Goal: Task Accomplishment & Management: Manage account settings

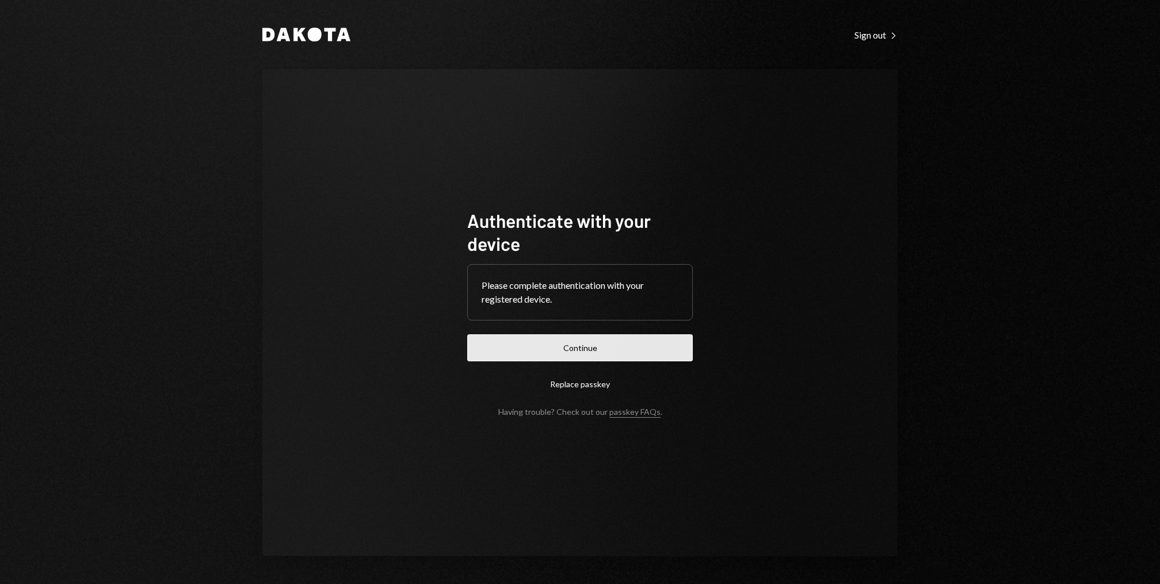
click at [621, 344] on button "Continue" at bounding box center [580, 347] width 226 height 27
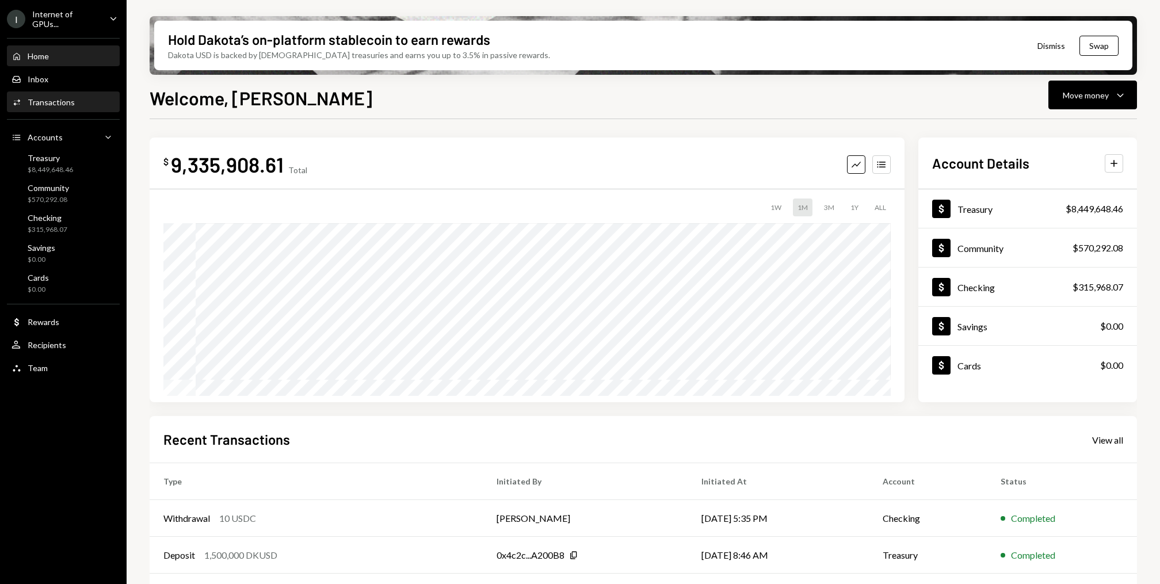
click at [82, 102] on div "Activities Transactions" at bounding box center [64, 102] width 104 height 10
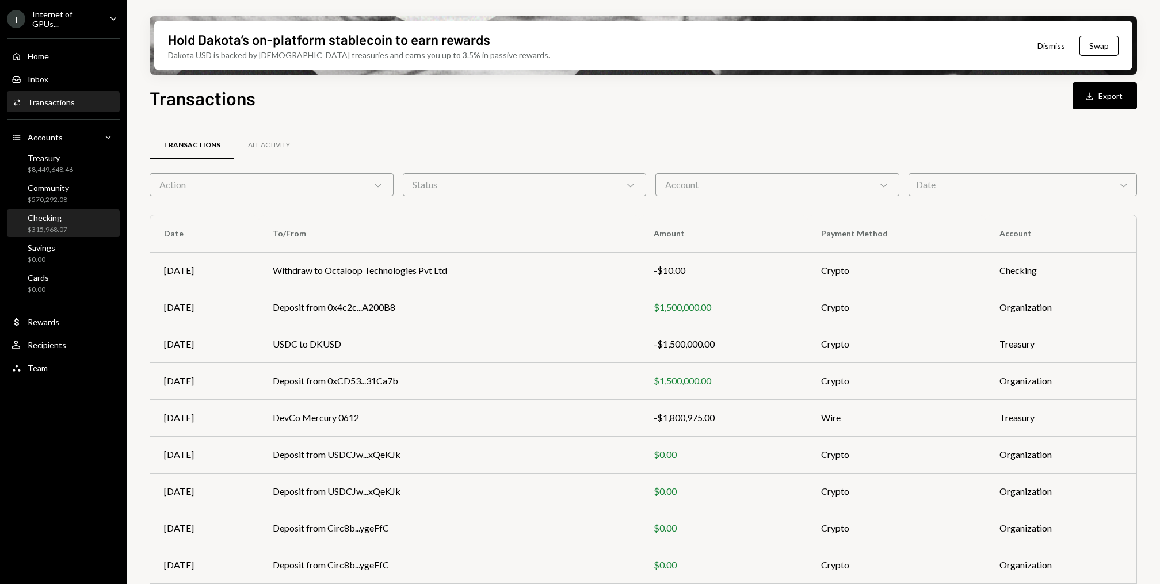
click at [75, 230] on div "Checking $315,968.07" at bounding box center [64, 224] width 104 height 22
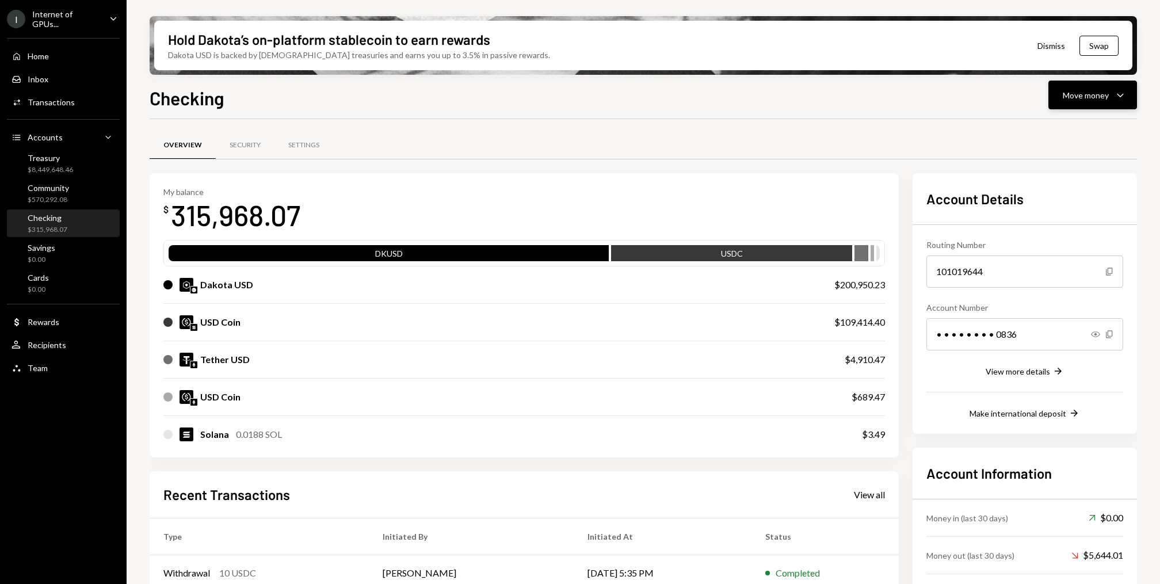
click at [1130, 100] on button "Move money Caret Down" at bounding box center [1093, 95] width 89 height 29
click at [1078, 214] on div "Swap stablecoins" at bounding box center [1084, 217] width 84 height 12
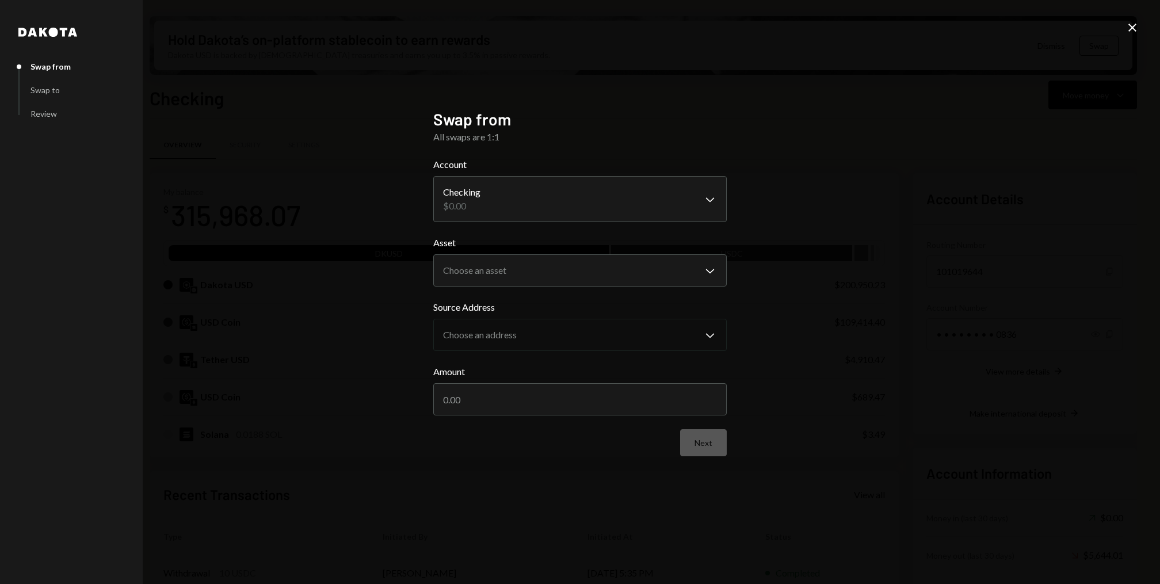
click at [1129, 33] on icon "Close" at bounding box center [1133, 28] width 14 height 14
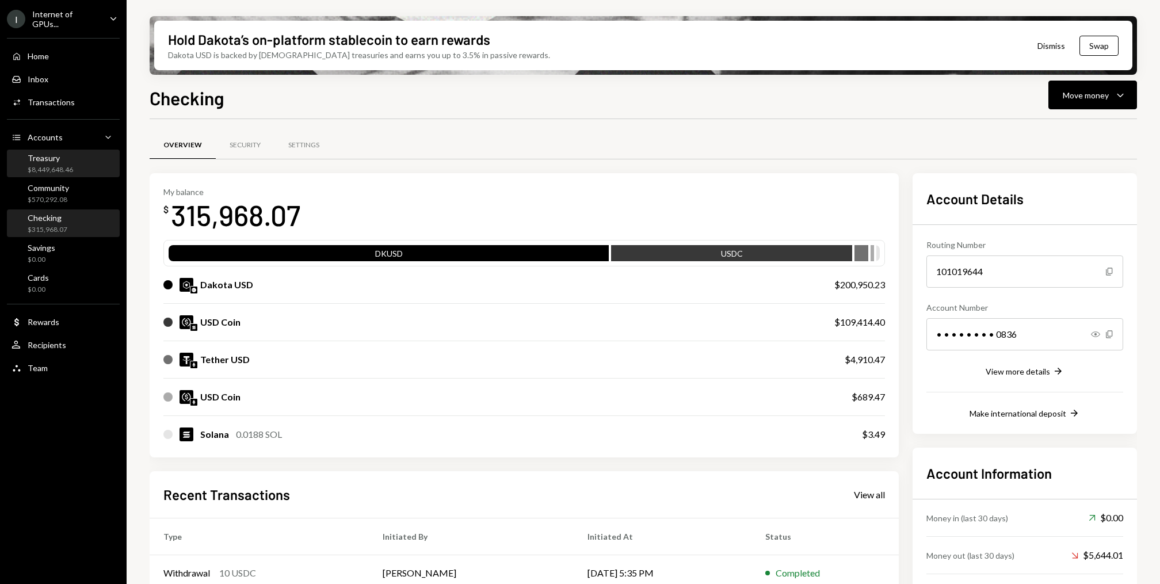
click at [67, 154] on div "Treasury" at bounding box center [50, 158] width 45 height 10
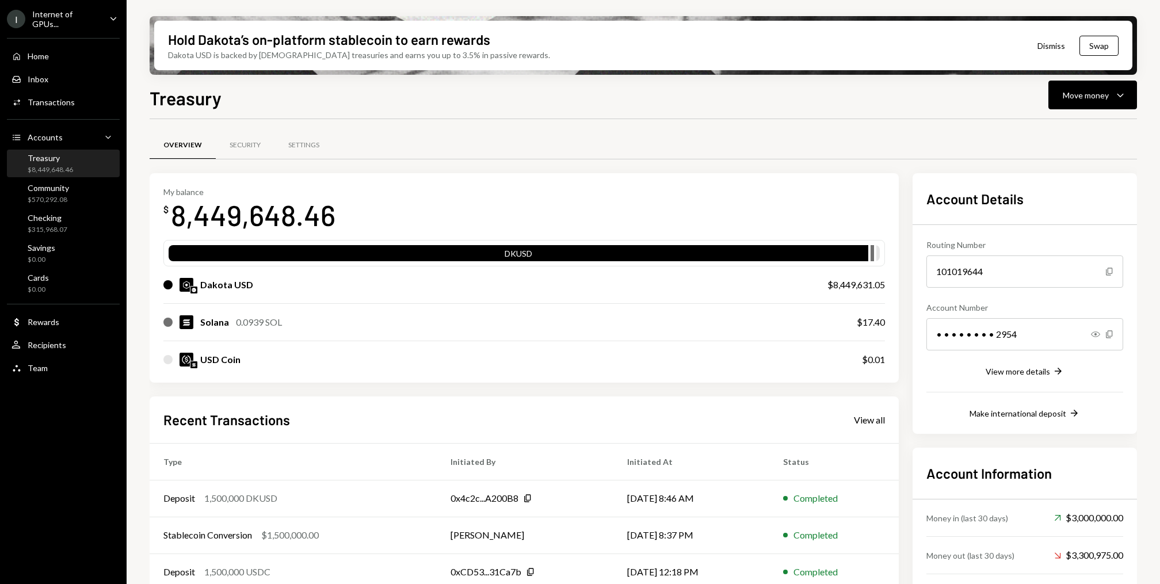
scroll to position [89, 0]
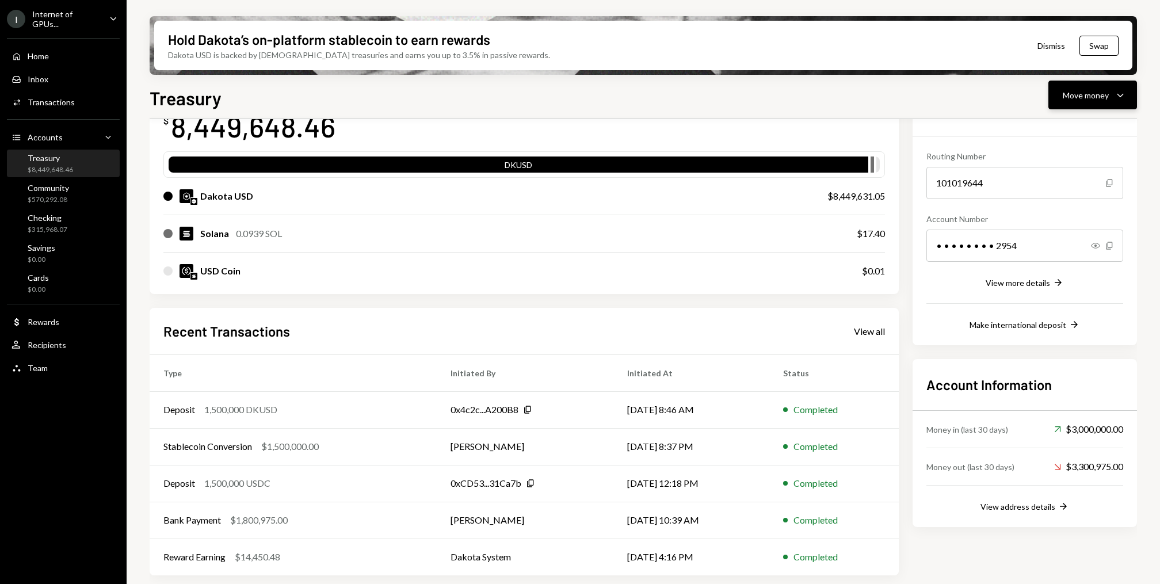
click at [1133, 101] on button "Move money Caret Down" at bounding box center [1093, 95] width 89 height 29
click at [1079, 129] on div "Send" at bounding box center [1084, 130] width 84 height 12
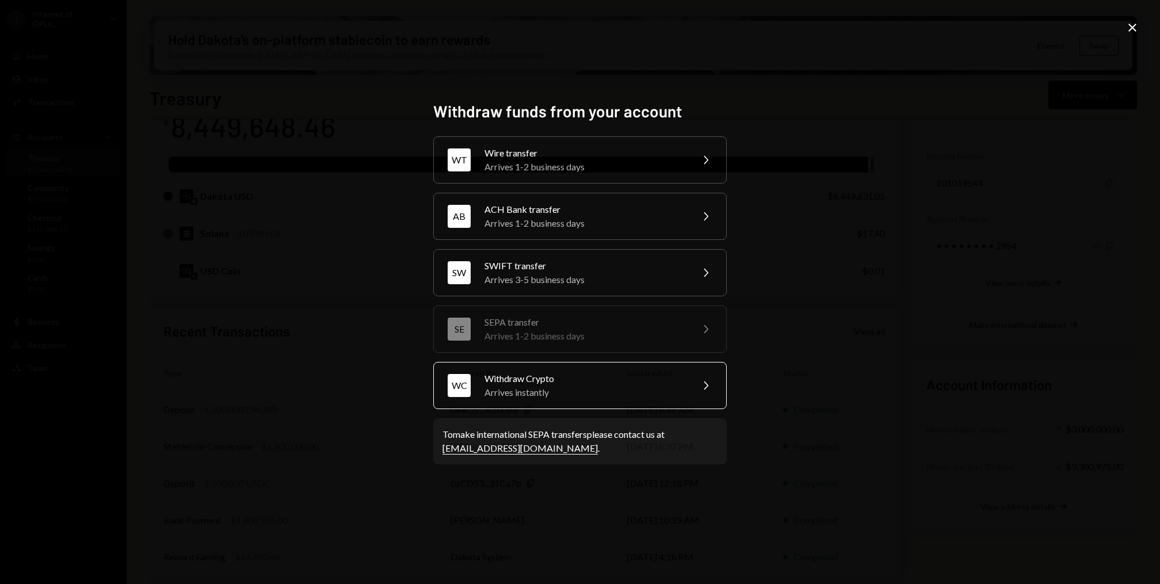
click at [573, 403] on div "WC Withdraw Crypto Arrives instantly Chevron Right" at bounding box center [580, 385] width 294 height 47
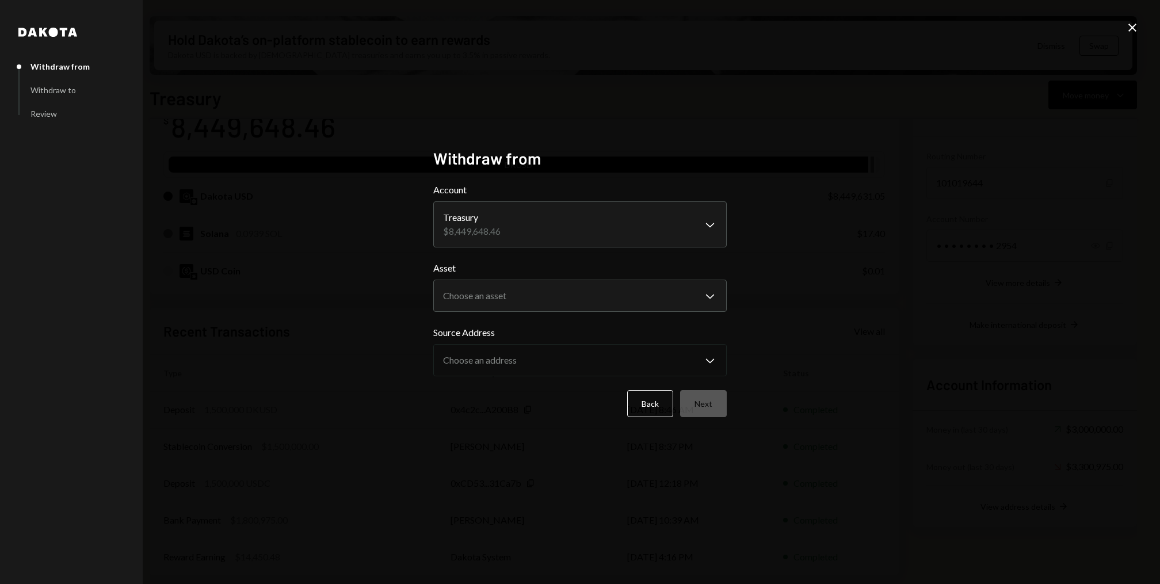
click at [1133, 30] on icon "Close" at bounding box center [1133, 28] width 14 height 14
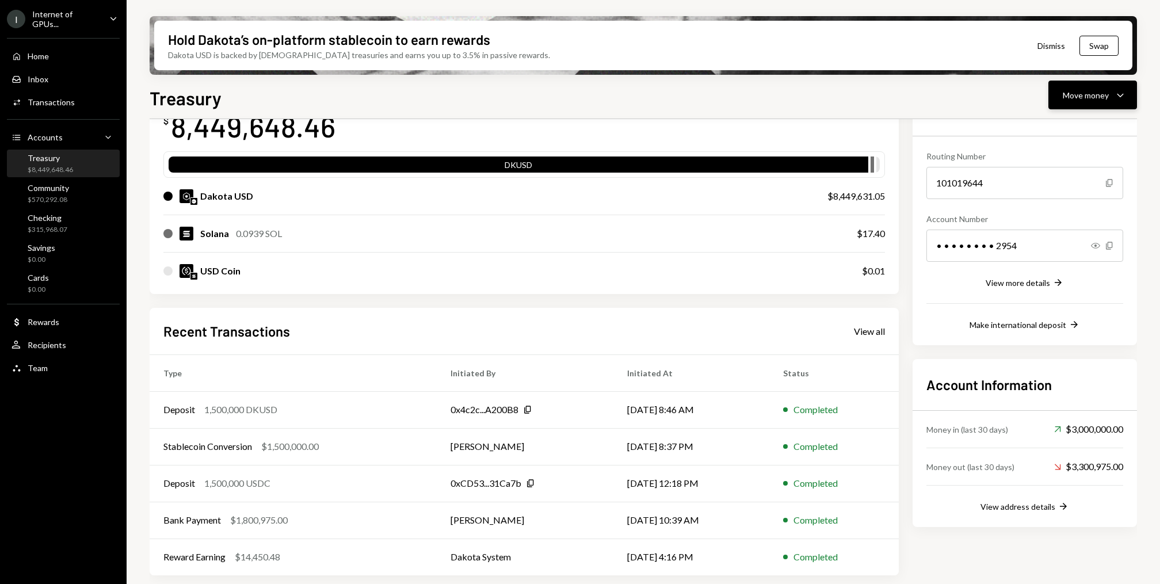
click at [1128, 107] on button "Move money Caret Down" at bounding box center [1093, 95] width 89 height 29
click at [1083, 163] on div "Convert Transfer" at bounding box center [1075, 156] width 115 height 26
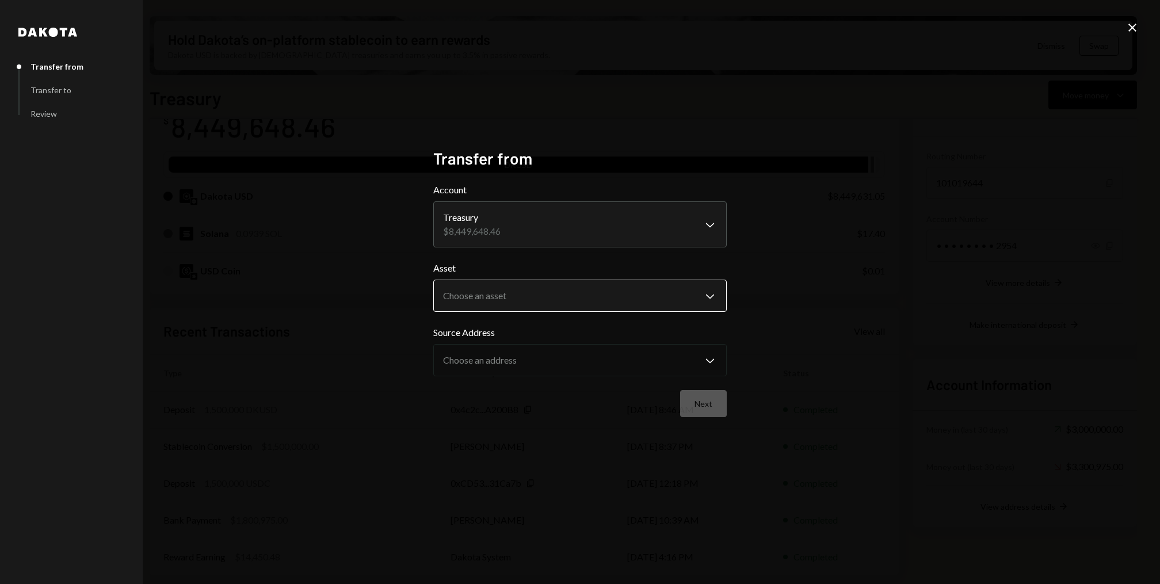
click at [549, 292] on body "I Internet of GPUs... Caret Down Home Home Inbox Inbox Activities Transactions …" at bounding box center [580, 292] width 1160 height 584
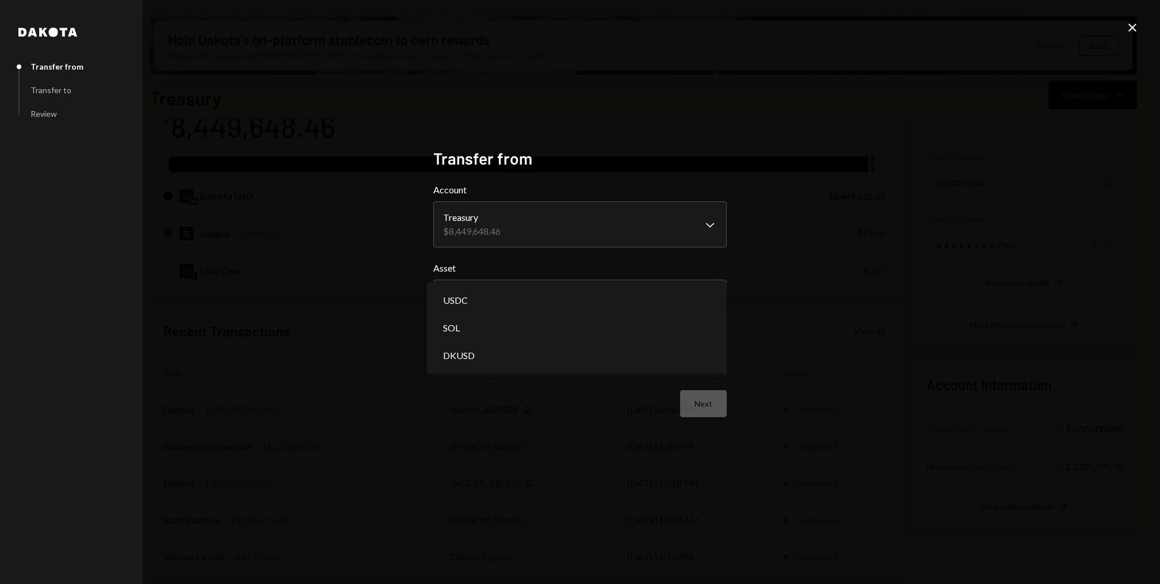
click at [549, 292] on body "I Internet of GPUs... Caret Down Home Home Inbox Inbox Activities Transactions …" at bounding box center [580, 292] width 1160 height 584
click at [520, 355] on body "I Internet of GPUs... Caret Down Home Home Inbox Inbox Activities Transactions …" at bounding box center [580, 292] width 1160 height 584
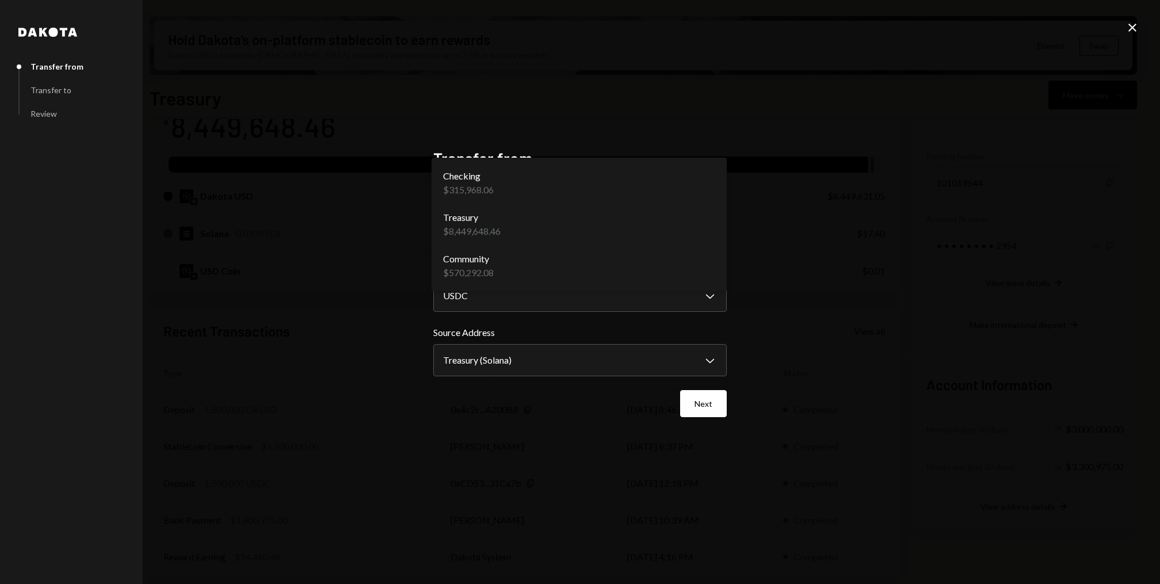
click at [611, 223] on body "I Internet of GPUs... Caret Down Home Home Inbox Inbox Activities Transactions …" at bounding box center [580, 292] width 1160 height 584
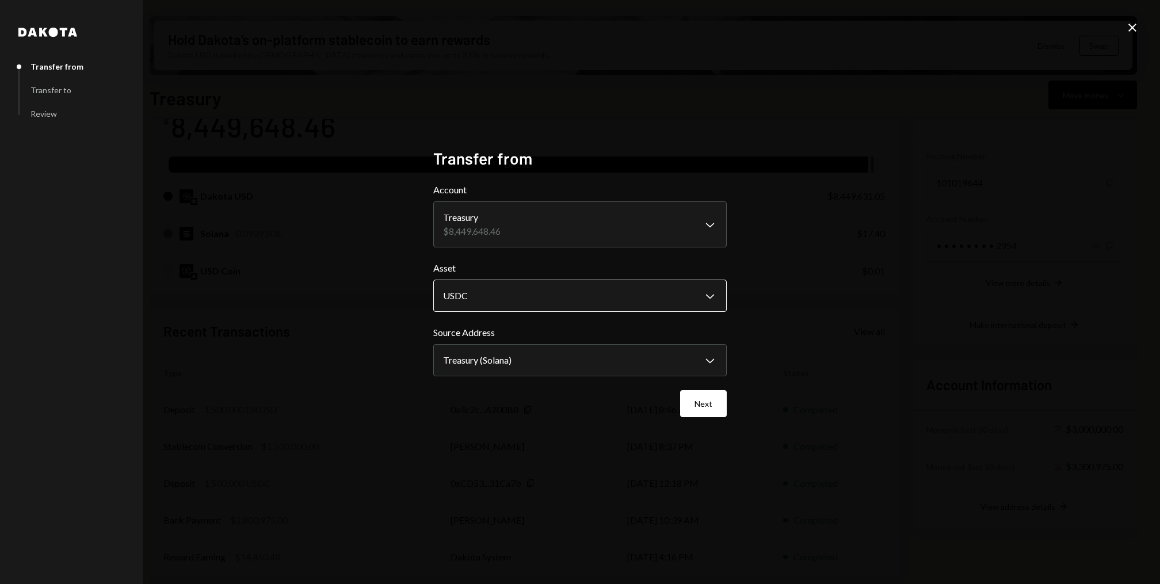
click at [595, 298] on body "I Internet of GPUs... Caret Down Home Home Inbox Inbox Activities Transactions …" at bounding box center [580, 292] width 1160 height 584
click at [576, 352] on body "I Internet of GPUs... Caret Down Home Home Inbox Inbox Activities Transactions …" at bounding box center [580, 292] width 1160 height 584
click at [582, 295] on body "I Internet of GPUs... Caret Down Home Home Inbox Inbox Activities Transactions …" at bounding box center [580, 292] width 1160 height 584
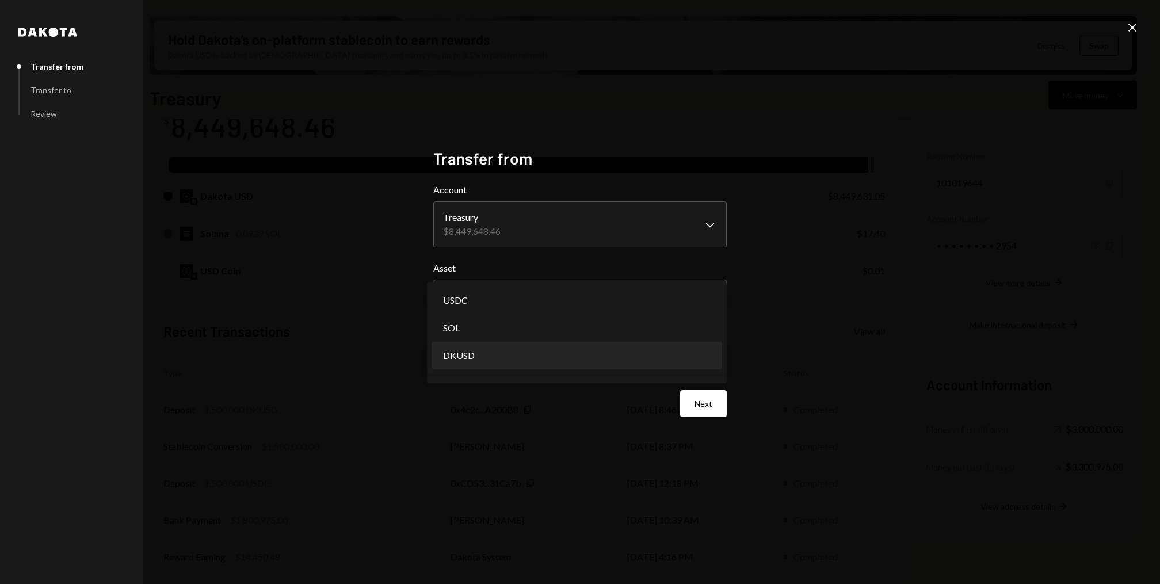
select select "*****"
click at [538, 356] on body "I Internet of GPUs... Caret Down Home Home Inbox Inbox Activities Transactions …" at bounding box center [580, 292] width 1160 height 584
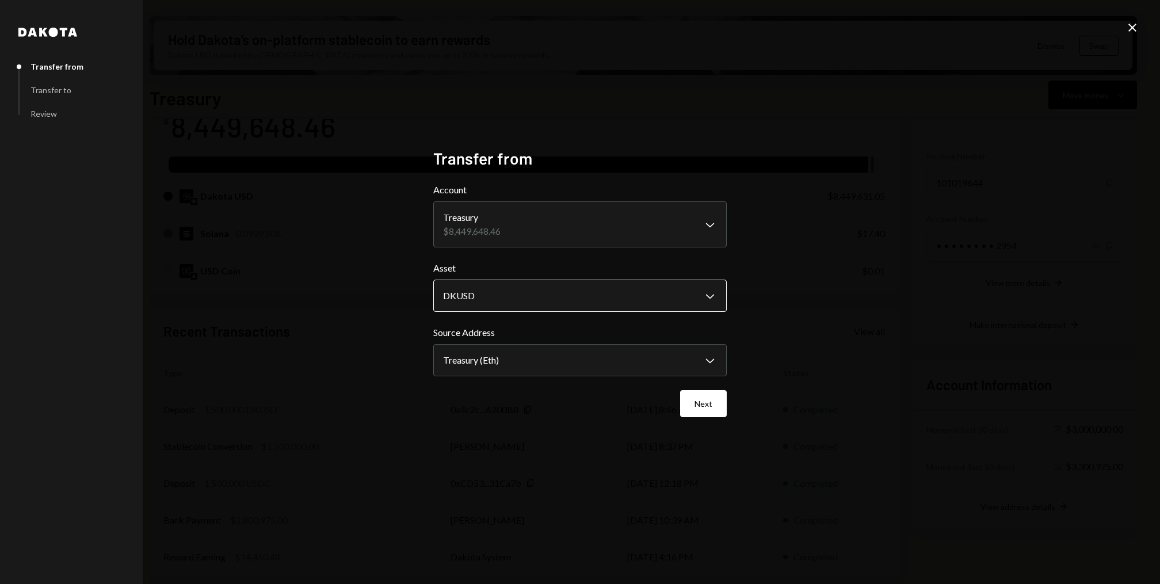
click at [657, 311] on body "I Internet of GPUs... Caret Down Home Home Inbox Inbox Activities Transactions …" at bounding box center [580, 292] width 1160 height 584
click at [721, 405] on button "Next" at bounding box center [703, 403] width 47 height 27
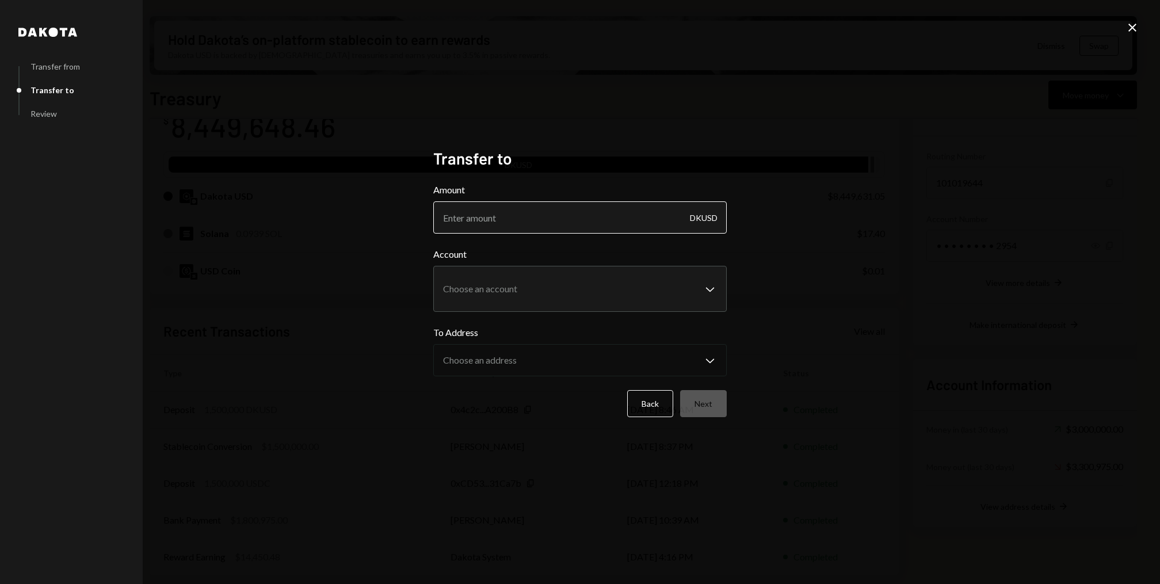
click at [595, 212] on input "Amount" at bounding box center [580, 217] width 294 height 32
type input "350000"
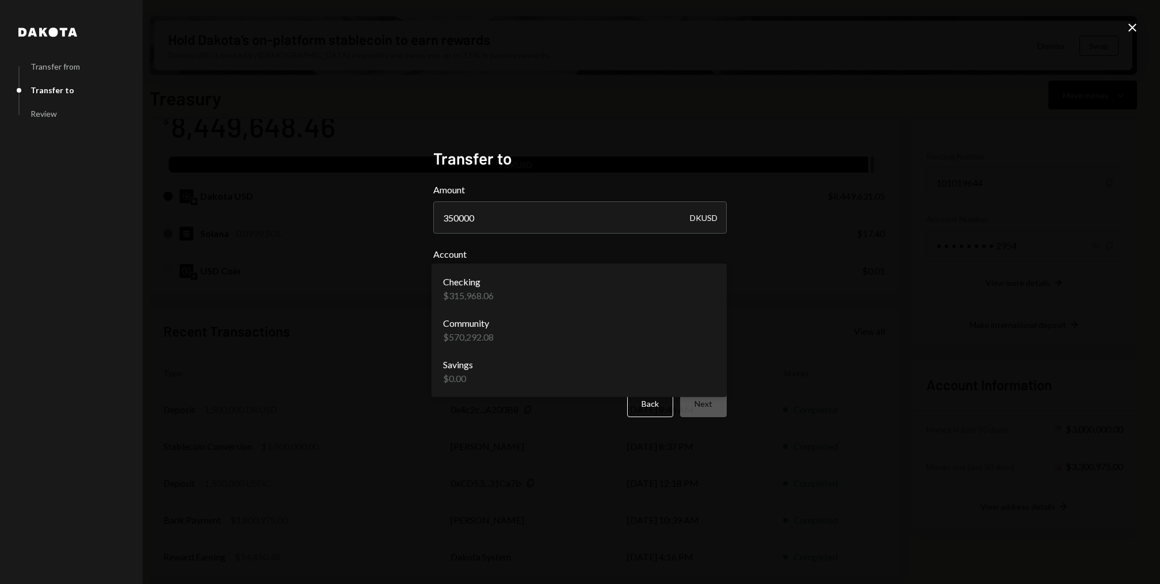
click at [612, 301] on body "I Internet of GPUs... Caret Down Home Home Inbox Inbox Activities Transactions …" at bounding box center [580, 292] width 1160 height 584
select select "**********"
click at [539, 363] on body "I Internet of GPUs... Caret Down Home Home Inbox Inbox Activities Transactions …" at bounding box center [580, 292] width 1160 height 584
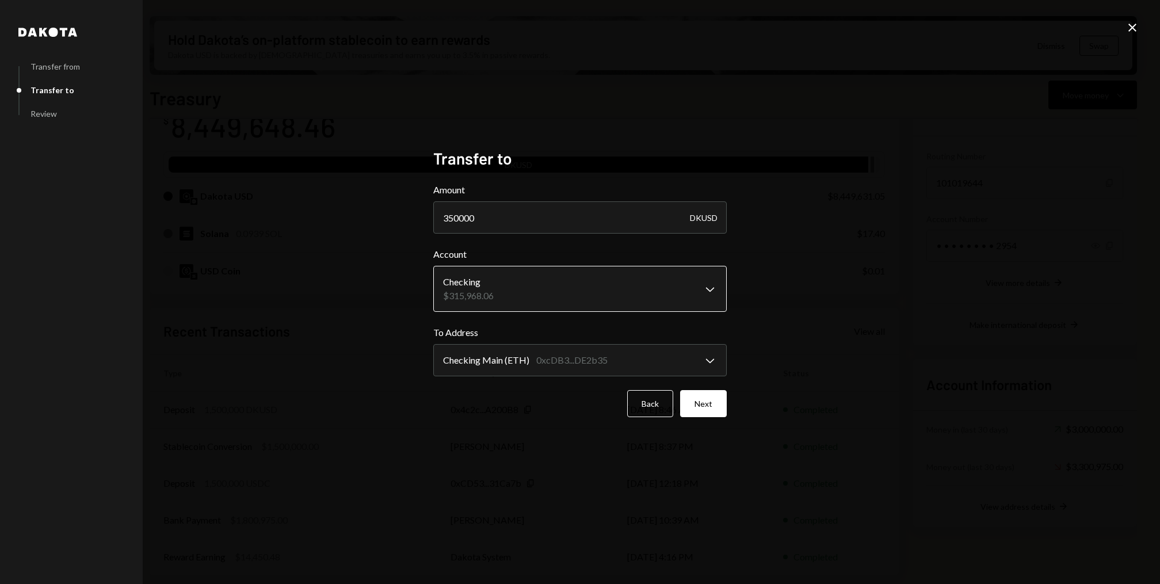
click at [566, 294] on body "I Internet of GPUs... Caret Down Home Home Inbox Inbox Activities Transactions …" at bounding box center [580, 292] width 1160 height 584
click at [560, 215] on input "350000" at bounding box center [580, 217] width 294 height 32
click at [458, 220] on input "350000" at bounding box center [580, 217] width 294 height 32
click at [501, 220] on input "350000" at bounding box center [580, 217] width 294 height 32
click at [703, 412] on button "Next" at bounding box center [703, 403] width 47 height 27
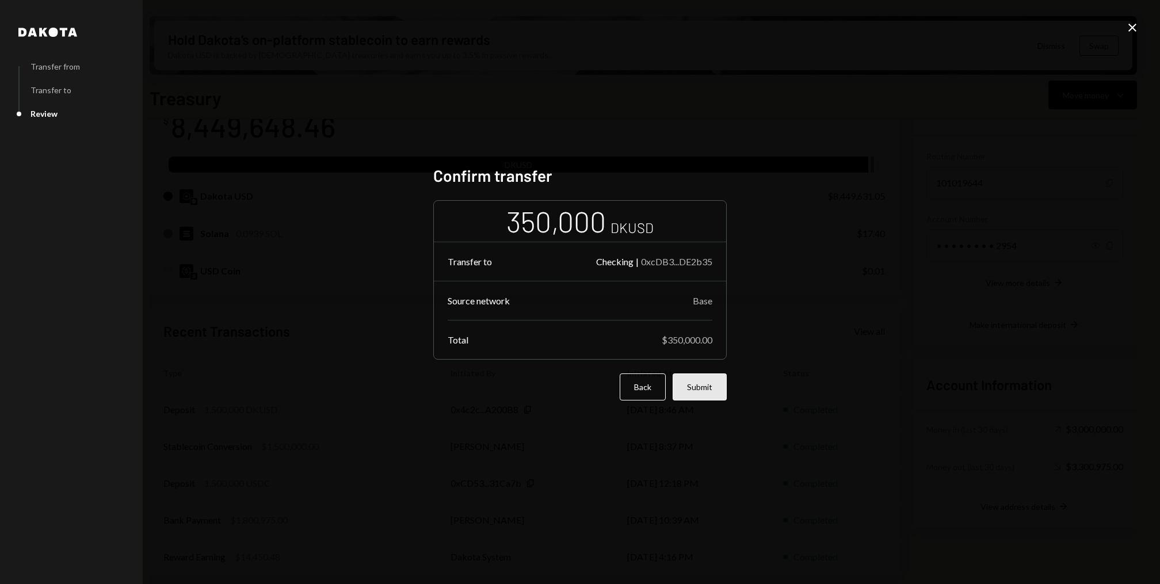
click at [709, 392] on button "Submit" at bounding box center [700, 387] width 54 height 27
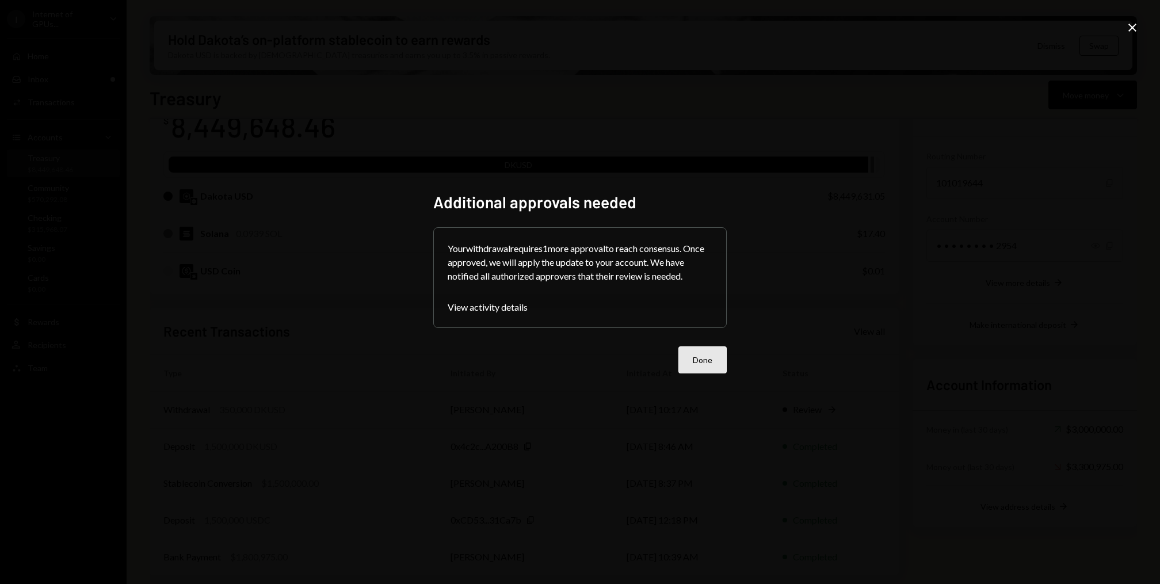
click at [690, 356] on button "Done" at bounding box center [703, 360] width 48 height 27
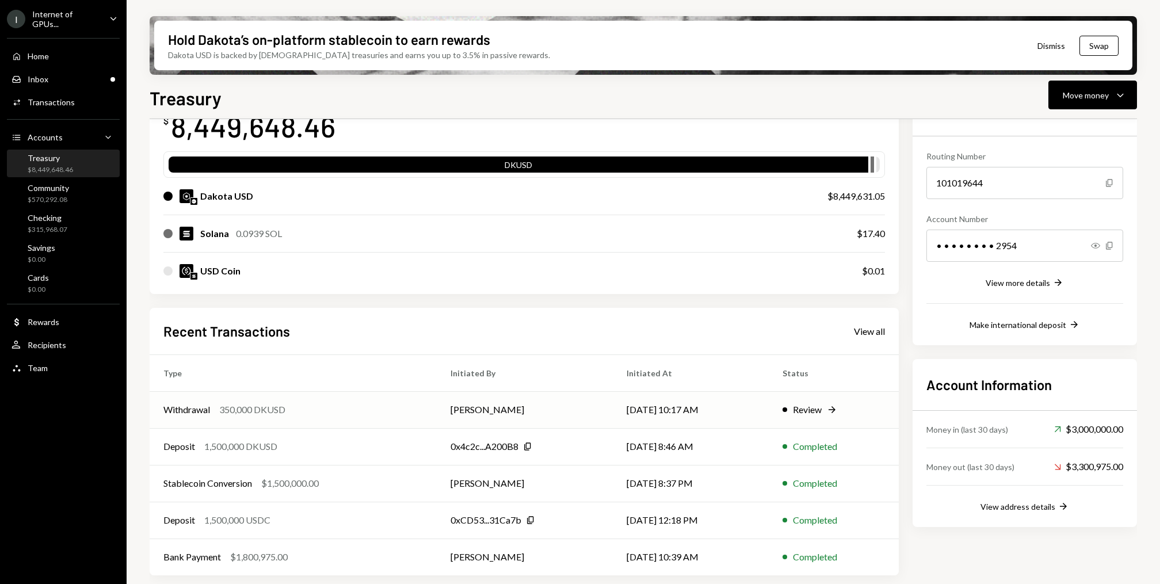
click at [306, 410] on div "Withdrawal 350,000 DKUSD" at bounding box center [293, 410] width 260 height 14
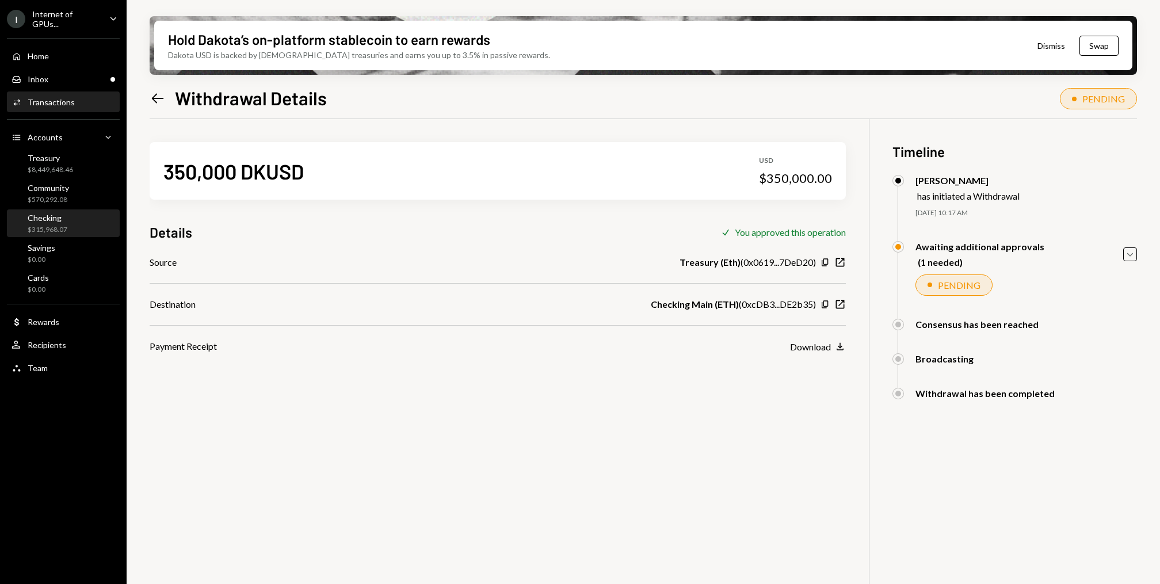
click at [81, 215] on div "Checking $315,968.07" at bounding box center [64, 224] width 104 height 22
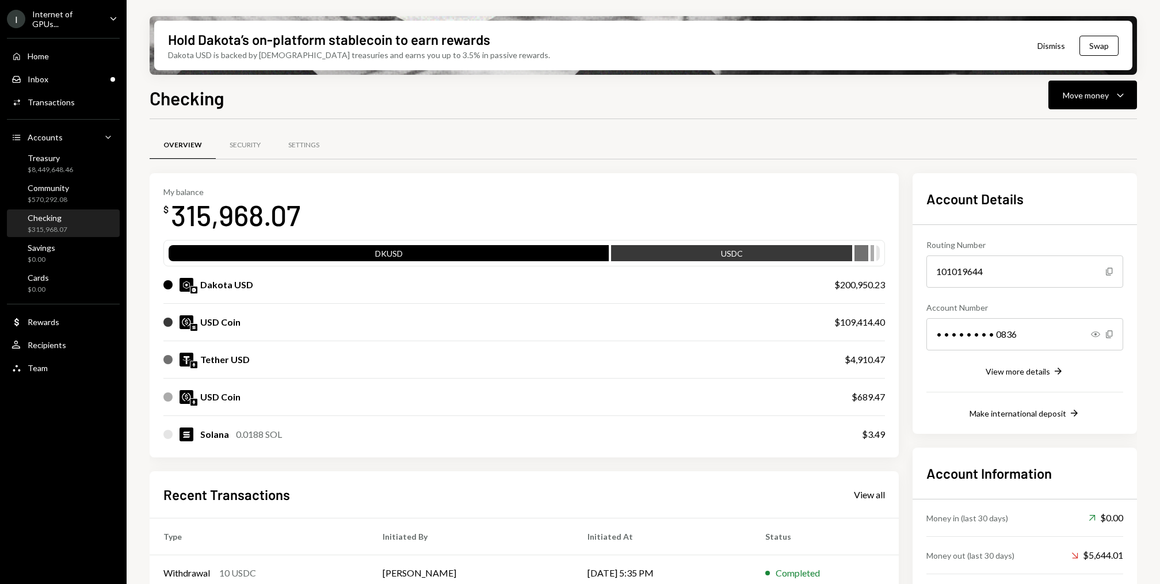
click at [865, 318] on div "$109,414.40" at bounding box center [860, 322] width 51 height 14
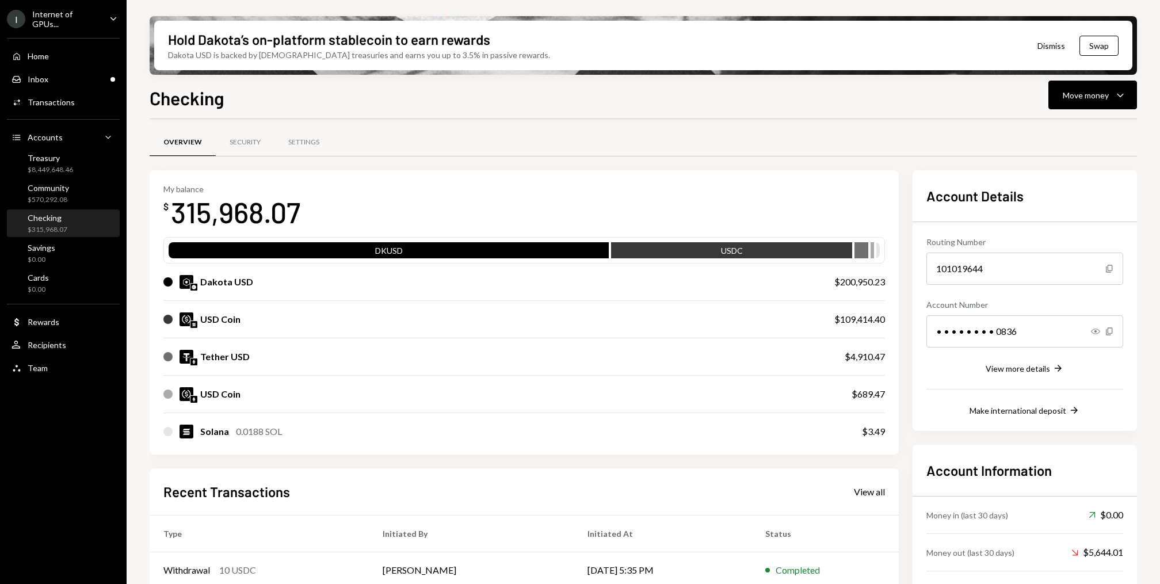
scroll to position [1, 0]
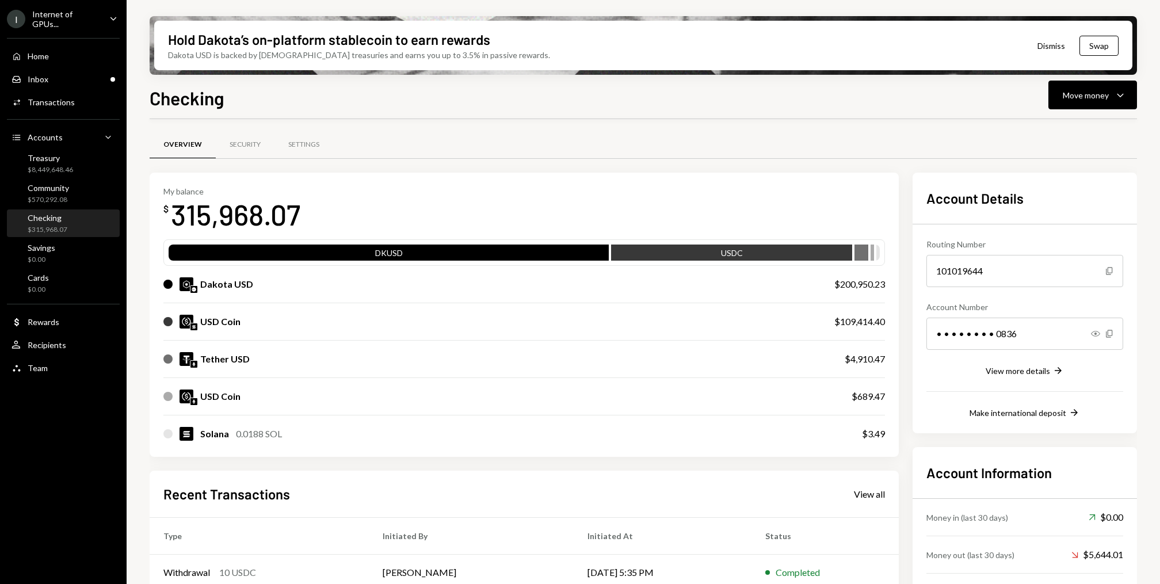
click at [737, 289] on div "Dakota USD" at bounding box center [487, 284] width 648 height 14
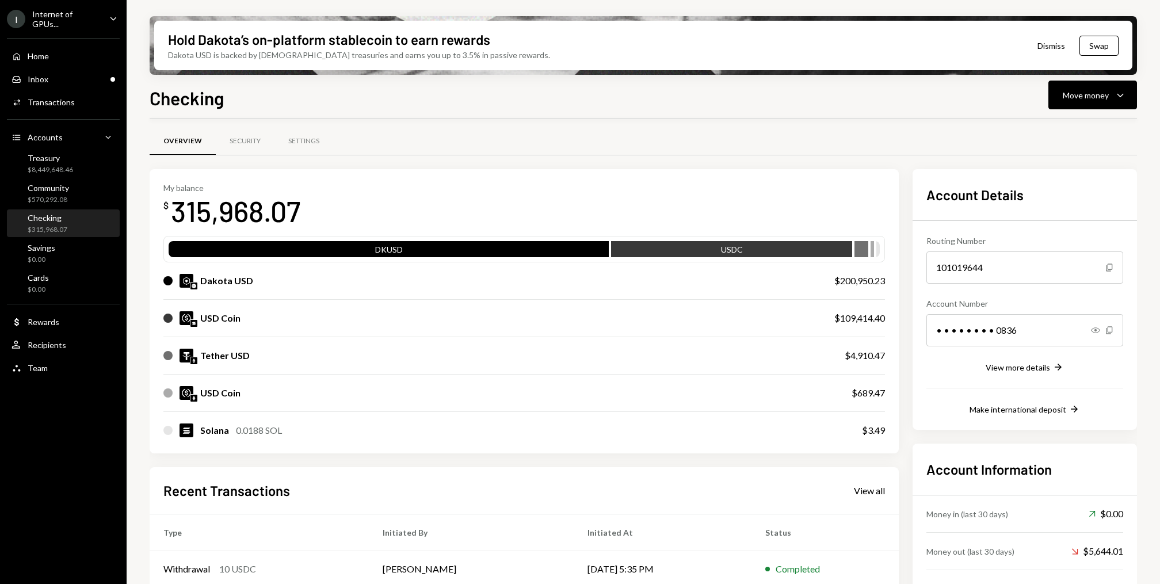
scroll to position [0, 0]
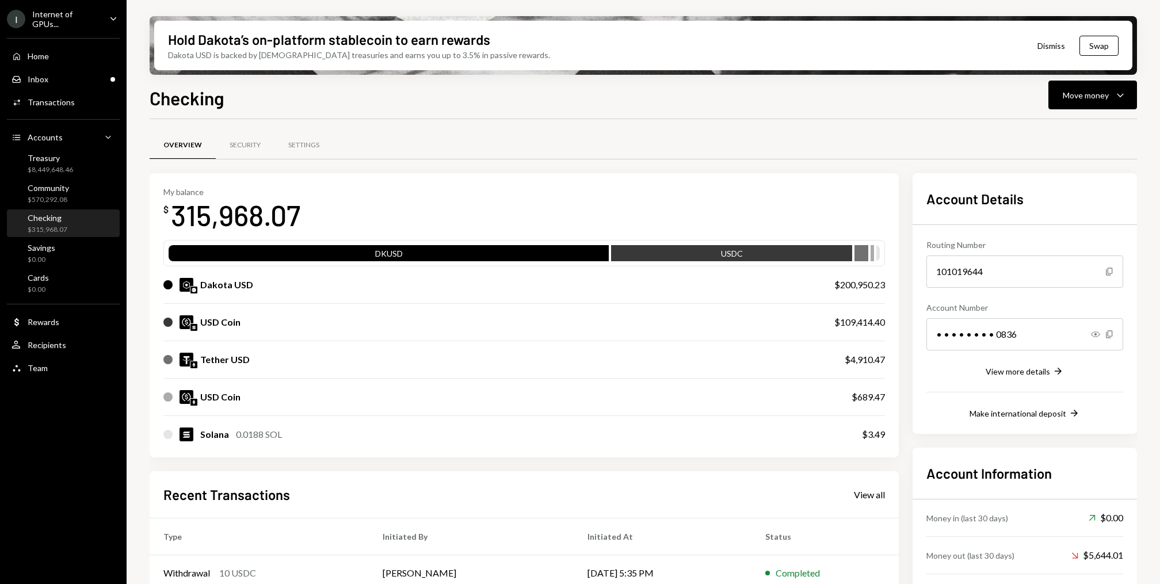
click at [53, 219] on div "Checking" at bounding box center [48, 218] width 40 height 10
click at [315, 142] on div "Settings" at bounding box center [303, 145] width 31 height 10
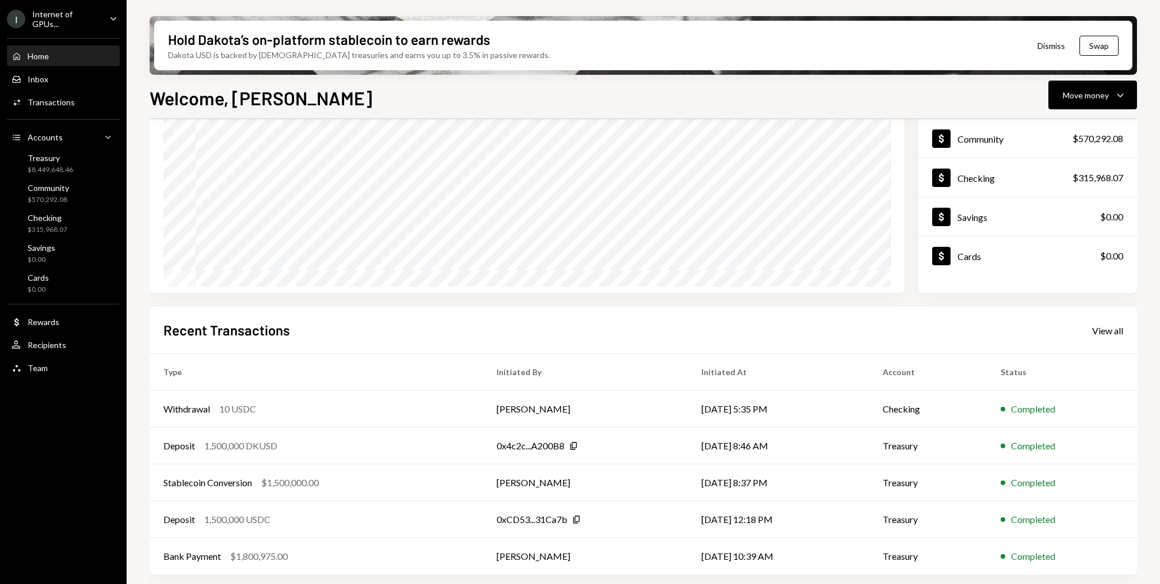
scroll to position [108, 0]
click at [81, 102] on div "Activities Transactions" at bounding box center [64, 102] width 104 height 10
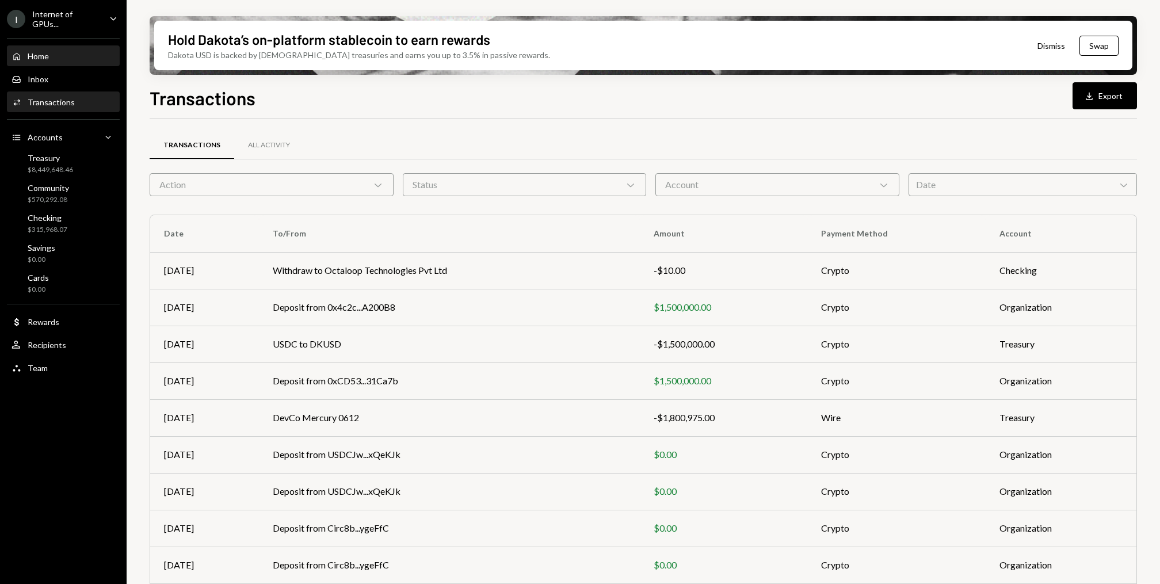
click at [73, 57] on div "Home Home" at bounding box center [64, 56] width 104 height 10
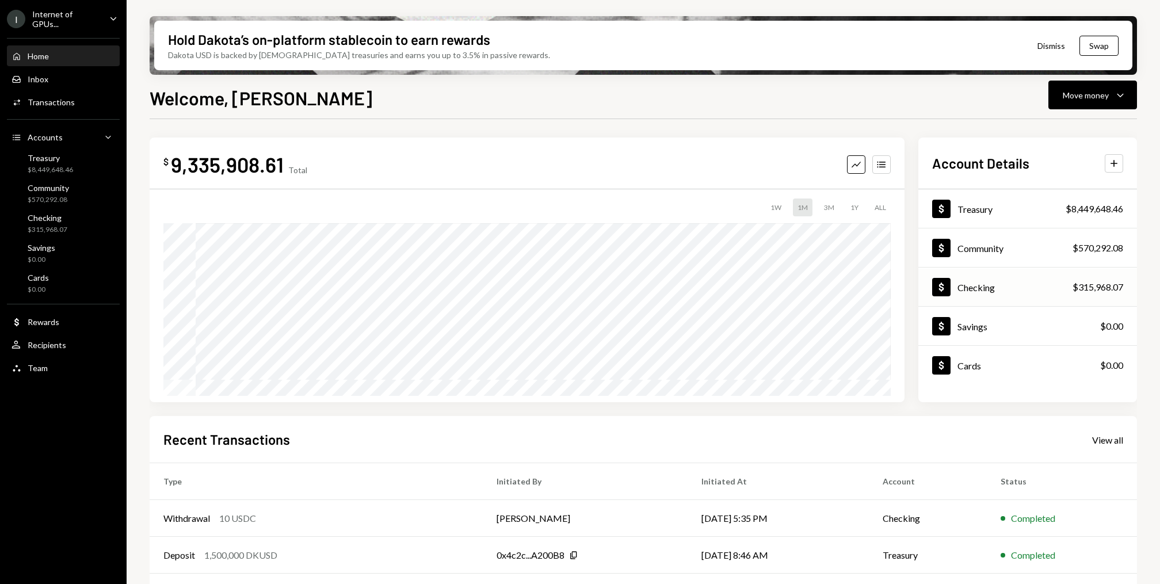
click at [1082, 281] on div "$315,968.07" at bounding box center [1098, 287] width 51 height 14
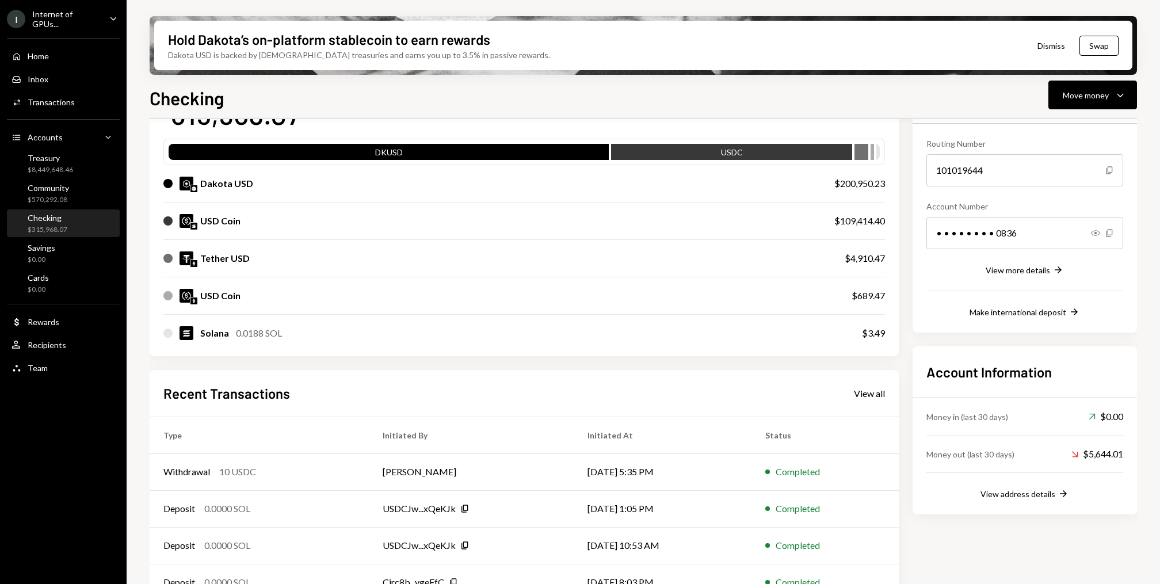
scroll to position [99, 0]
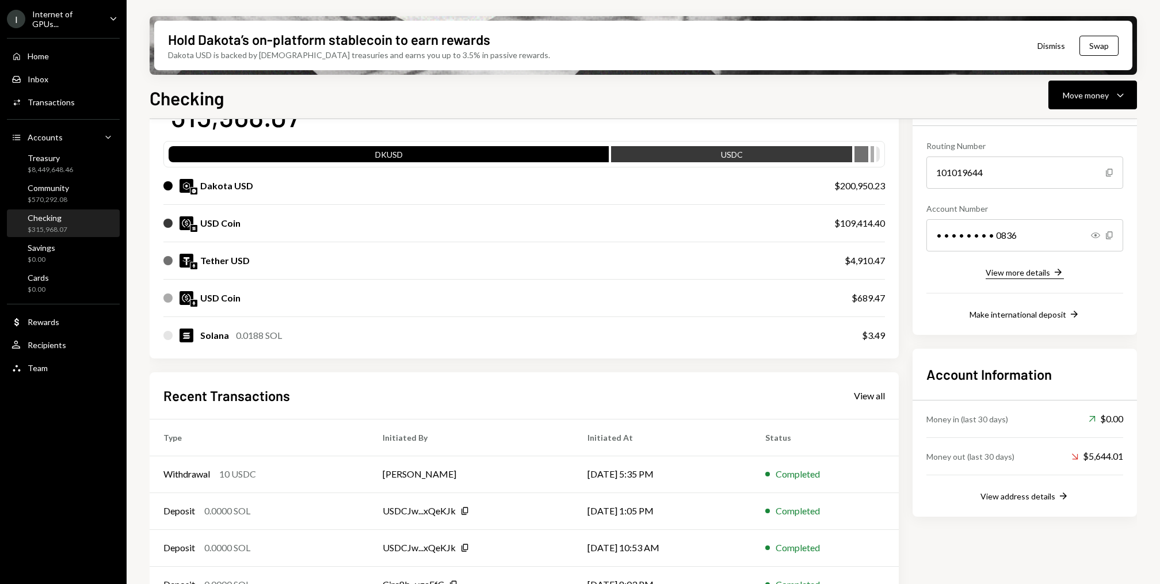
click at [1025, 278] on button "View more details Right Arrow" at bounding box center [1025, 273] width 78 height 13
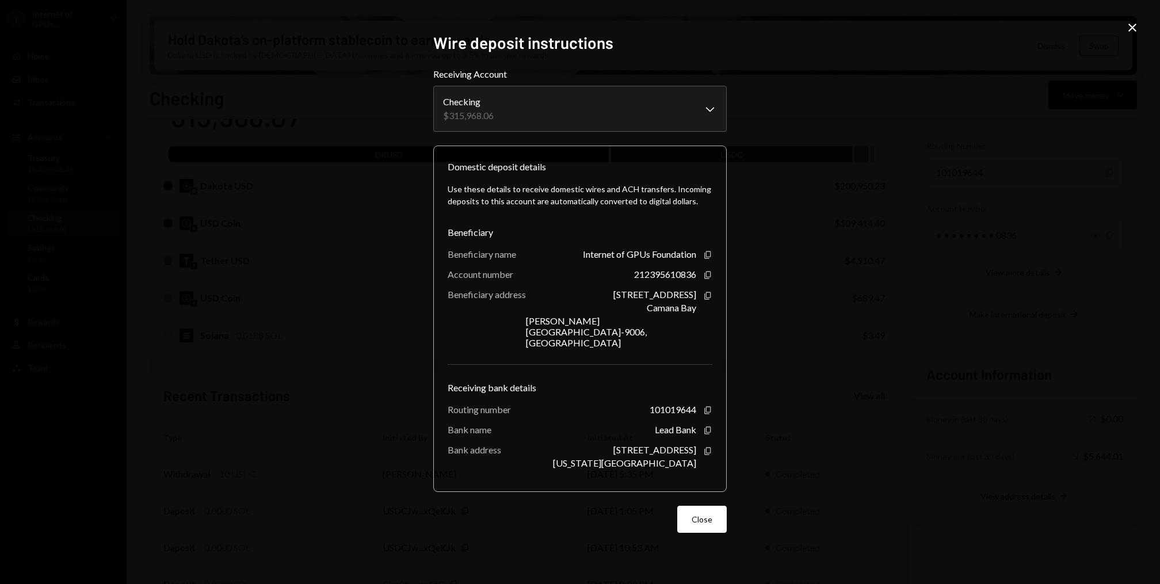
click at [1132, 22] on icon "Close" at bounding box center [1133, 28] width 14 height 14
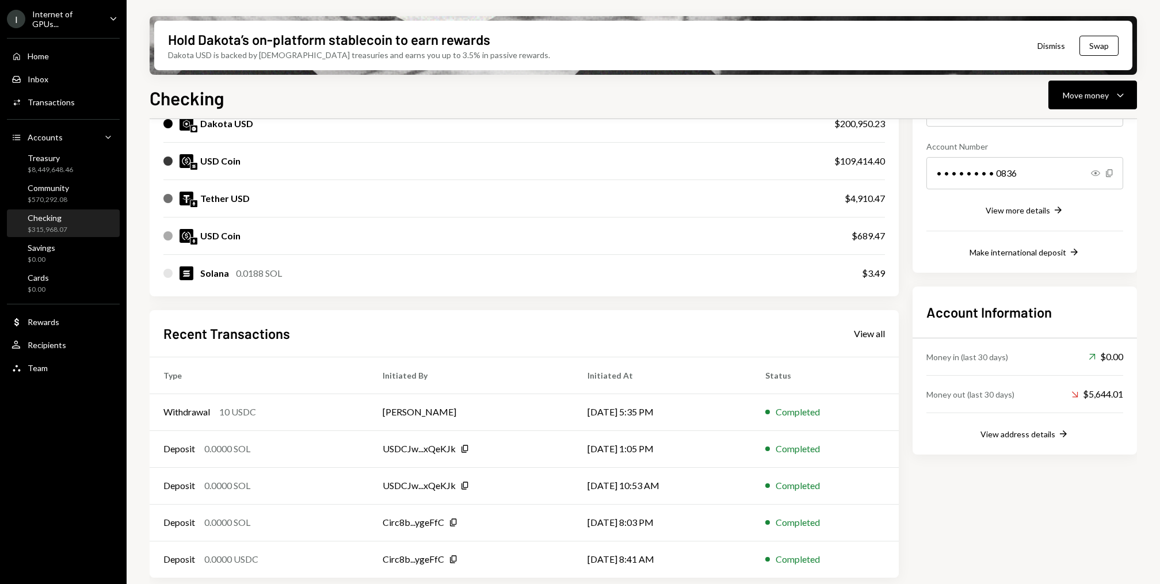
scroll to position [163, 0]
click at [984, 423] on div "Money in (last 30 days) Up Right Arrow $0.00 Money out (last 30 days) Down Righ…" at bounding box center [1025, 387] width 197 height 102
click at [987, 428] on div "View address details" at bounding box center [1018, 432] width 75 height 10
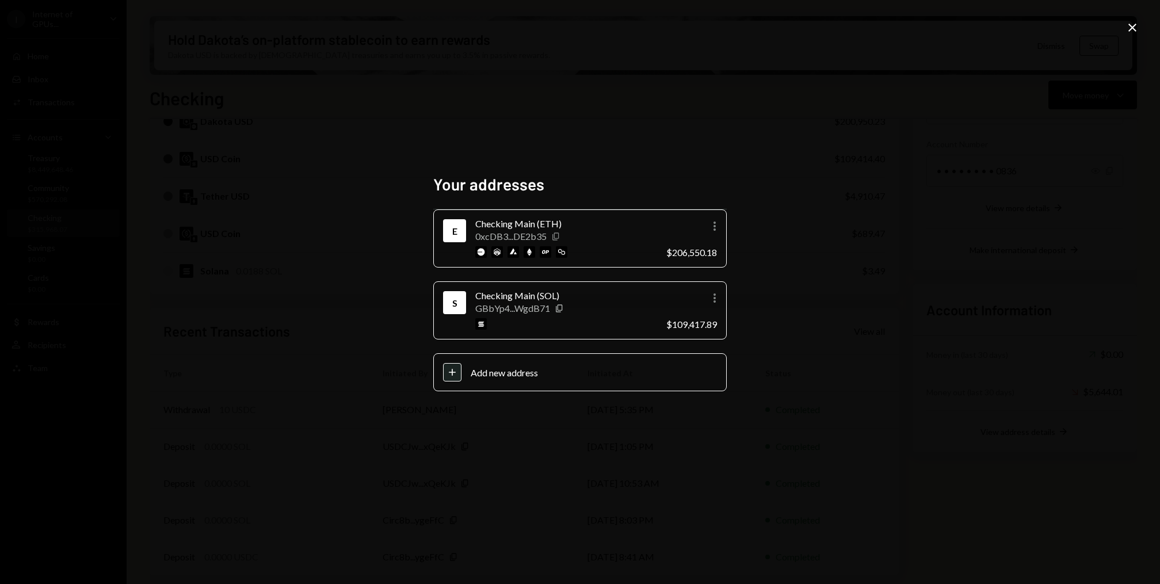
click at [557, 239] on icon "Copy" at bounding box center [555, 236] width 9 height 9
click at [1130, 29] on icon at bounding box center [1133, 28] width 8 height 8
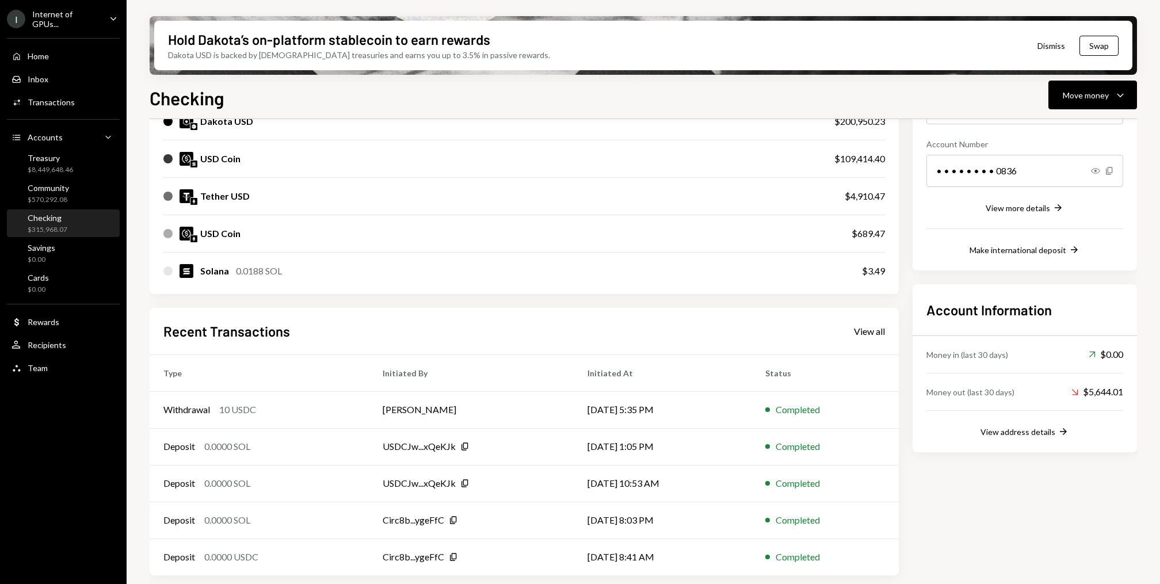
click at [845, 191] on div "$4,910.47" at bounding box center [865, 196] width 40 height 14
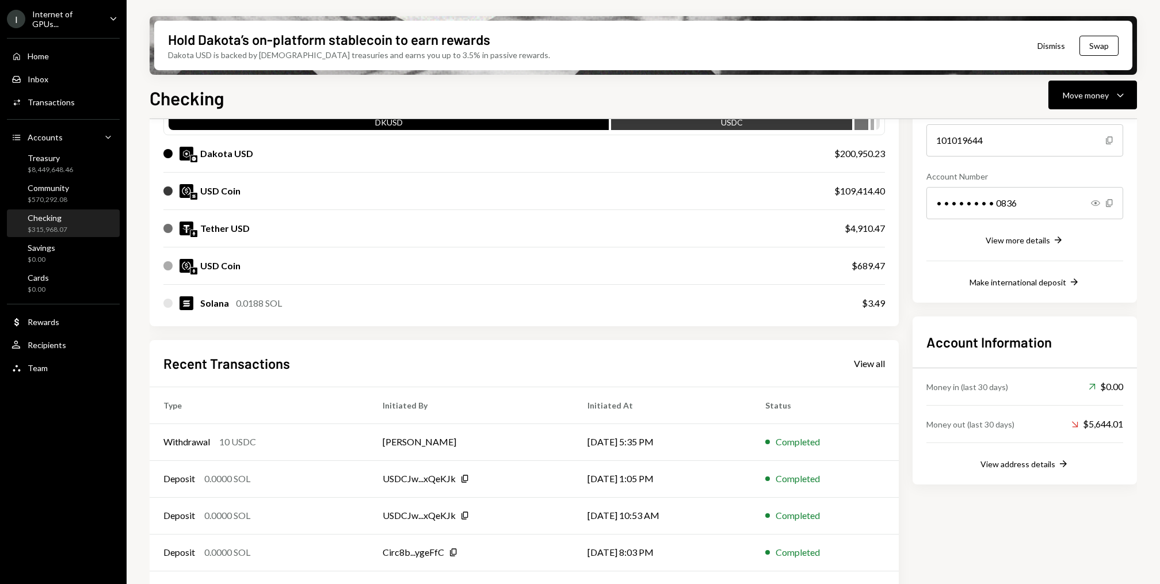
scroll to position [113, 0]
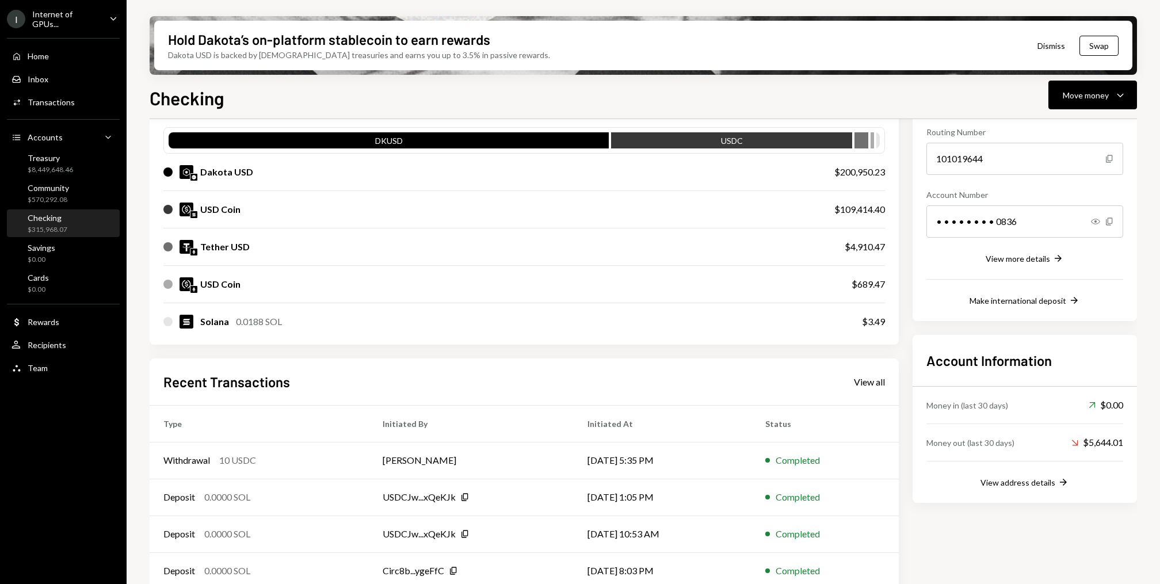
click at [873, 208] on div "$109,414.40" at bounding box center [860, 210] width 51 height 14
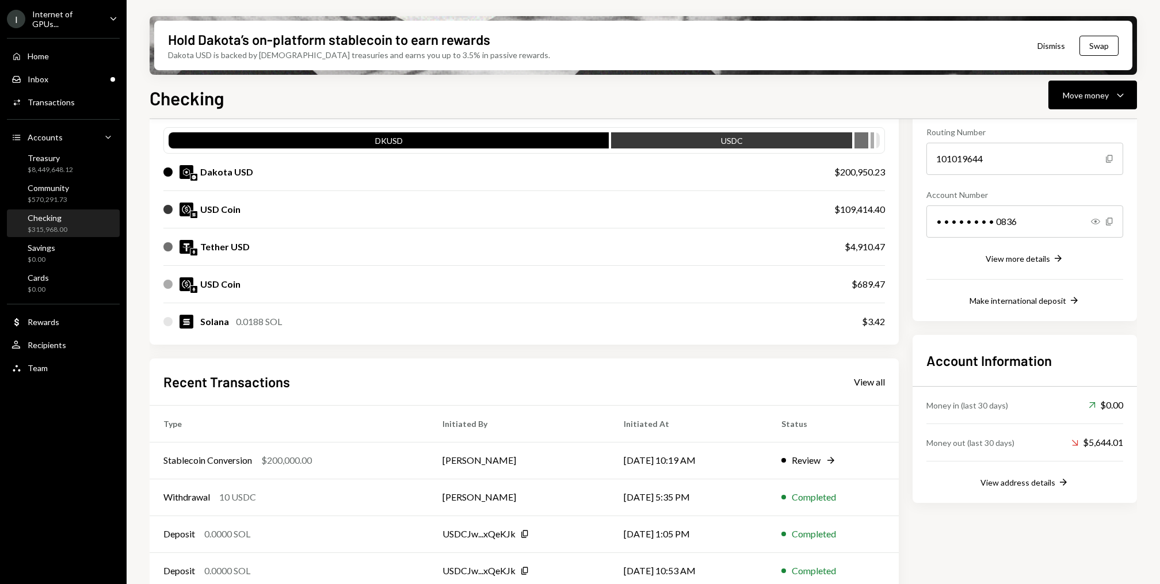
click at [256, 218] on div "USD Coin $109,414.40" at bounding box center [524, 209] width 722 height 37
click at [56, 83] on div "Inbox Inbox" at bounding box center [64, 80] width 104 height 20
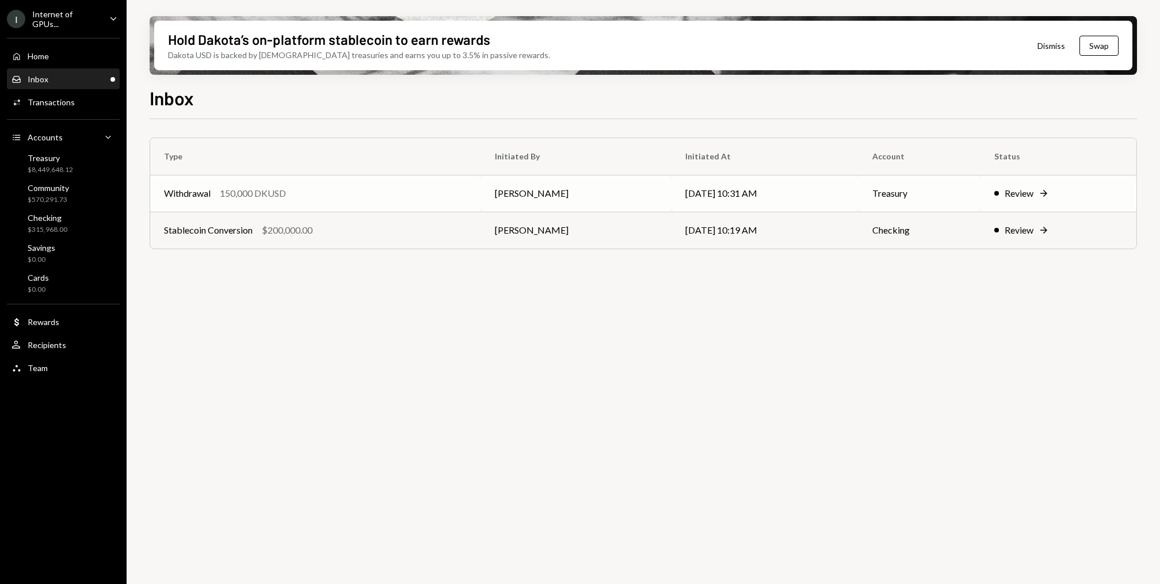
click at [241, 191] on div "150,000 DKUSD" at bounding box center [253, 193] width 66 height 14
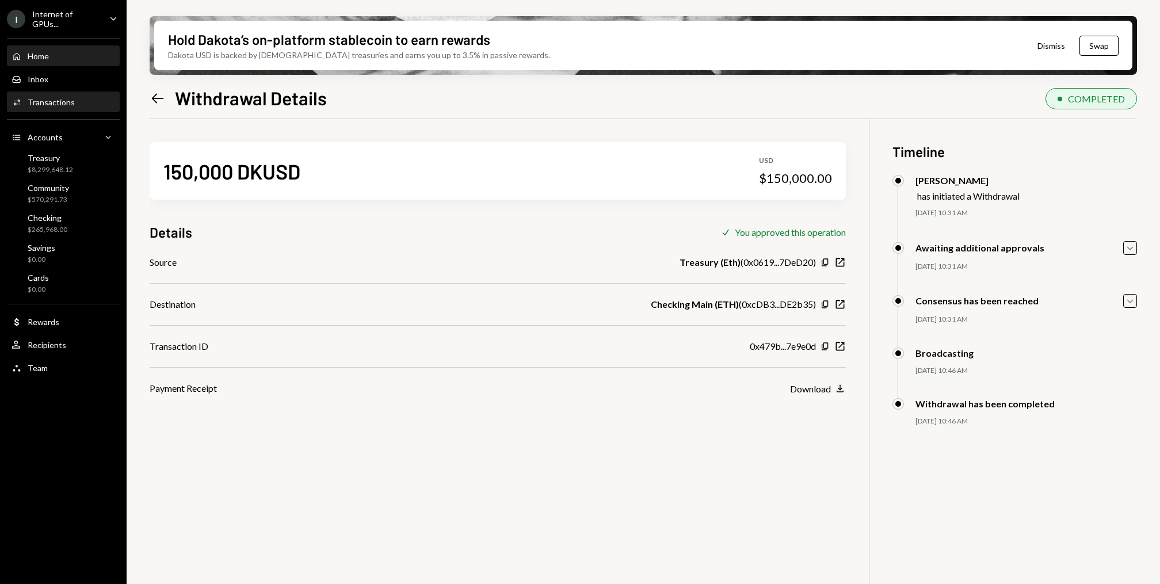
click at [56, 61] on div "Home Home" at bounding box center [64, 57] width 104 height 20
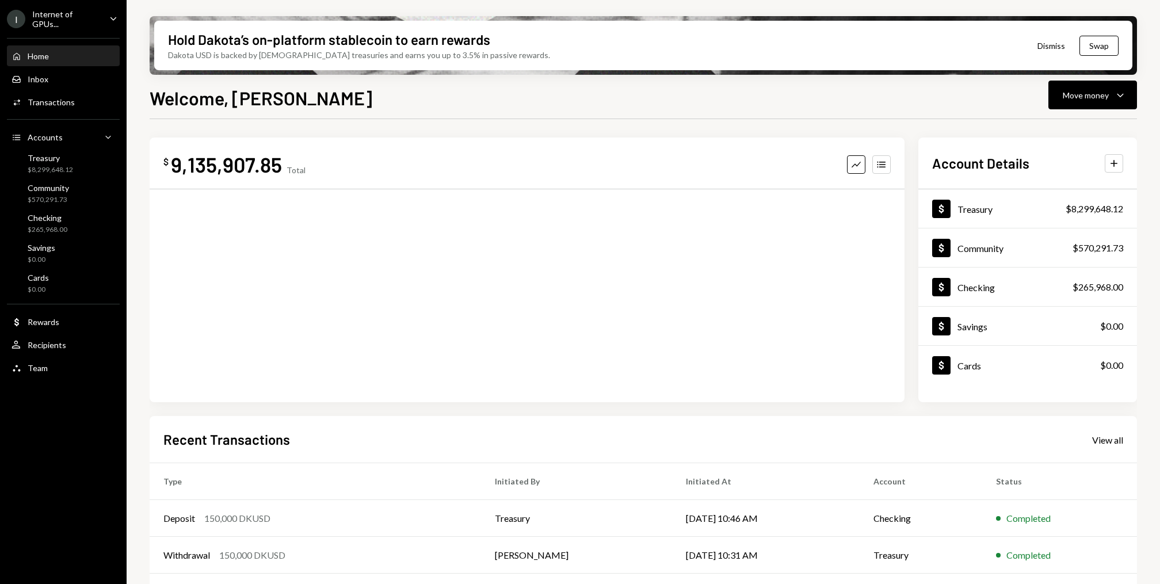
scroll to position [109, 0]
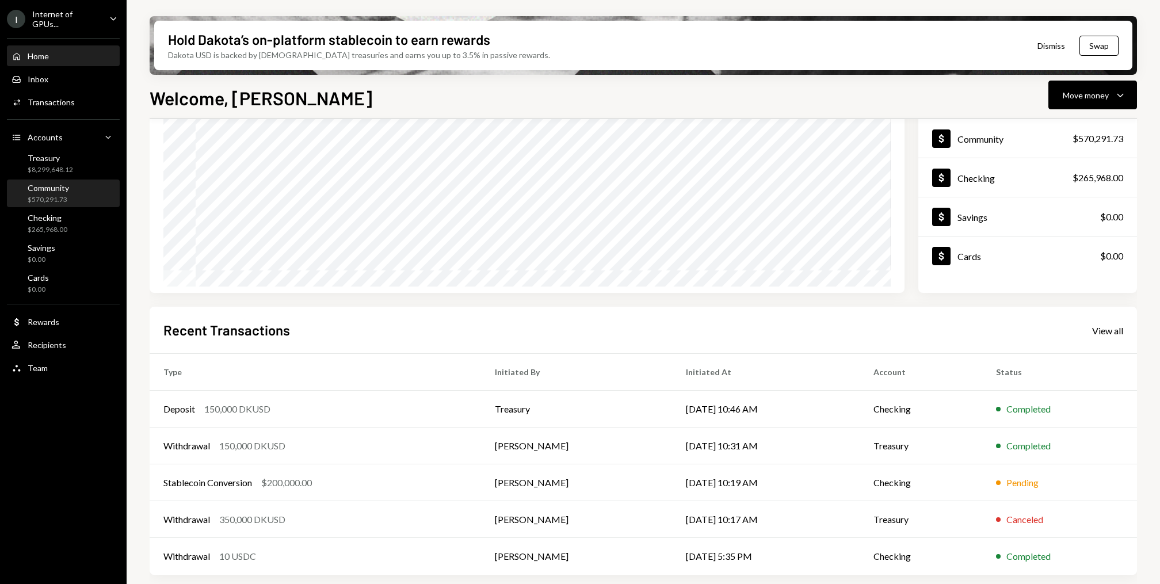
click at [70, 194] on div "Community $570,291.73" at bounding box center [64, 194] width 104 height 22
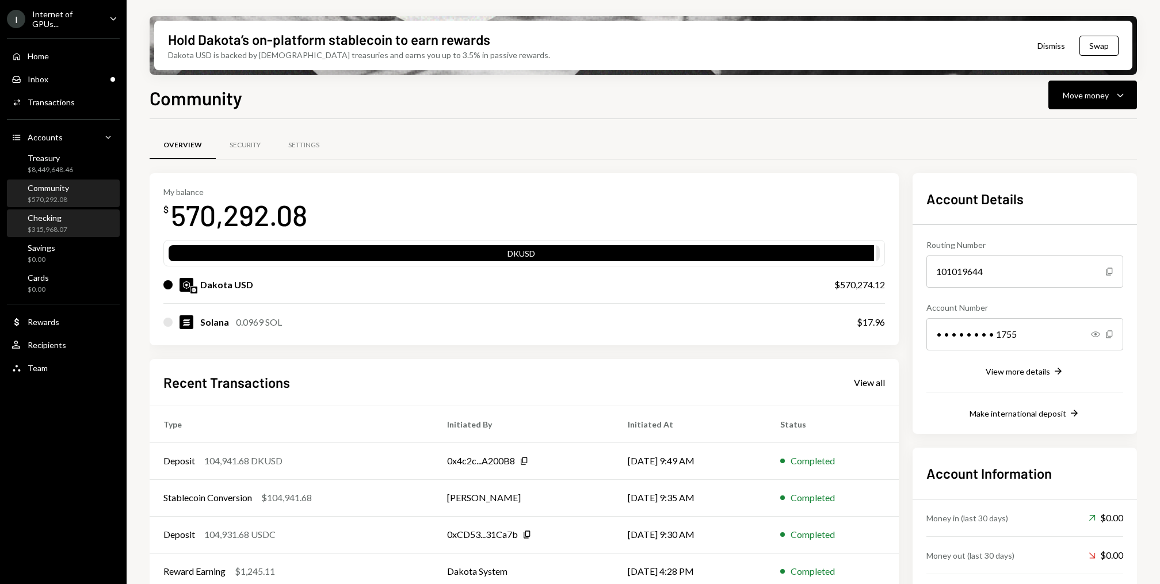
click at [67, 225] on div "Checking $315,968.07" at bounding box center [64, 224] width 104 height 22
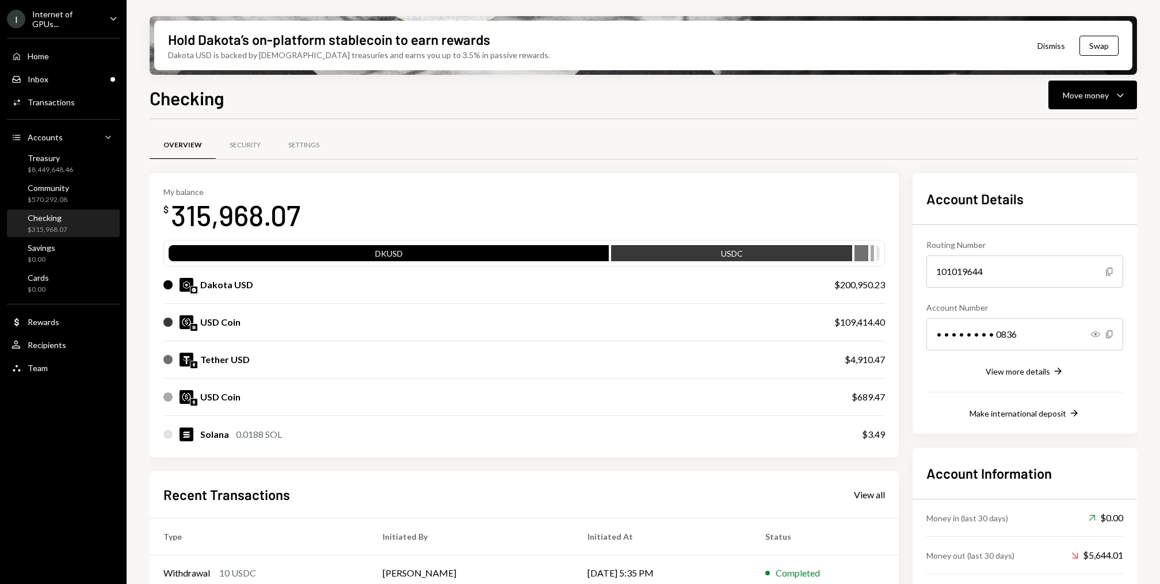
click at [862, 285] on div "$200,950.23" at bounding box center [860, 285] width 51 height 14
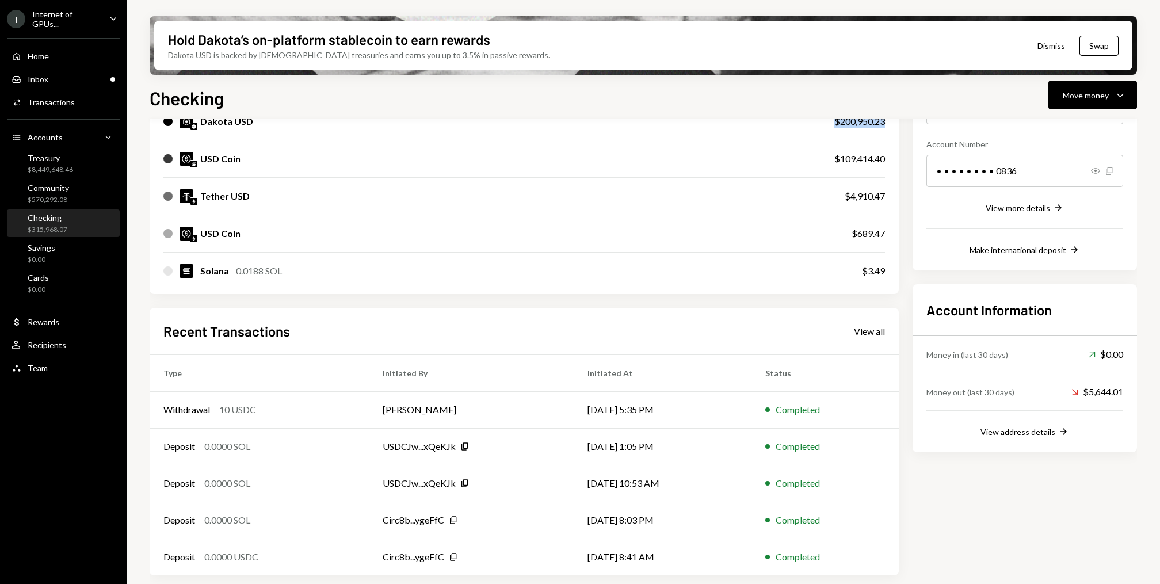
scroll to position [163, 0]
click at [873, 334] on div "View all" at bounding box center [869, 332] width 31 height 12
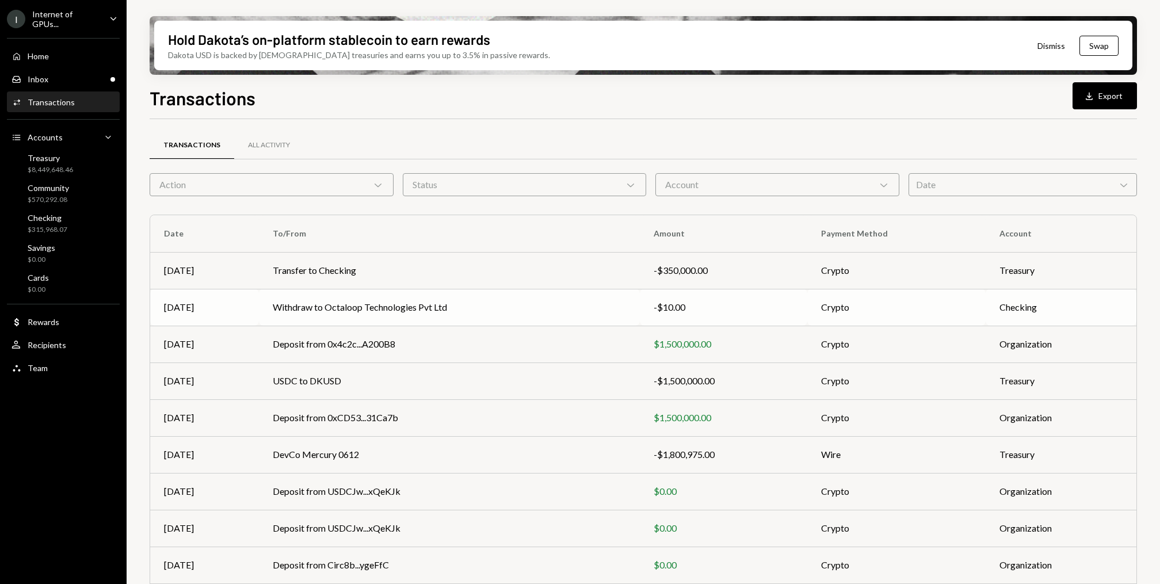
scroll to position [71, 0]
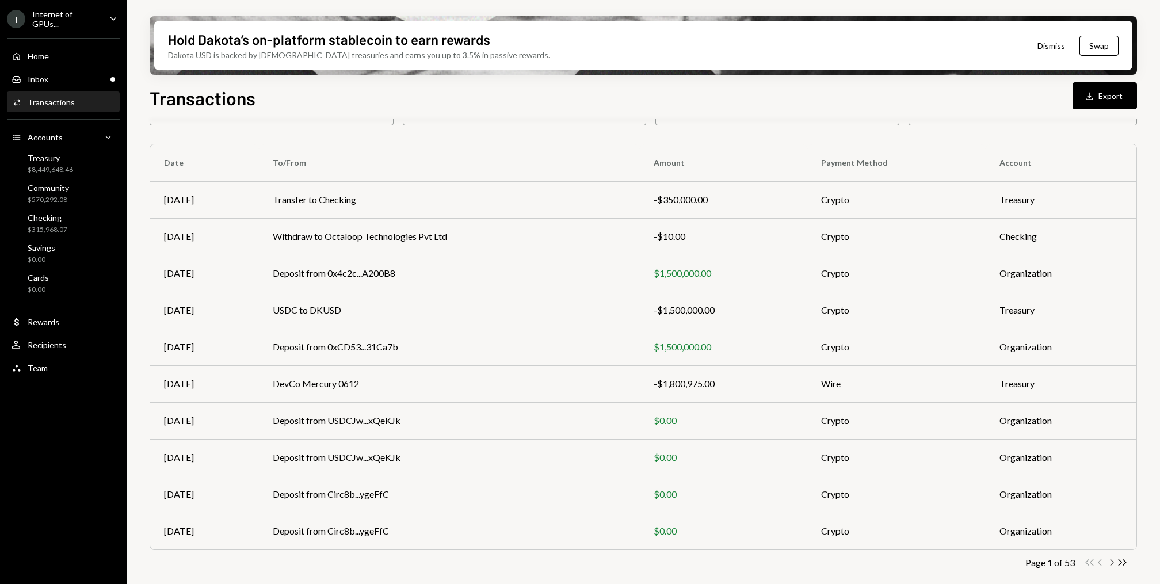
click at [1113, 564] on icon "Chevron Right" at bounding box center [1111, 562] width 11 height 11
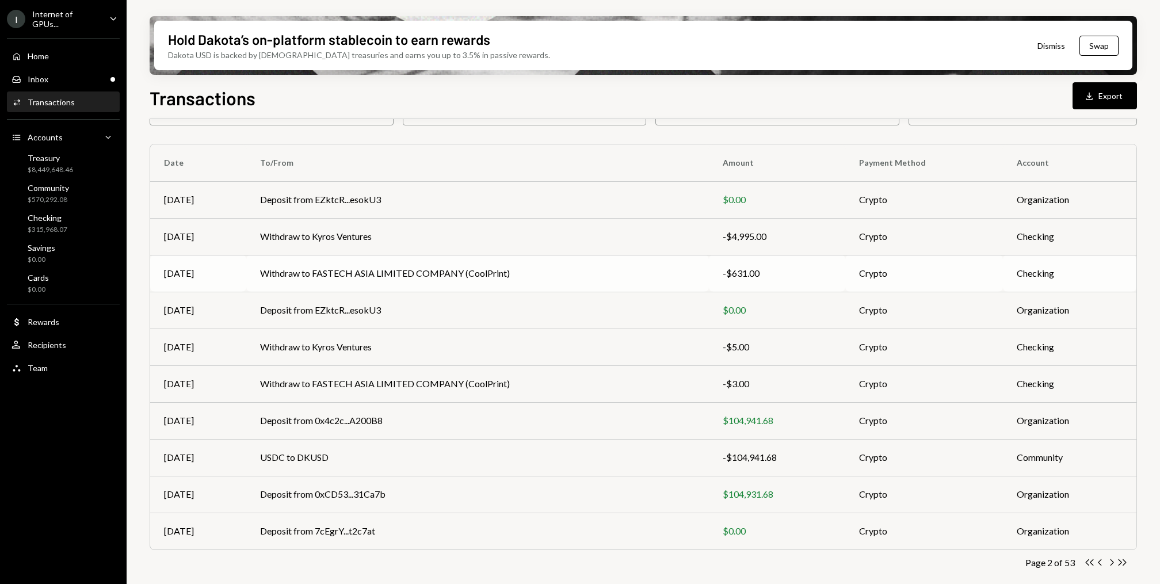
scroll to position [0, 0]
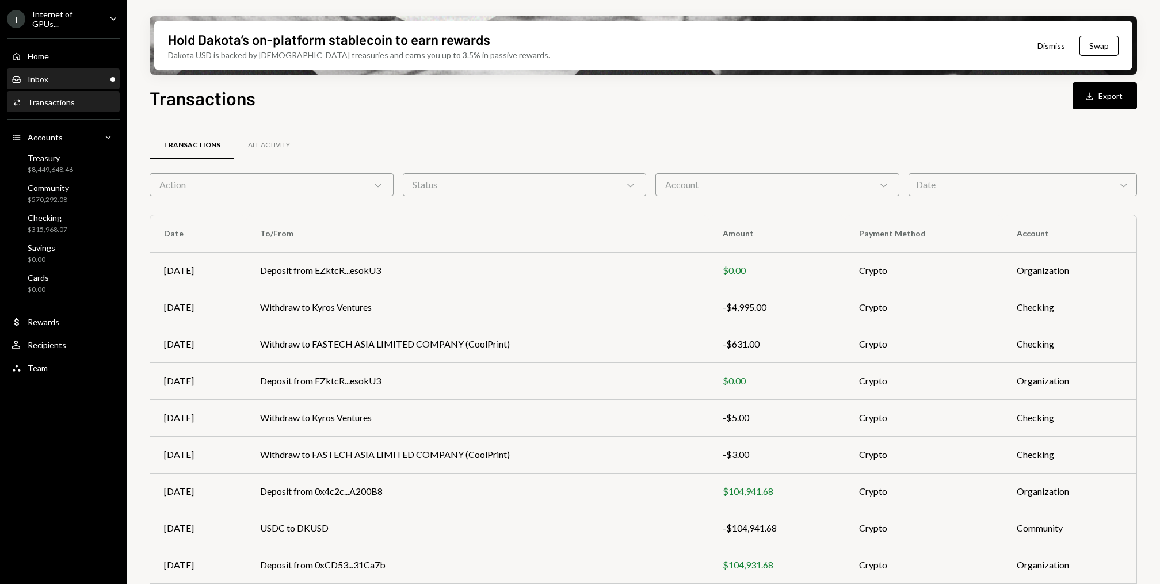
click at [41, 82] on div "Inbox" at bounding box center [38, 79] width 21 height 10
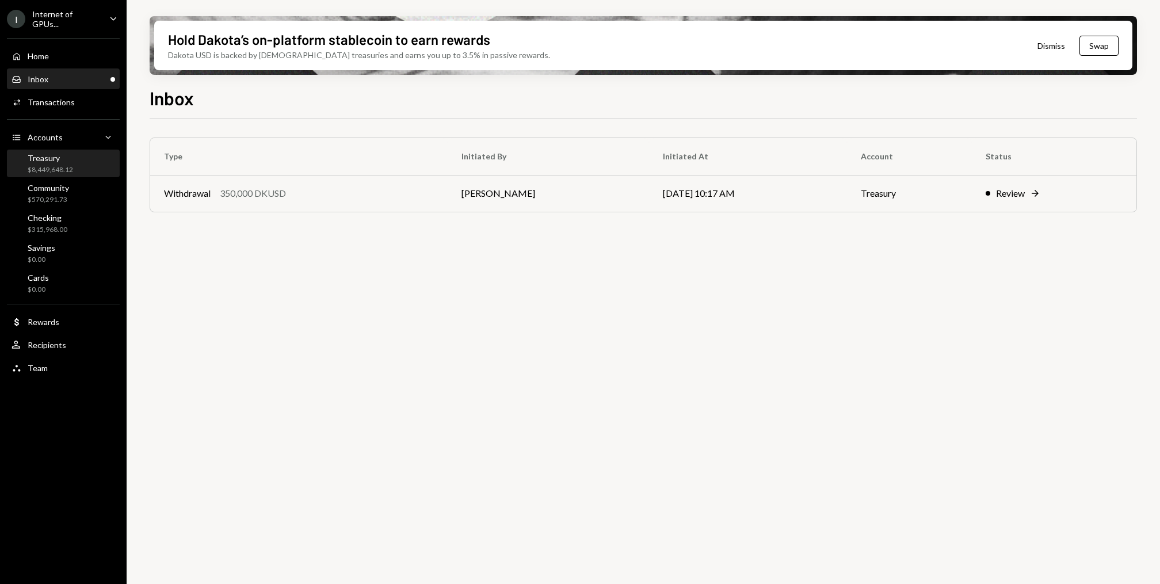
click at [48, 172] on div "$8,449,648.12" at bounding box center [50, 170] width 45 height 10
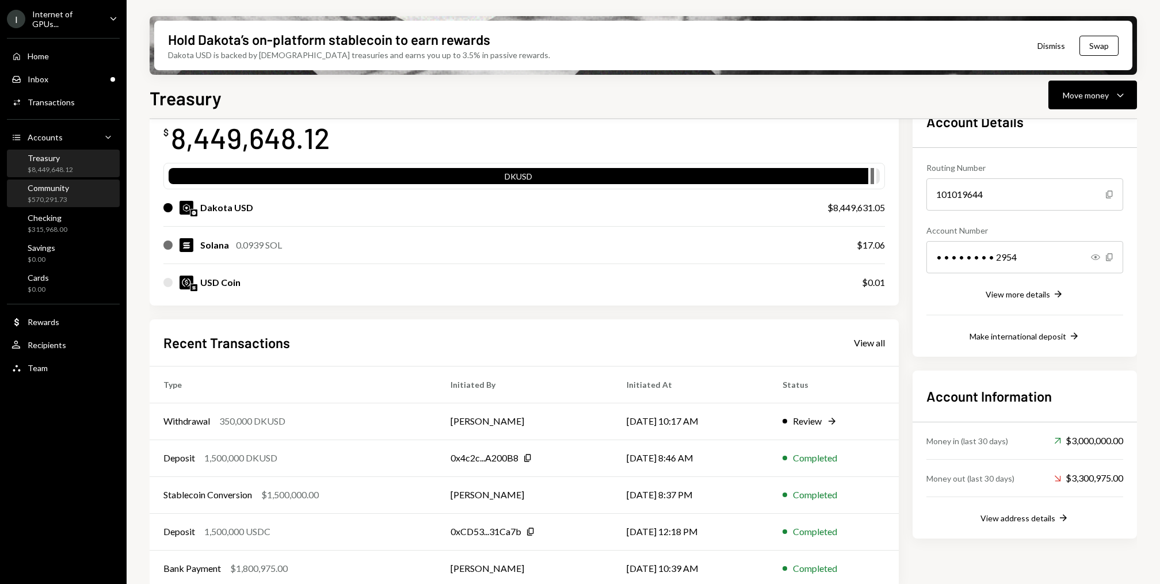
click at [46, 195] on div "$570,291.73" at bounding box center [48, 200] width 41 height 10
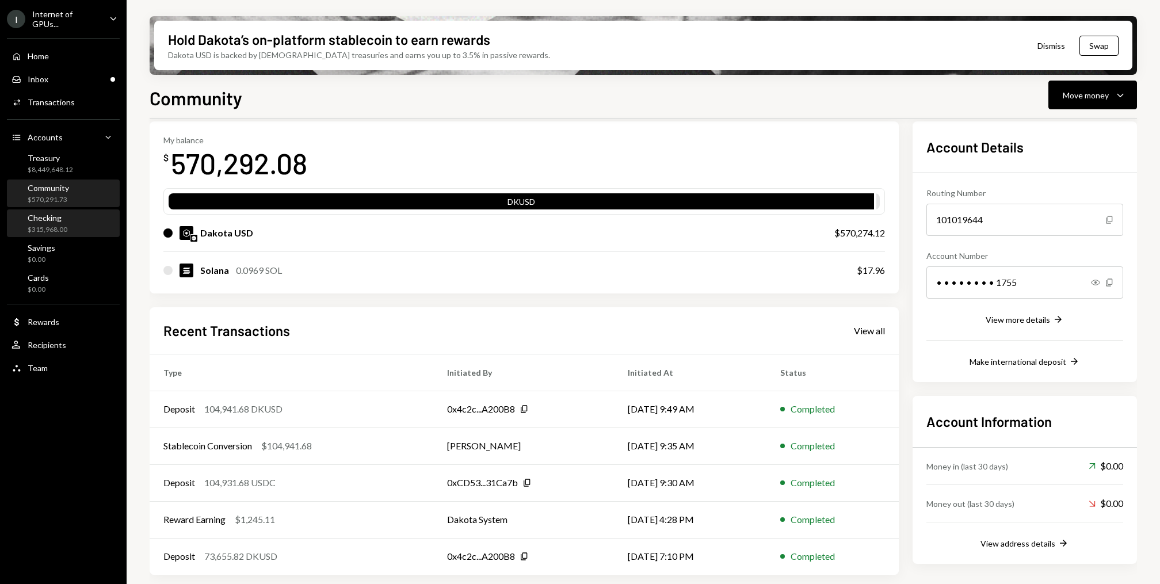
click at [50, 229] on div "$315,968.00" at bounding box center [48, 230] width 40 height 10
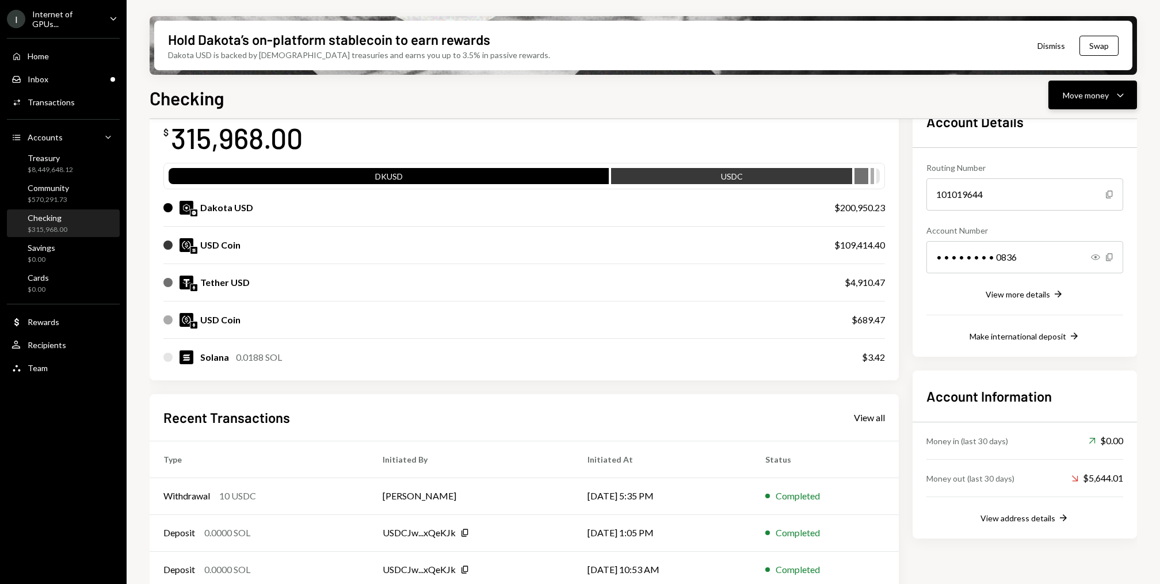
click at [1124, 94] on icon "Caret Down" at bounding box center [1121, 95] width 14 height 14
click at [1059, 216] on div "Swap stablecoins" at bounding box center [1084, 217] width 84 height 12
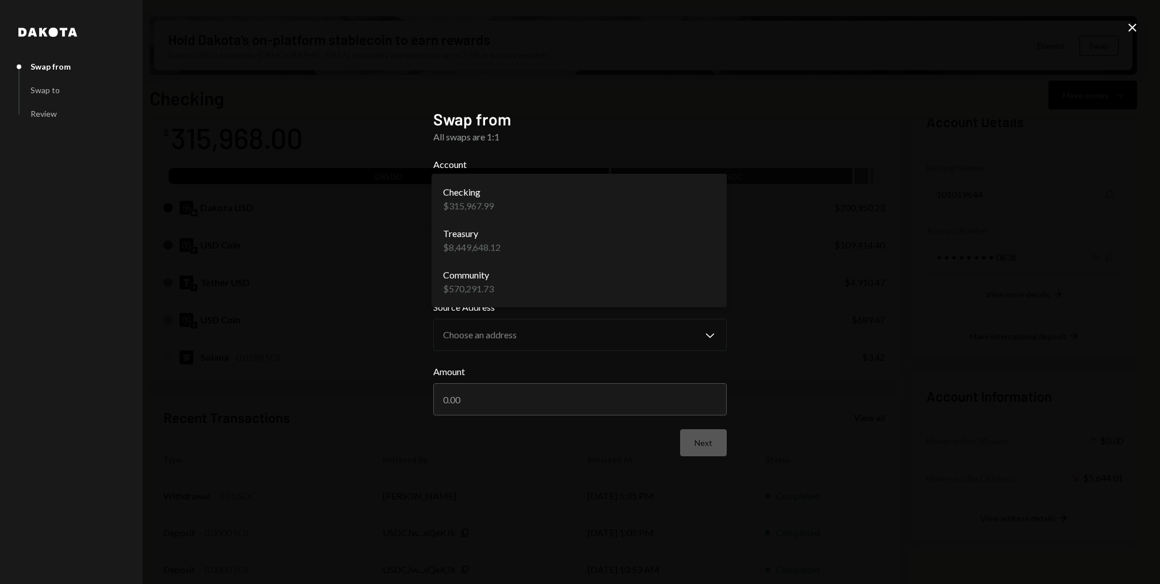
click at [645, 207] on body "I Internet of GPUs... Caret Down Home Home Inbox Inbox Activities Transactions …" at bounding box center [580, 292] width 1160 height 584
click at [578, 276] on body "I Internet of GPUs... Caret Down Home Home Inbox Inbox Activities Transactions …" at bounding box center [580, 292] width 1160 height 584
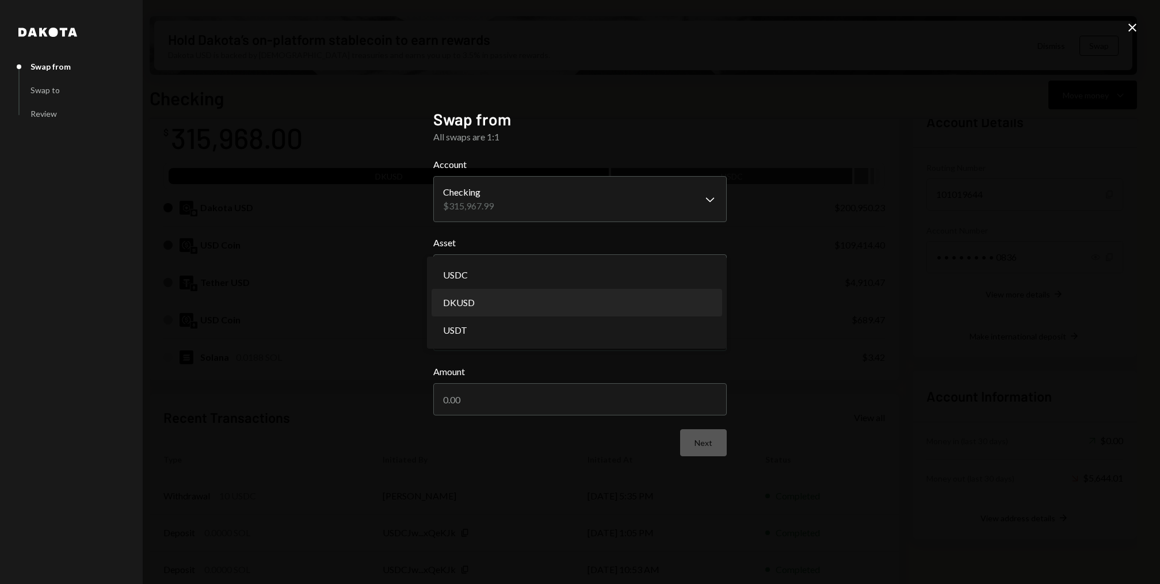
select select "*****"
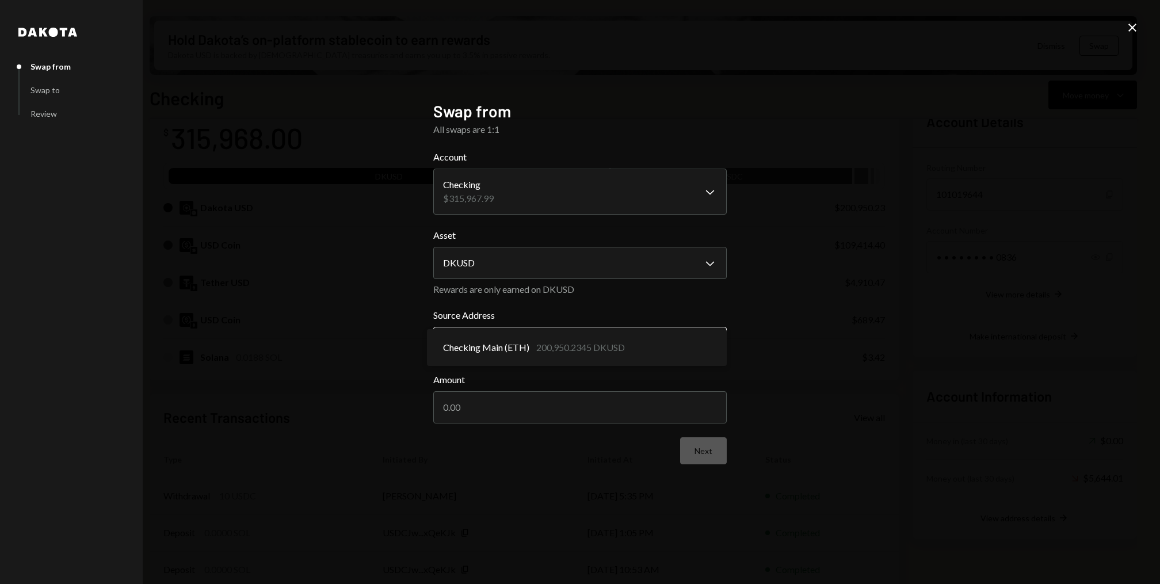
click at [546, 334] on body "I Internet of GPUs... Caret Down Home Home Inbox Inbox Activities Transactions …" at bounding box center [580, 292] width 1160 height 584
click at [491, 420] on input "Amount" at bounding box center [580, 407] width 294 height 32
type input "200000"
click at [715, 455] on button "Next" at bounding box center [703, 450] width 47 height 27
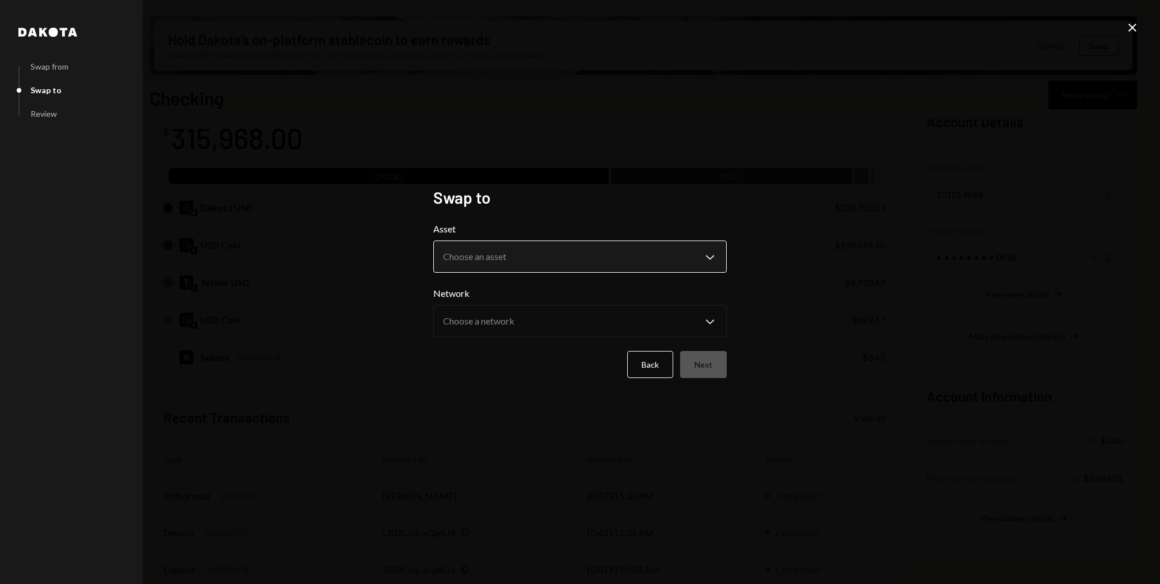
click at [505, 257] on body "I Internet of GPUs... Caret Down Home Home Inbox Inbox Activities Transactions …" at bounding box center [580, 292] width 1160 height 584
select select "****"
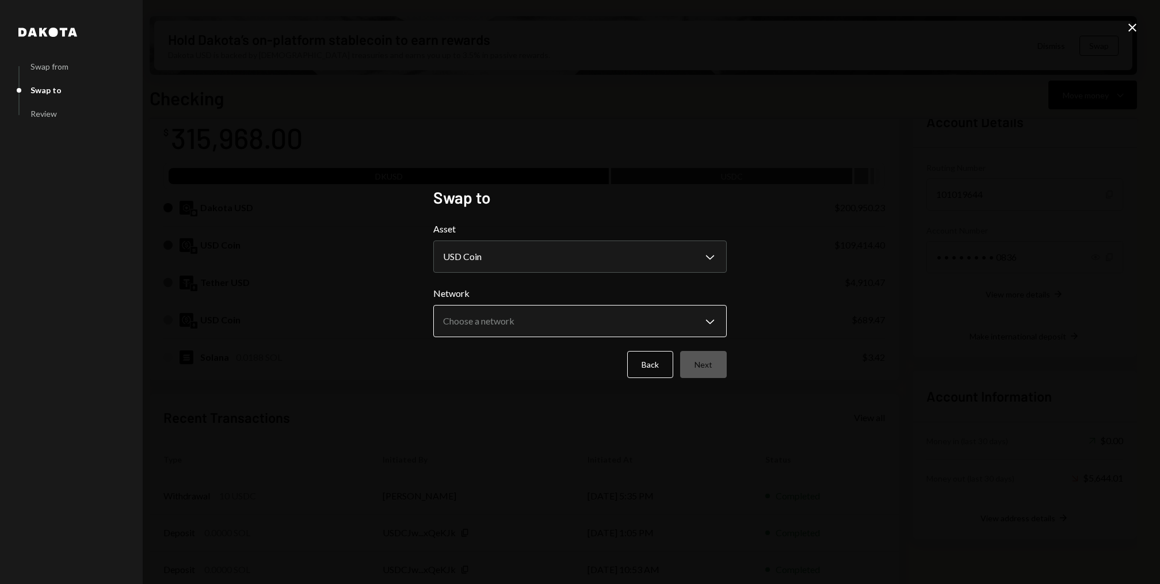
click at [498, 325] on body "I Internet of GPUs... Caret Down Home Home Inbox Inbox Activities Transactions …" at bounding box center [580, 292] width 1160 height 584
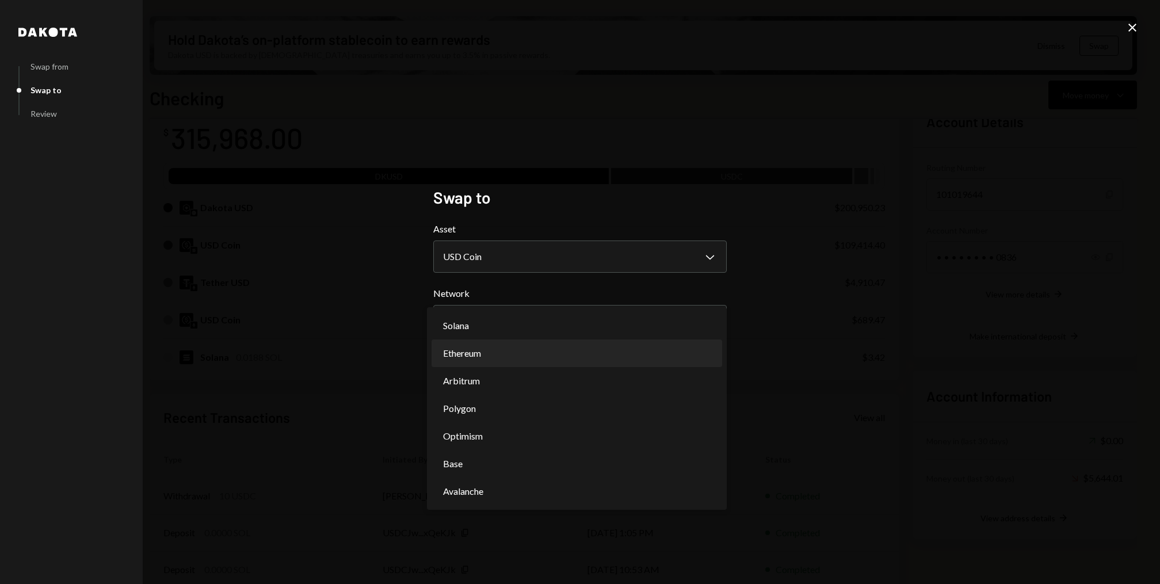
select select "**********"
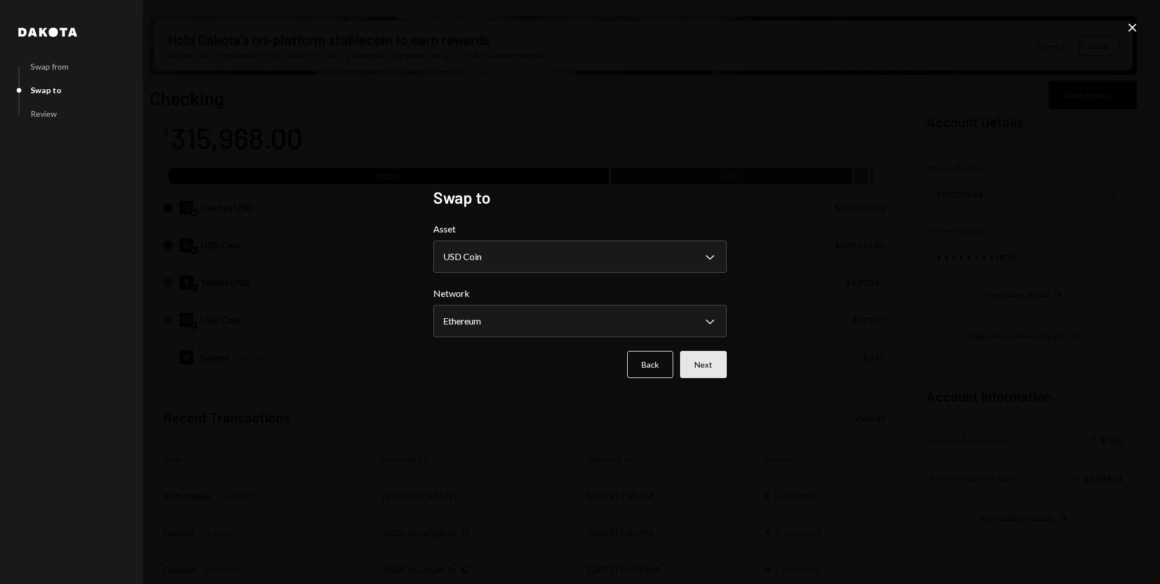
click at [708, 372] on button "Next" at bounding box center [703, 364] width 47 height 27
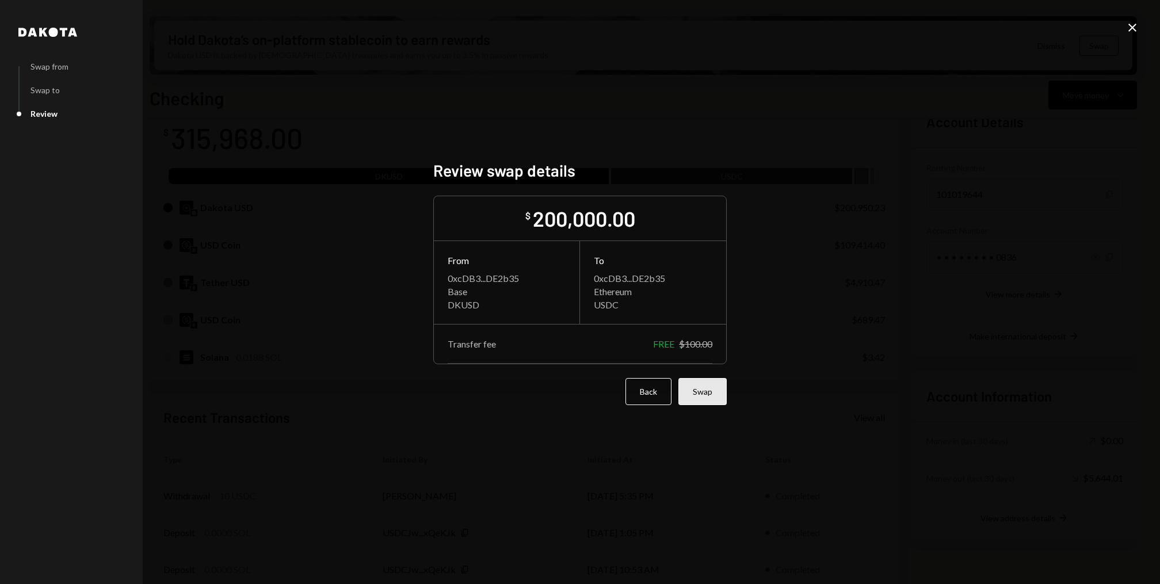
click at [708, 389] on button "Swap" at bounding box center [703, 391] width 48 height 27
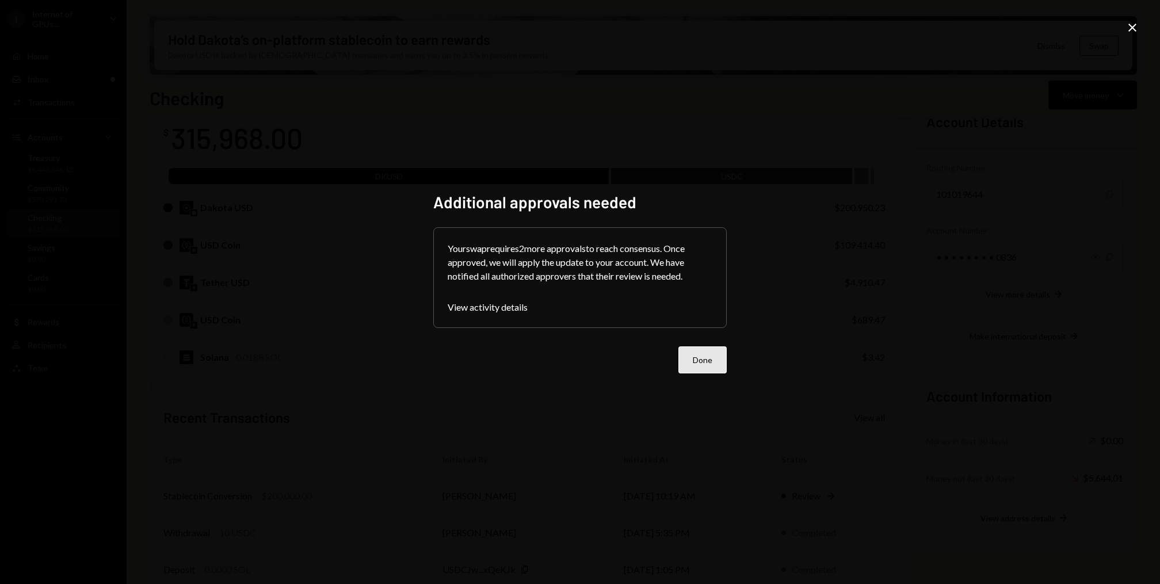
click at [696, 359] on button "Done" at bounding box center [703, 360] width 48 height 27
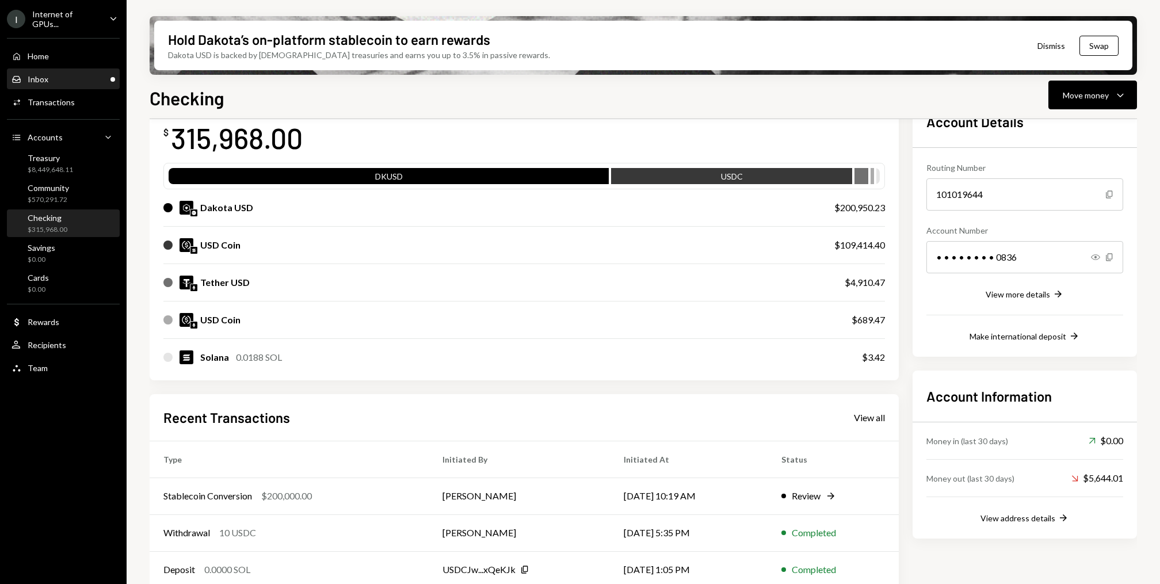
click at [51, 70] on div "Inbox Inbox" at bounding box center [64, 80] width 104 height 20
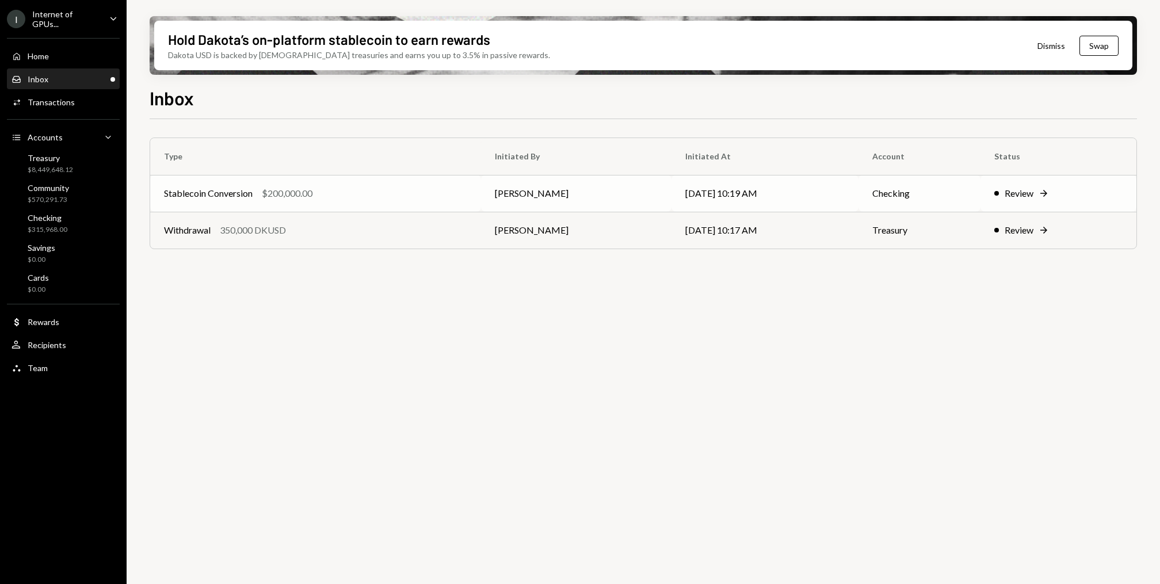
click at [251, 199] on div "Stablecoin Conversion" at bounding box center [208, 193] width 89 height 14
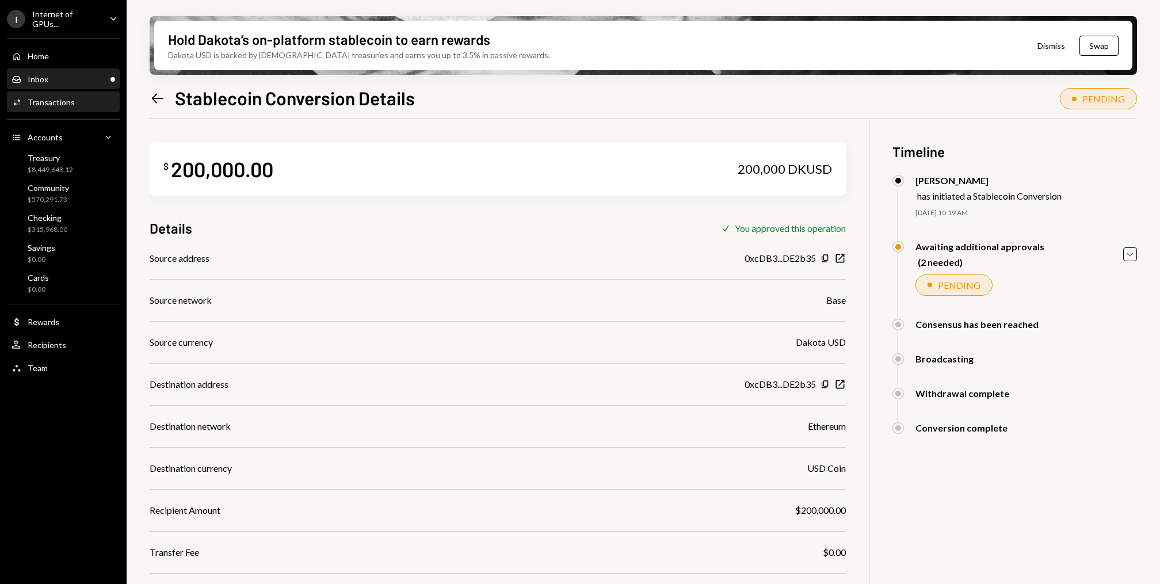
click at [59, 79] on div "Inbox Inbox" at bounding box center [64, 79] width 104 height 10
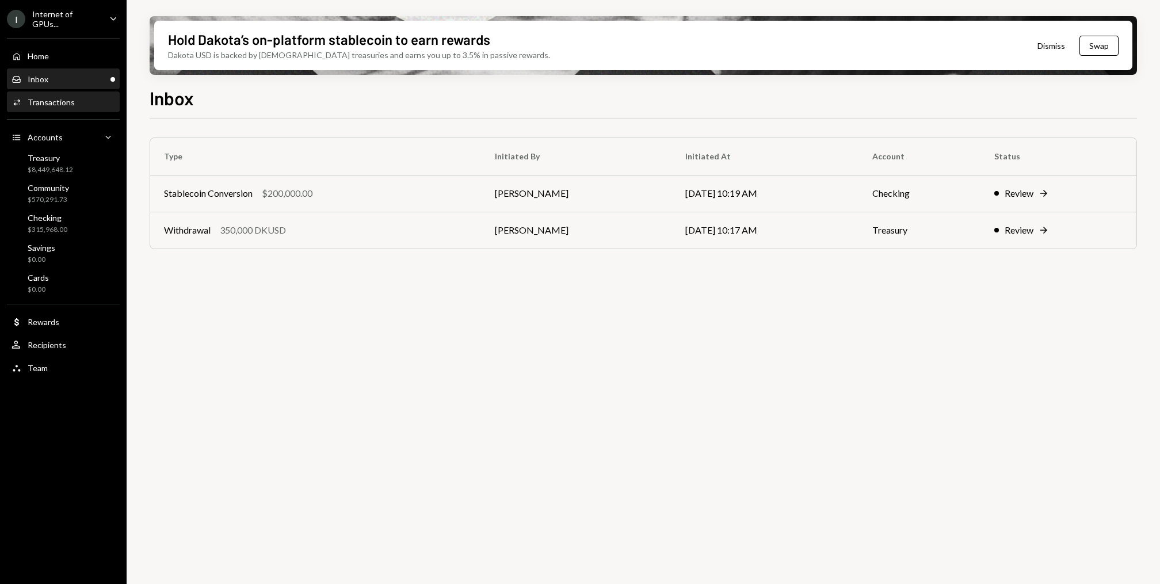
click at [73, 93] on div "Activities Transactions" at bounding box center [64, 103] width 104 height 20
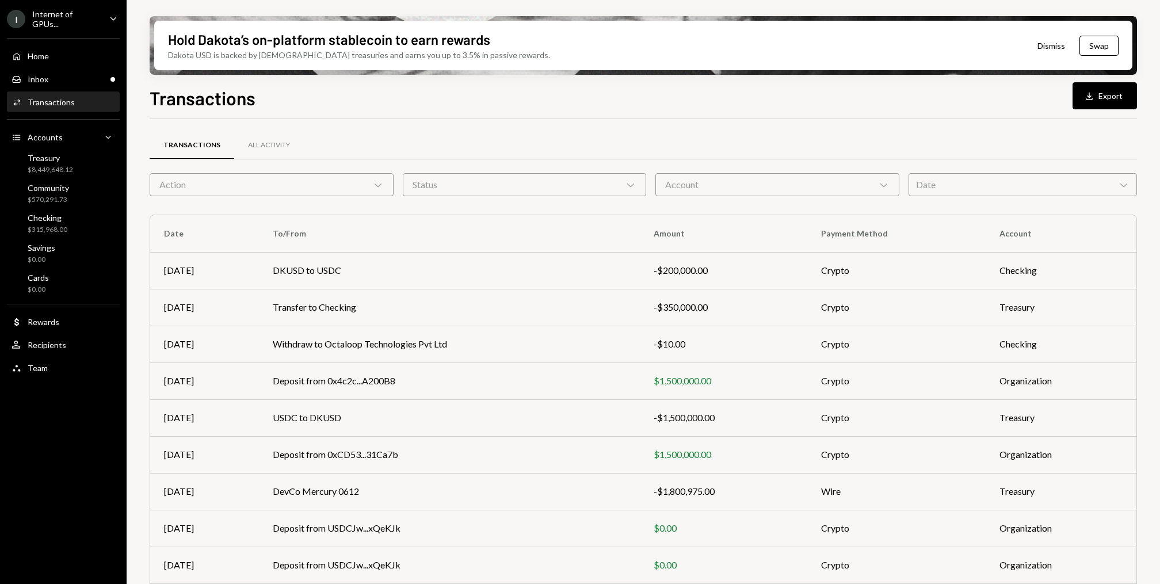
click at [310, 194] on div "Action Chevron Down" at bounding box center [272, 184] width 244 height 23
click at [421, 117] on div "Transactions Download Export Transactions All Activity Action Chevron Down Stat…" at bounding box center [644, 368] width 988 height 568
click at [96, 77] on div "Inbox Inbox" at bounding box center [64, 79] width 104 height 10
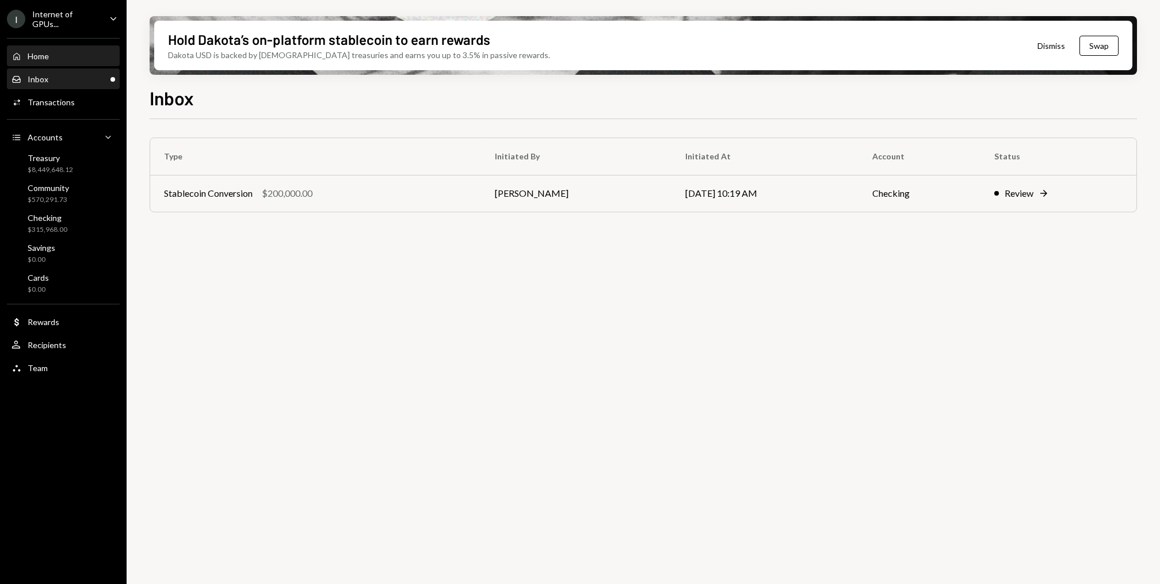
click at [62, 53] on div "Home Home" at bounding box center [64, 56] width 104 height 10
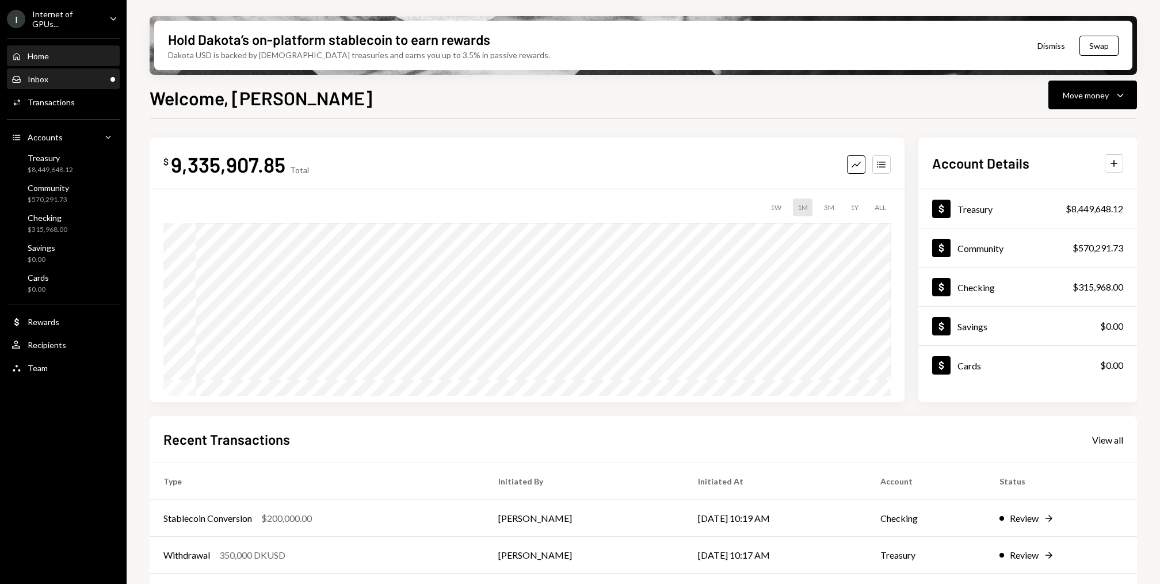
click at [73, 82] on div "Inbox Inbox" at bounding box center [64, 79] width 104 height 10
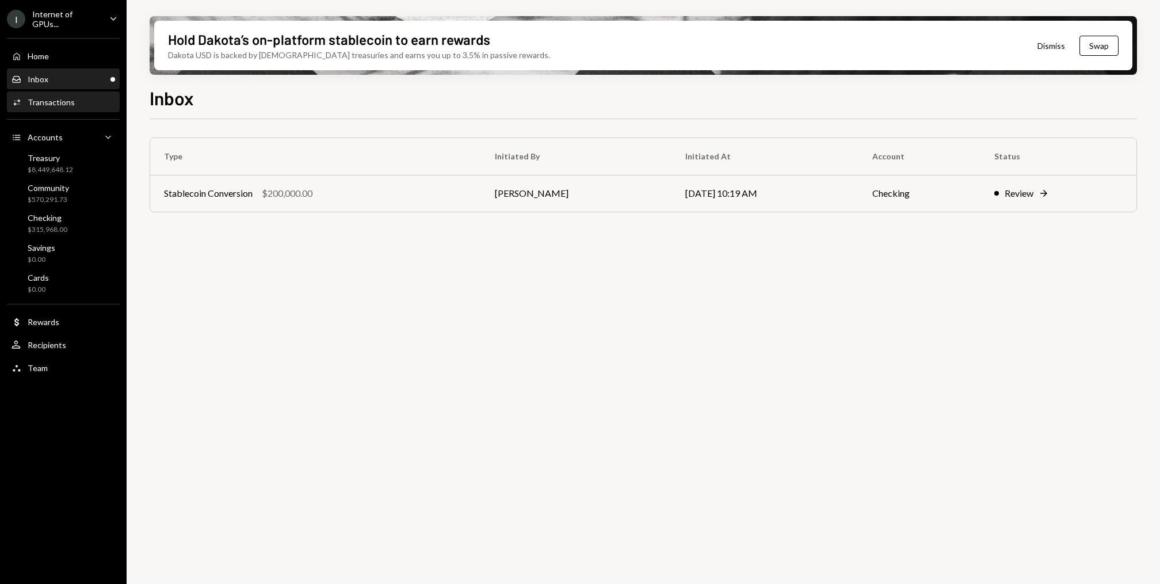
click at [68, 95] on div "Activities Transactions" at bounding box center [64, 103] width 104 height 20
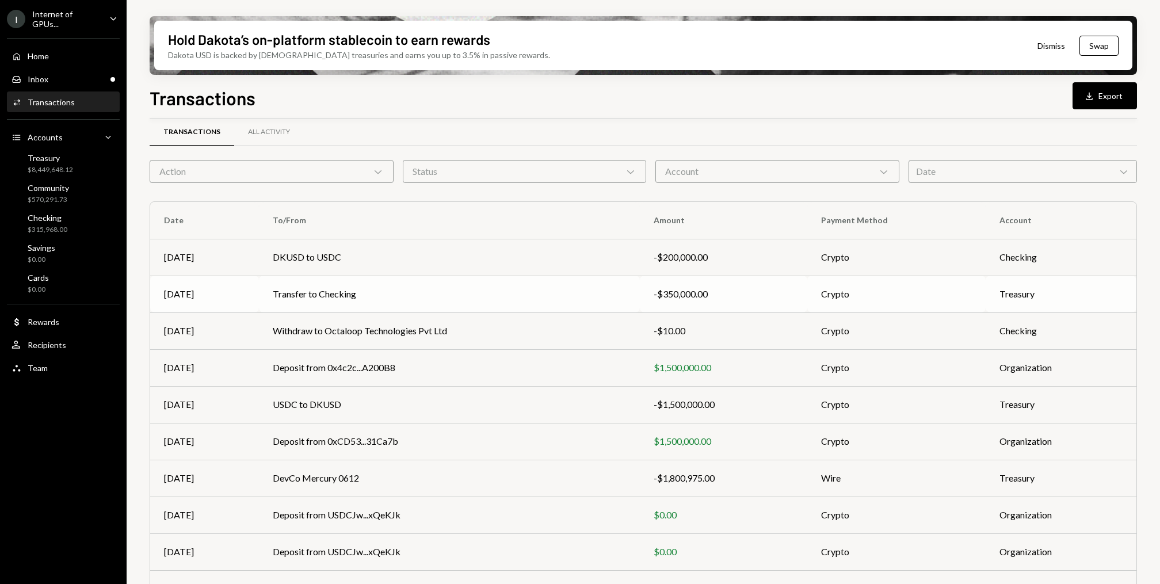
scroll to position [71, 0]
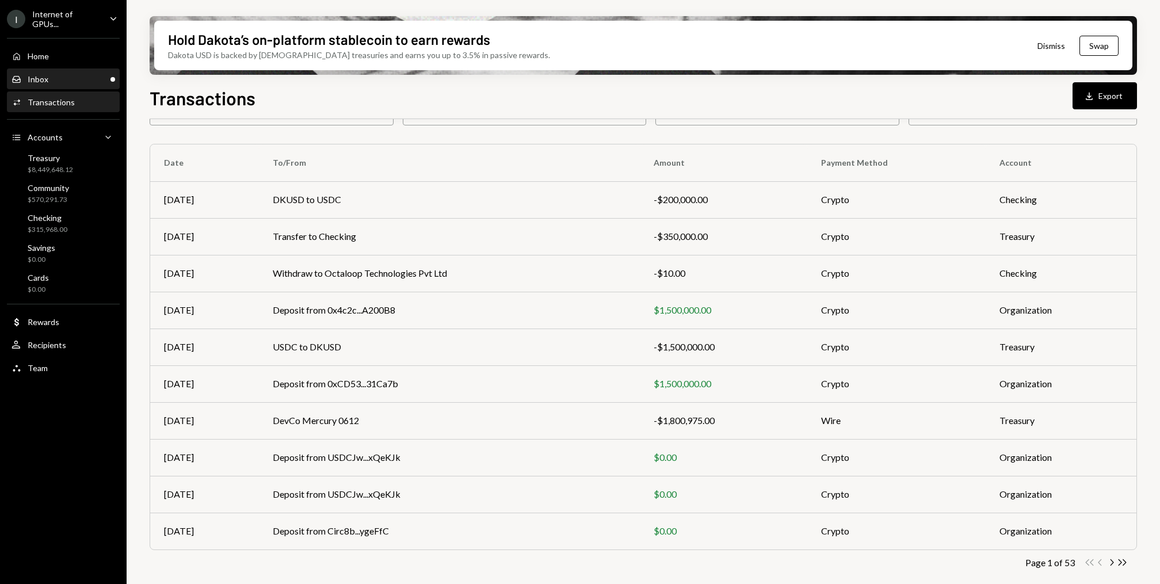
click at [78, 79] on div "Inbox Inbox" at bounding box center [64, 79] width 104 height 10
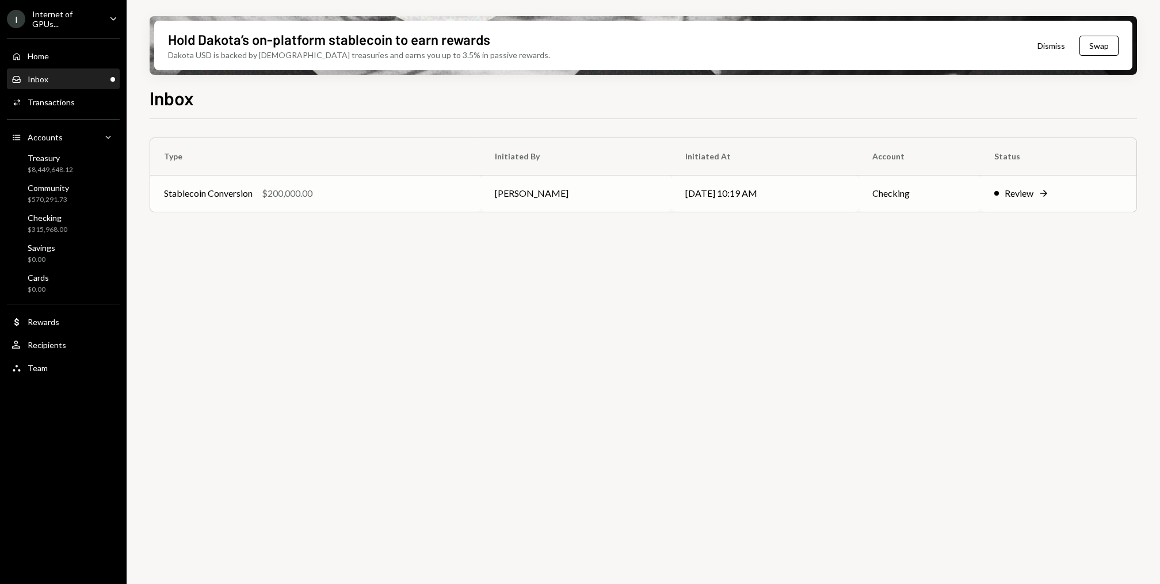
click at [328, 204] on td "Stablecoin Conversion $200,000.00" at bounding box center [315, 193] width 331 height 37
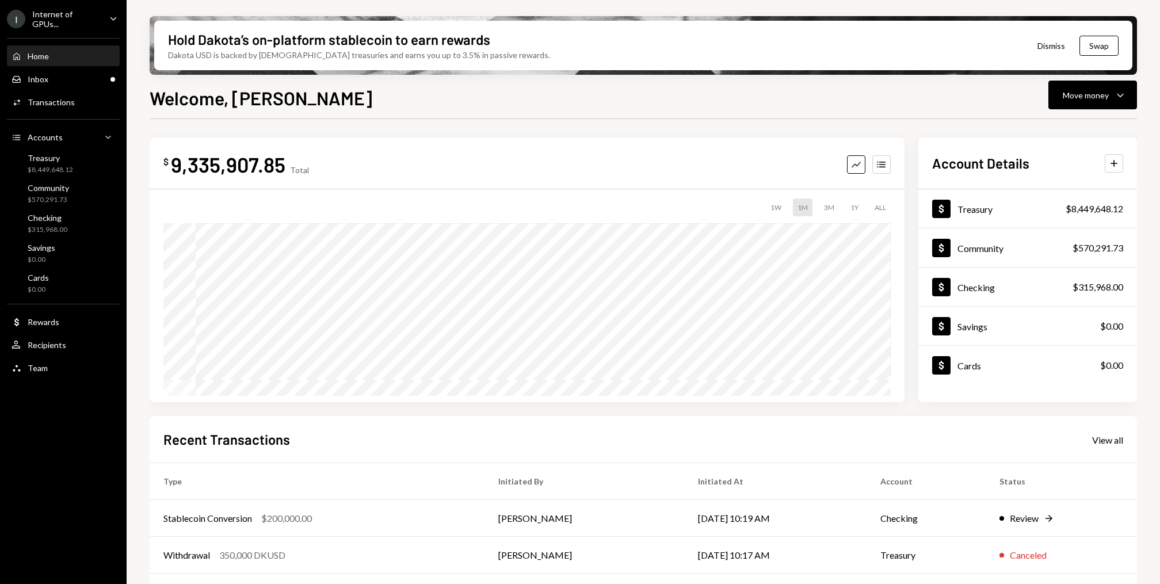
scroll to position [109, 0]
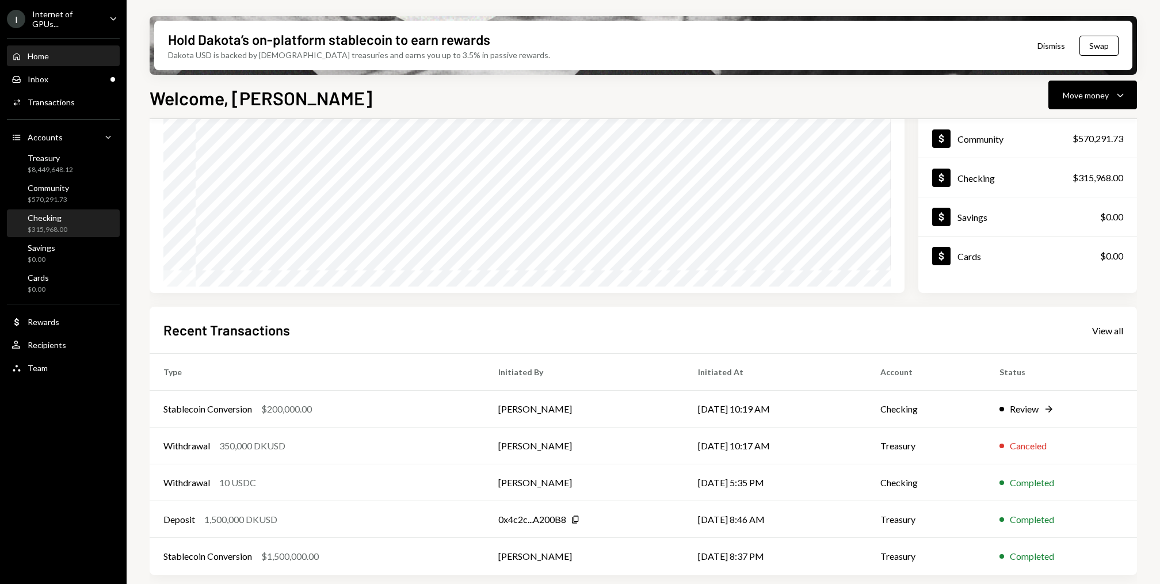
click at [78, 229] on div "Checking $315,968.00" at bounding box center [64, 224] width 104 height 22
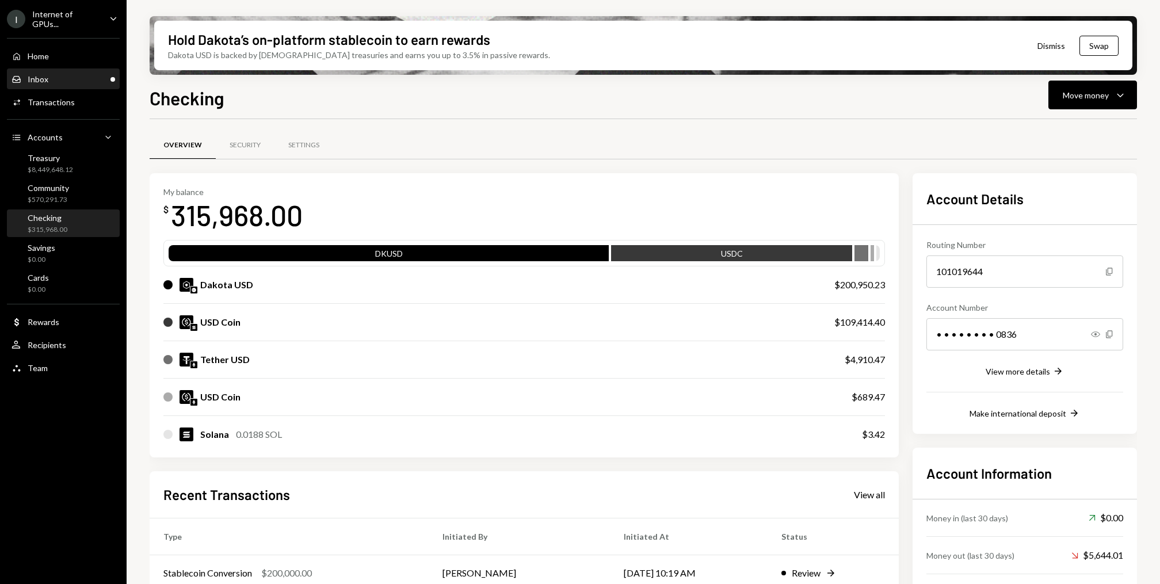
click at [75, 81] on div "Inbox Inbox" at bounding box center [64, 79] width 104 height 10
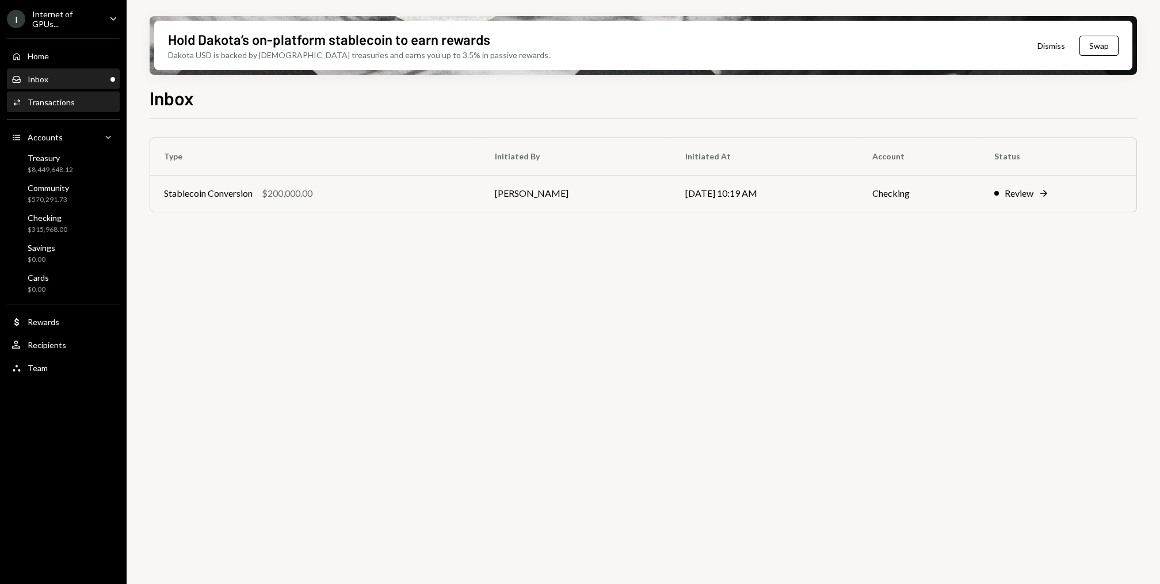
click at [94, 97] on div "Activities Transactions" at bounding box center [64, 102] width 104 height 10
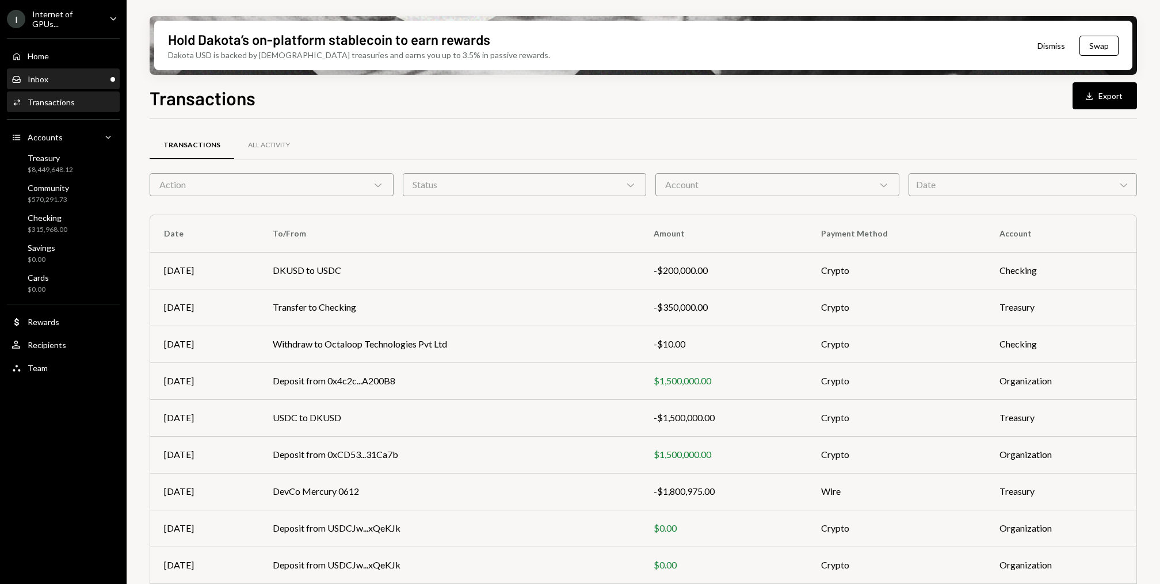
click at [104, 81] on div "Inbox Inbox" at bounding box center [64, 79] width 104 height 10
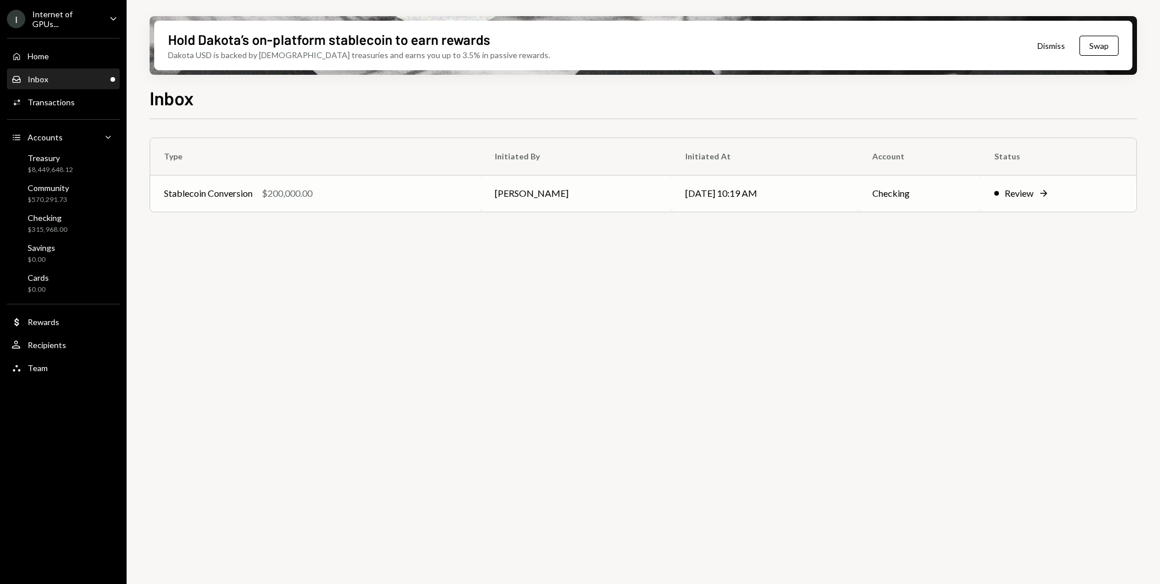
click at [209, 176] on td "Stablecoin Conversion $200,000.00" at bounding box center [315, 193] width 331 height 37
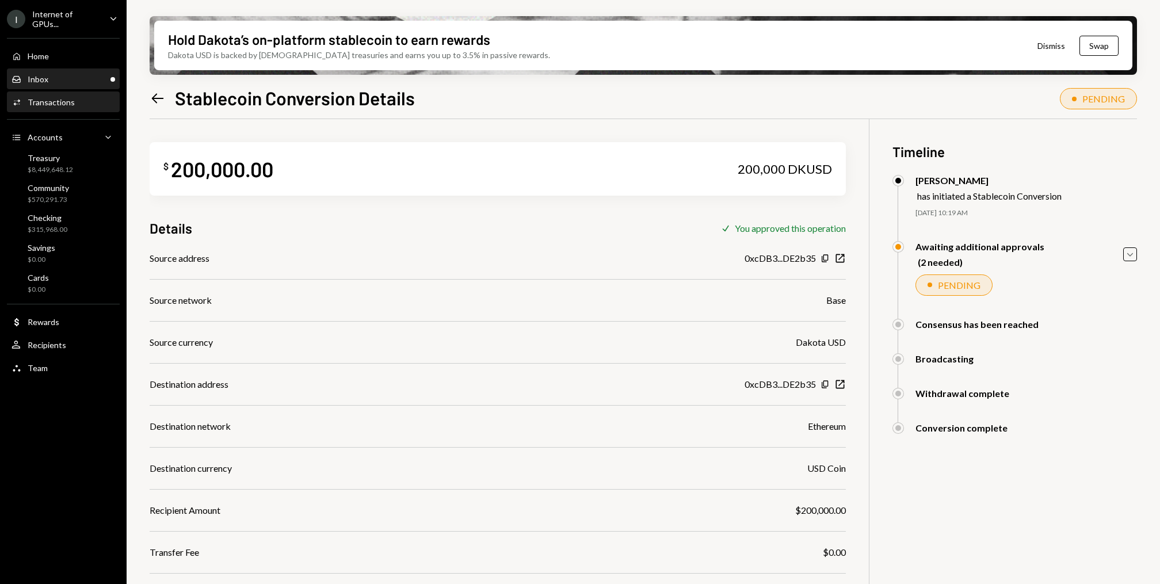
click at [86, 72] on div "Inbox Inbox" at bounding box center [64, 80] width 104 height 20
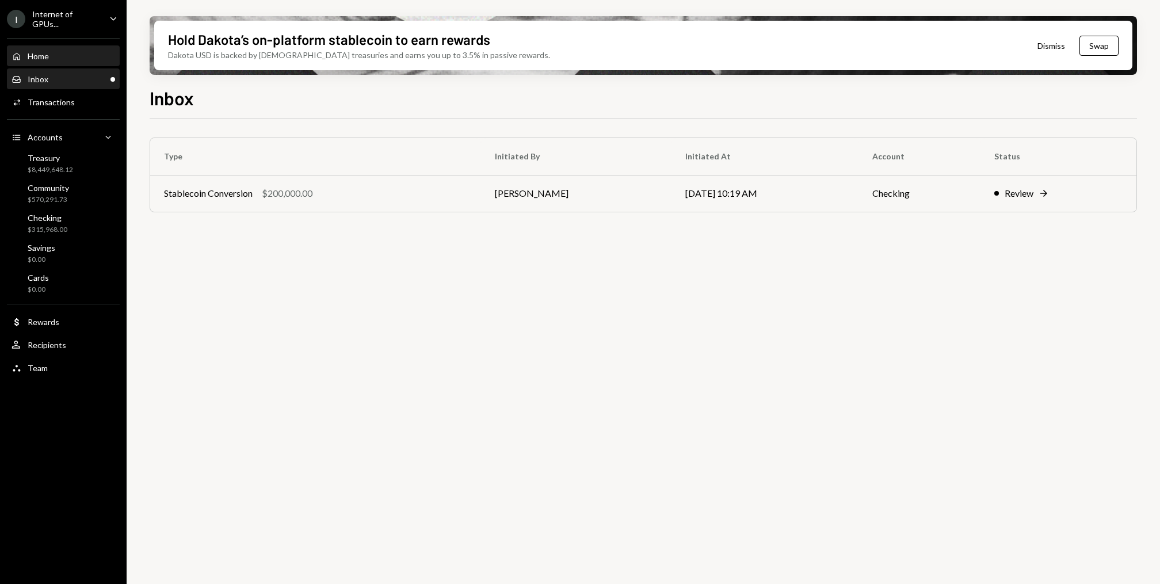
click at [74, 55] on div "Home Home" at bounding box center [64, 56] width 104 height 10
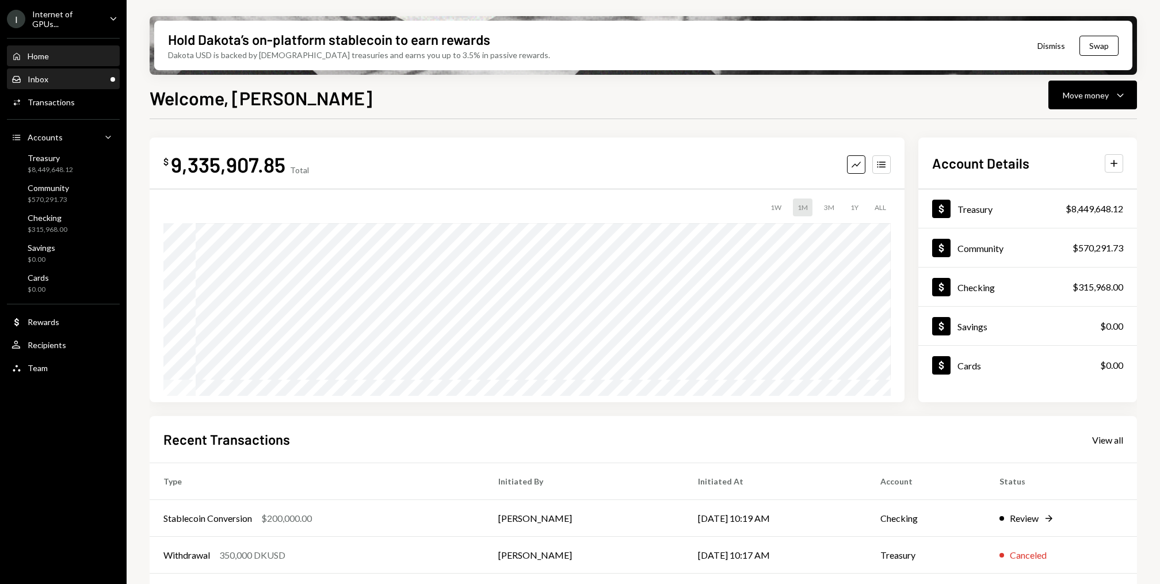
click at [73, 81] on div "Inbox Inbox" at bounding box center [64, 79] width 104 height 10
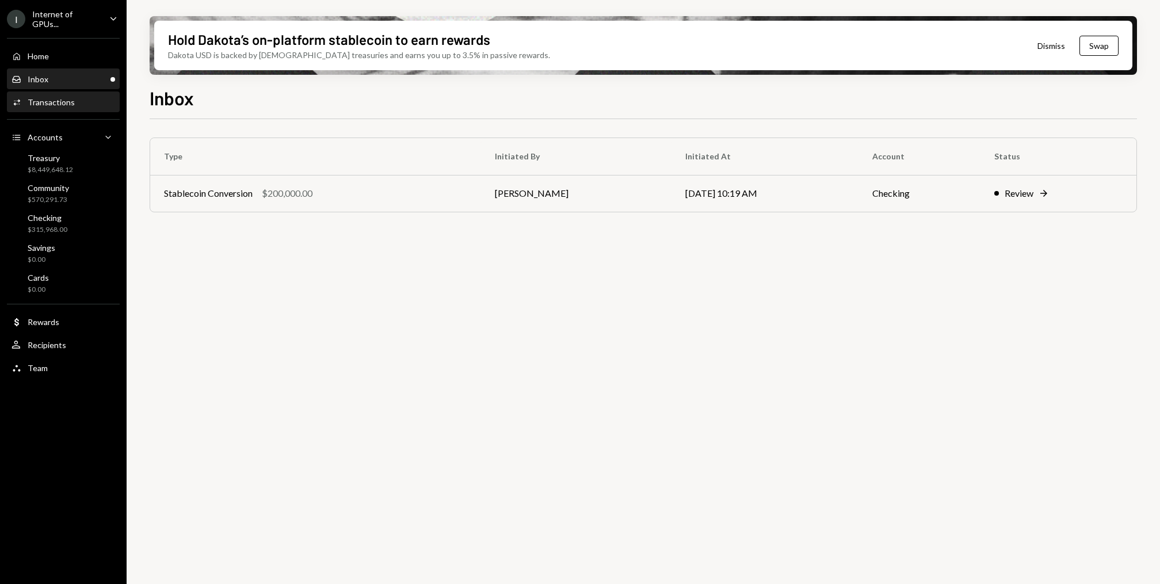
click at [72, 97] on div "Transactions" at bounding box center [51, 102] width 47 height 10
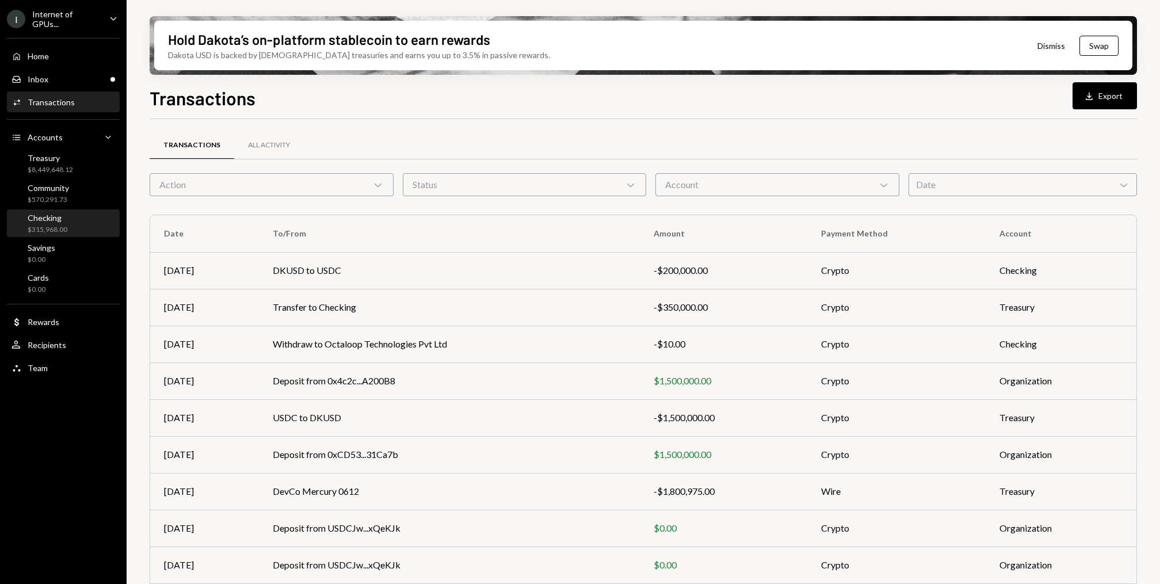
click at [79, 219] on div "Checking $315,968.00" at bounding box center [64, 224] width 104 height 22
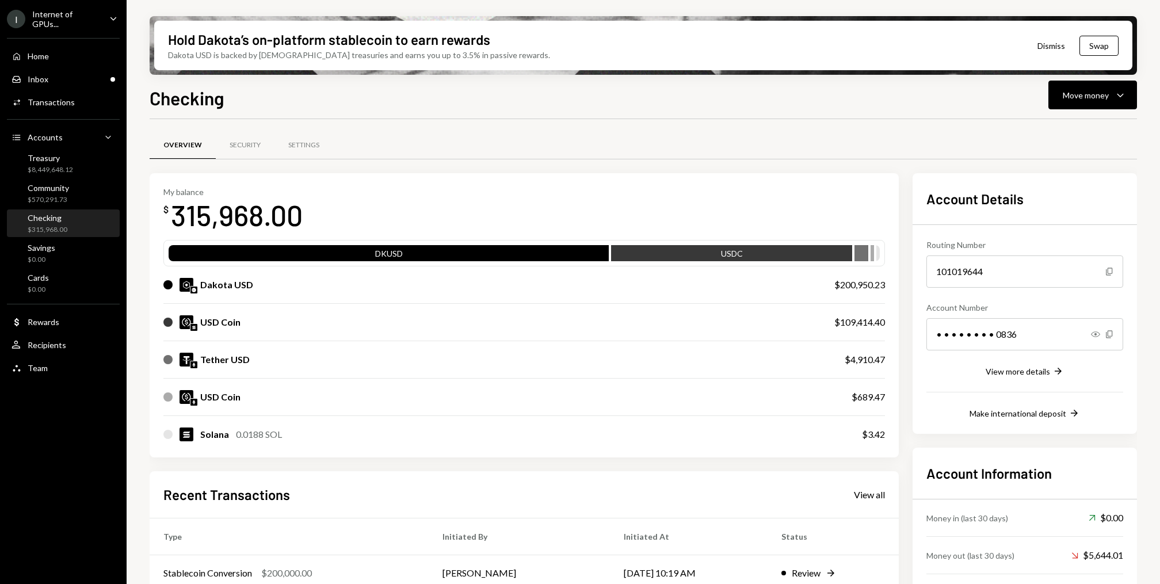
click at [870, 282] on div "$200,950.23" at bounding box center [860, 285] width 51 height 14
click at [867, 329] on div "USD Coin $109,414.40" at bounding box center [524, 322] width 722 height 37
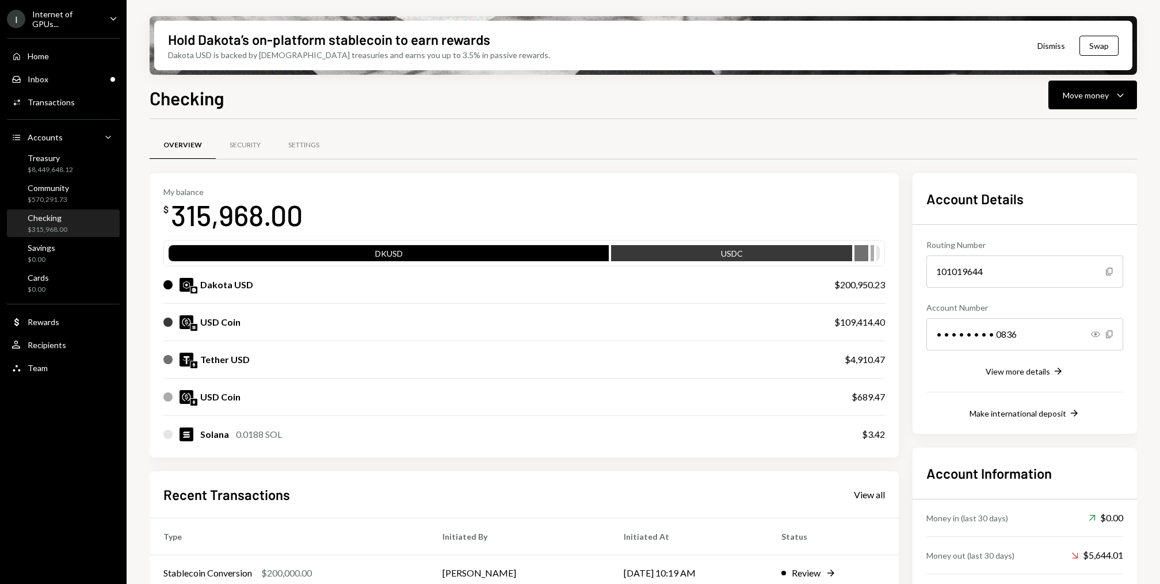
click at [868, 366] on div "Tether USD $4,910.47" at bounding box center [524, 359] width 722 height 37
click at [863, 327] on div "$109,414.40" at bounding box center [860, 322] width 51 height 14
click at [863, 346] on div "Tether USD $4,910.47" at bounding box center [524, 359] width 722 height 37
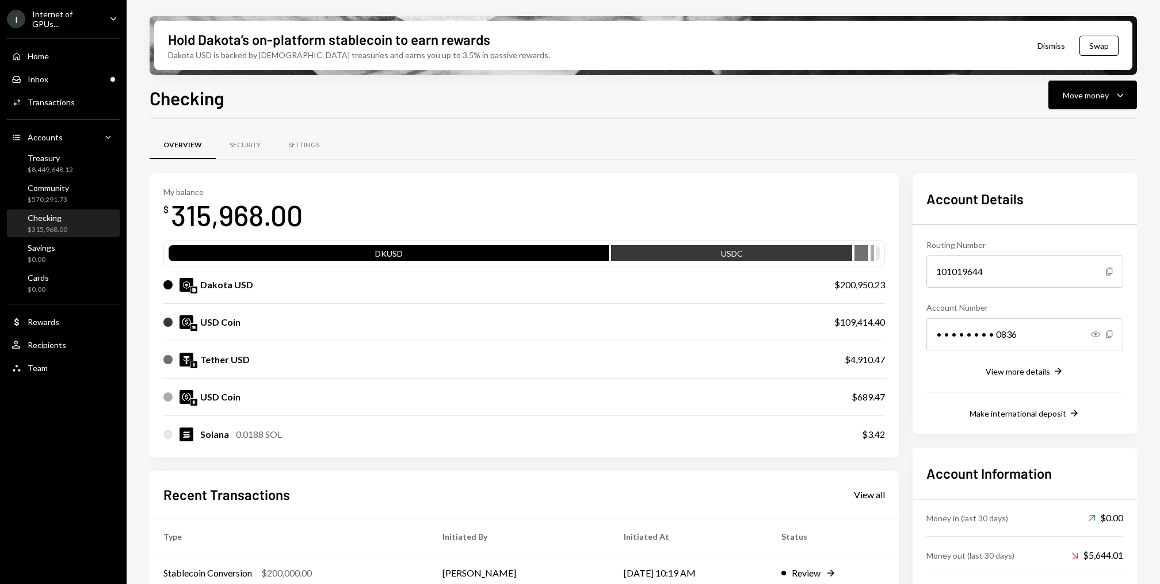
click at [865, 387] on div "USD Coin $689.47" at bounding box center [524, 397] width 722 height 37
click at [865, 318] on div "$109,414.40" at bounding box center [860, 322] width 51 height 14
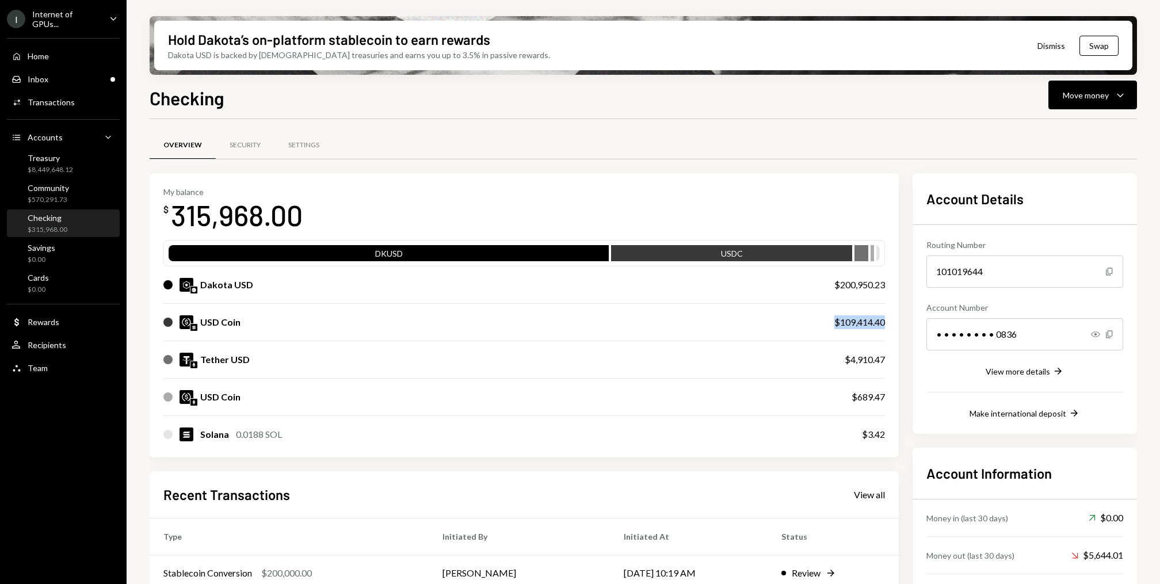
click at [865, 318] on div "$109,414.40" at bounding box center [860, 322] width 51 height 14
click at [74, 98] on div "Activities Transactions" at bounding box center [64, 102] width 104 height 10
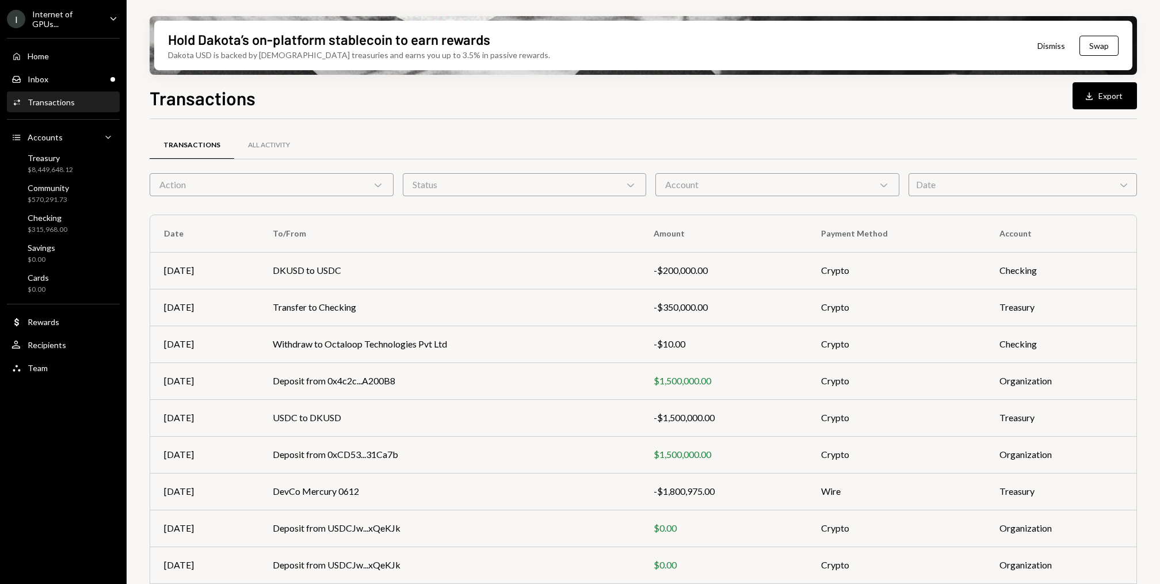
click at [74, 193] on div "Community $570,291.73" at bounding box center [64, 194] width 104 height 22
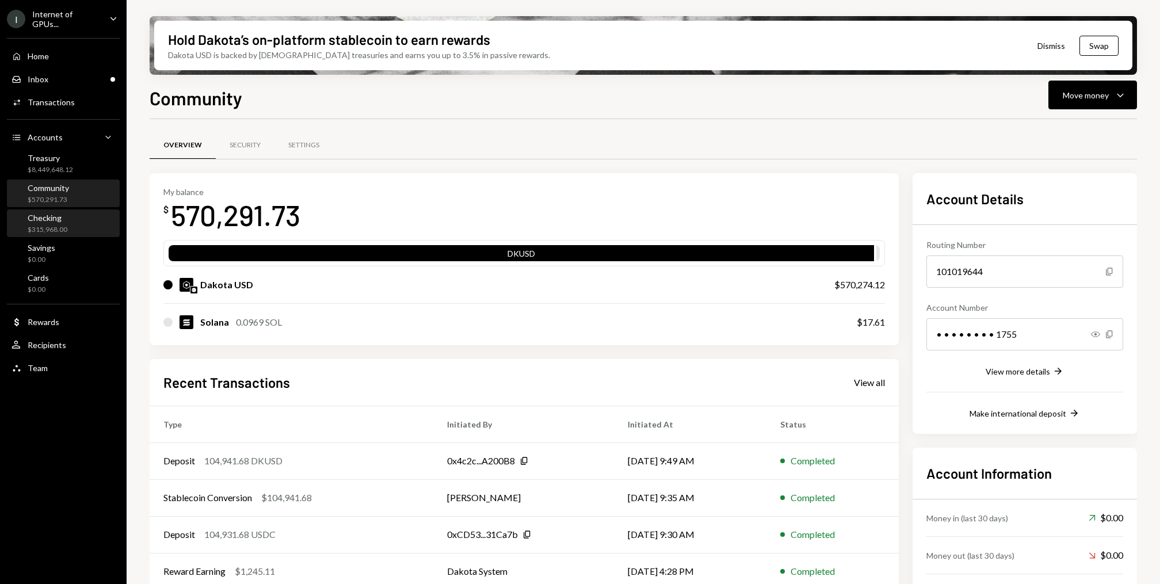
click at [74, 227] on div "Checking $315,968.00" at bounding box center [64, 224] width 104 height 22
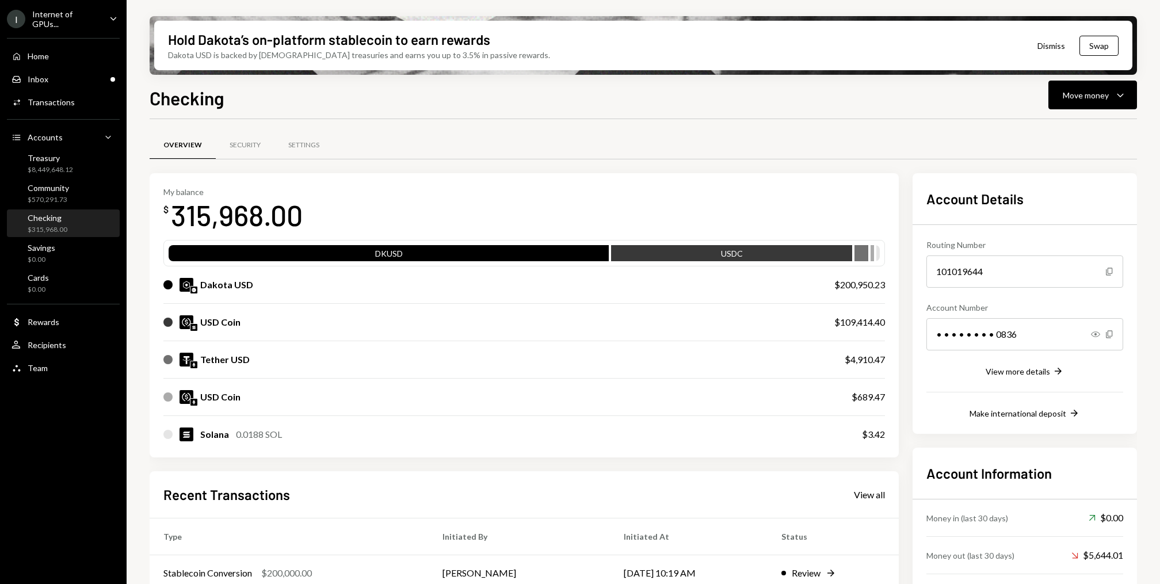
click at [45, 89] on div "Home Home Inbox Inbox Activities Transactions Accounts Accounts Caret Down Trea…" at bounding box center [63, 205] width 127 height 349
click at [50, 97] on div "Transactions" at bounding box center [51, 102] width 47 height 10
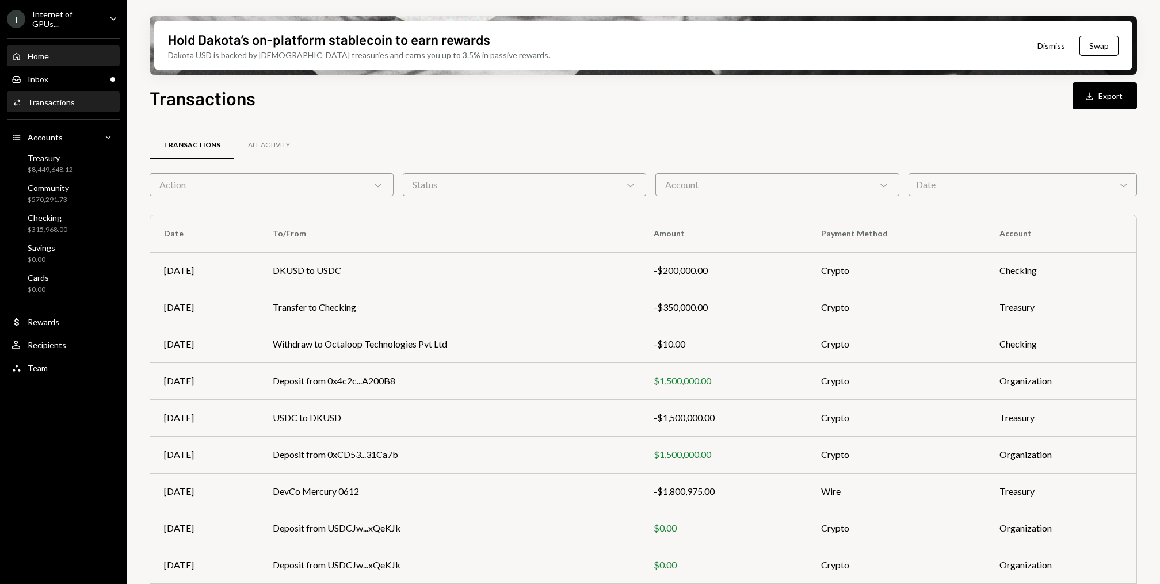
click at [97, 51] on div "Home Home" at bounding box center [64, 56] width 104 height 10
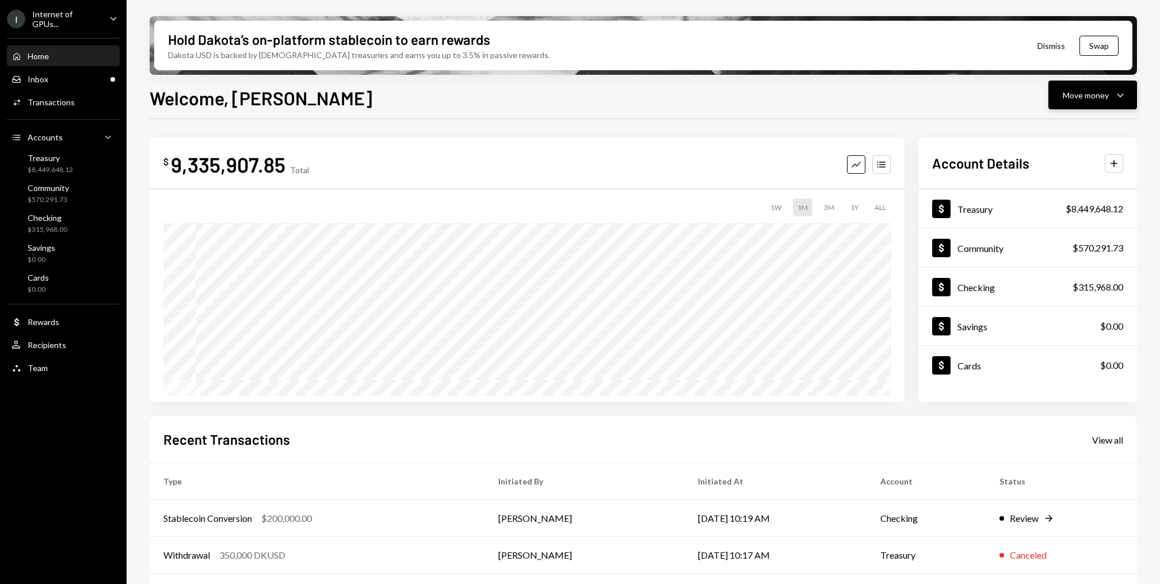
click at [1123, 92] on icon "Caret Down" at bounding box center [1121, 95] width 14 height 14
click at [1091, 120] on div "Withdraw Send" at bounding box center [1075, 130] width 115 height 26
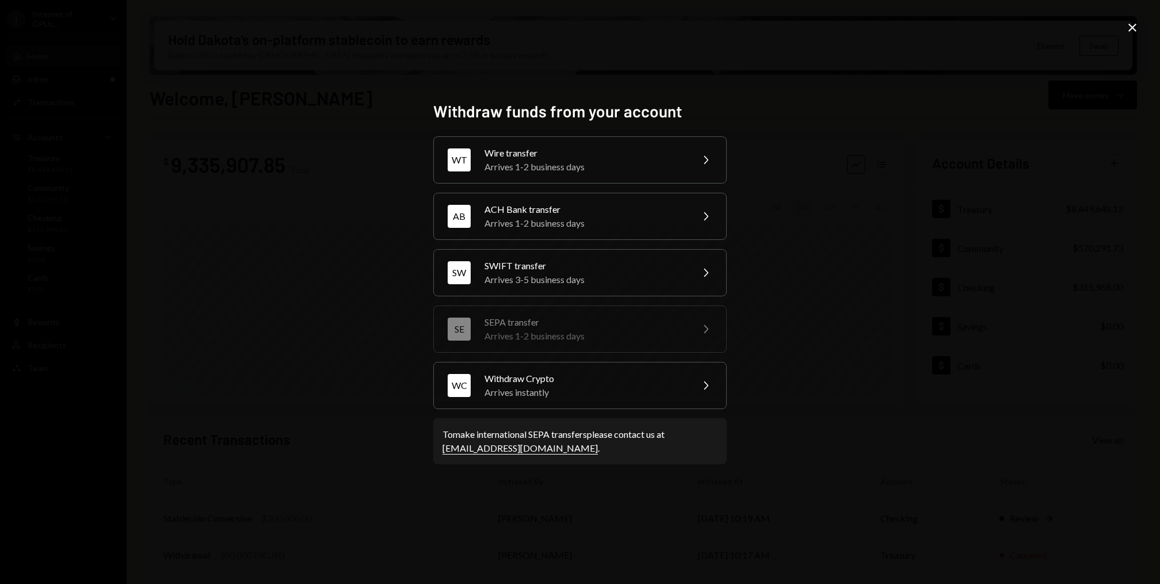
click at [1136, 29] on icon "Close" at bounding box center [1133, 28] width 14 height 14
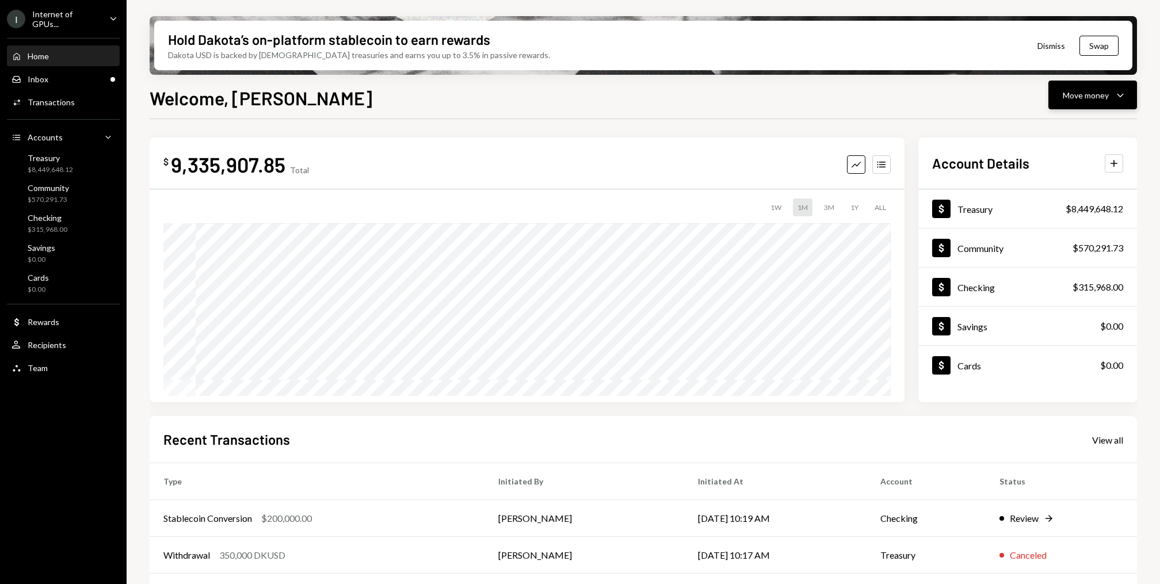
click at [1128, 93] on button "Move money Caret Down" at bounding box center [1093, 95] width 89 height 29
click at [1082, 154] on div "Transfer" at bounding box center [1084, 156] width 84 height 12
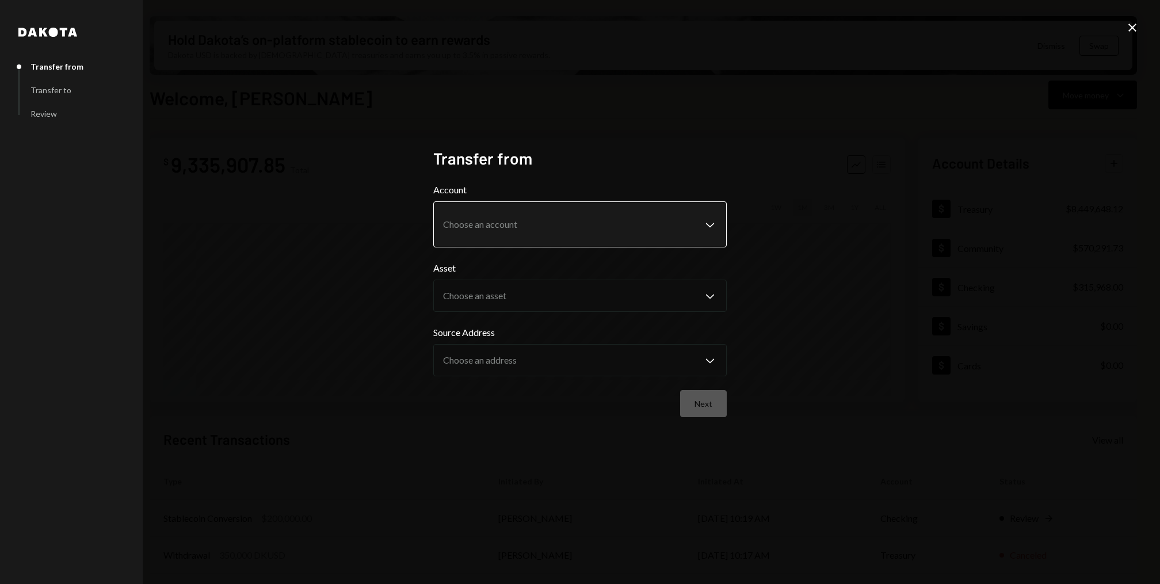
click at [568, 219] on body "I Internet of GPUs... Caret Down Home Home Inbox Inbox Activities Transactions …" at bounding box center [580, 292] width 1160 height 584
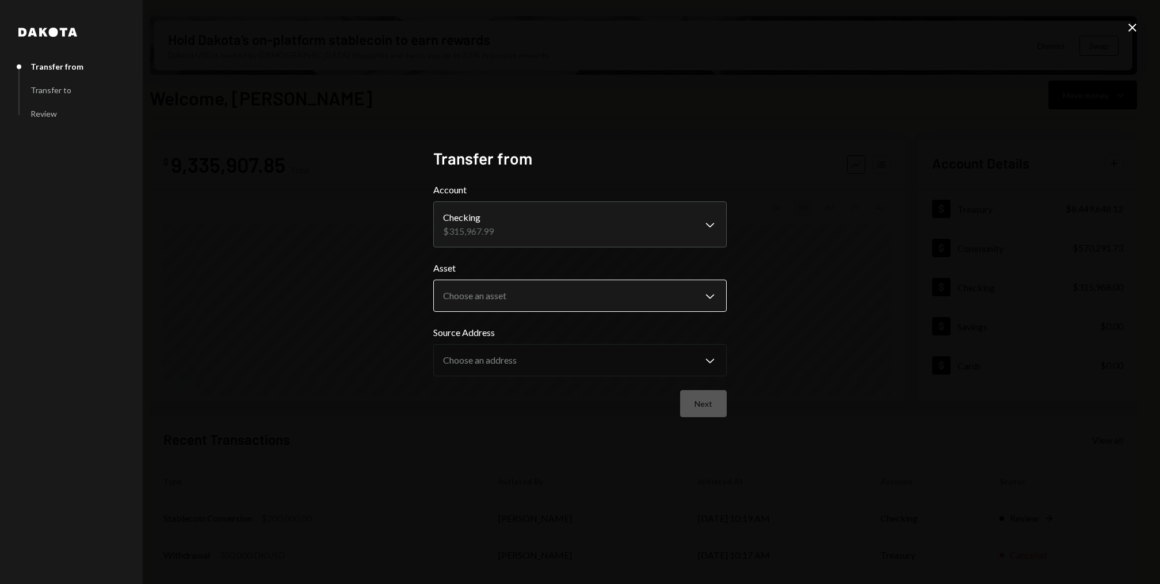
click at [531, 292] on body "I Internet of GPUs... Caret Down Home Home Inbox Inbox Activities Transactions …" at bounding box center [580, 292] width 1160 height 584
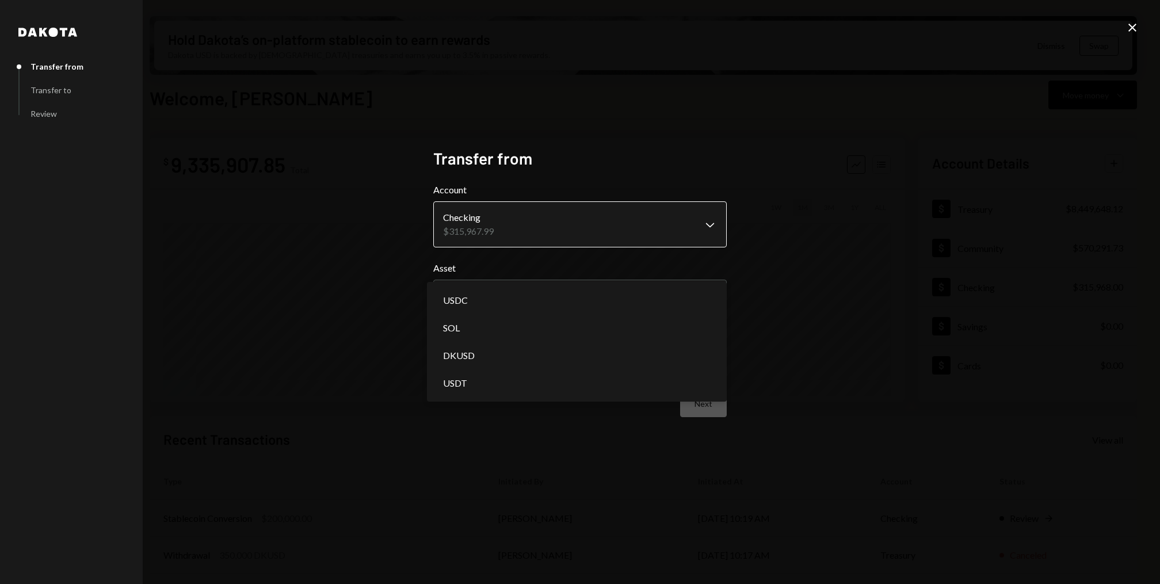
click at [551, 241] on body "I Internet of GPUs... Caret Down Home Home Inbox Inbox Activities Transactions …" at bounding box center [580, 292] width 1160 height 584
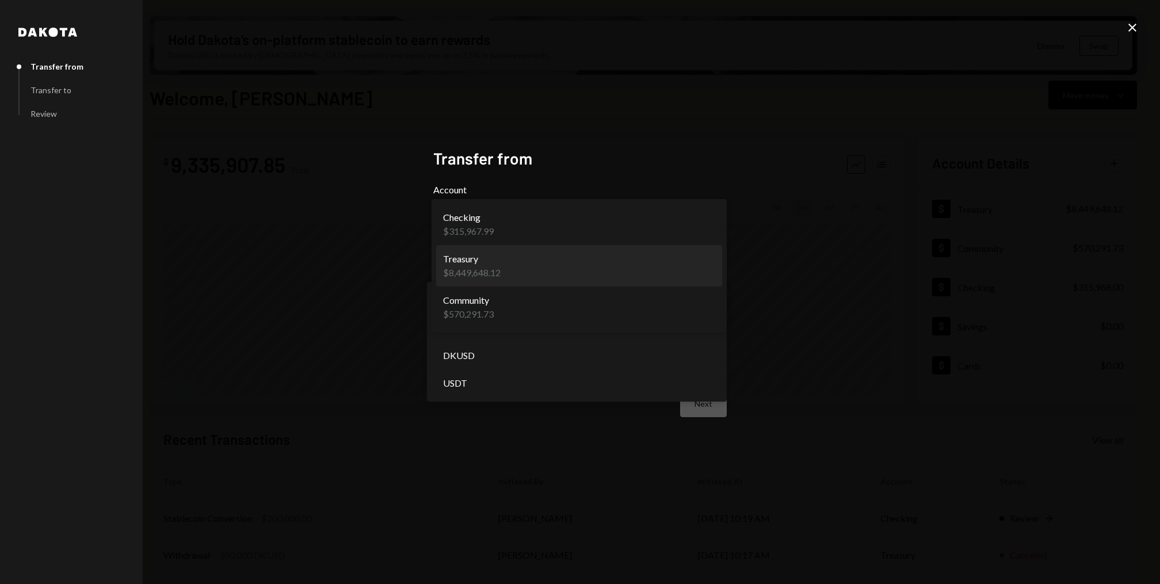
select select "**********"
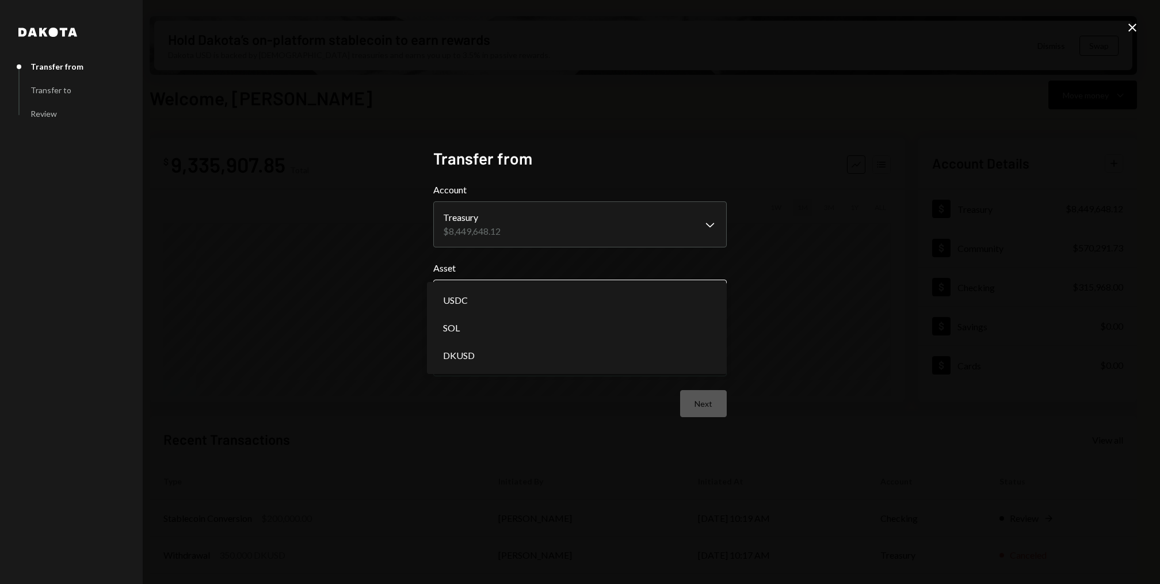
click at [520, 295] on body "I Internet of GPUs... Caret Down Home Home Inbox Inbox Activities Transactions …" at bounding box center [580, 292] width 1160 height 584
click at [504, 356] on body "I Internet of GPUs... Caret Down Home Home Inbox Inbox Activities Transactions …" at bounding box center [580, 292] width 1160 height 584
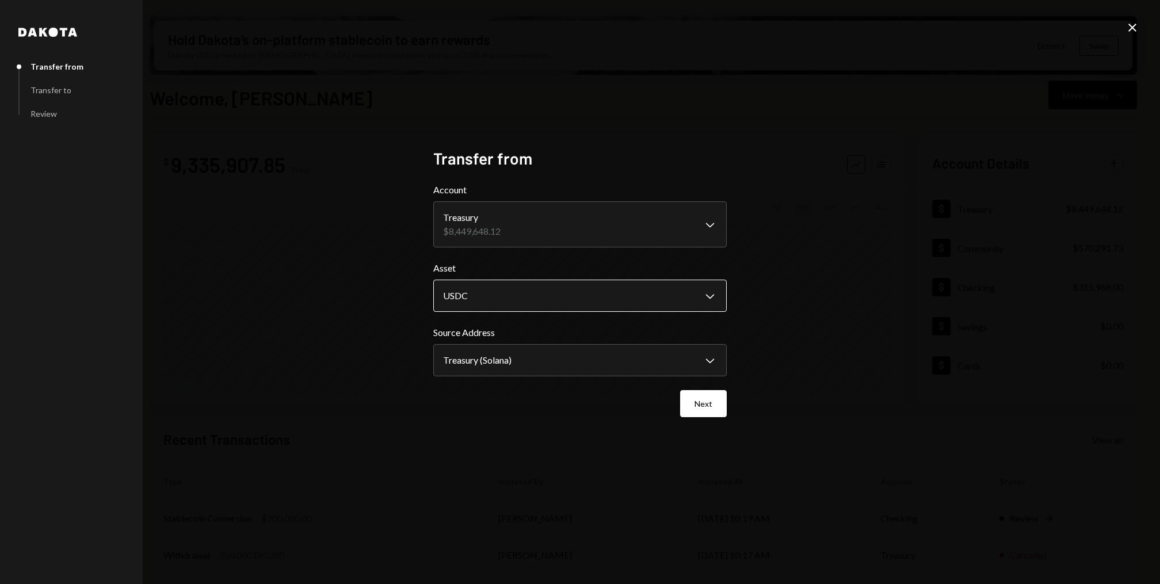
click at [573, 292] on body "I Internet of GPUs... Caret Down Home Home Inbox Inbox Activities Transactions …" at bounding box center [580, 292] width 1160 height 584
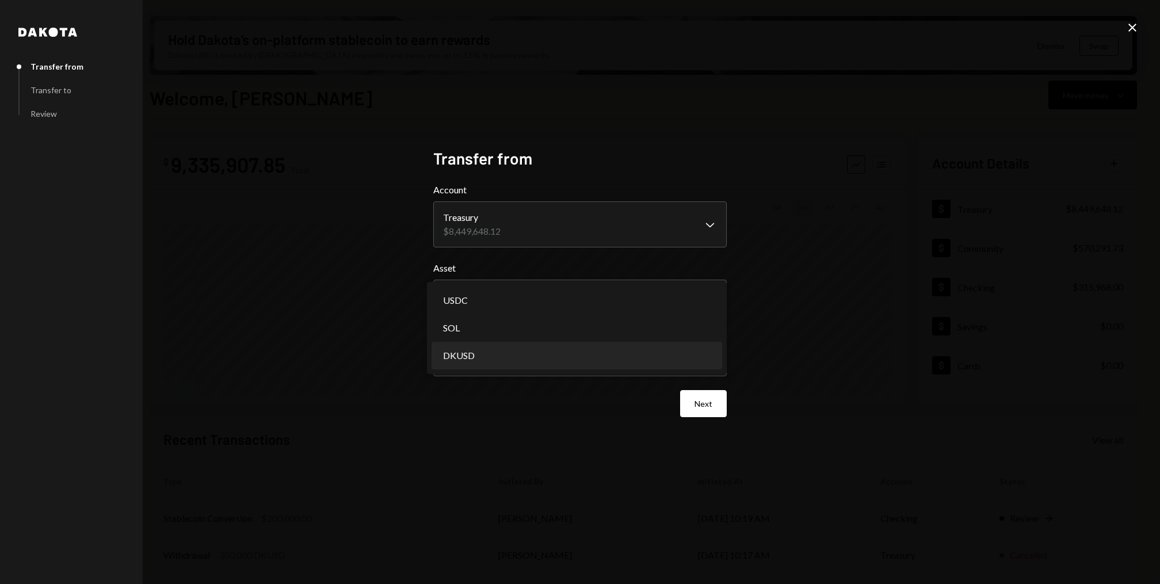
select select "*****"
click at [517, 361] on body "I Internet of GPUs... Caret Down Home Home Inbox Inbox Activities Transactions …" at bounding box center [580, 292] width 1160 height 584
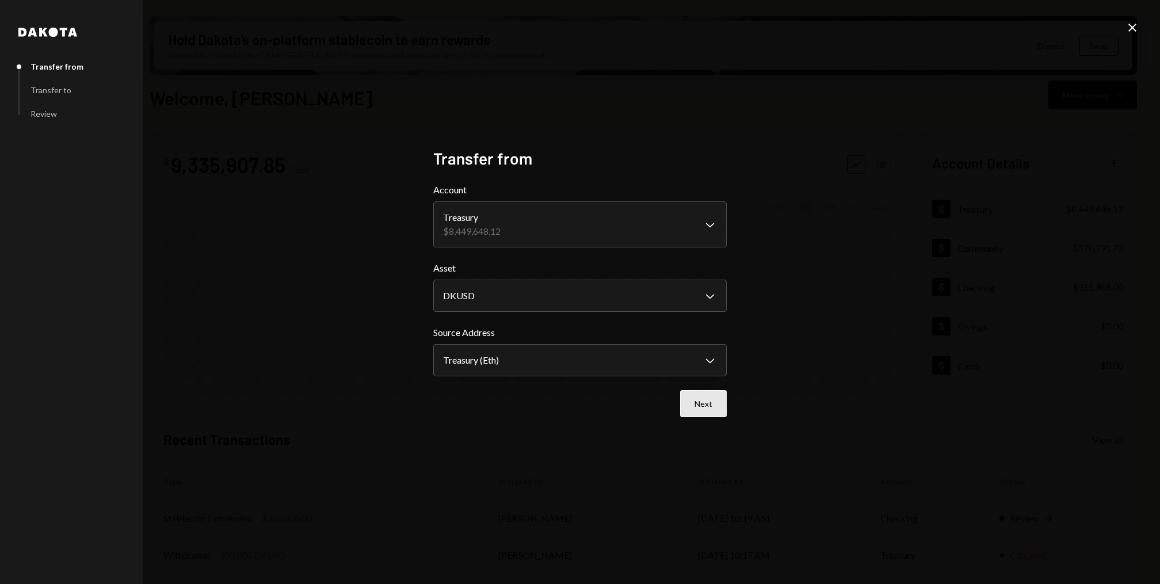
click at [713, 401] on button "Next" at bounding box center [703, 403] width 47 height 27
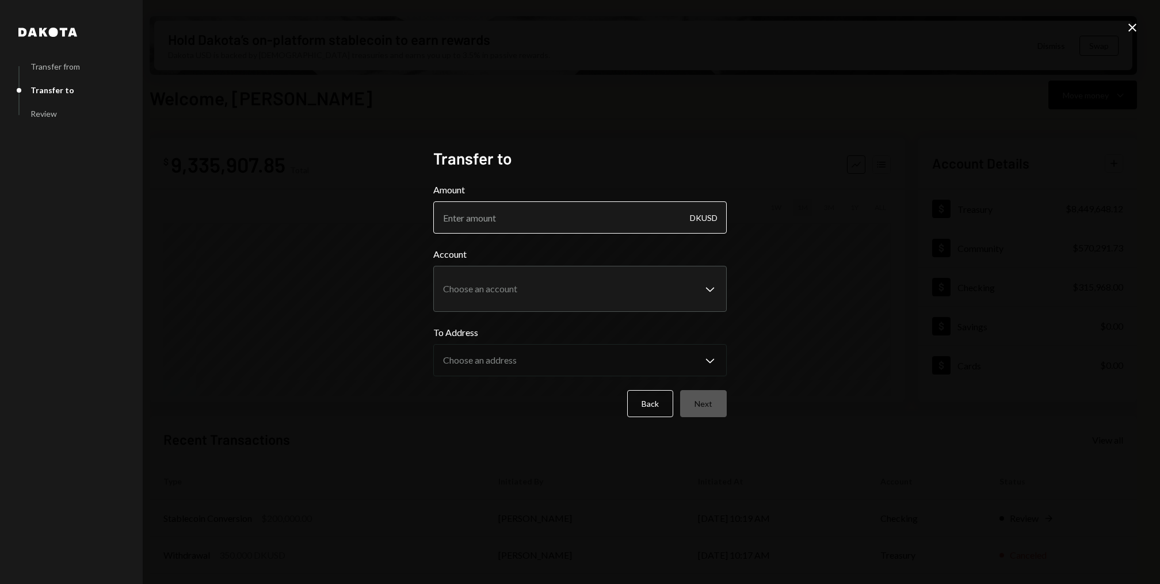
click at [550, 221] on input "Amount" at bounding box center [580, 217] width 294 height 32
click at [463, 217] on input "150000" at bounding box center [580, 217] width 294 height 32
type input "150000"
click at [485, 313] on div "**********" at bounding box center [580, 312] width 294 height 129
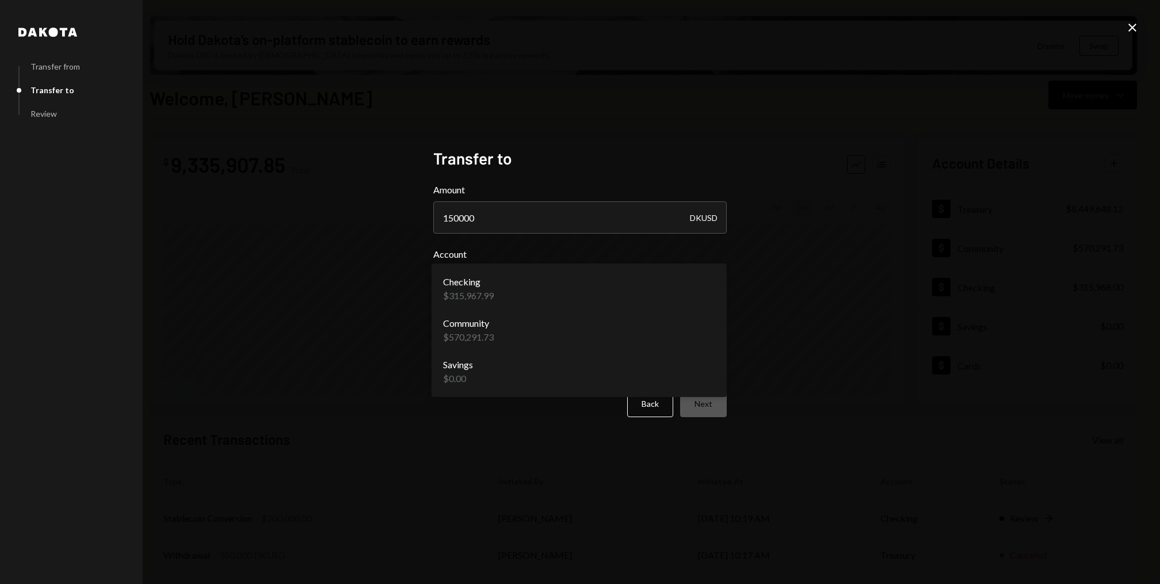
click at [517, 269] on body "I Internet of GPUs... Caret Down Home Home Inbox Inbox Activities Transactions …" at bounding box center [580, 292] width 1160 height 584
select select "**********"
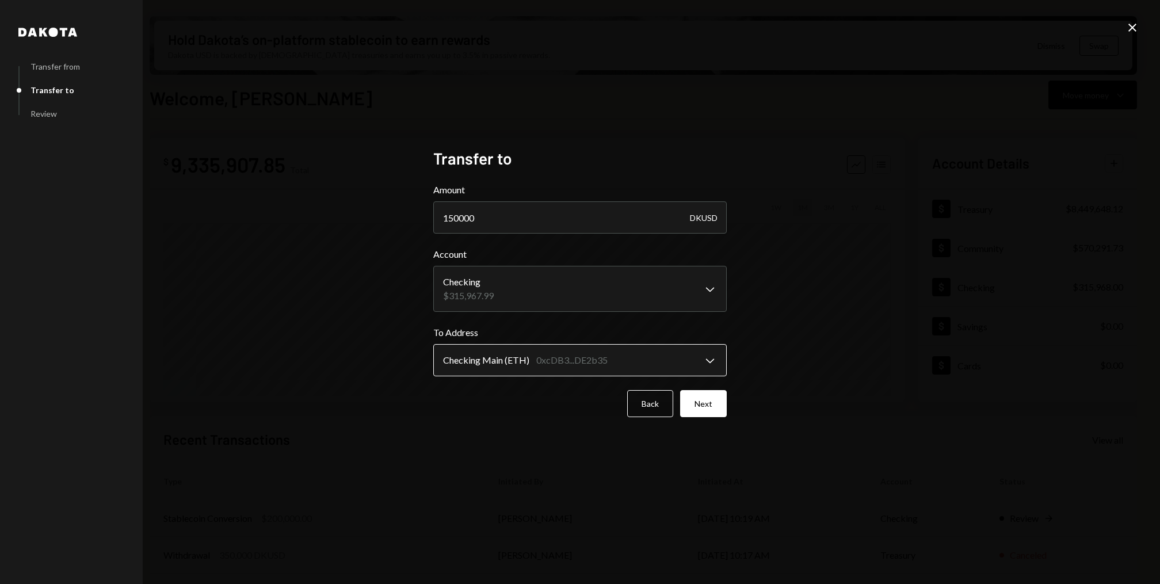
click at [503, 356] on body "I Internet of GPUs... Caret Down Home Home Inbox Inbox Activities Transactions …" at bounding box center [580, 292] width 1160 height 584
click at [530, 303] on body "I Internet of GPUs... Caret Down Home Home Inbox Inbox Activities Transactions …" at bounding box center [580, 292] width 1160 height 584
click at [511, 364] on body "I Internet of GPUs... Caret Down Home Home Inbox Inbox Activities Transactions …" at bounding box center [580, 292] width 1160 height 584
click at [535, 220] on input "150000" at bounding box center [580, 217] width 294 height 32
click at [462, 218] on input "150000" at bounding box center [580, 217] width 294 height 32
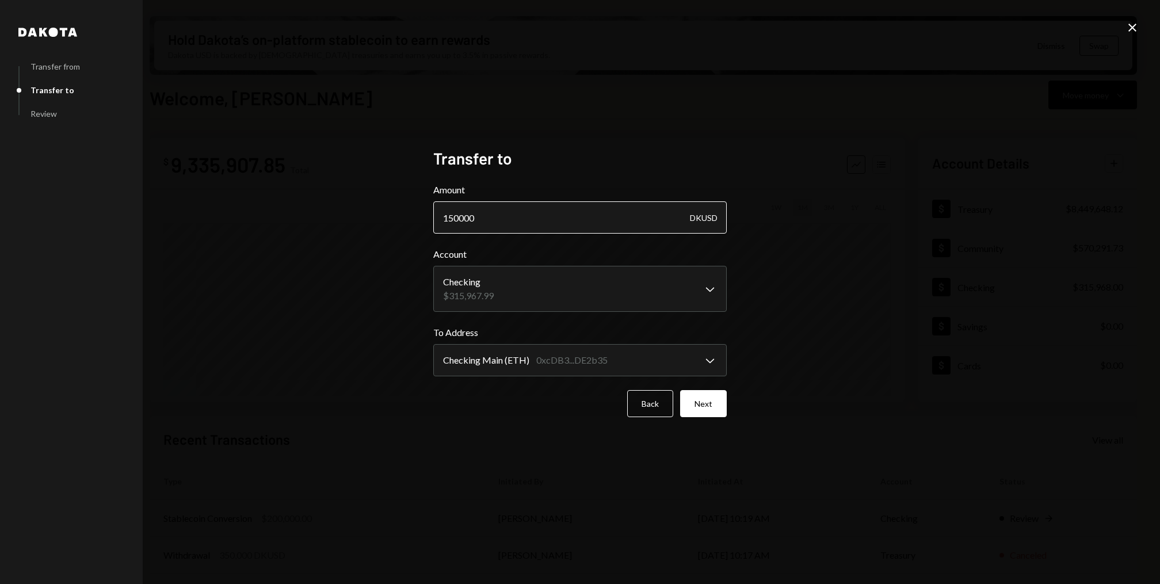
click at [455, 219] on input "150000" at bounding box center [580, 217] width 294 height 32
click at [481, 219] on input "150000" at bounding box center [580, 217] width 294 height 32
click at [460, 219] on input "150000" at bounding box center [580, 217] width 294 height 32
click at [486, 218] on input "150000" at bounding box center [580, 217] width 294 height 32
click at [523, 362] on body "I Internet of GPUs... Caret Down Home Home Inbox Inbox Activities Transactions …" at bounding box center [580, 292] width 1160 height 584
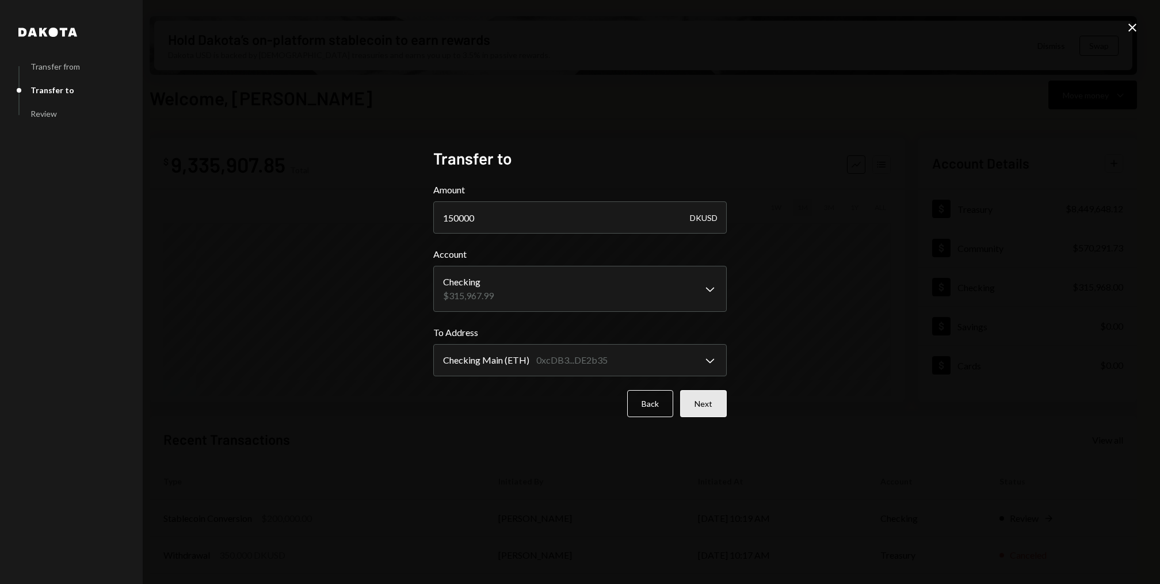
click at [702, 410] on button "Next" at bounding box center [703, 403] width 47 height 27
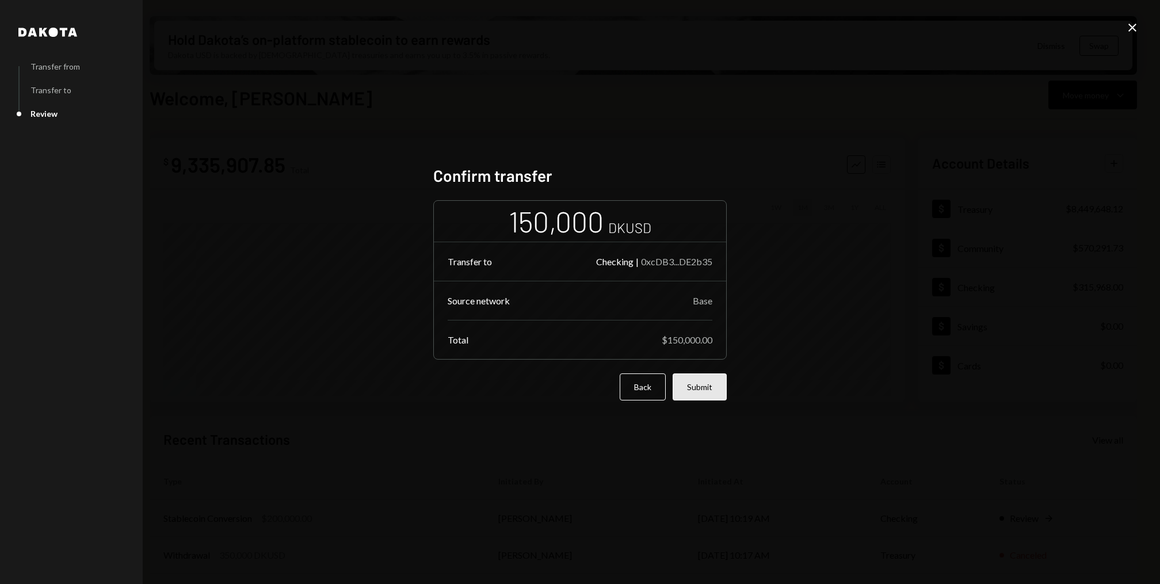
click at [698, 378] on button "Submit" at bounding box center [700, 387] width 54 height 27
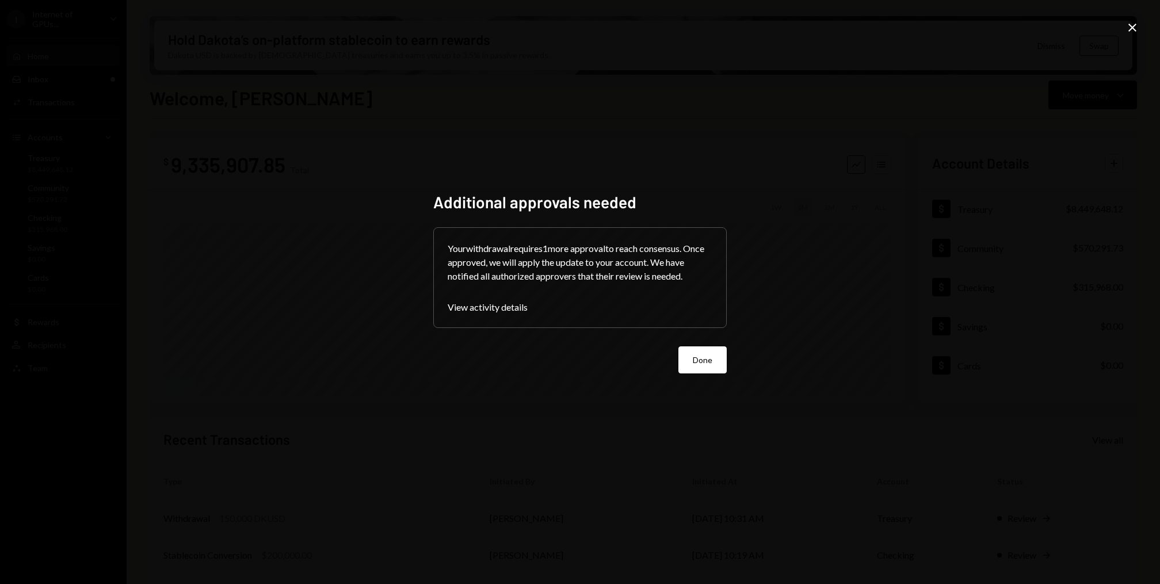
click at [677, 359] on div "Done" at bounding box center [580, 360] width 294 height 27
click at [712, 364] on button "Done" at bounding box center [703, 360] width 48 height 27
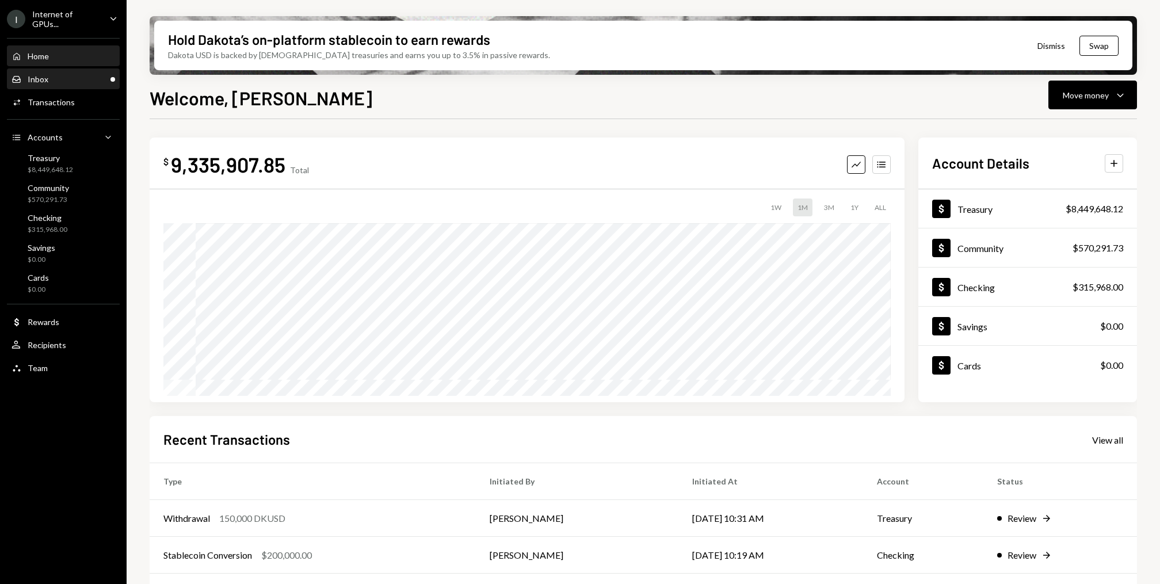
click at [87, 74] on div "Inbox Inbox" at bounding box center [64, 79] width 104 height 10
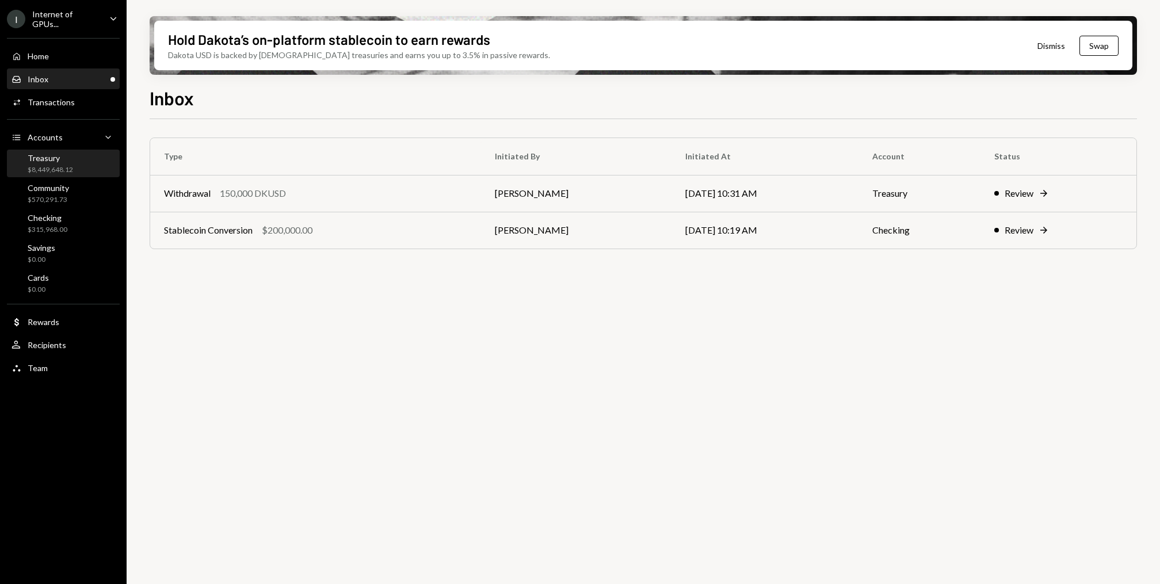
click at [71, 161] on div "Treasury $8,449,648.12" at bounding box center [50, 164] width 45 height 22
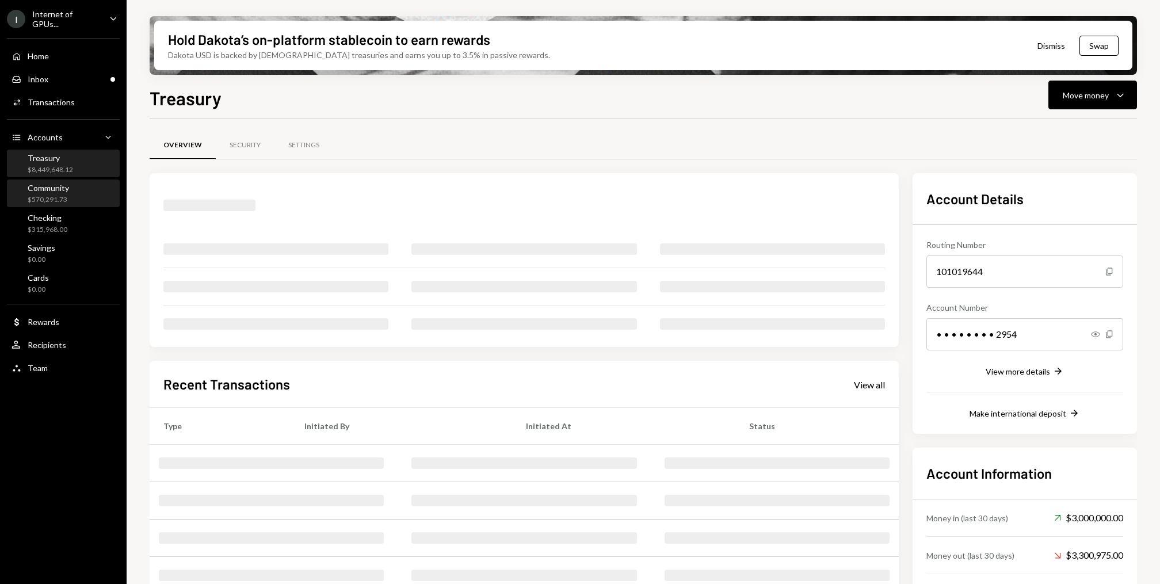
click at [70, 199] on div "Community $570,291.73" at bounding box center [64, 194] width 104 height 22
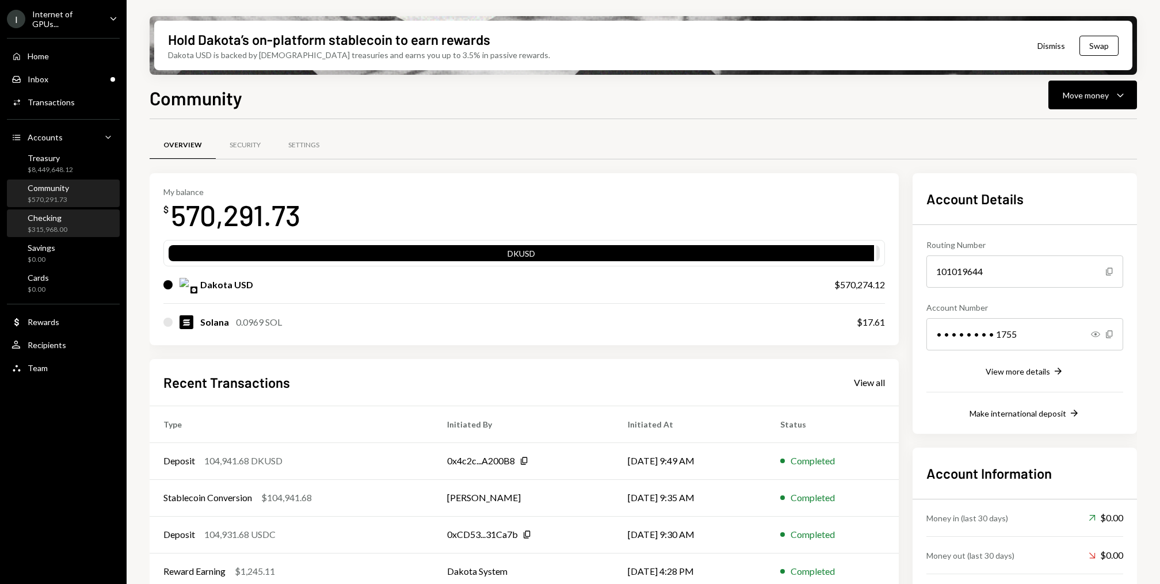
click at [69, 219] on div "Checking $315,968.00" at bounding box center [64, 224] width 104 height 22
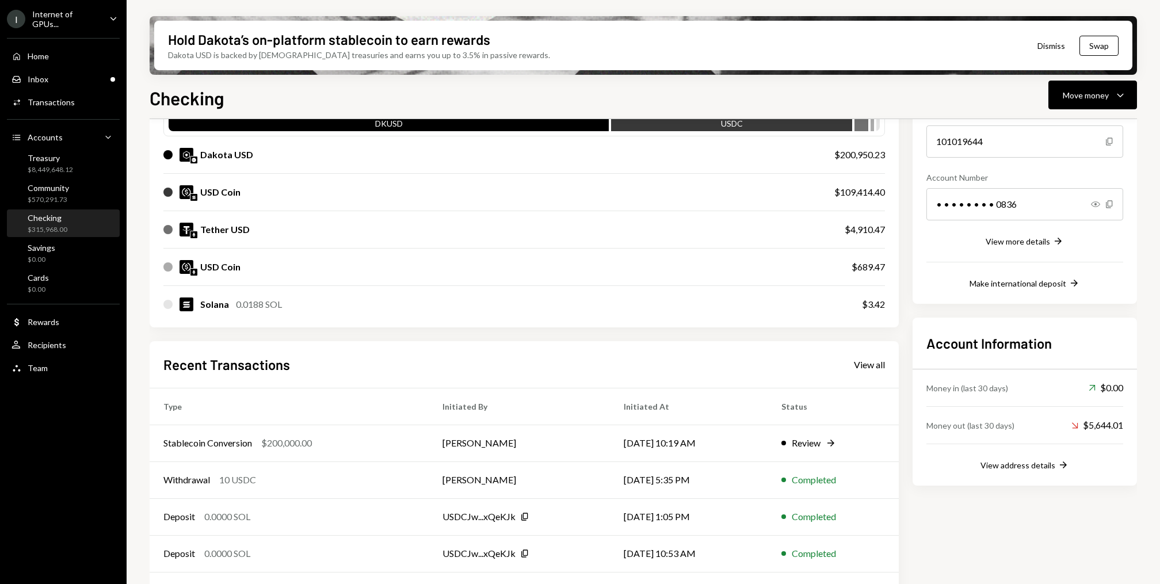
scroll to position [163, 0]
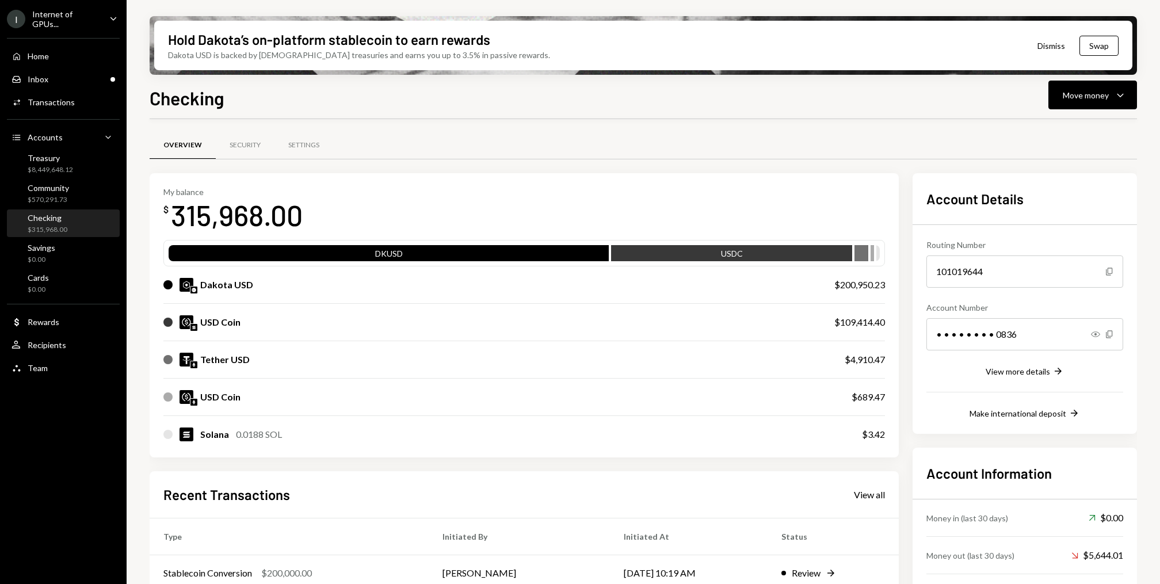
scroll to position [163, 0]
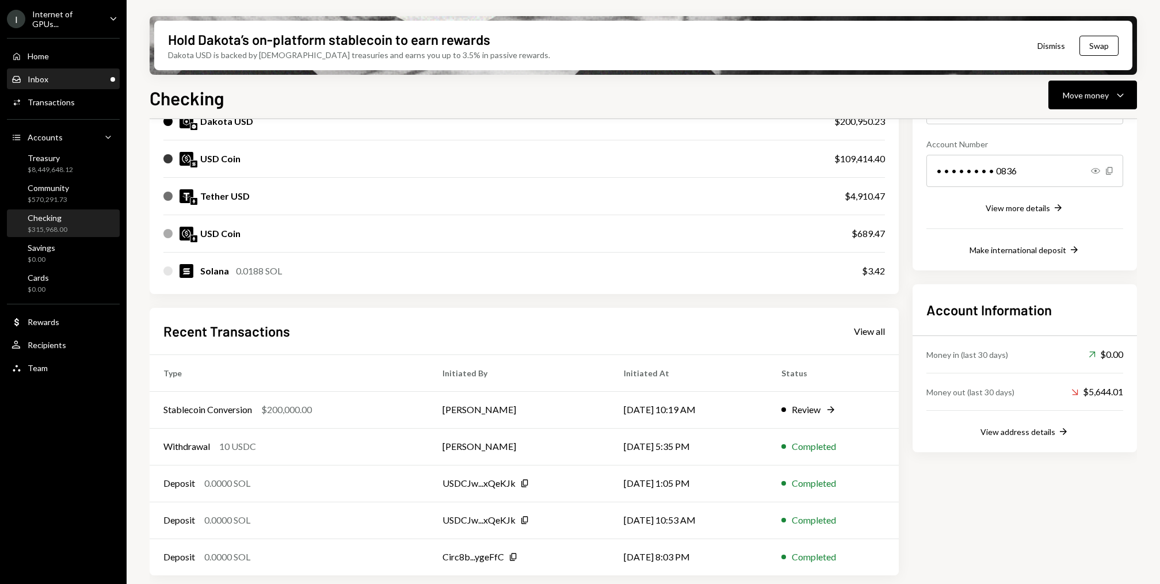
click at [71, 74] on div "Inbox Inbox" at bounding box center [64, 79] width 104 height 10
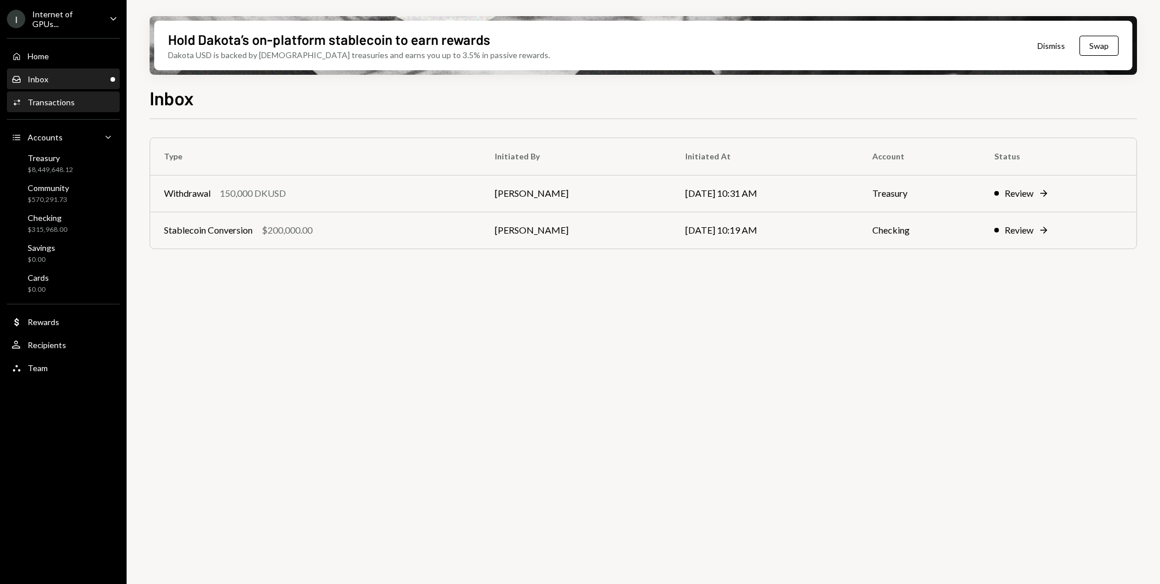
click at [81, 105] on div "Activities Transactions" at bounding box center [64, 102] width 104 height 10
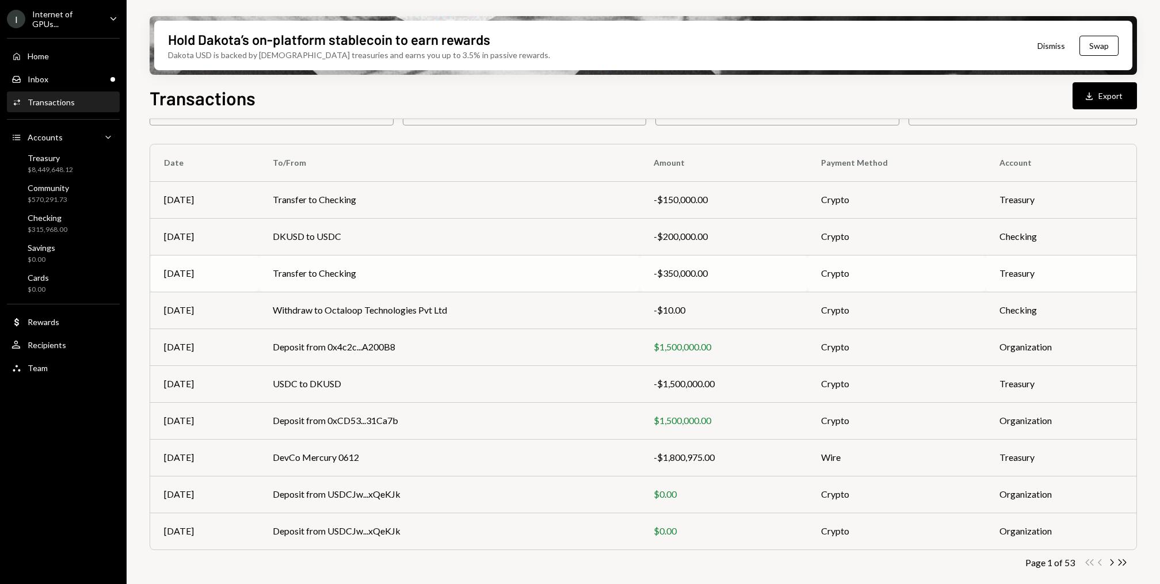
scroll to position [69, 0]
click at [427, 326] on td "Withdraw to Octaloop Technologies Pvt Ltd" at bounding box center [450, 312] width 382 height 37
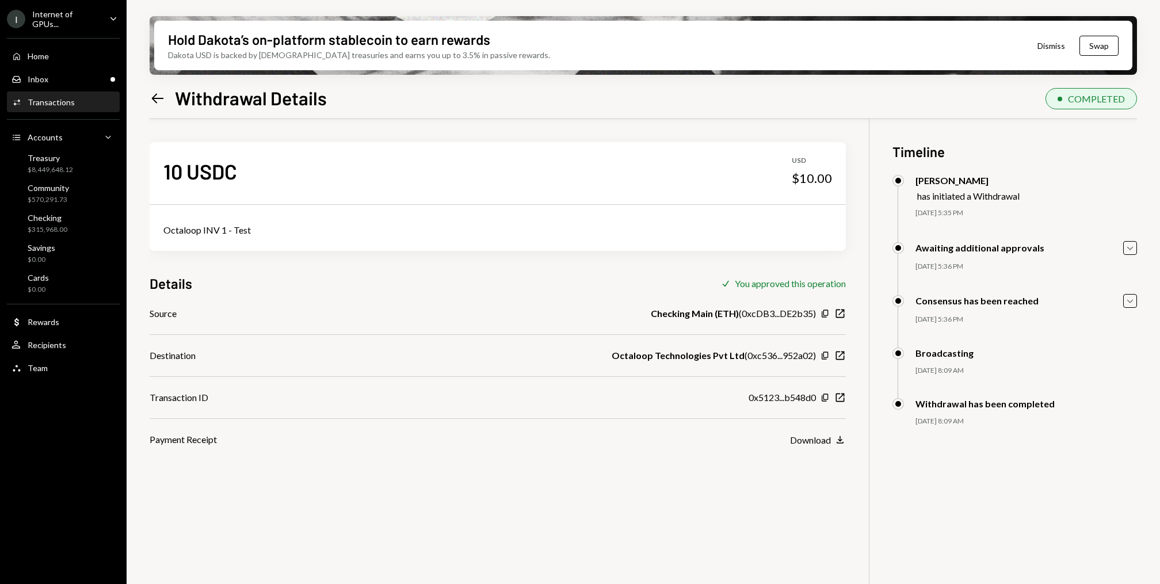
scroll to position [83, 0]
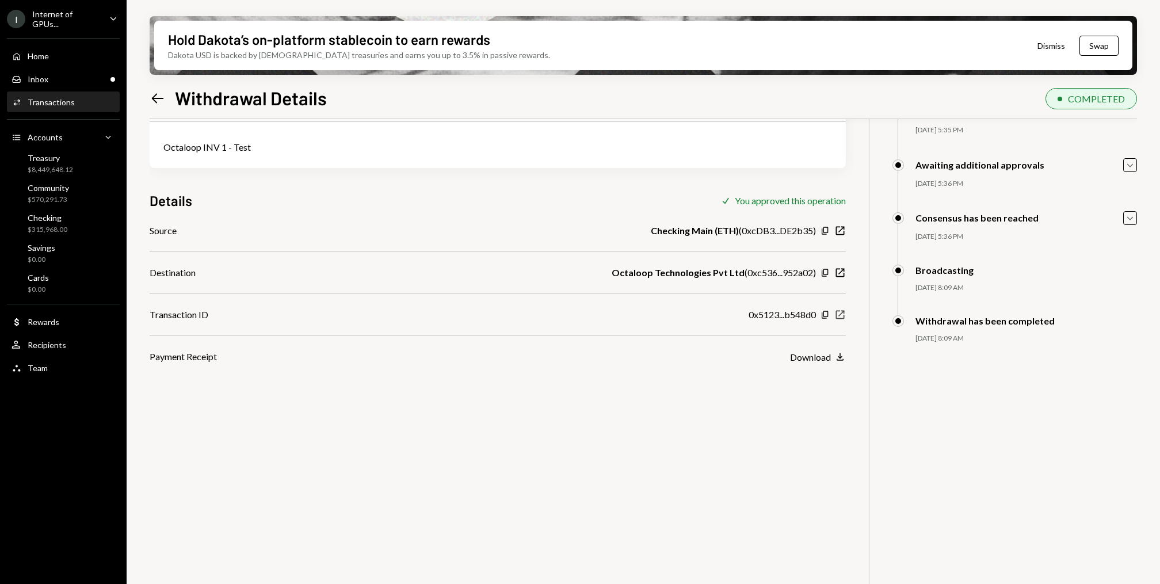
click at [840, 310] on icon "New Window" at bounding box center [841, 315] width 12 height 12
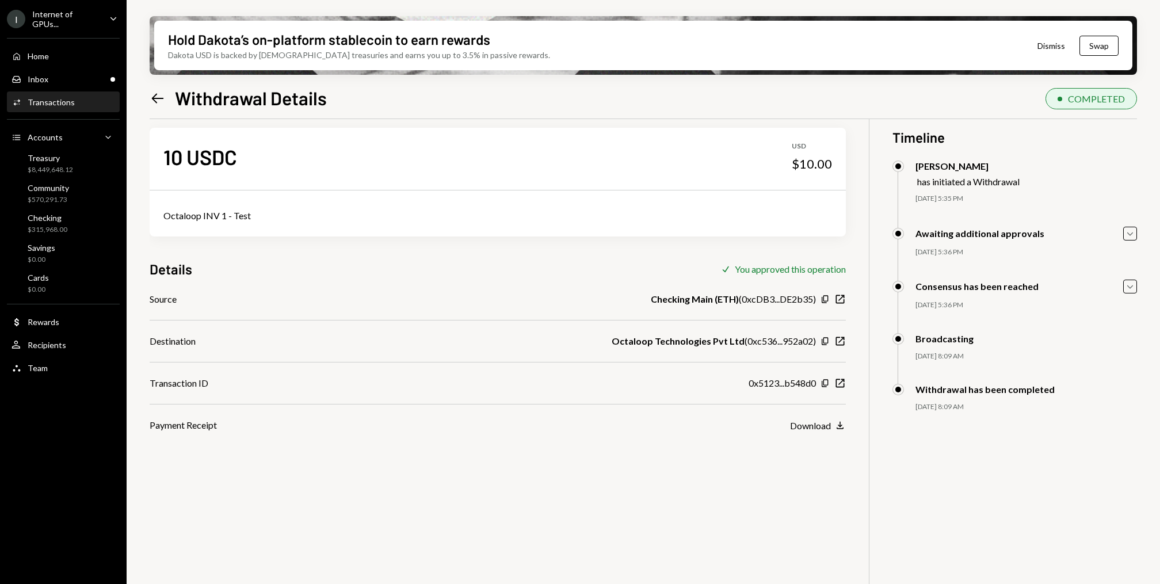
scroll to position [0, 0]
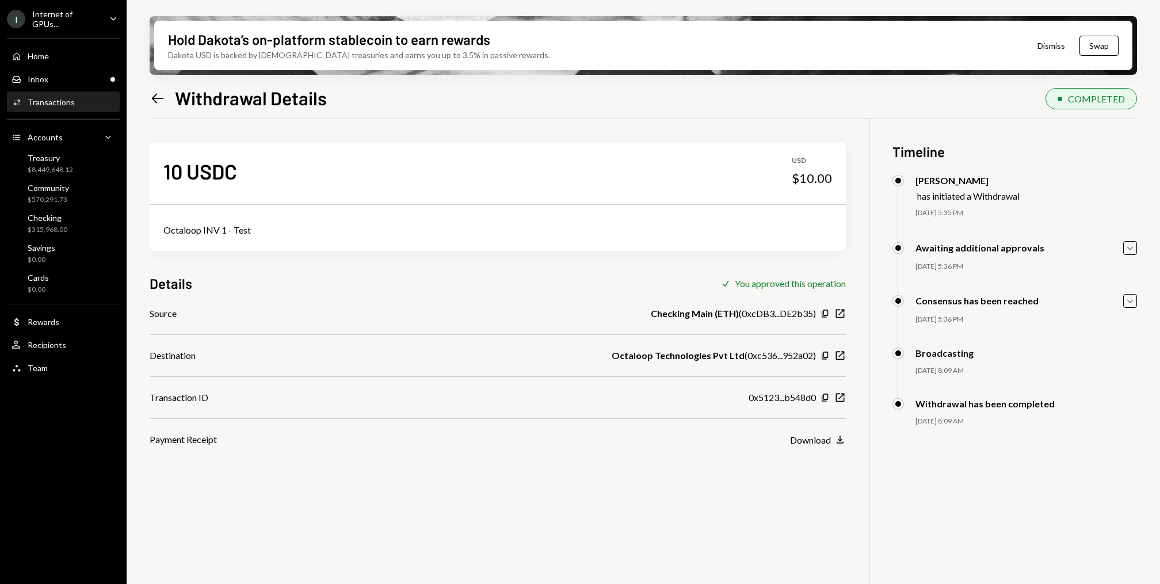
click at [73, 97] on div "Activities Transactions" at bounding box center [64, 102] width 104 height 10
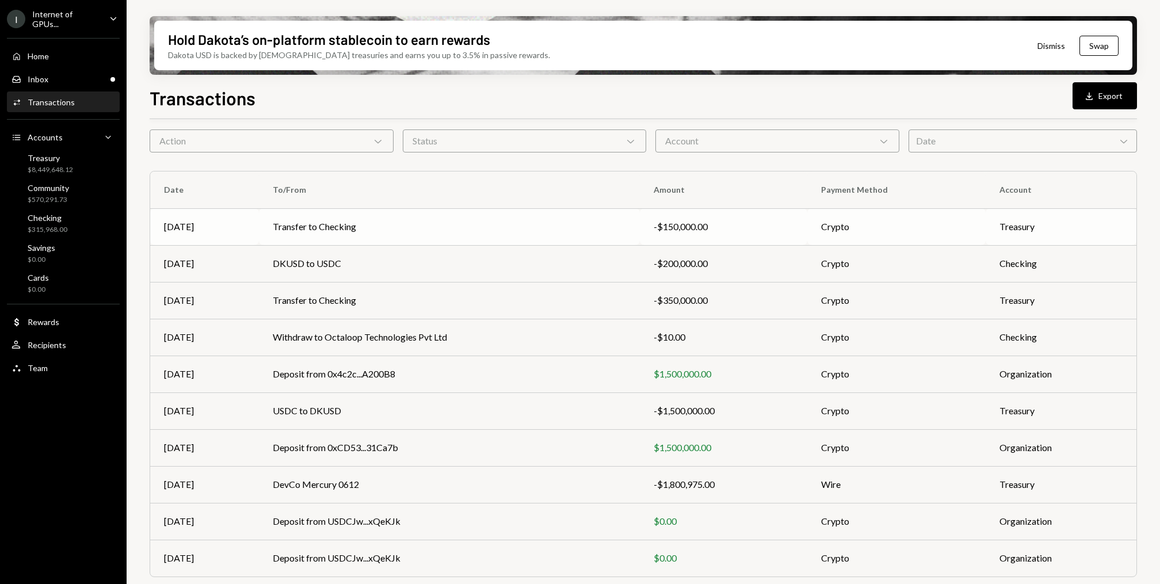
scroll to position [42, 0]
click at [83, 85] on div "Inbox Inbox" at bounding box center [64, 80] width 104 height 20
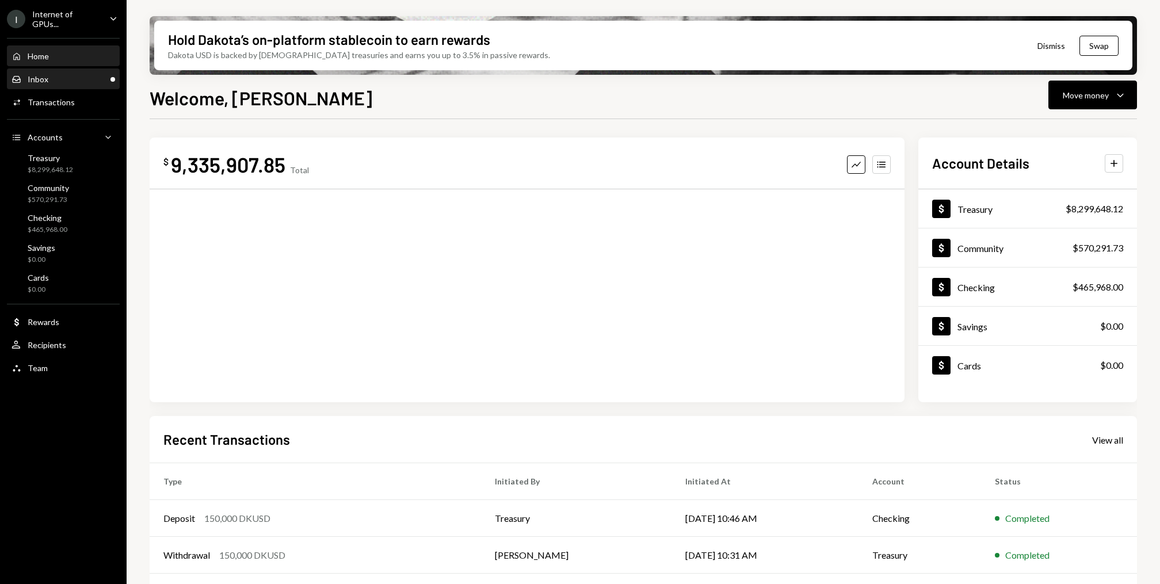
click at [93, 71] on div "Inbox Inbox" at bounding box center [64, 80] width 104 height 20
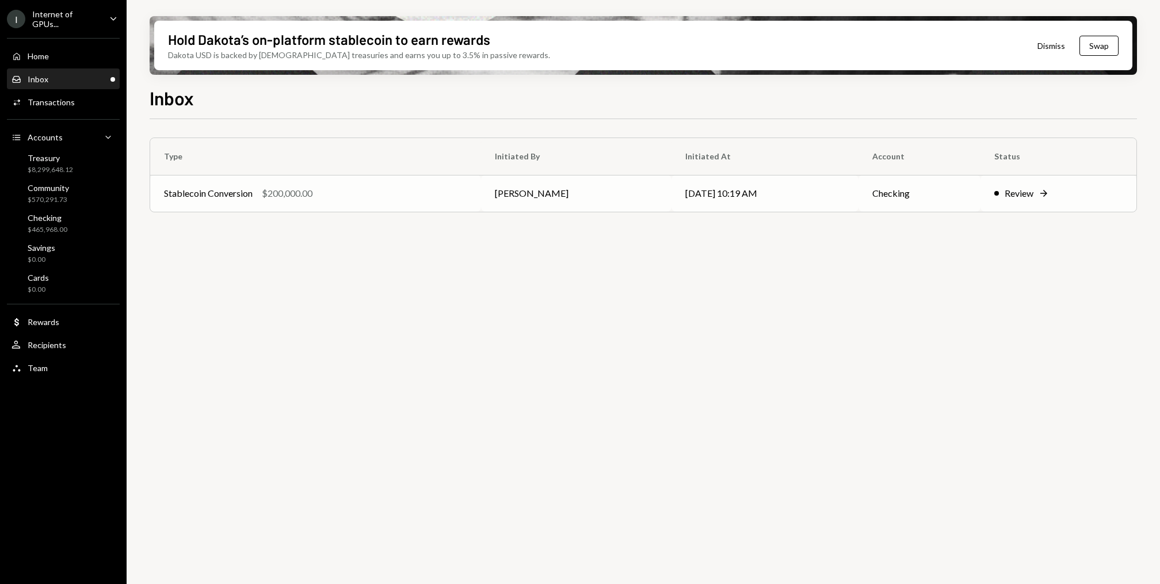
click at [351, 203] on td "Stablecoin Conversion $200,000.00" at bounding box center [315, 193] width 331 height 37
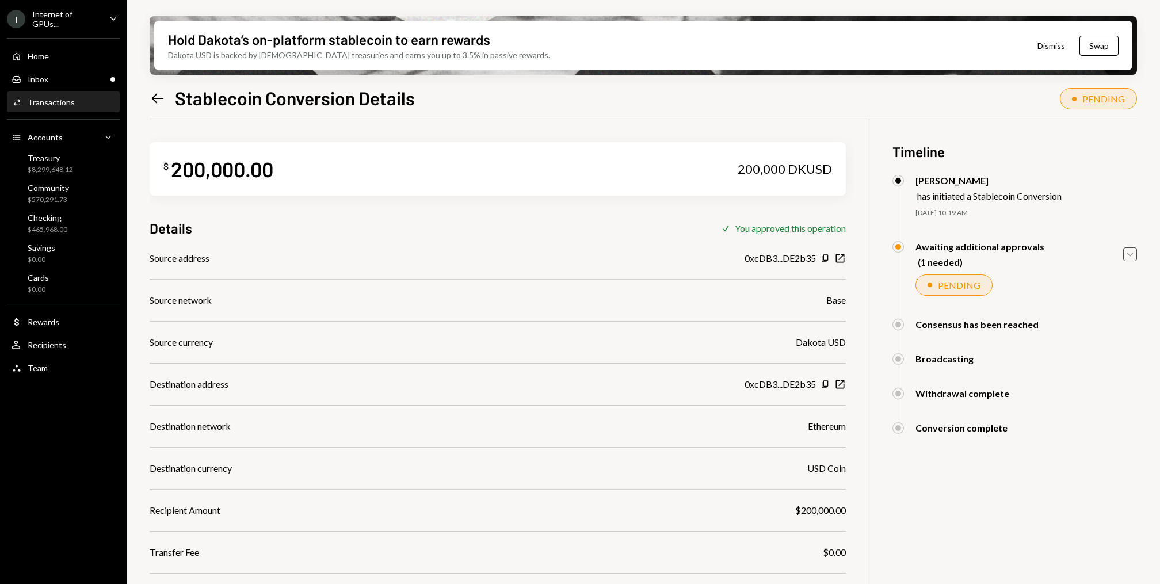
click at [1128, 258] on icon "Caret Down" at bounding box center [1130, 254] width 13 height 13
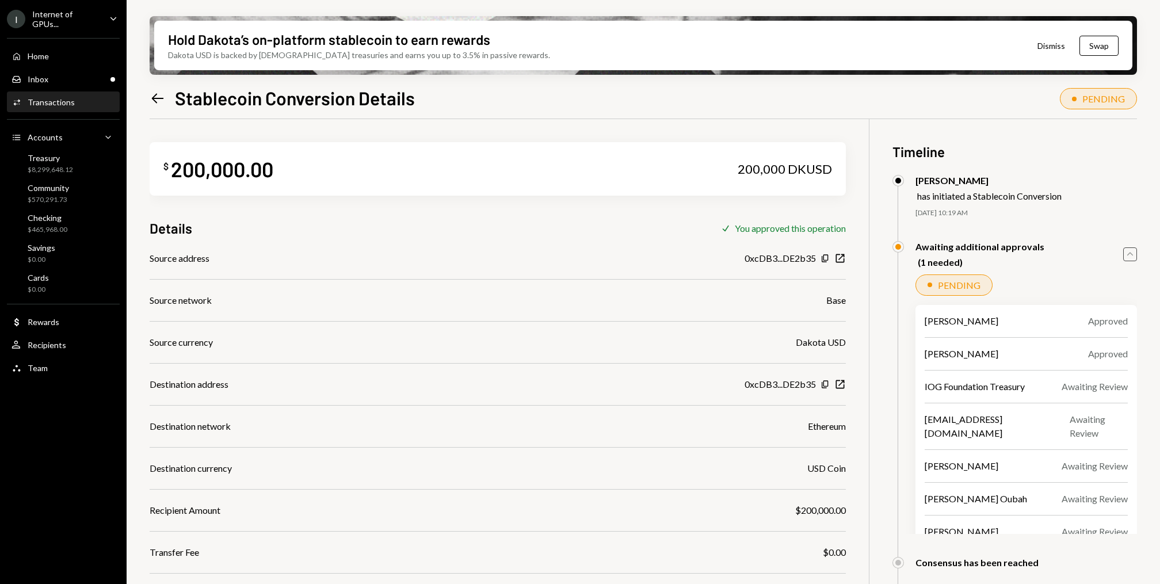
scroll to position [92, 0]
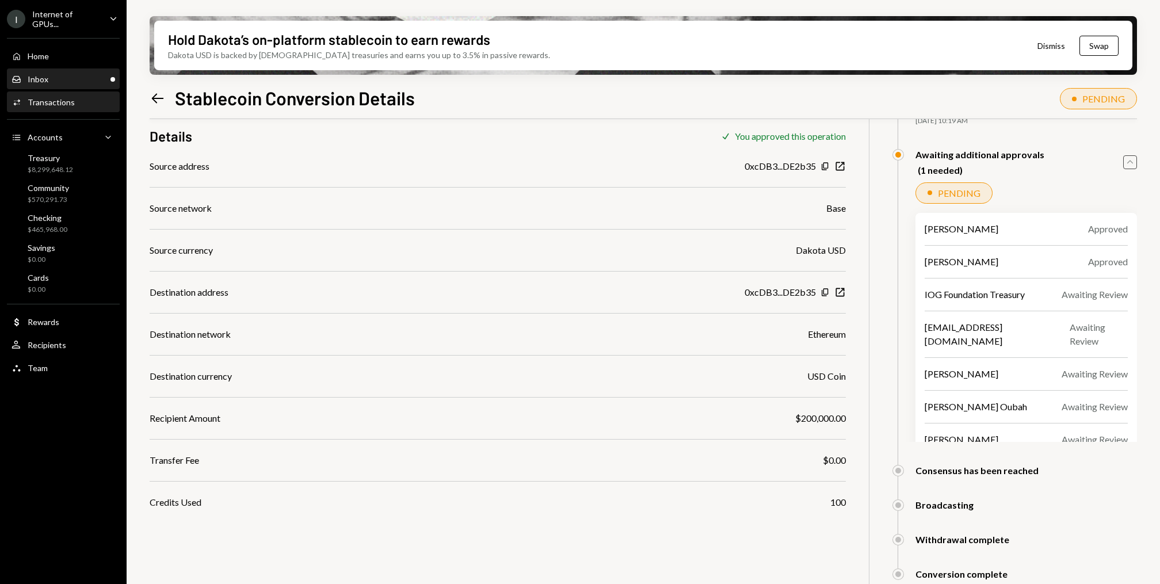
click at [88, 79] on div "Inbox Inbox" at bounding box center [64, 79] width 104 height 10
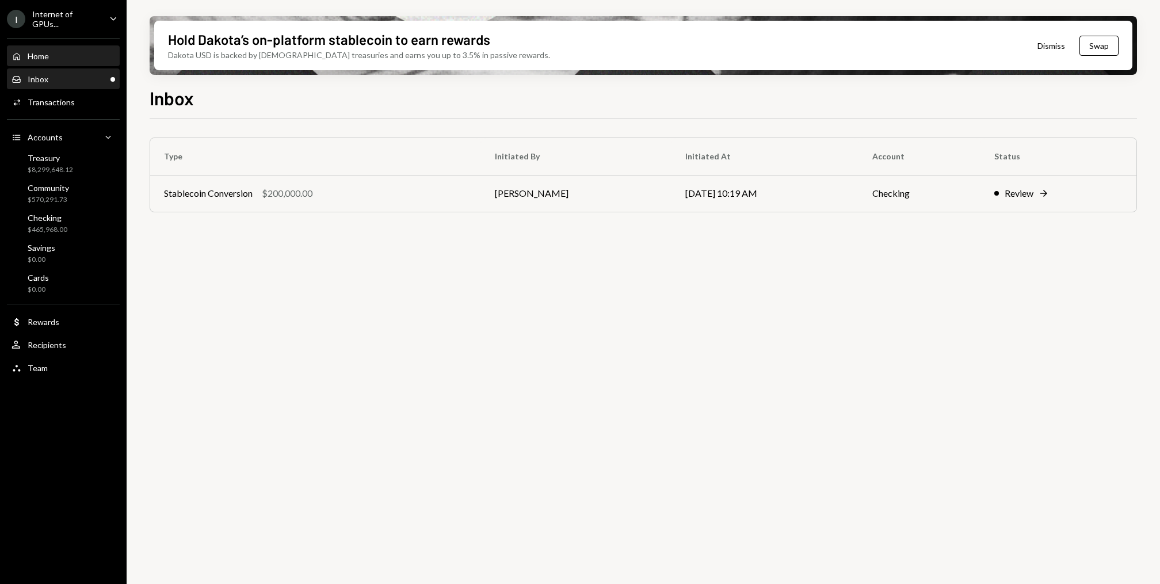
click at [85, 56] on div "Home Home" at bounding box center [64, 56] width 104 height 10
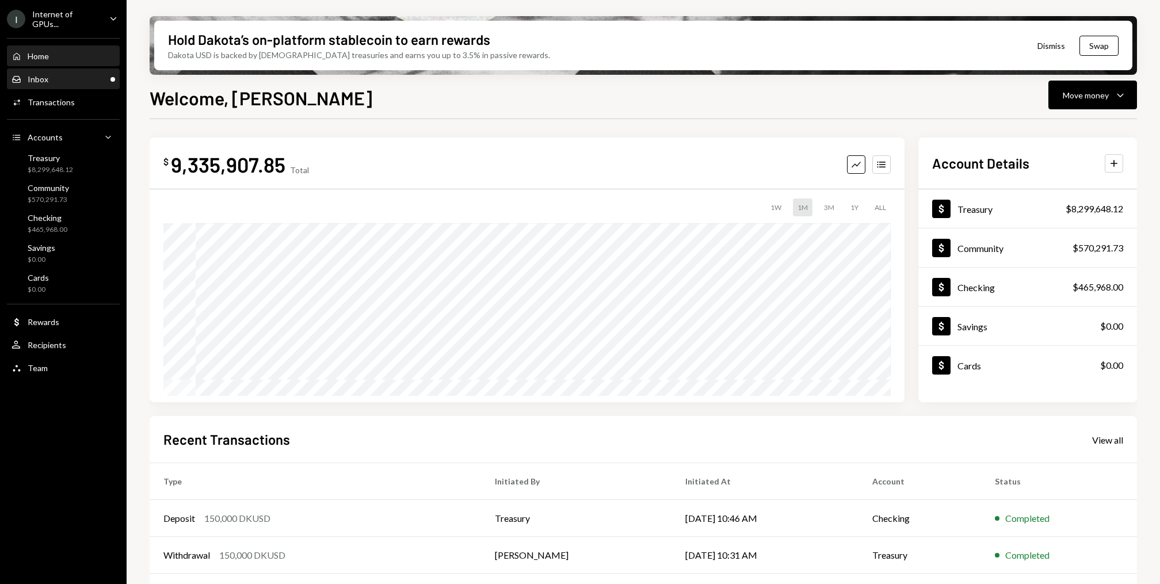
click at [64, 77] on div "Inbox Inbox" at bounding box center [64, 79] width 104 height 10
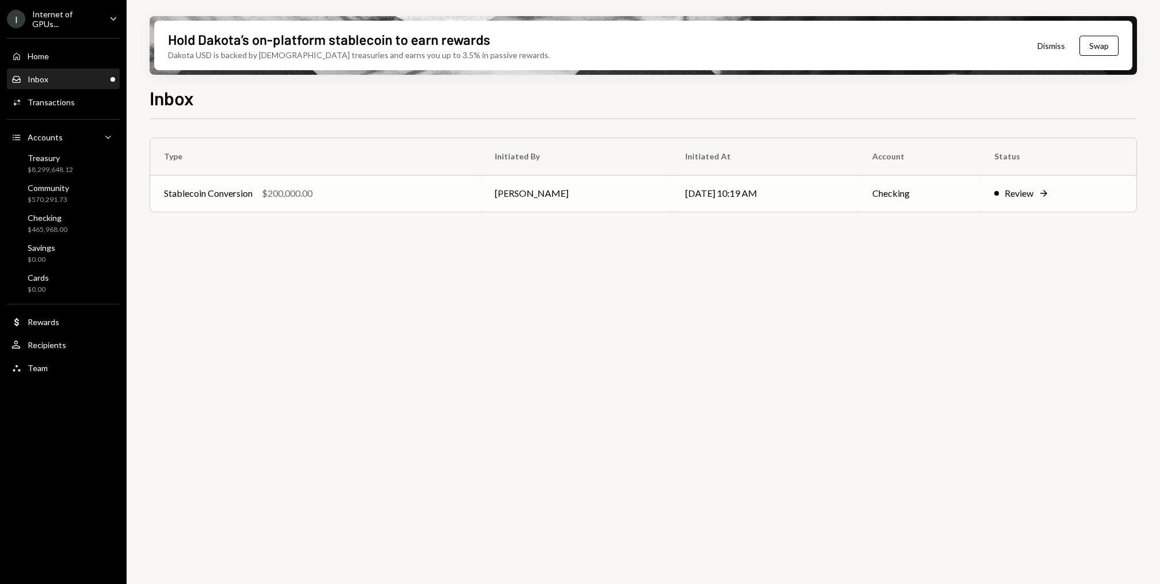
click at [407, 175] on td "Stablecoin Conversion $200,000.00" at bounding box center [315, 193] width 331 height 37
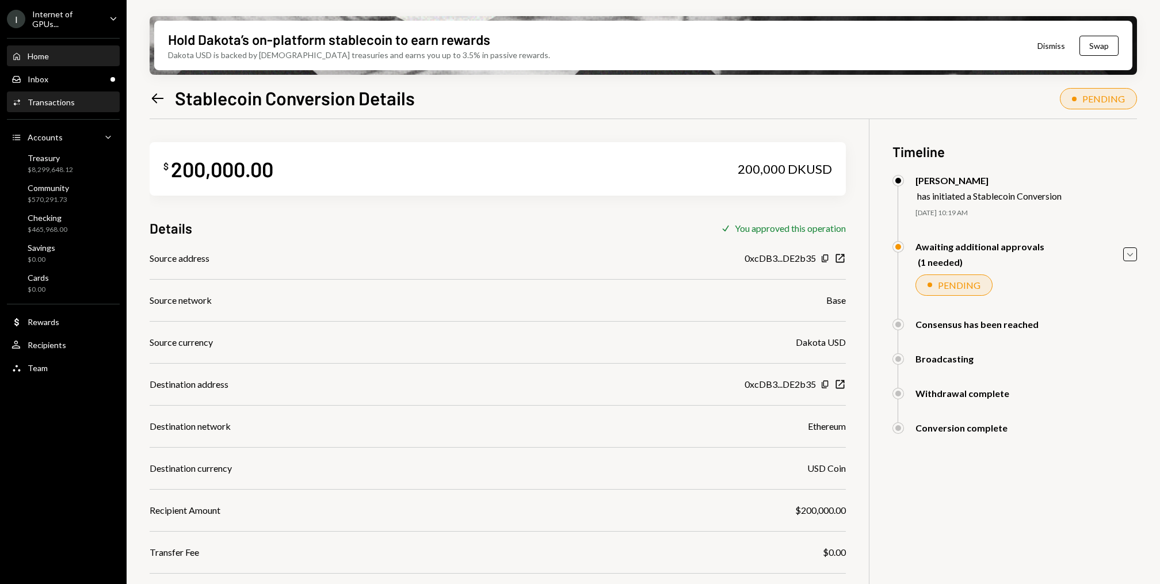
click at [63, 47] on div "Home Home" at bounding box center [64, 57] width 104 height 20
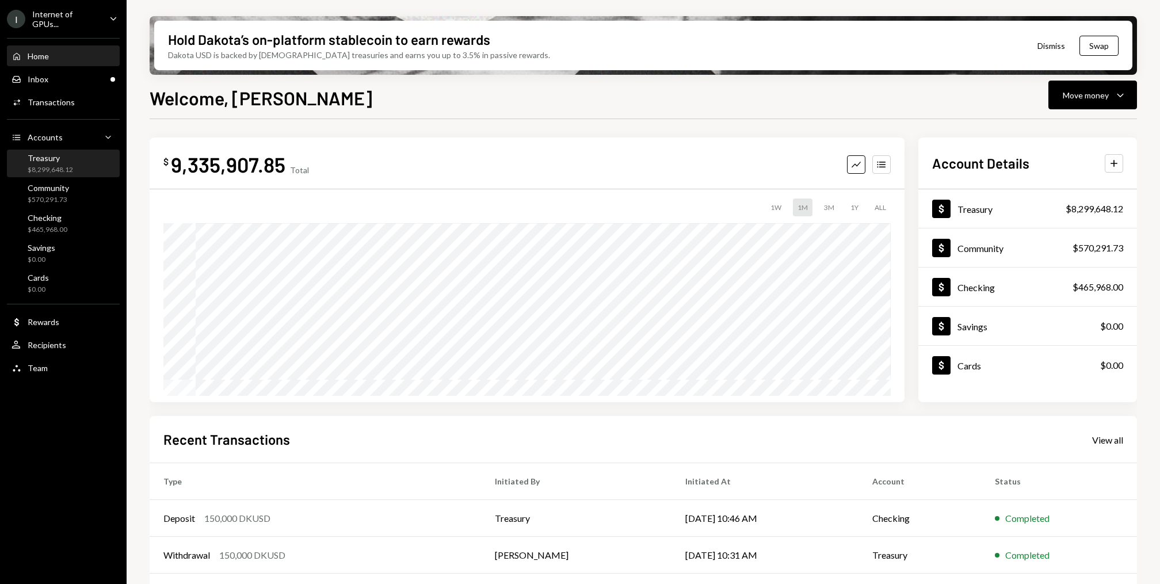
click at [93, 162] on div "Treasury $8,299,648.12" at bounding box center [64, 164] width 104 height 22
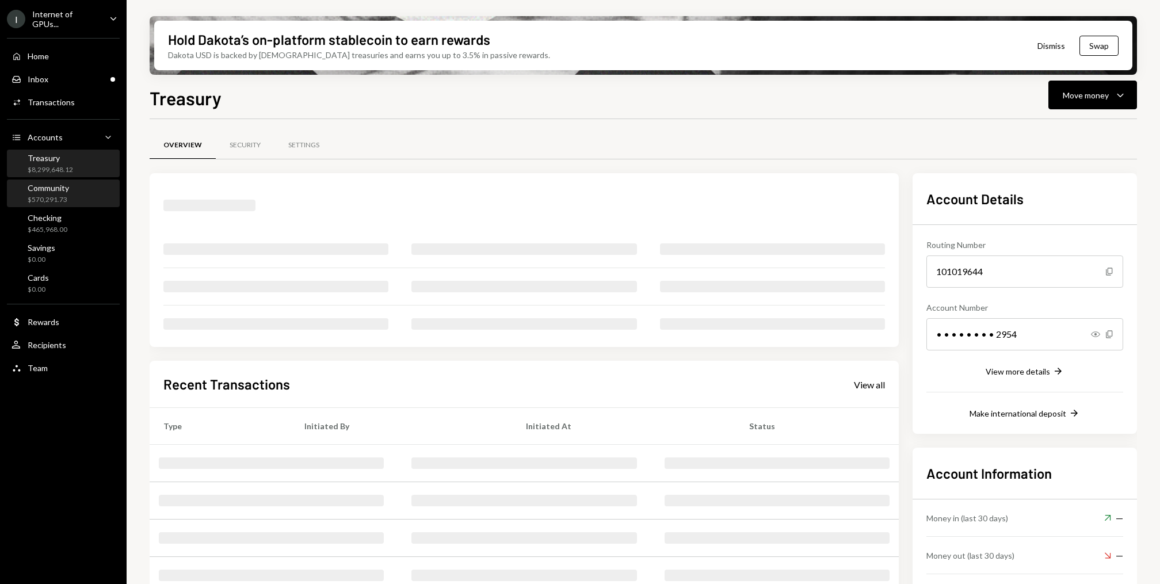
click at [88, 197] on div "Community $570,291.73" at bounding box center [64, 194] width 104 height 22
click at [88, 211] on div "Checking $465,968.00" at bounding box center [64, 224] width 104 height 26
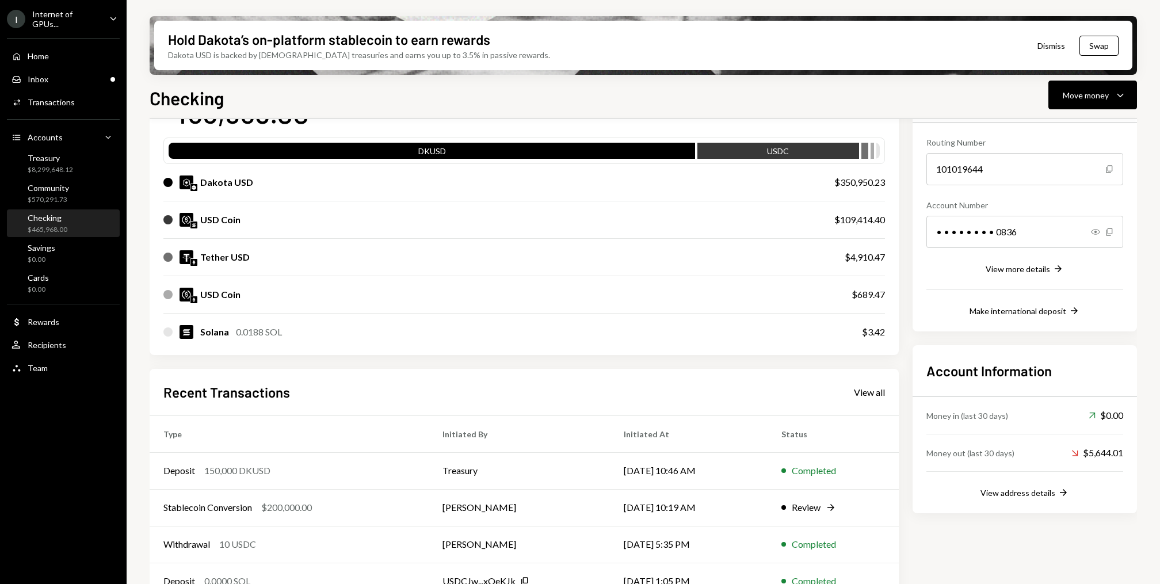
scroll to position [107, 0]
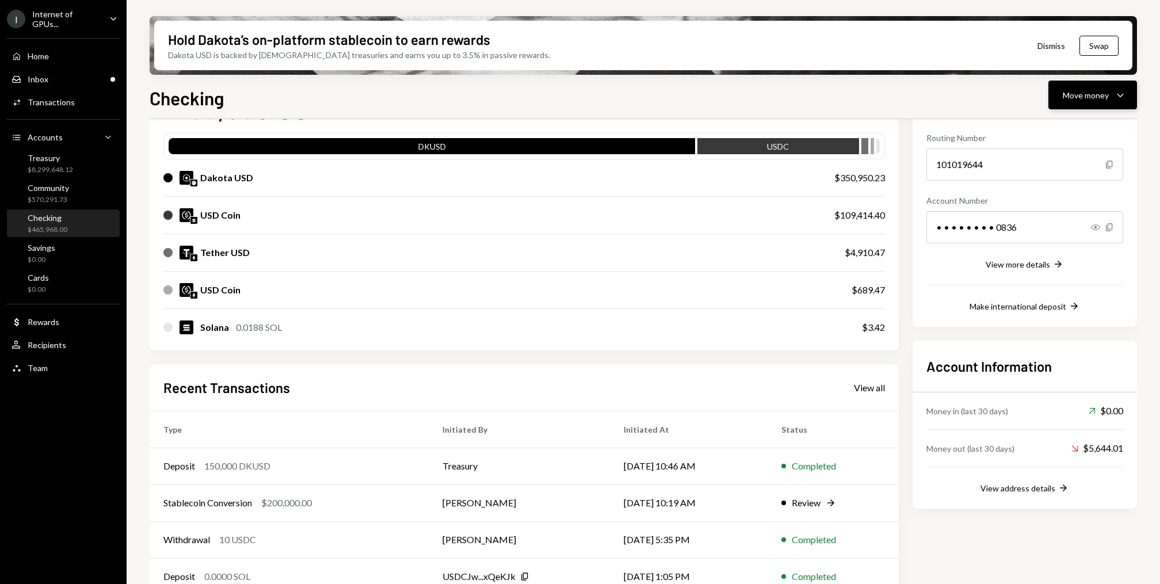
click at [1126, 97] on icon "Caret Down" at bounding box center [1121, 95] width 14 height 14
click at [1044, 123] on div "Withdraw Send" at bounding box center [1075, 130] width 115 height 26
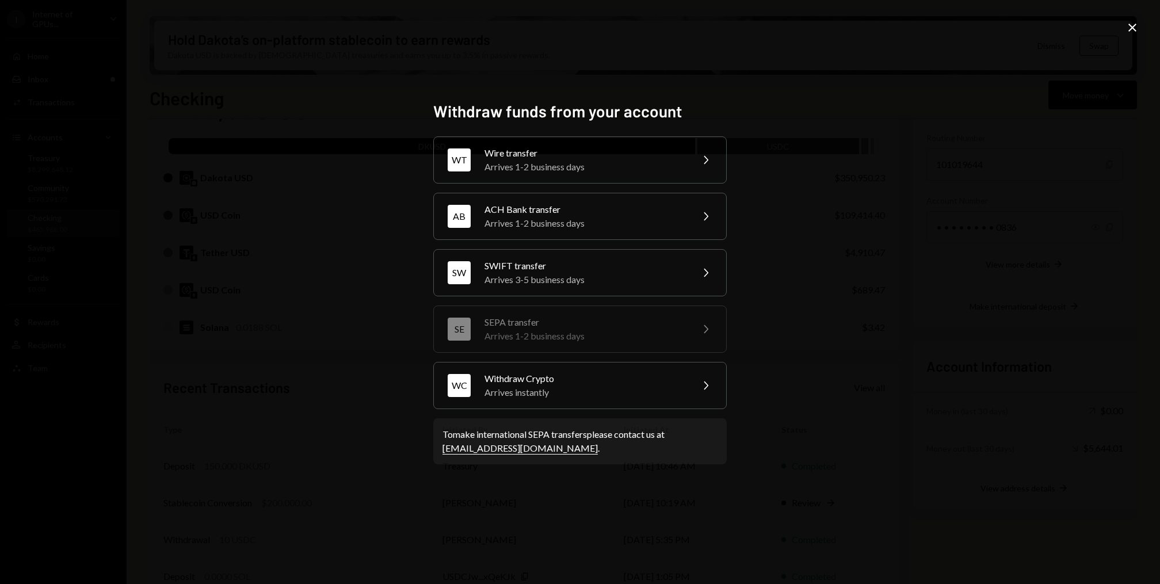
click at [1133, 28] on icon at bounding box center [1133, 28] width 8 height 8
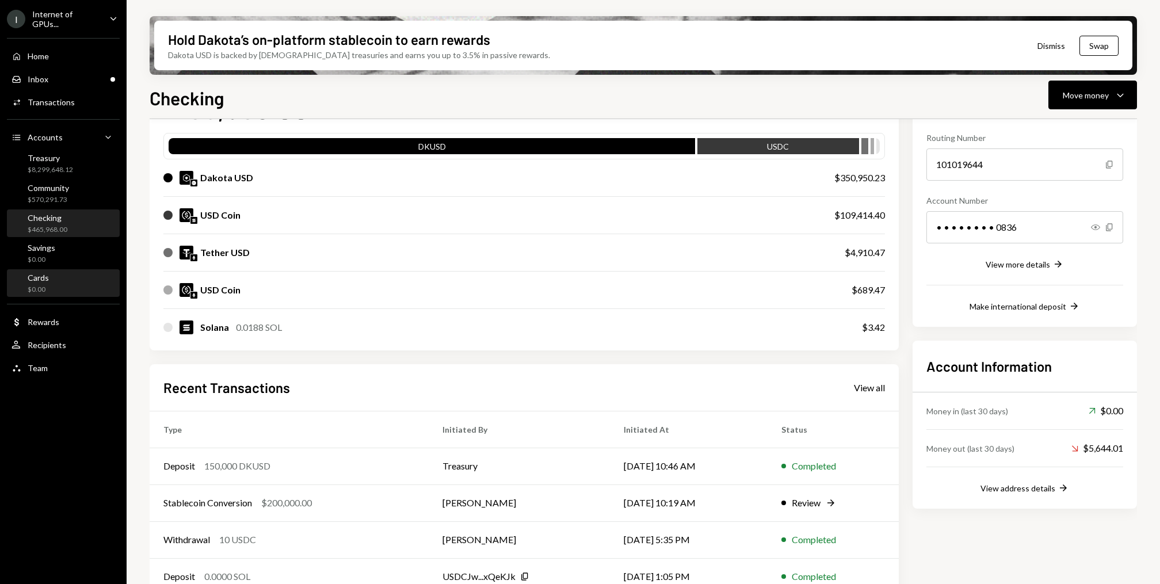
click at [71, 288] on div "Cards $0.00" at bounding box center [64, 284] width 104 height 22
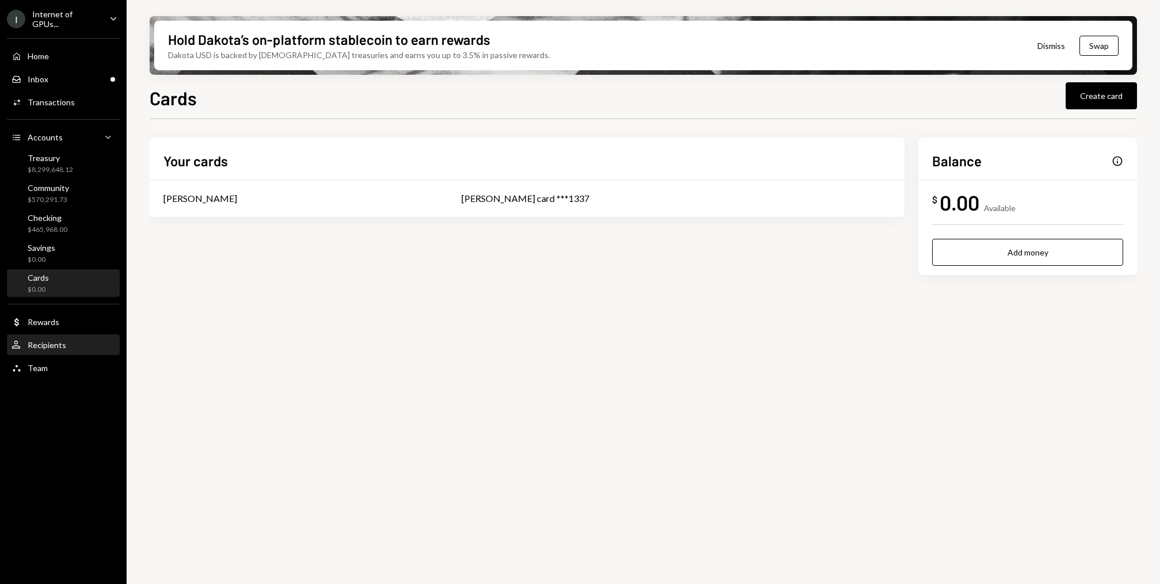
click at [62, 337] on div "User Recipients" at bounding box center [64, 346] width 104 height 20
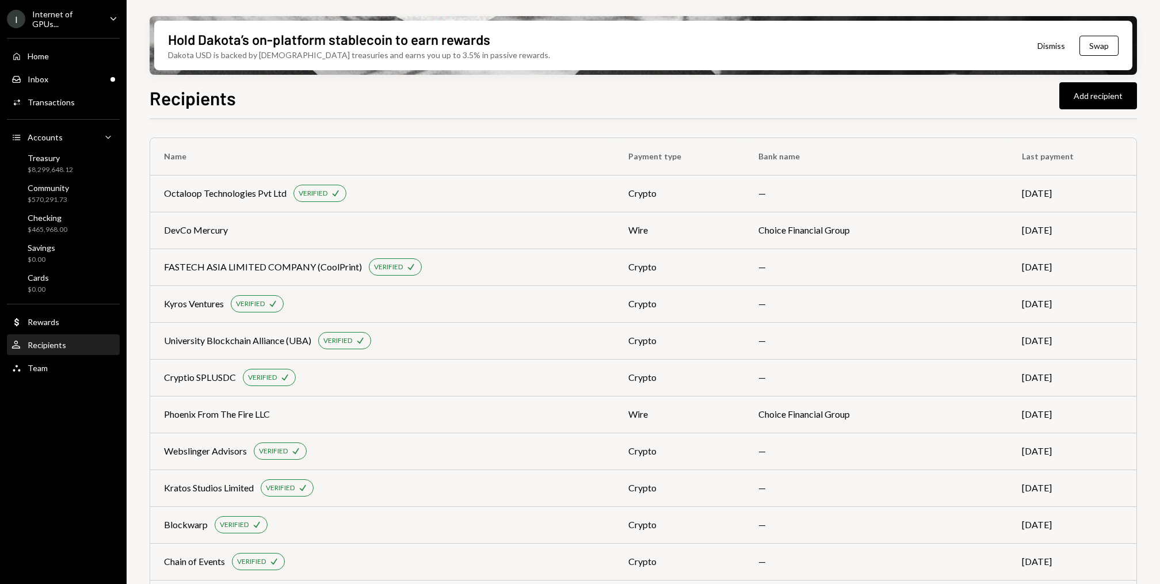
scroll to position [940, 0]
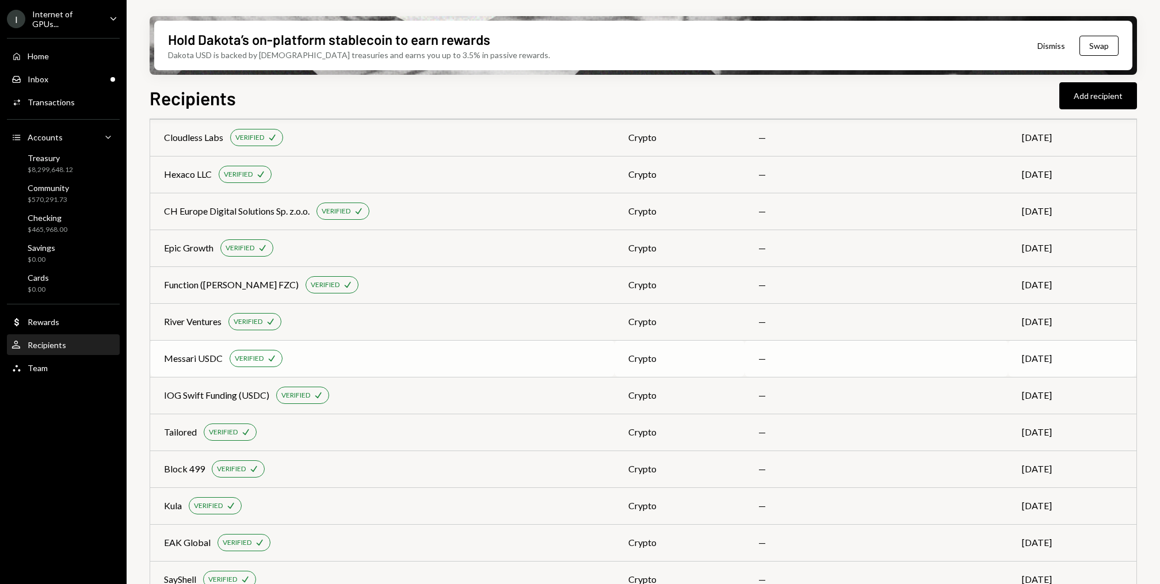
click at [379, 353] on div "Messari USDC VERIFIED Check" at bounding box center [382, 358] width 437 height 17
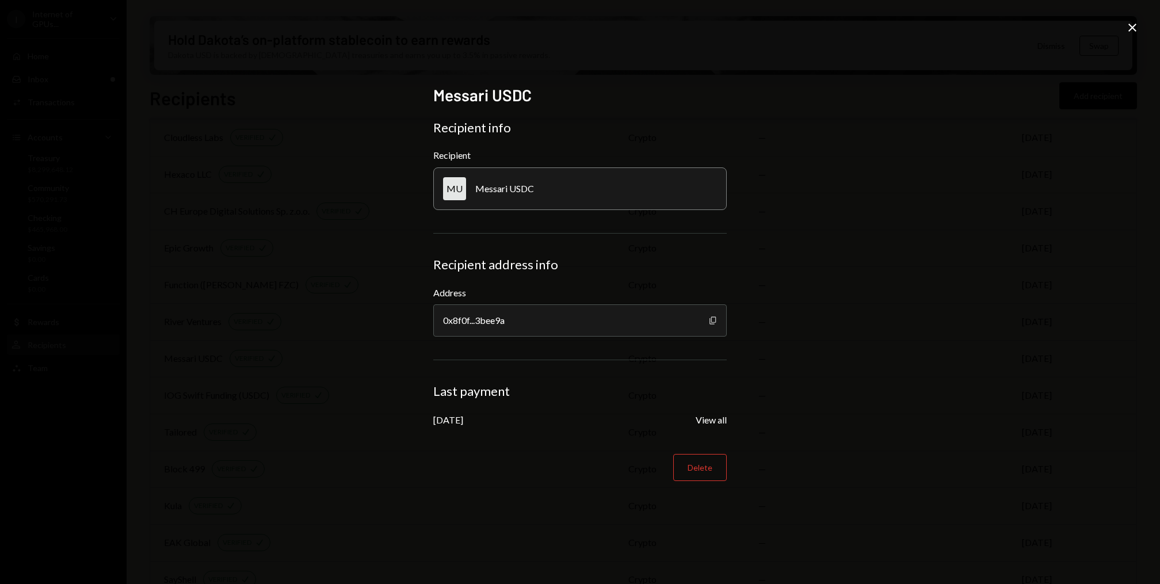
click at [716, 322] on icon "button" at bounding box center [713, 320] width 6 height 7
click at [715, 323] on icon "Copy" at bounding box center [713, 320] width 9 height 9
click at [1130, 29] on icon at bounding box center [1133, 28] width 8 height 8
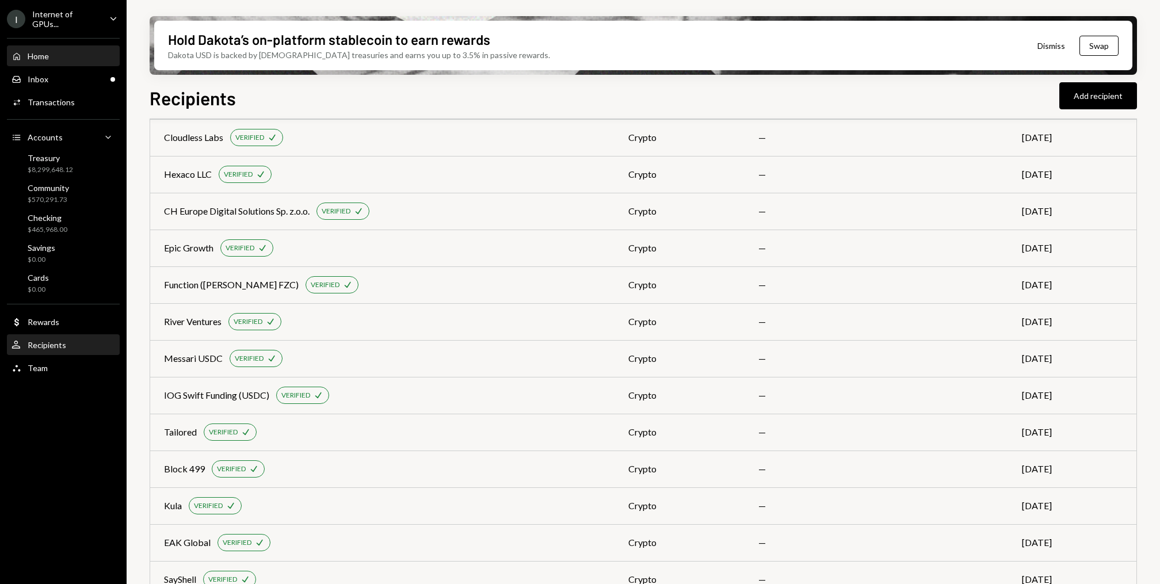
click at [46, 63] on div "Home Home" at bounding box center [64, 57] width 104 height 20
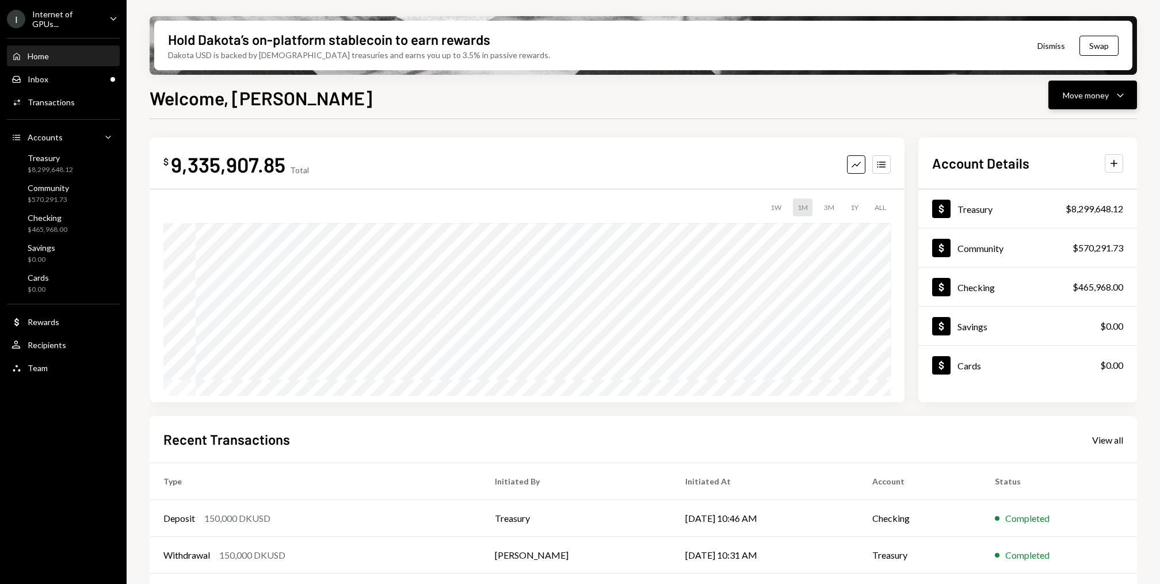
click at [1122, 90] on icon "Caret Down" at bounding box center [1121, 95] width 14 height 14
click at [1082, 118] on div "Withdraw Send" at bounding box center [1075, 130] width 115 height 26
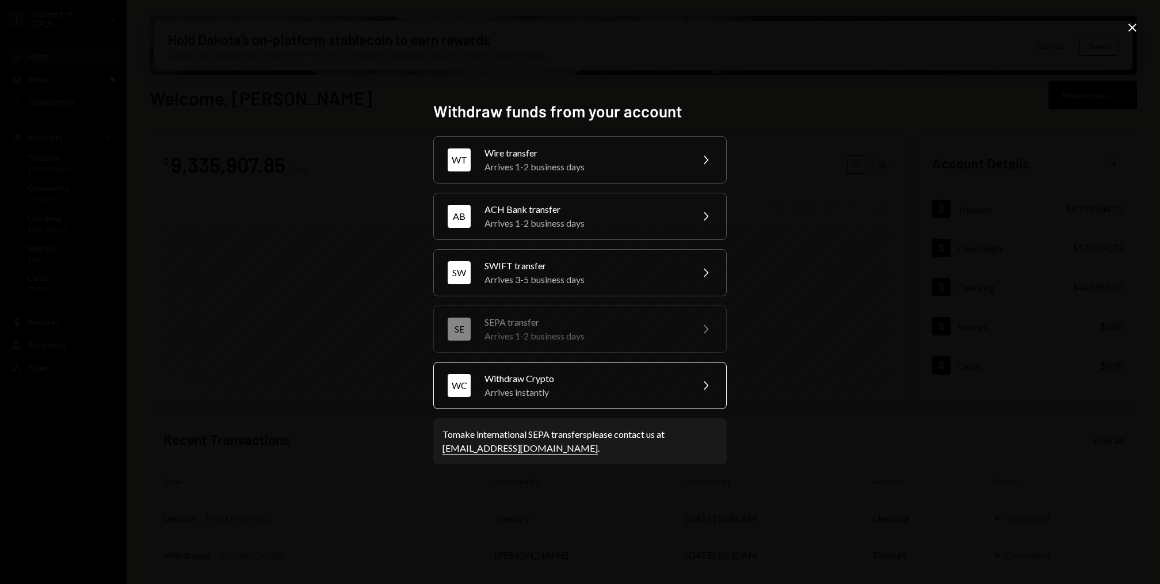
click at [631, 377] on div "Withdraw Crypto" at bounding box center [585, 379] width 200 height 14
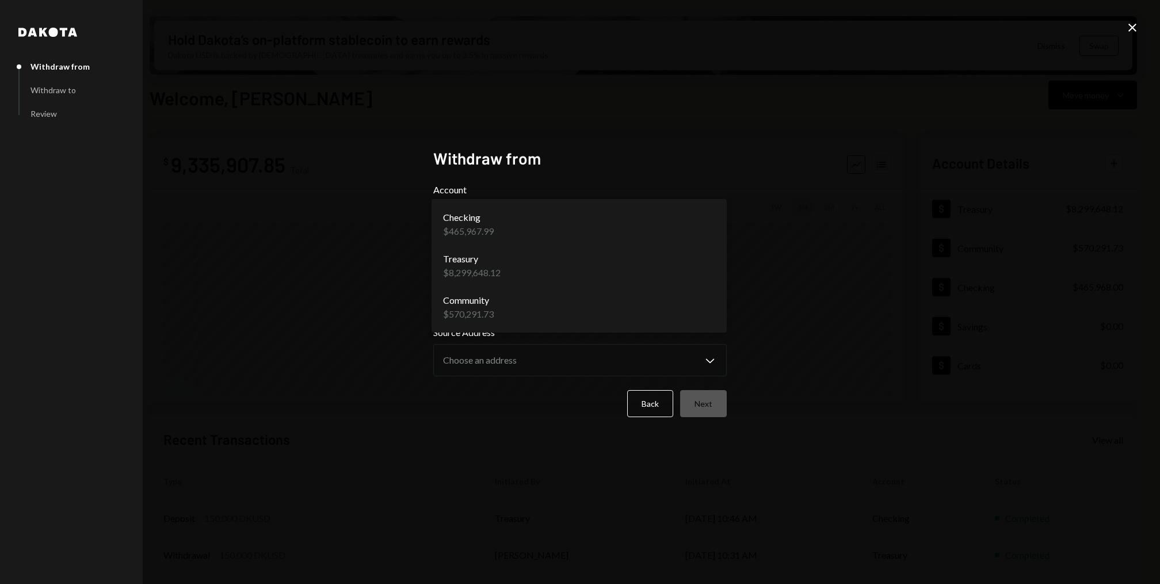
click at [620, 223] on body "I Internet of GPUs... Caret Down Home Home Inbox Inbox Activities Transactions …" at bounding box center [580, 292] width 1160 height 584
select select "**********"
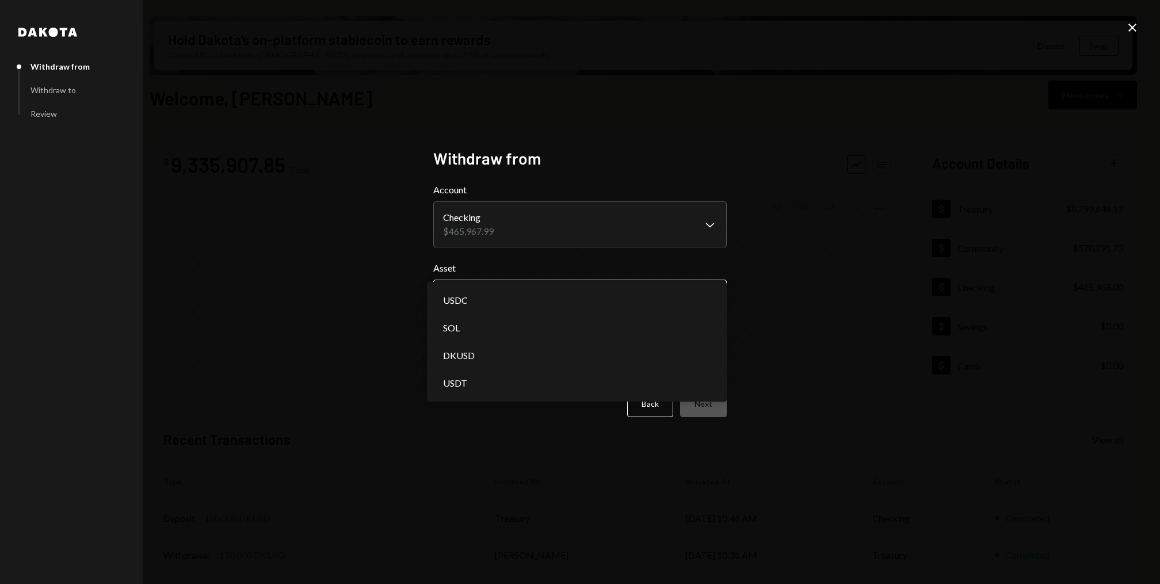
click at [595, 300] on body "I Internet of GPUs... Caret Down Home Home Inbox Inbox Activities Transactions …" at bounding box center [580, 292] width 1160 height 584
select select "****"
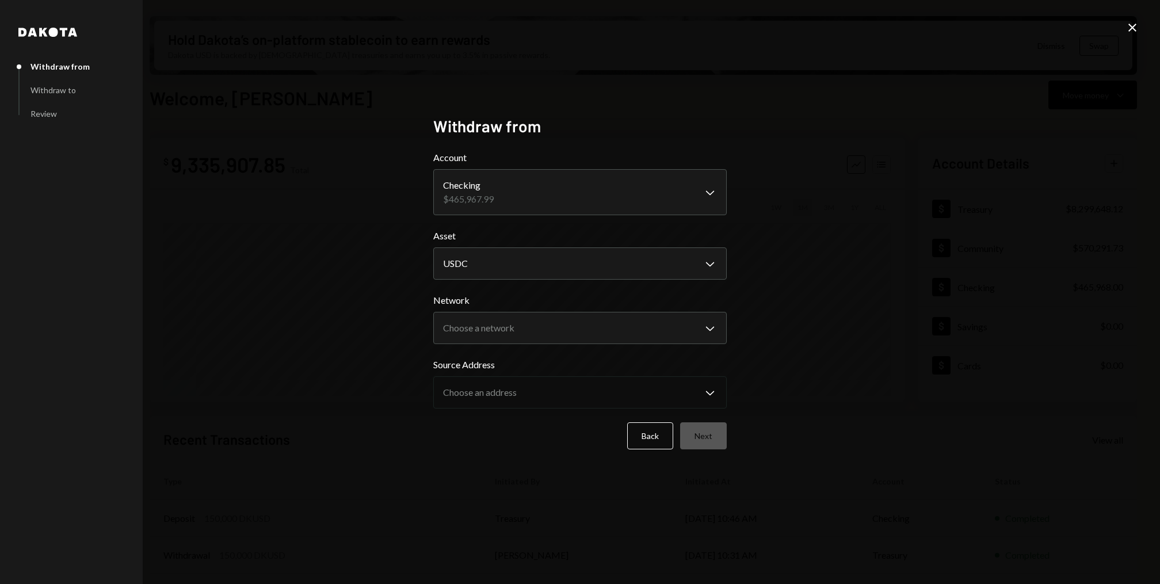
click at [590, 311] on div "Network Choose a network Chevron Down ******** ******" at bounding box center [580, 319] width 294 height 51
click at [585, 328] on body "I Internet of GPUs... Caret Down Home Home Inbox Inbox Activities Transactions …" at bounding box center [580, 292] width 1160 height 584
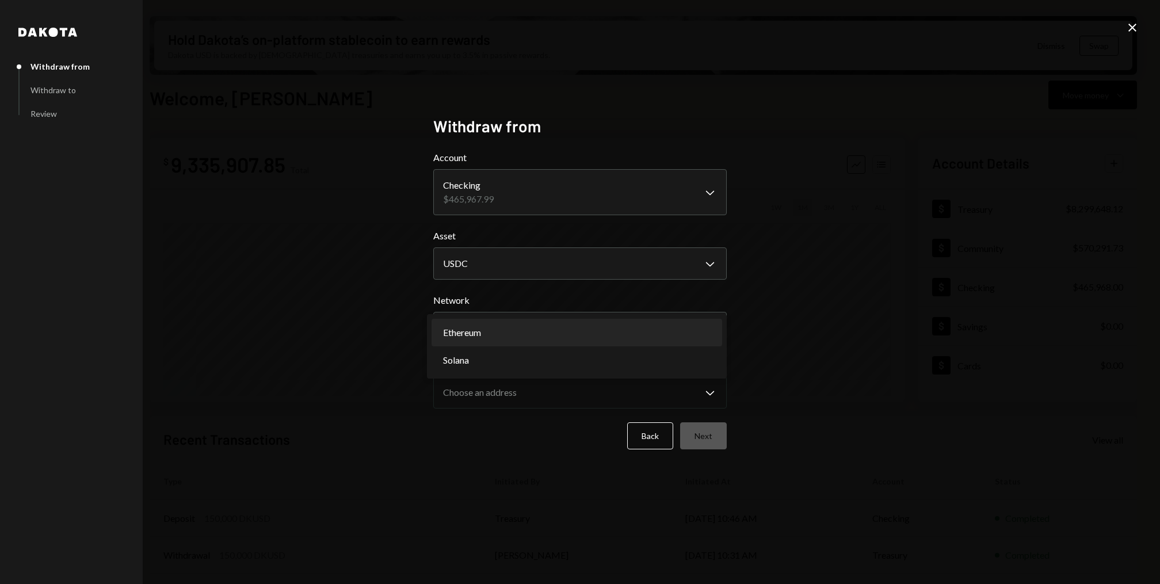
select select "**********"
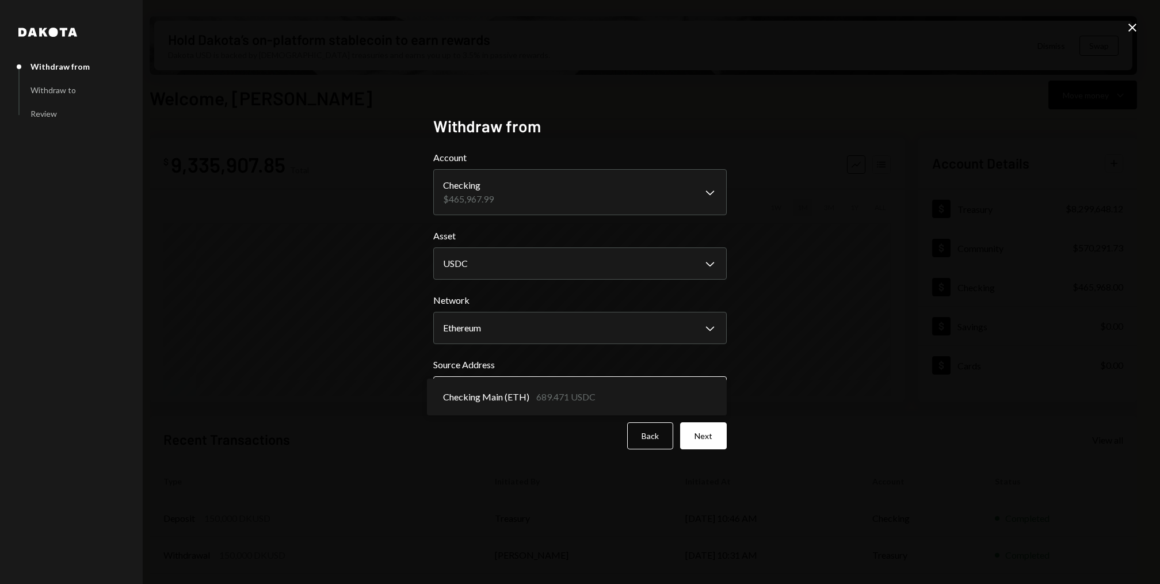
click at [578, 390] on body "I Internet of GPUs... Caret Down Home Home Inbox Inbox Activities Transactions …" at bounding box center [580, 292] width 1160 height 584
click at [1135, 26] on icon "Close" at bounding box center [1133, 28] width 14 height 14
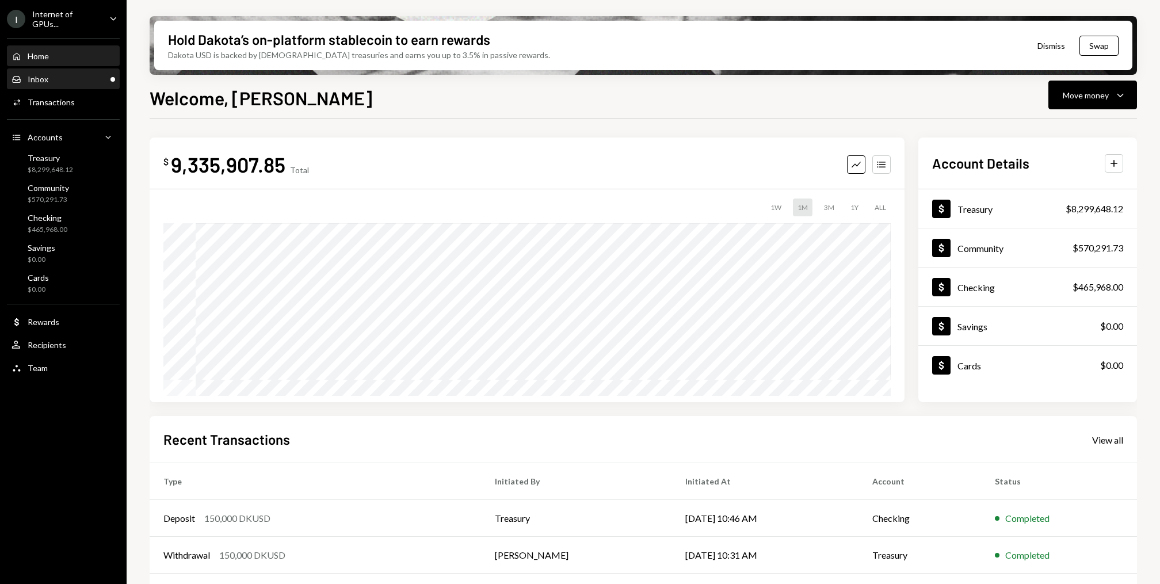
click at [56, 75] on div "Inbox Inbox" at bounding box center [64, 79] width 104 height 10
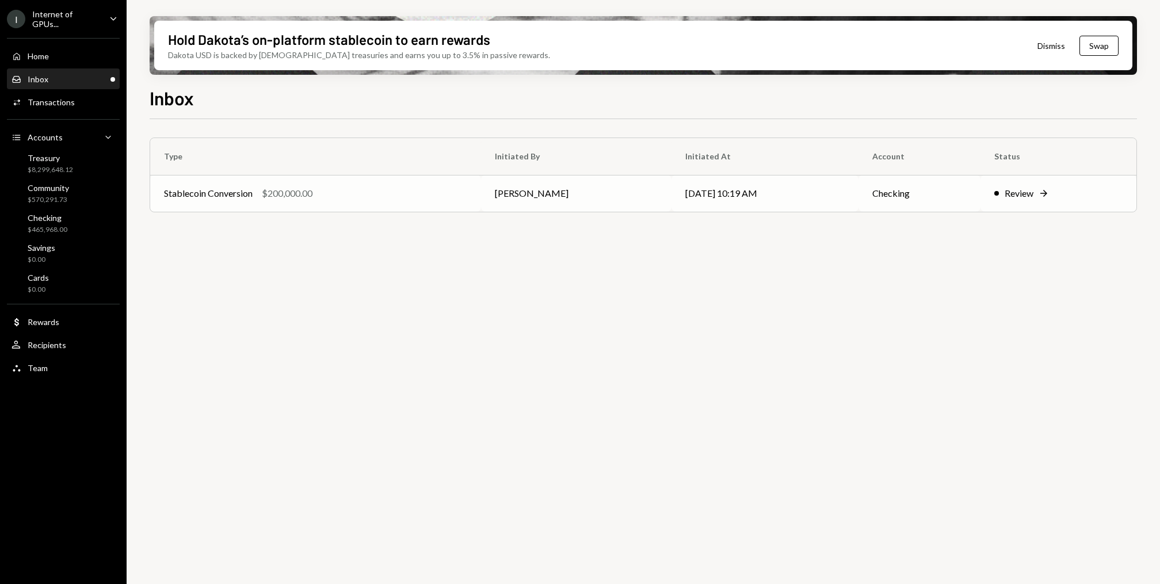
click at [415, 186] on td "Stablecoin Conversion $200,000.00" at bounding box center [315, 193] width 331 height 37
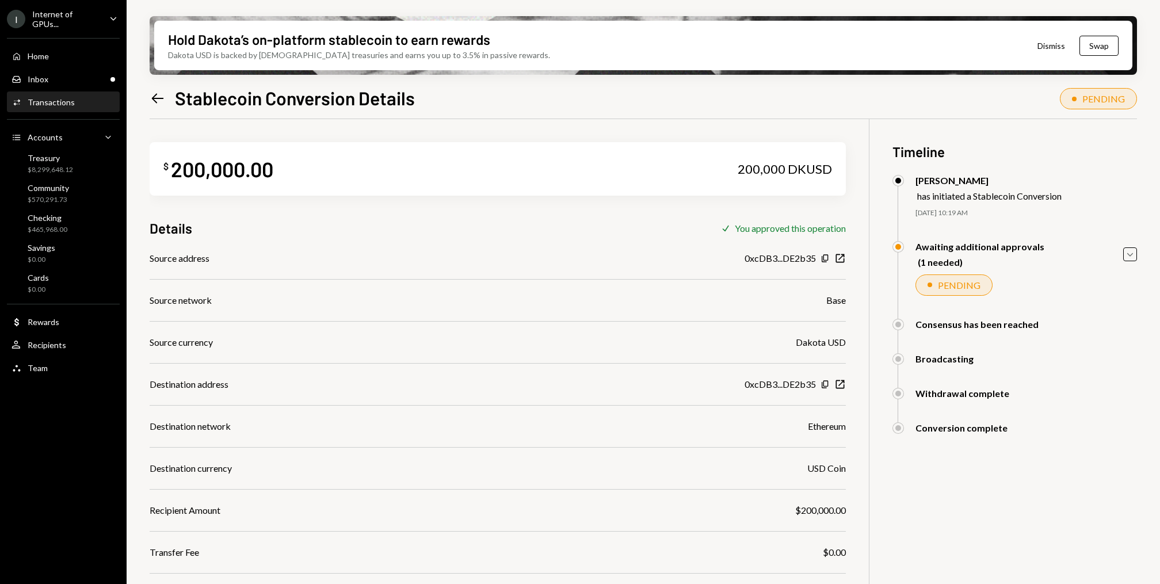
scroll to position [92, 0]
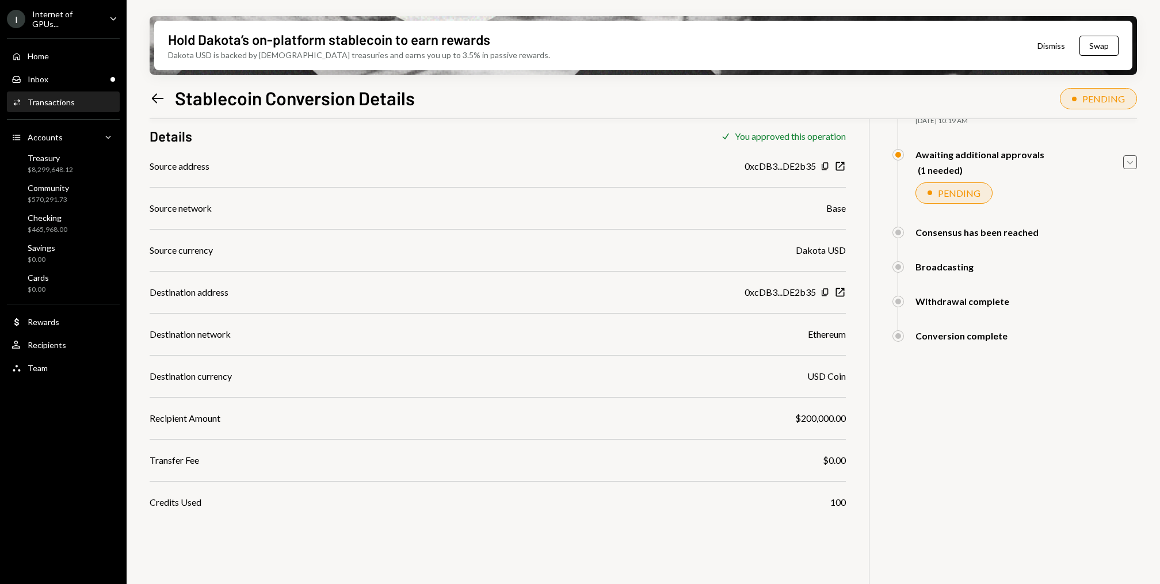
click at [1129, 158] on icon "Caret Down" at bounding box center [1130, 162] width 13 height 13
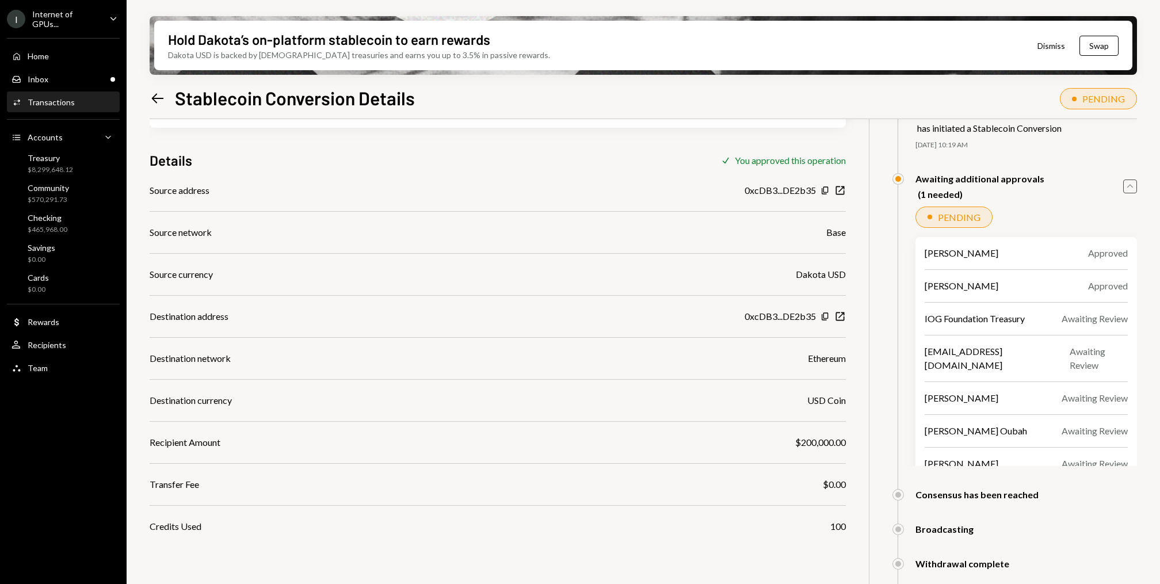
scroll to position [0, 0]
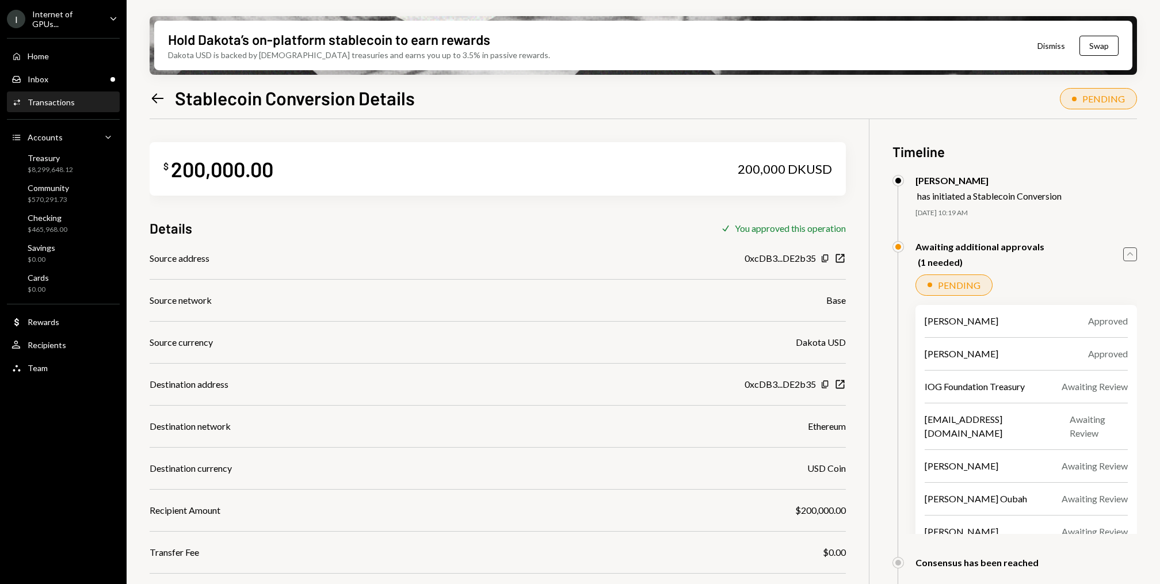
click at [816, 172] on div "200,000 DKUSD" at bounding box center [785, 169] width 94 height 16
click at [1133, 256] on icon "Caret Up" at bounding box center [1130, 254] width 13 height 13
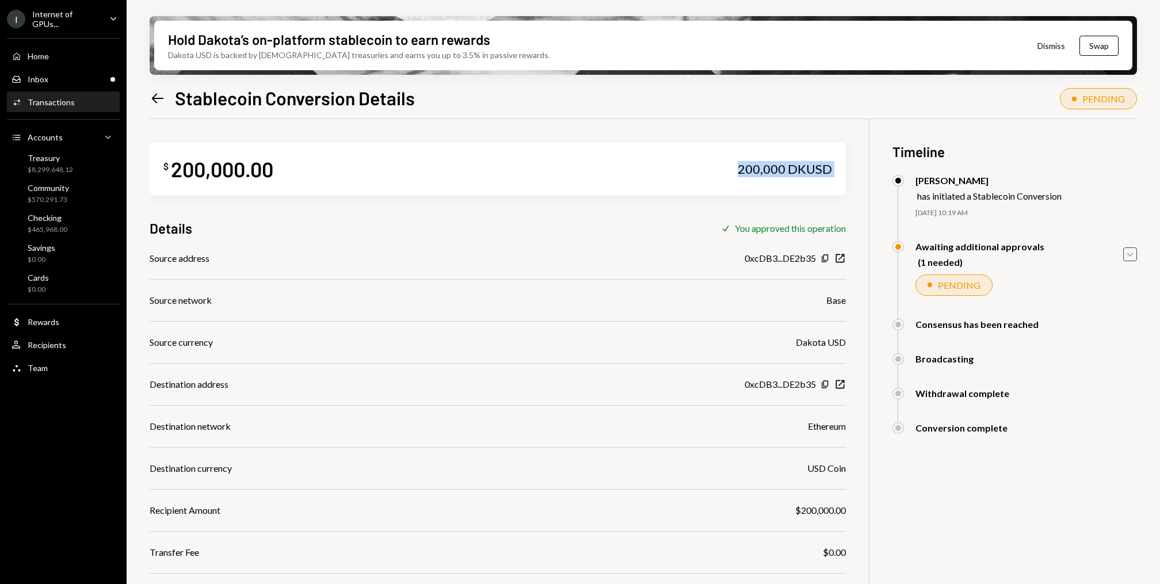
click at [1133, 256] on icon "Caret Down" at bounding box center [1130, 254] width 13 height 13
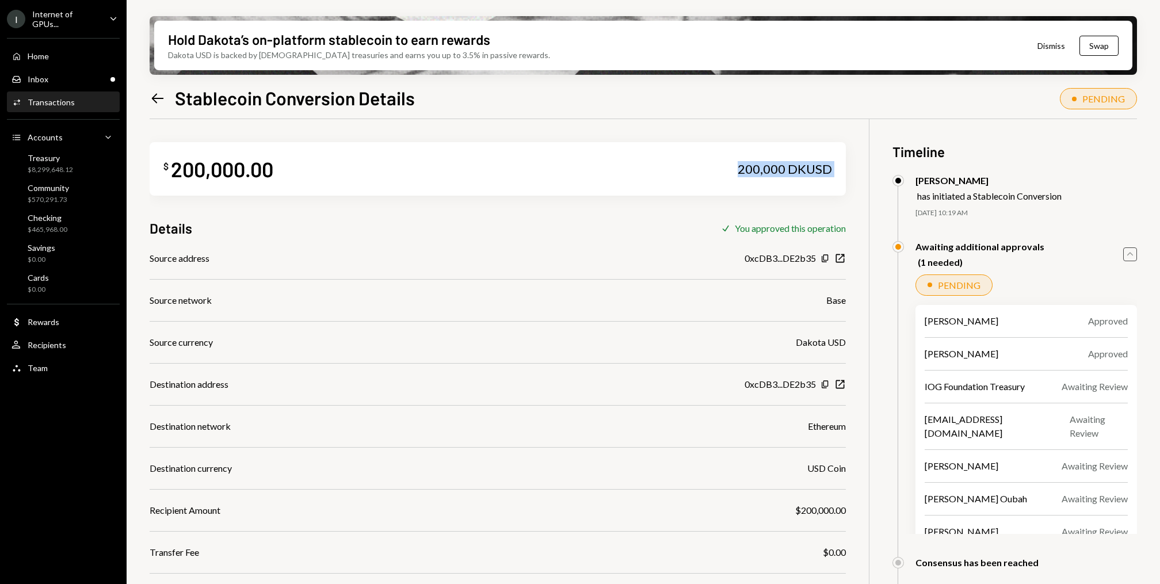
scroll to position [92, 0]
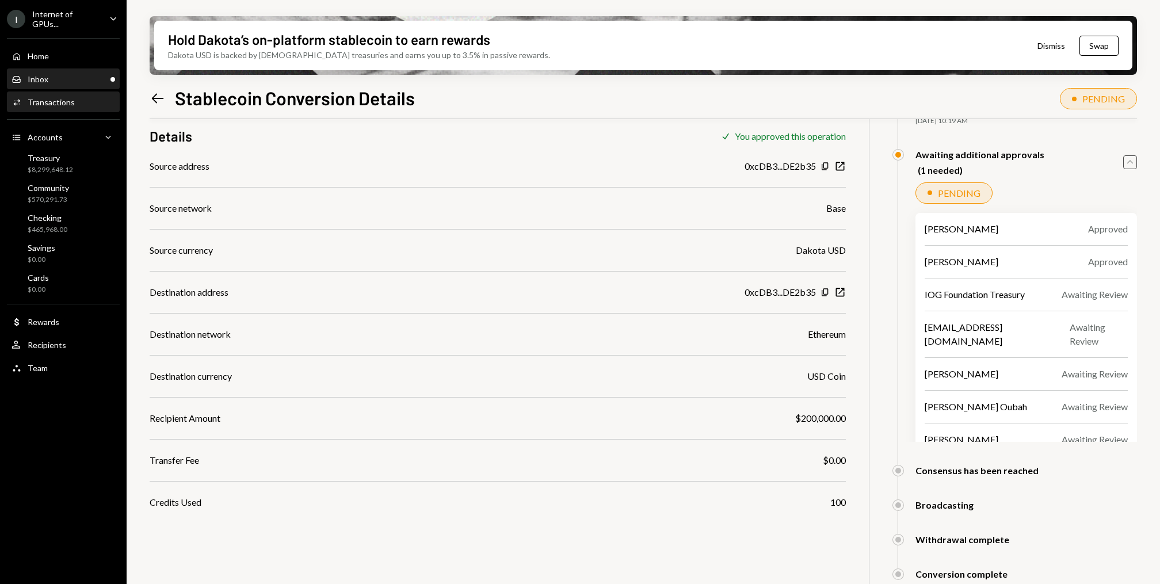
click at [56, 85] on div "Inbox Inbox" at bounding box center [64, 80] width 104 height 20
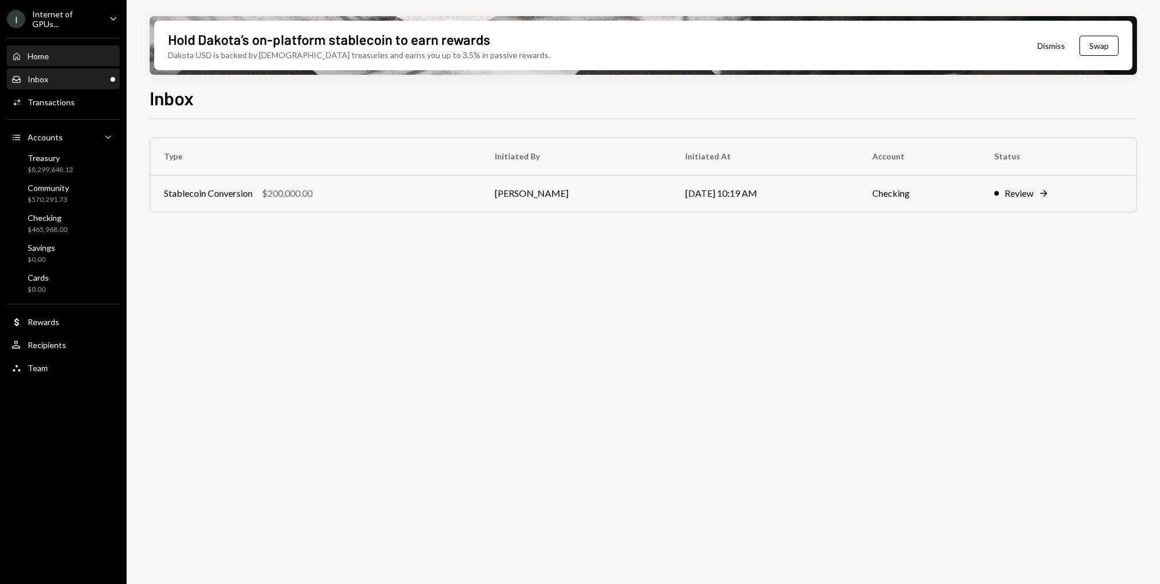
click at [70, 47] on div "Home Home" at bounding box center [64, 57] width 104 height 20
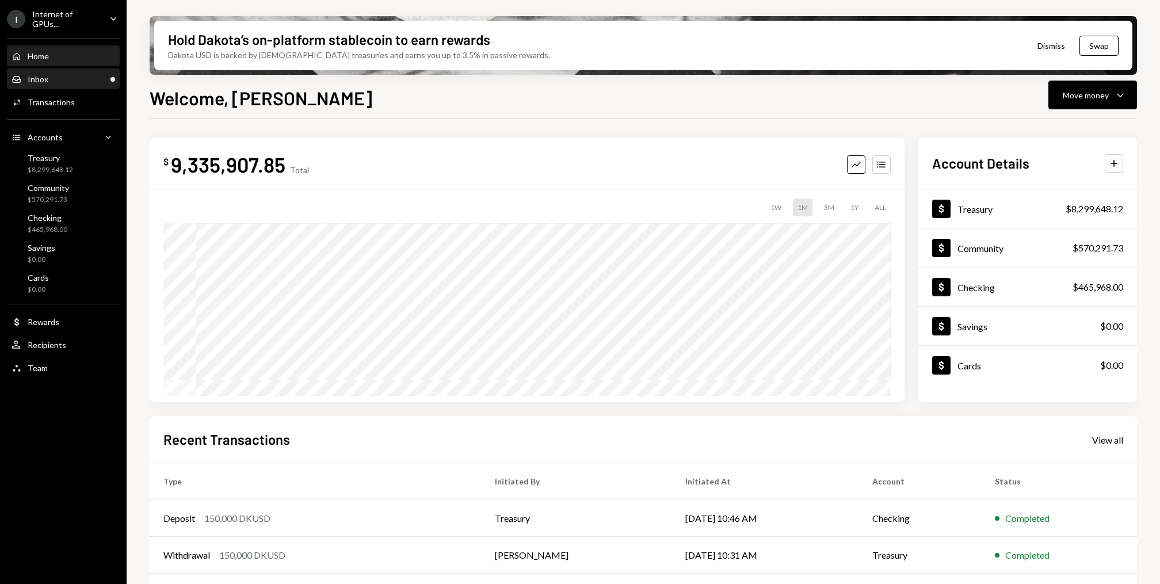
click at [75, 75] on div "Inbox Inbox" at bounding box center [64, 79] width 104 height 10
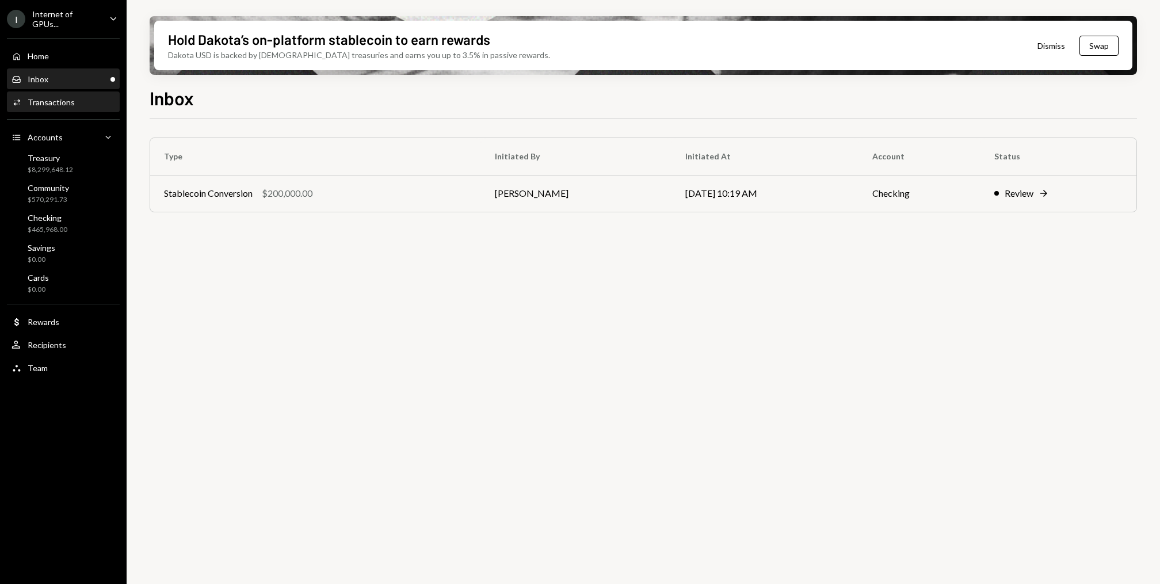
click at [50, 97] on div "Transactions" at bounding box center [51, 102] width 47 height 10
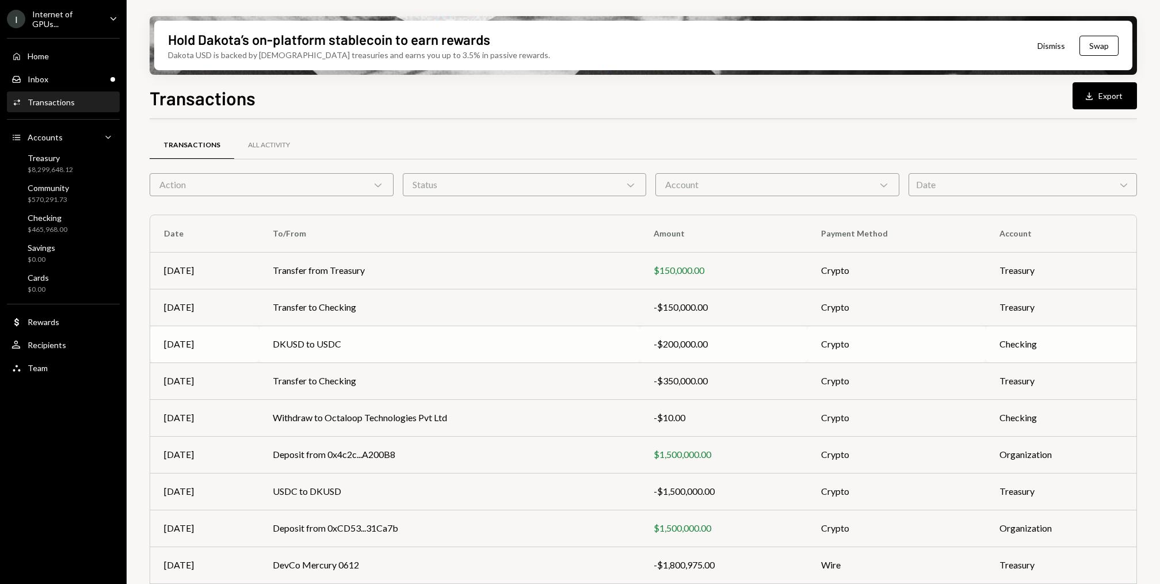
scroll to position [71, 0]
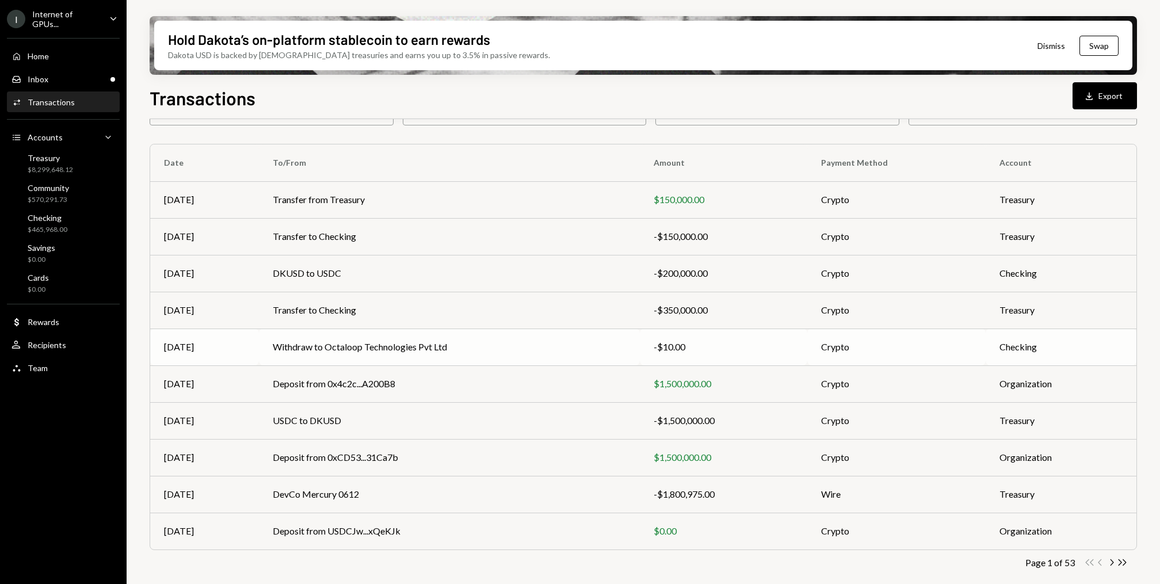
click at [392, 345] on td "Withdraw to Octaloop Technologies Pvt Ltd" at bounding box center [450, 347] width 382 height 37
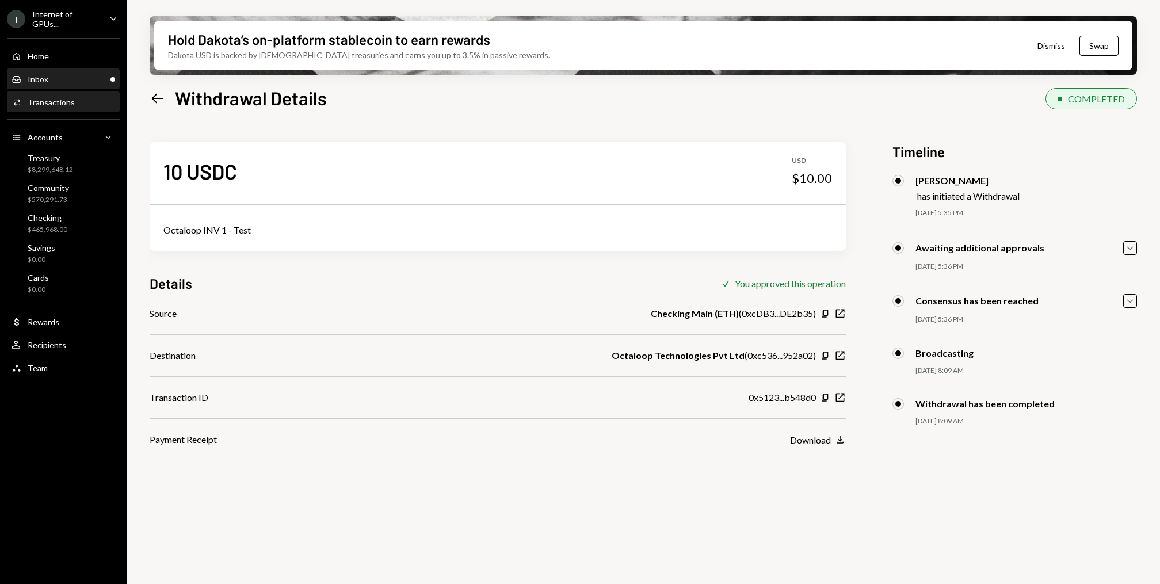
click at [104, 85] on div "Inbox Inbox" at bounding box center [64, 80] width 104 height 20
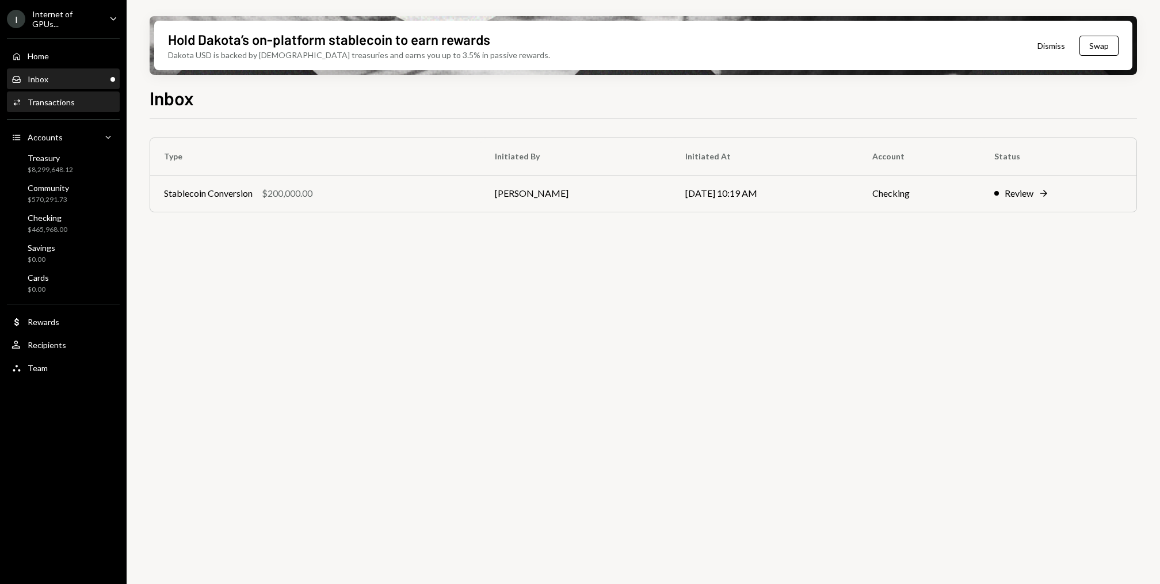
click at [60, 105] on div "Transactions" at bounding box center [51, 102] width 47 height 10
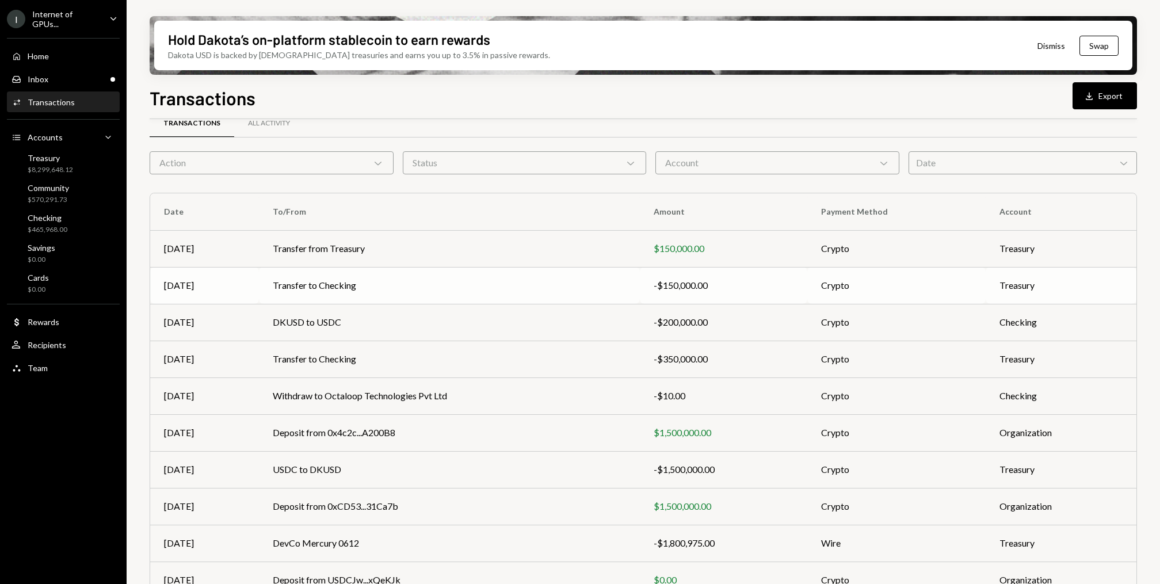
scroll to position [29, 0]
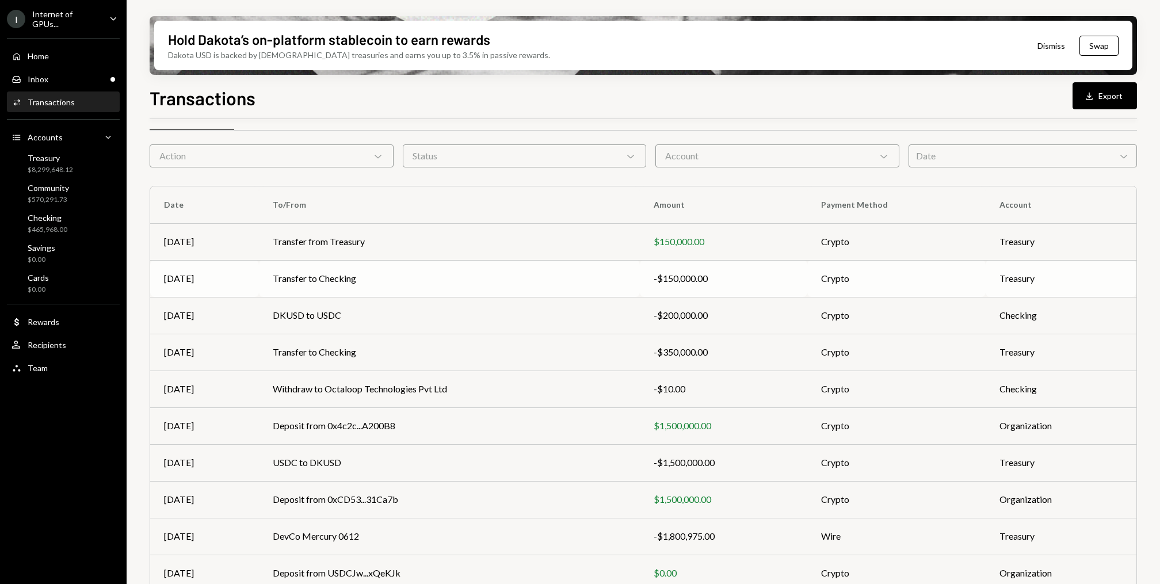
click at [422, 290] on td "Transfer to Checking" at bounding box center [450, 278] width 382 height 37
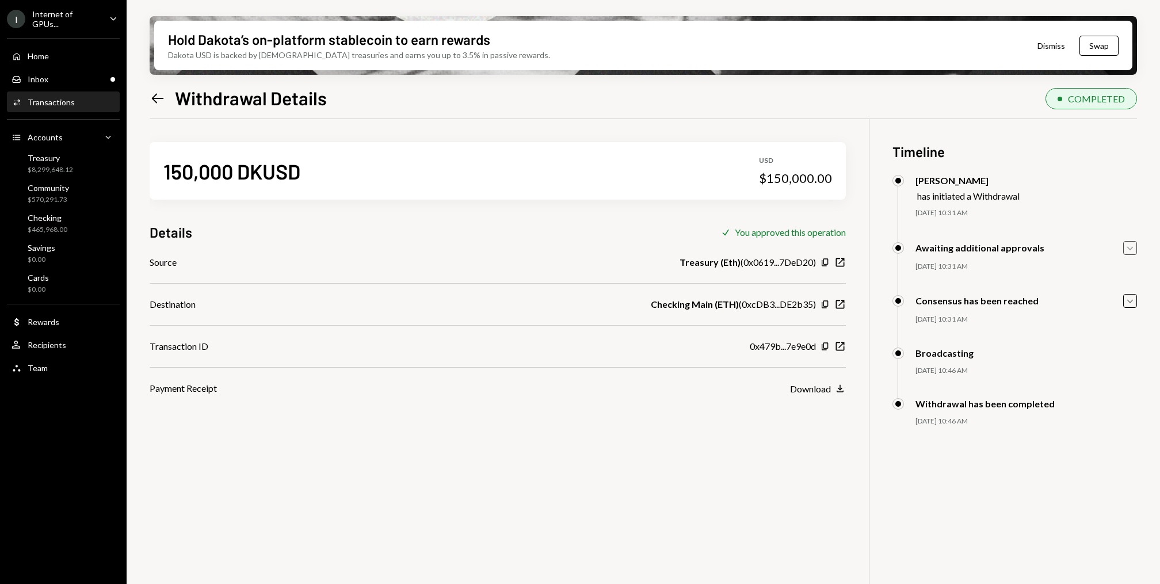
click at [1133, 251] on icon "Caret Down" at bounding box center [1130, 248] width 13 height 13
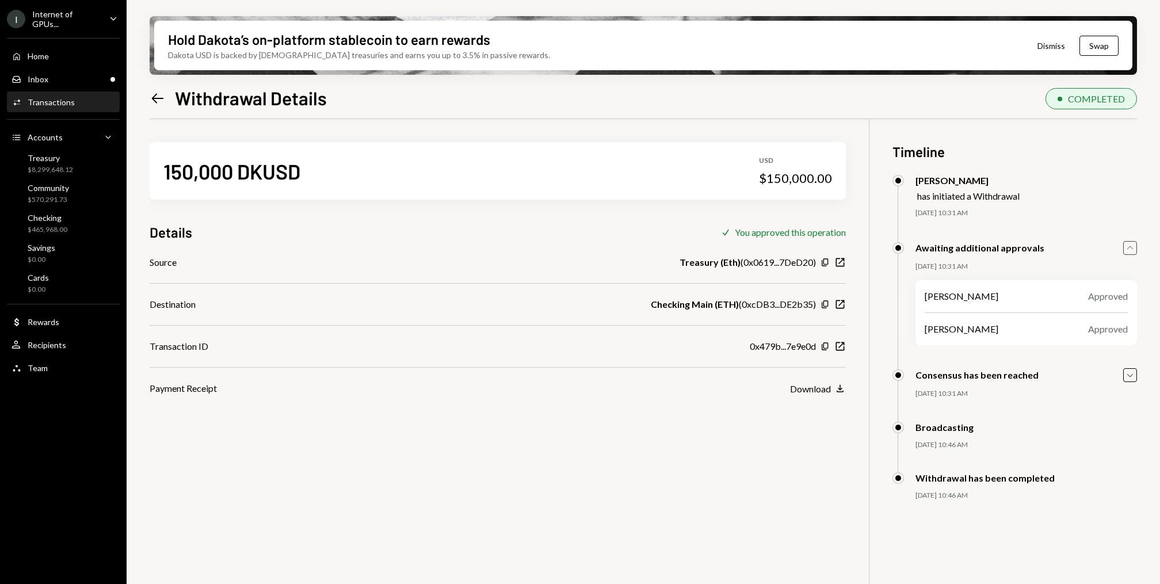
scroll to position [38, 0]
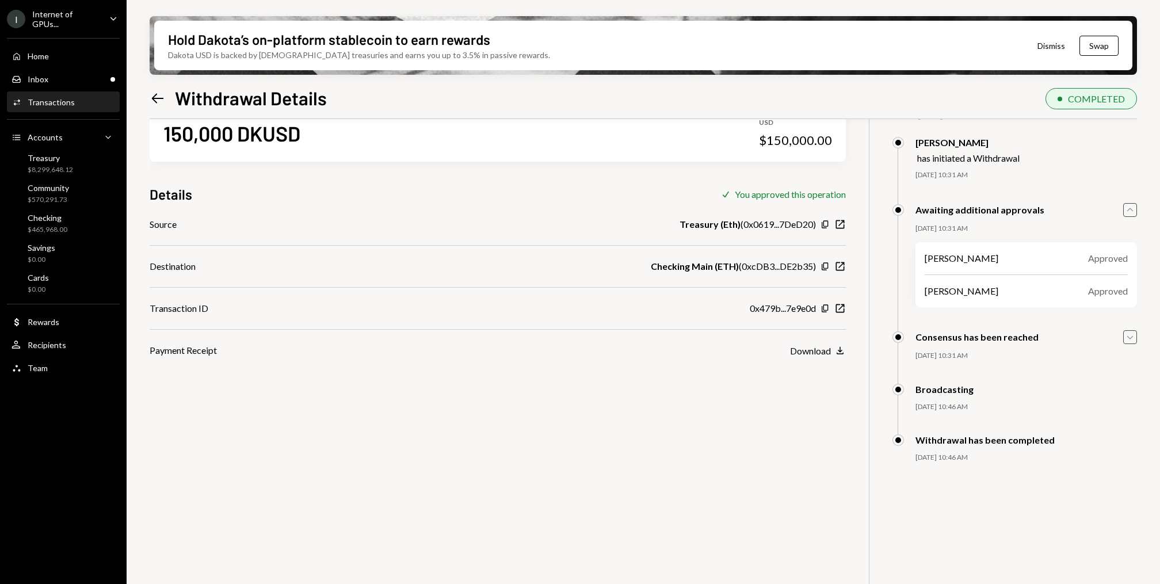
click at [1127, 339] on icon "Caret Down" at bounding box center [1130, 337] width 13 height 13
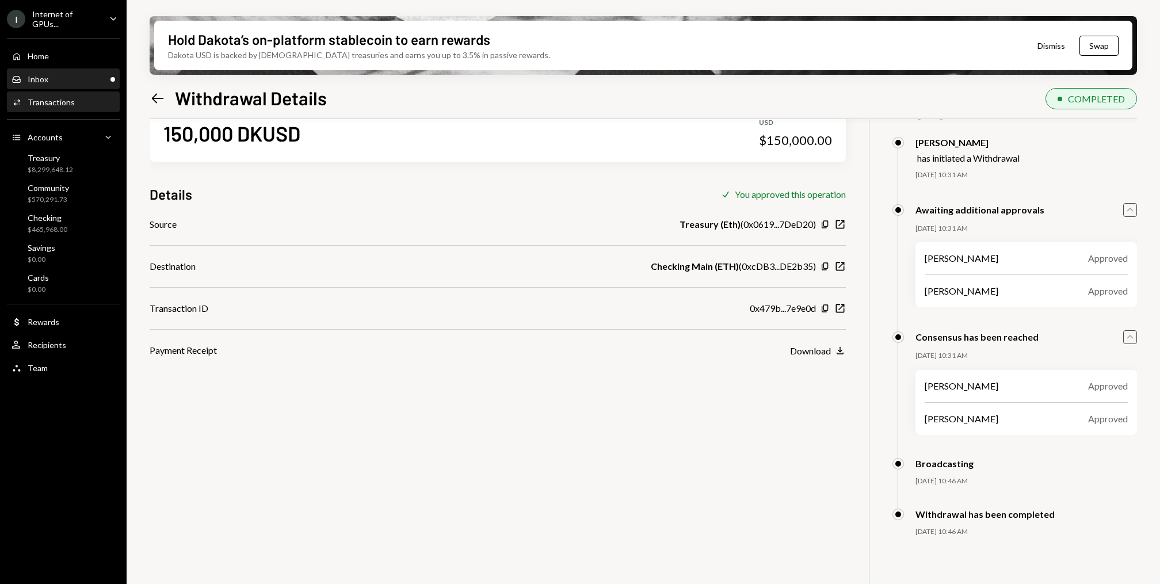
click at [63, 76] on div "Inbox Inbox" at bounding box center [64, 79] width 104 height 10
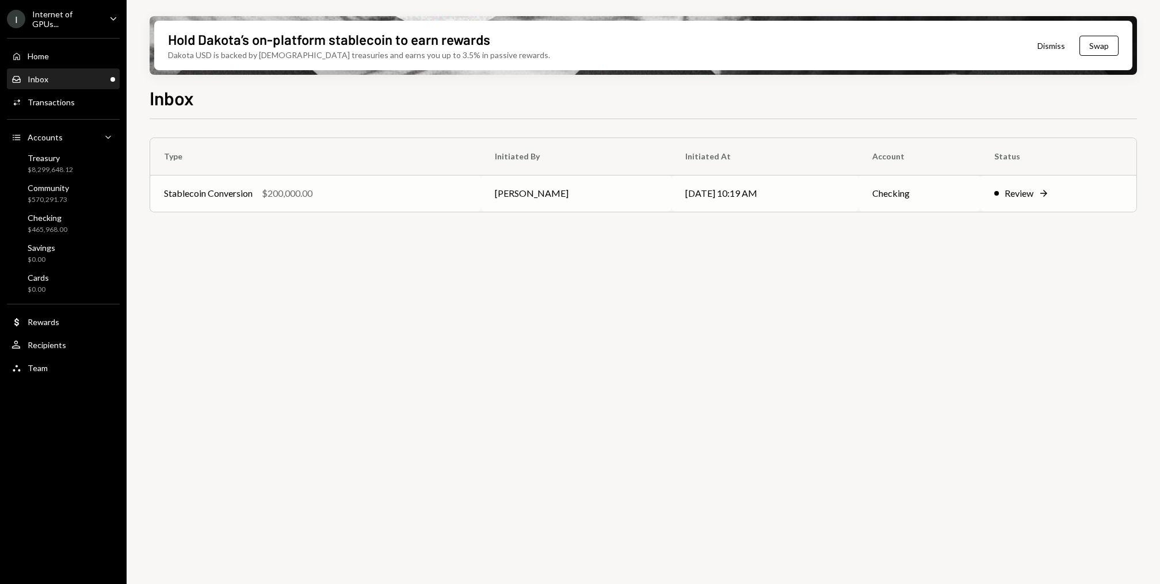
click at [267, 201] on td "Stablecoin Conversion $200,000.00" at bounding box center [315, 193] width 331 height 37
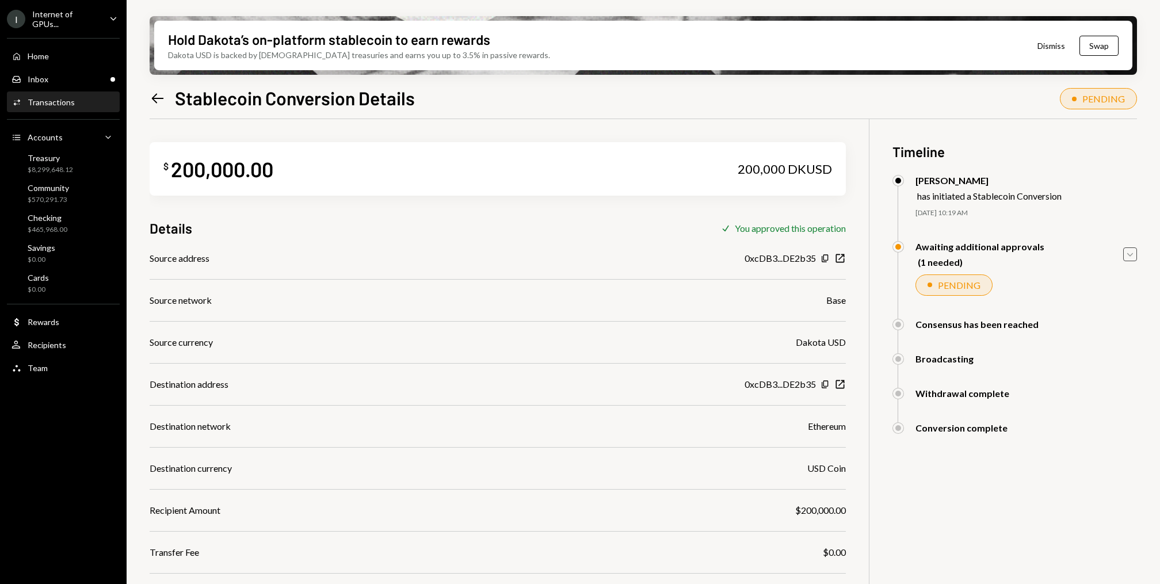
click at [1125, 253] on icon "Caret Down" at bounding box center [1130, 254] width 13 height 13
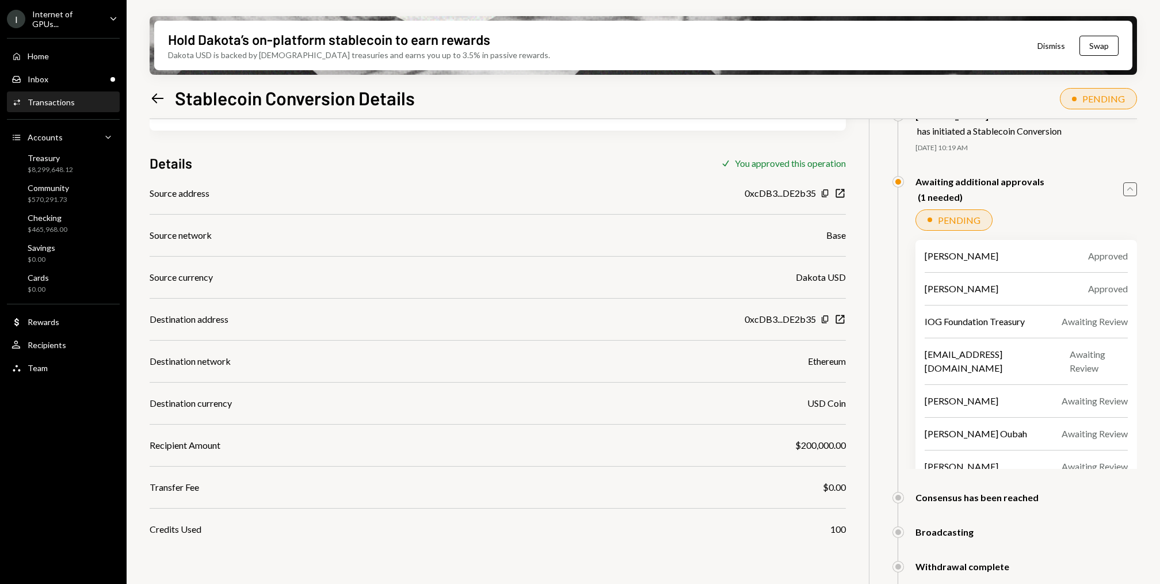
scroll to position [63, 0]
click at [34, 51] on div "Home" at bounding box center [38, 56] width 21 height 10
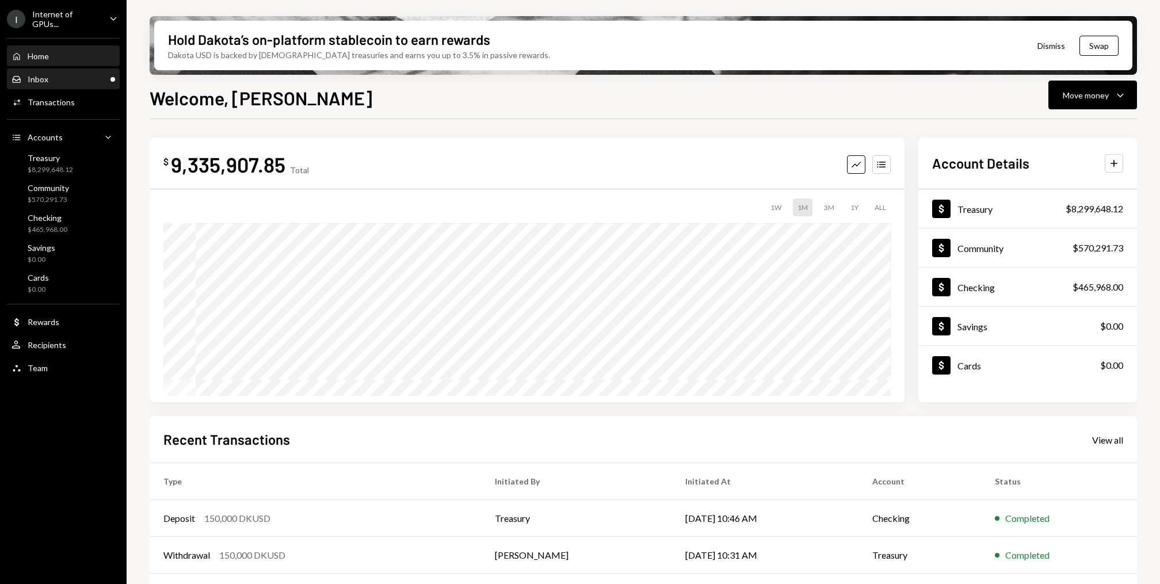
click at [68, 87] on div "Inbox Inbox" at bounding box center [64, 80] width 104 height 20
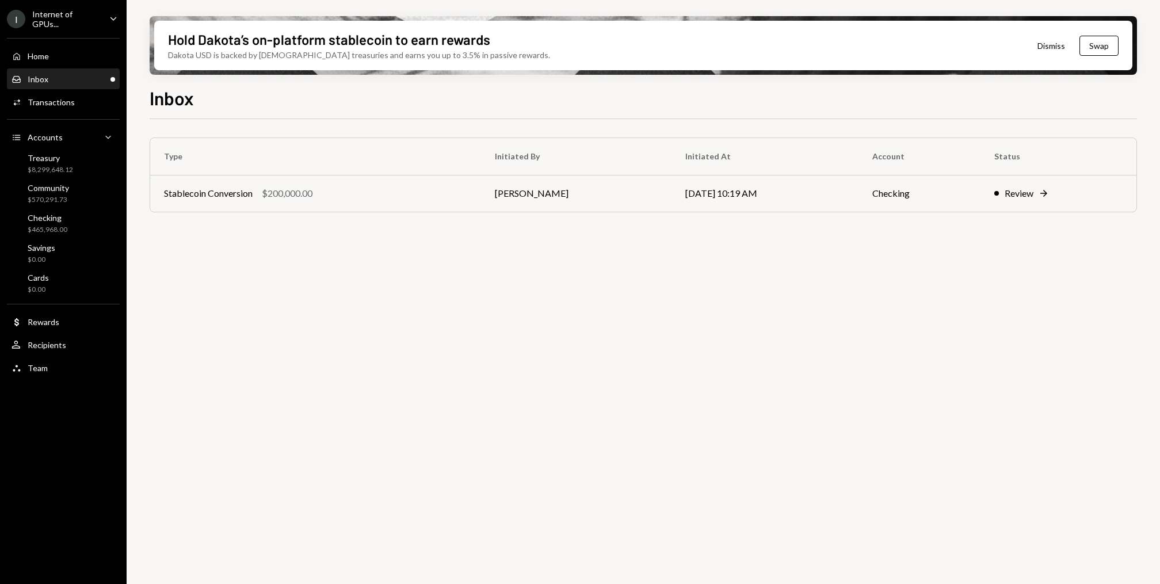
click at [61, 85] on div "Inbox Inbox" at bounding box center [64, 80] width 104 height 20
click at [209, 197] on div "Stablecoin Conversion" at bounding box center [208, 193] width 89 height 14
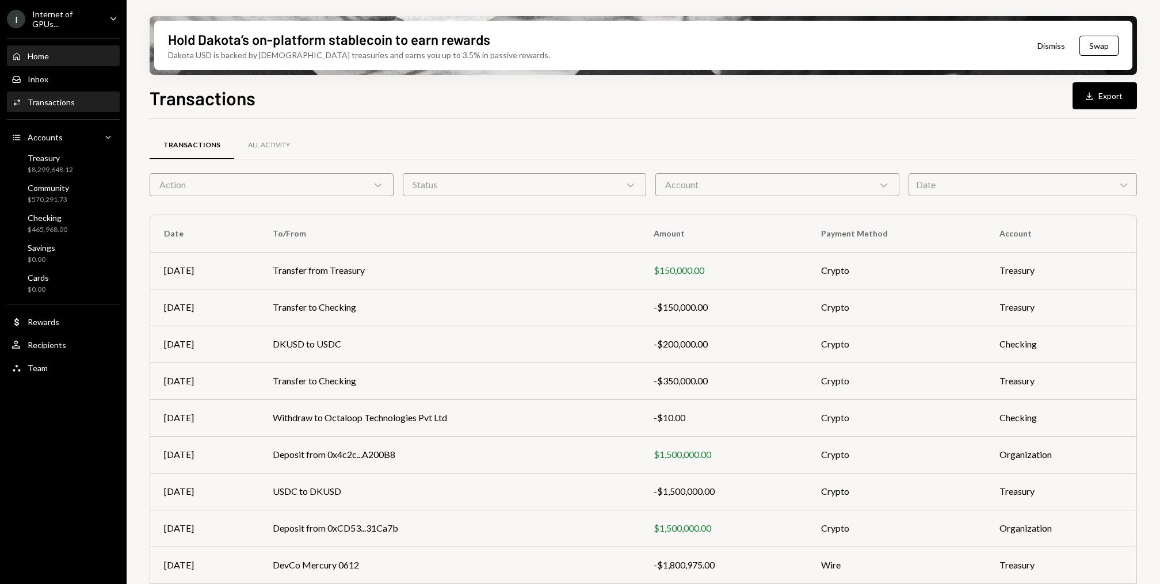
click at [81, 51] on div "Home Home" at bounding box center [64, 56] width 104 height 10
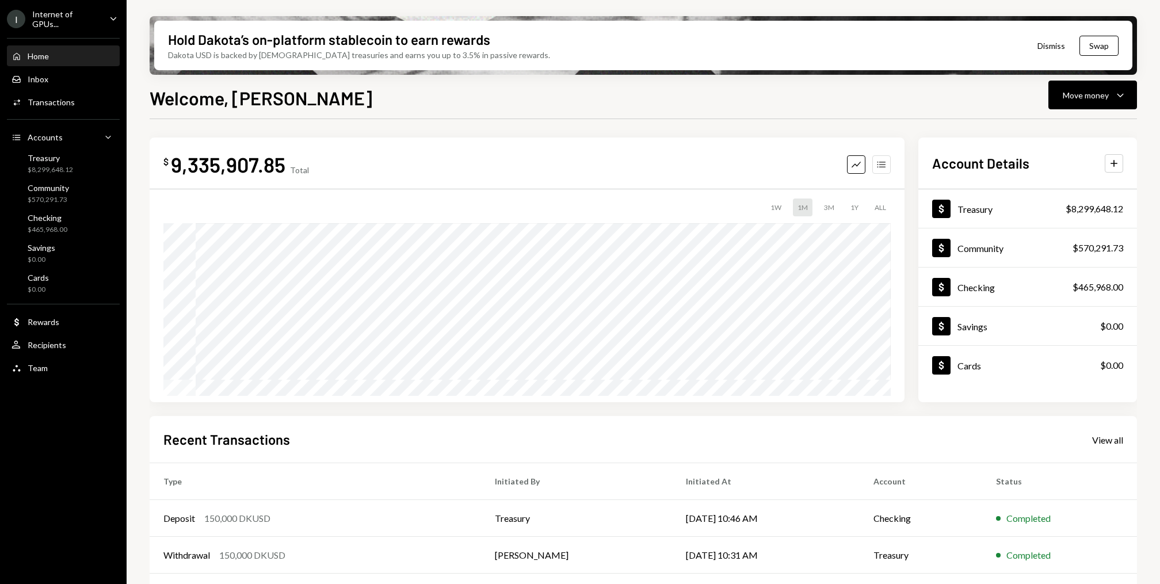
click at [881, 167] on icon "Accounts" at bounding box center [882, 165] width 12 height 12
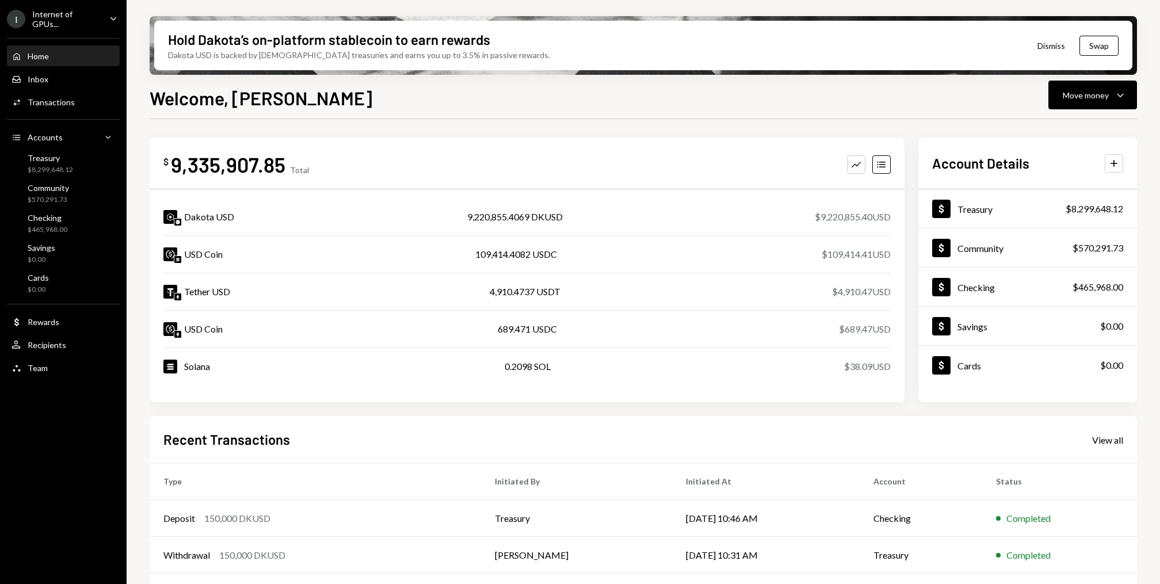
click at [746, 249] on div "USD Coin 109,414.4082 USDC $109,414.41 USD" at bounding box center [527, 254] width 728 height 37
click at [74, 110] on div "Activities Transactions" at bounding box center [64, 103] width 104 height 20
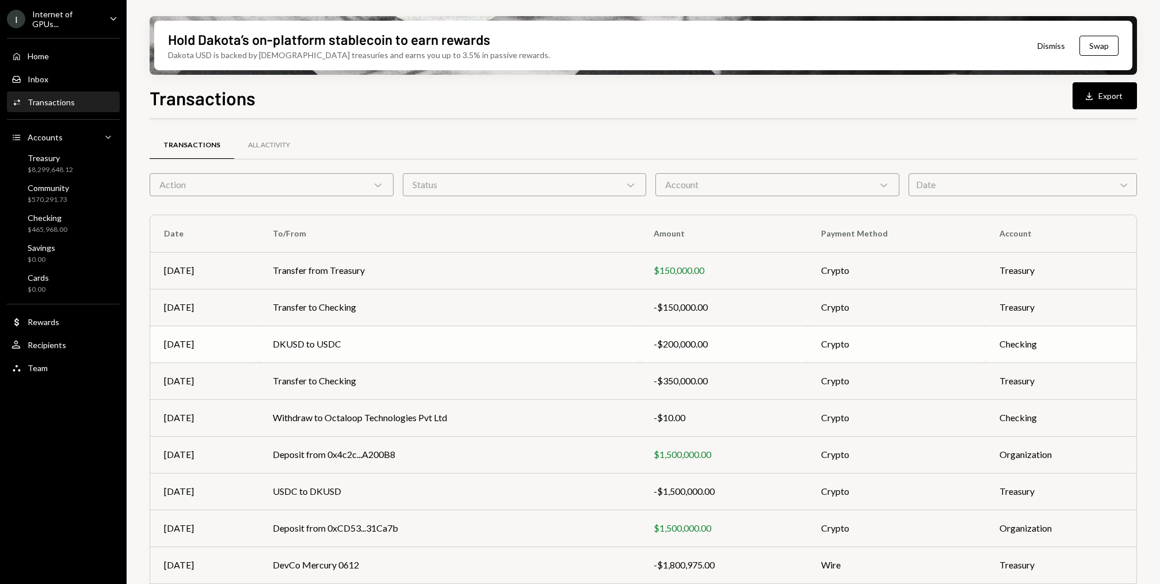
scroll to position [52, 0]
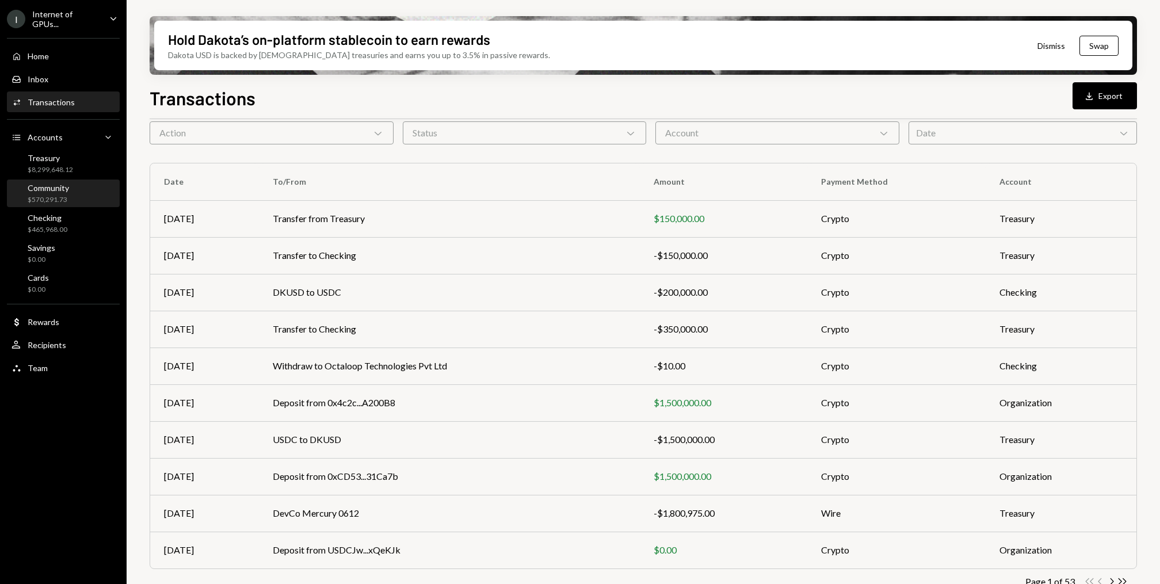
click at [74, 195] on div "Community $570,291.73" at bounding box center [64, 194] width 104 height 22
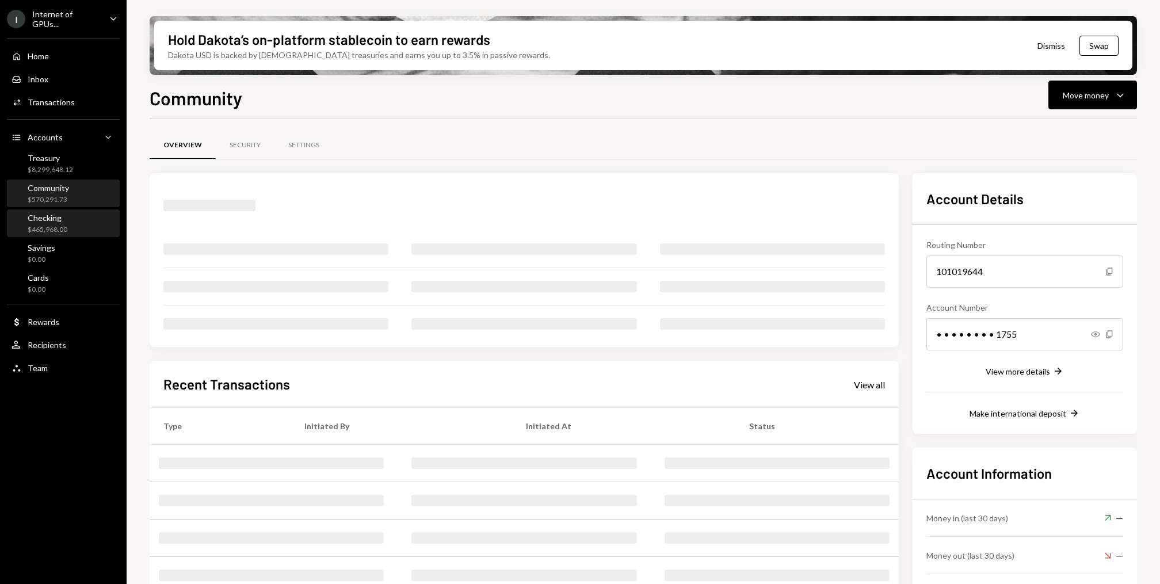
click at [74, 226] on div "Checking $465,968.00" at bounding box center [64, 224] width 104 height 22
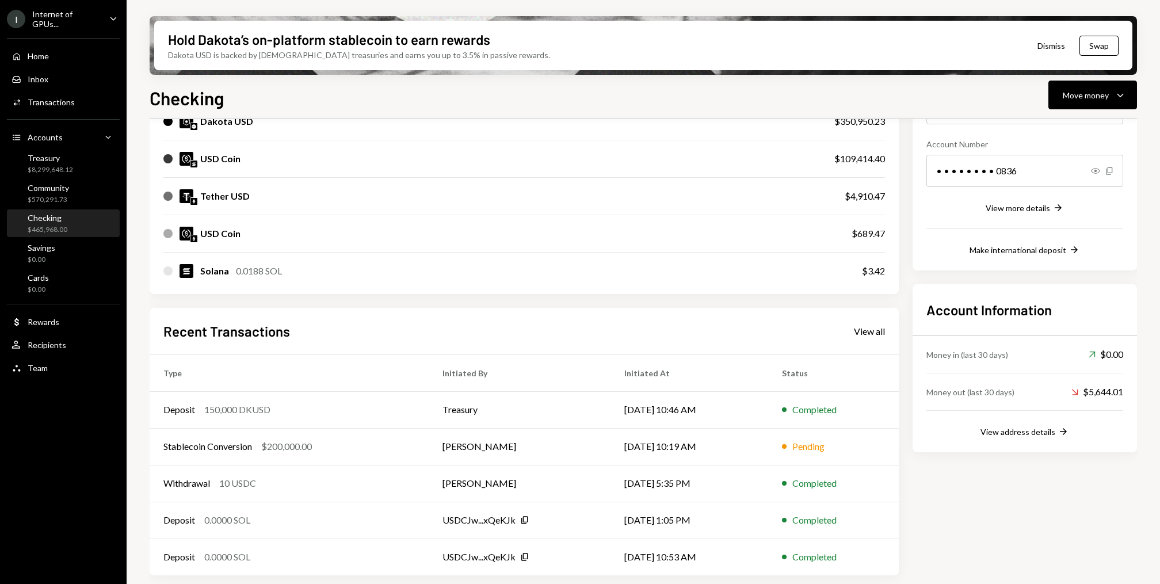
scroll to position [161, 0]
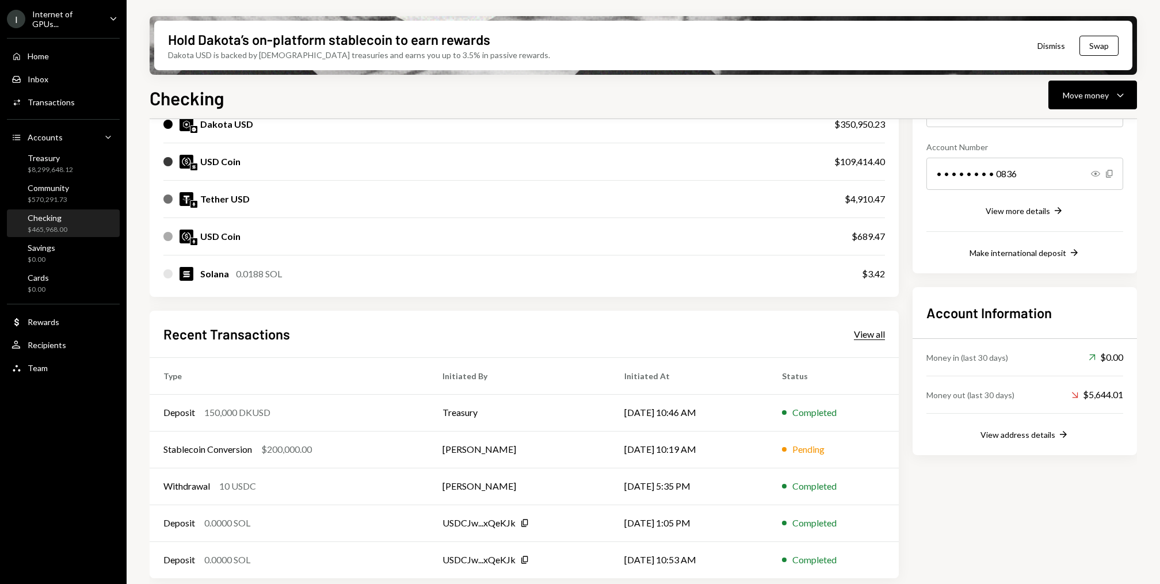
click at [863, 337] on div "View all" at bounding box center [869, 335] width 31 height 12
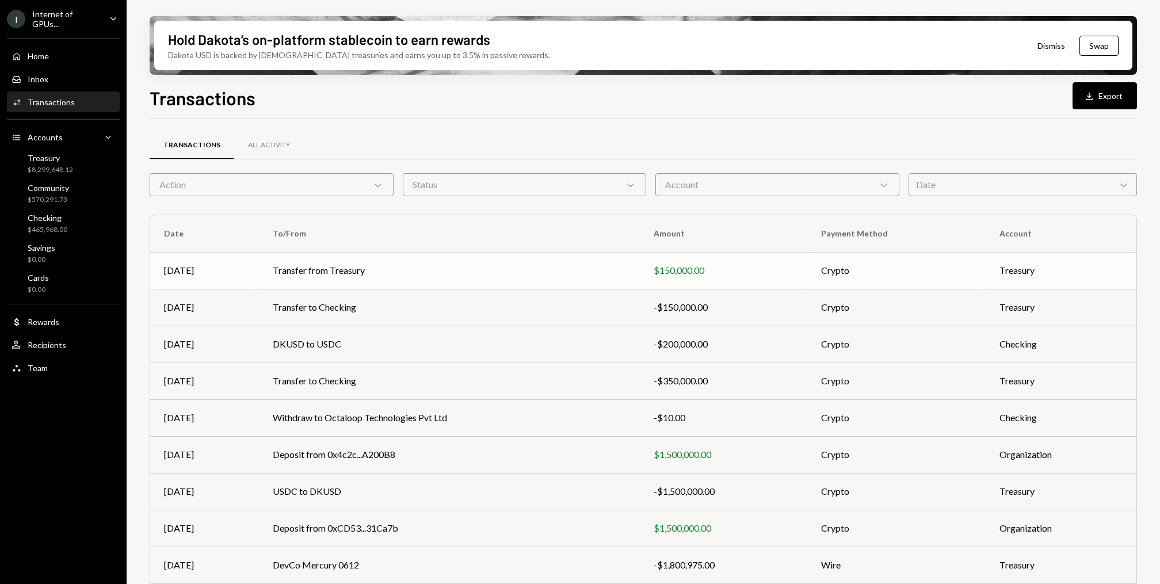
click at [745, 261] on td "$150,000.00" at bounding box center [724, 270] width 168 height 37
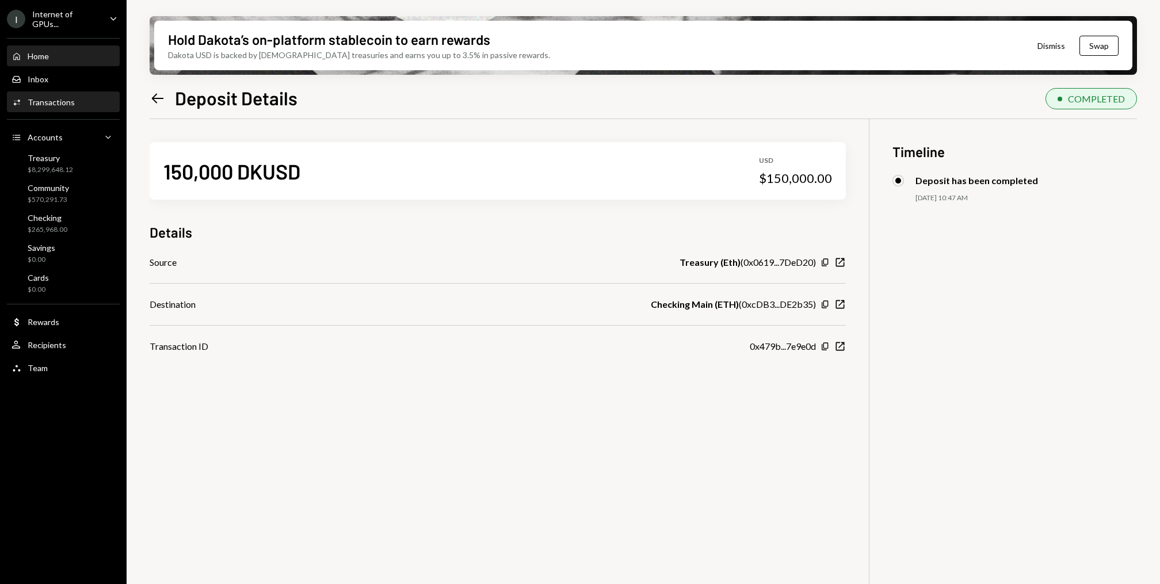
click at [60, 54] on div "Home Home" at bounding box center [64, 56] width 104 height 10
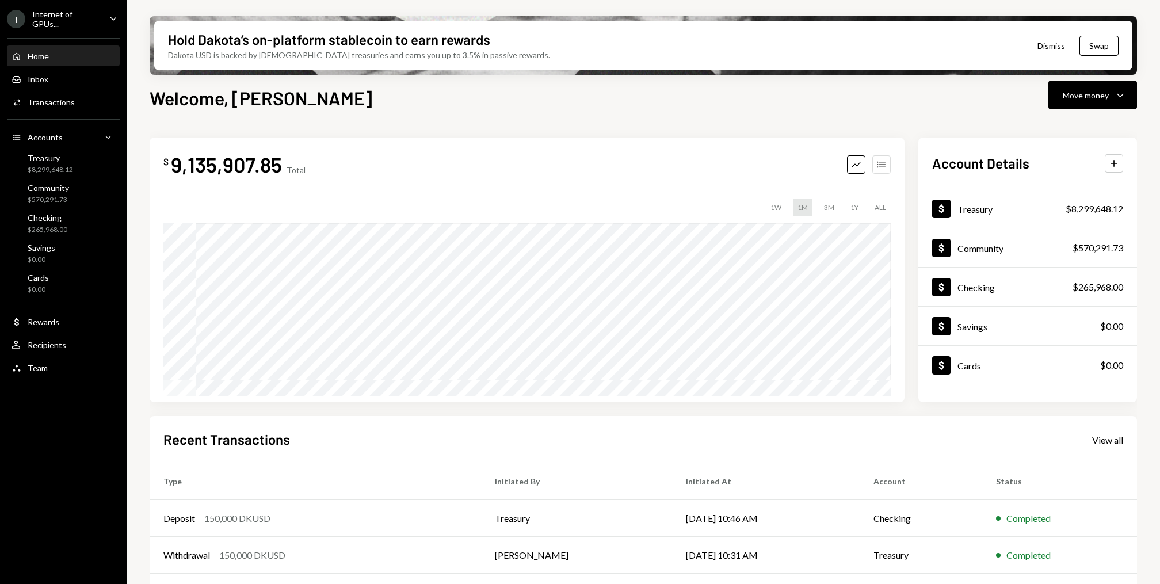
click at [878, 162] on icon "button" at bounding box center [881, 164] width 8 height 6
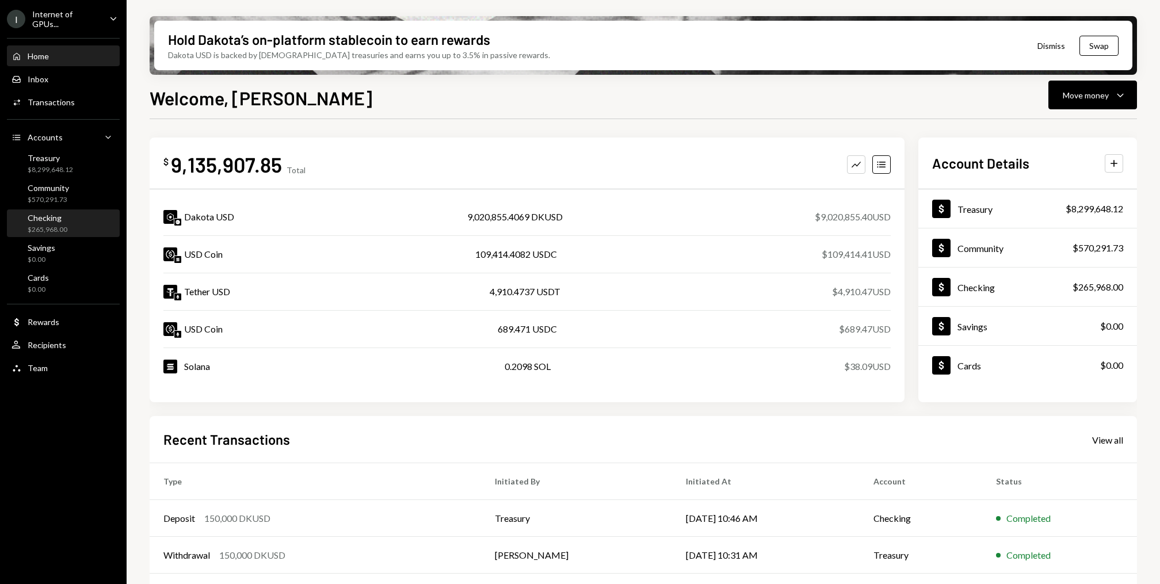
click at [86, 224] on div "Checking $265,968.00" at bounding box center [64, 224] width 104 height 22
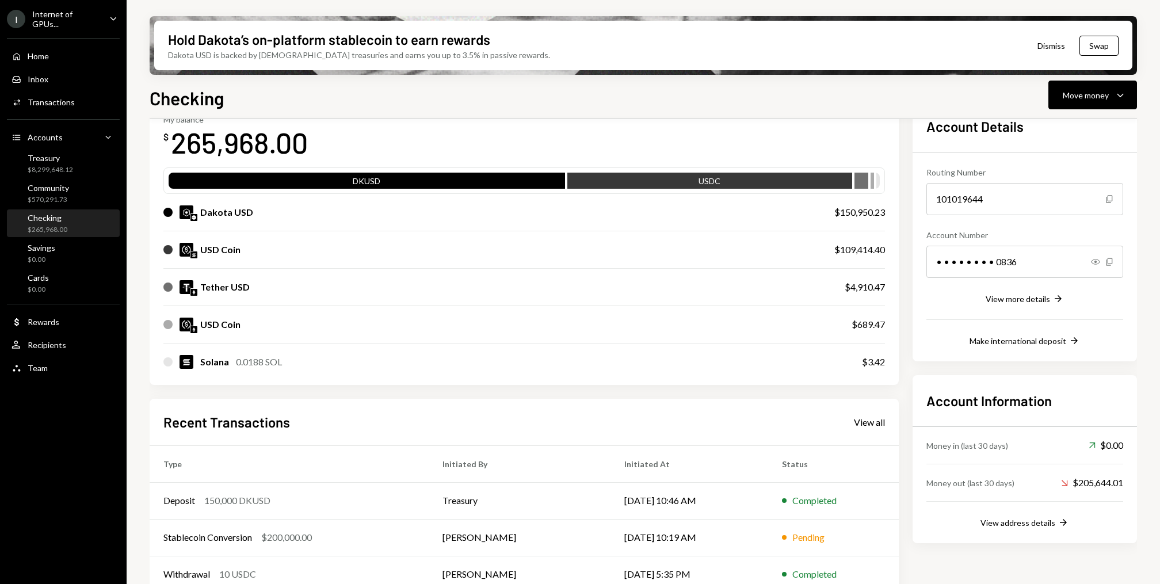
scroll to position [163, 0]
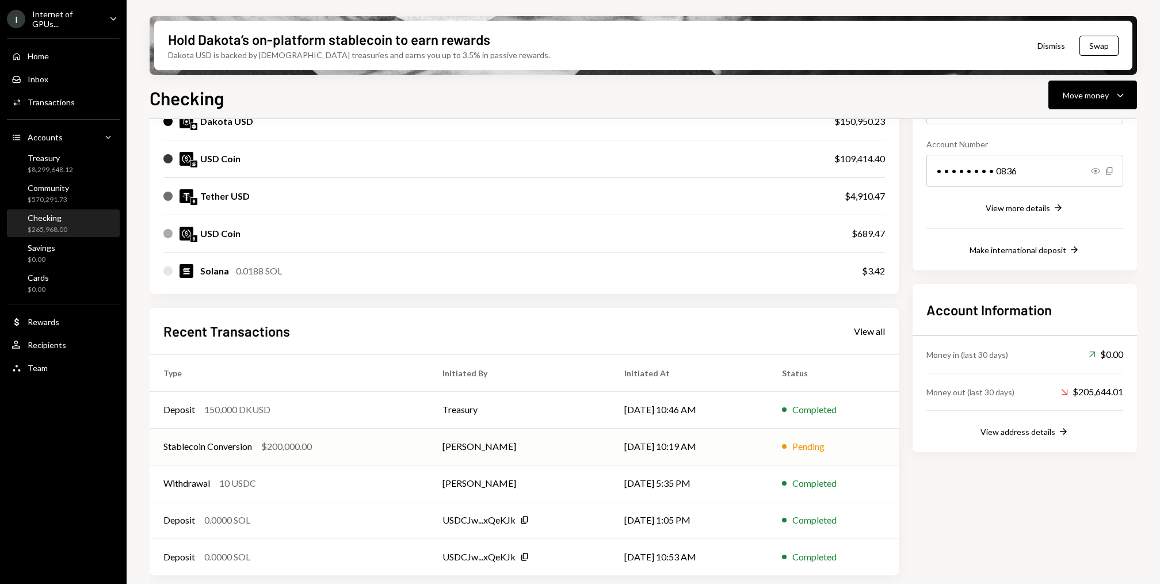
click at [700, 452] on td "[DATE] 10:19 AM" at bounding box center [690, 446] width 158 height 37
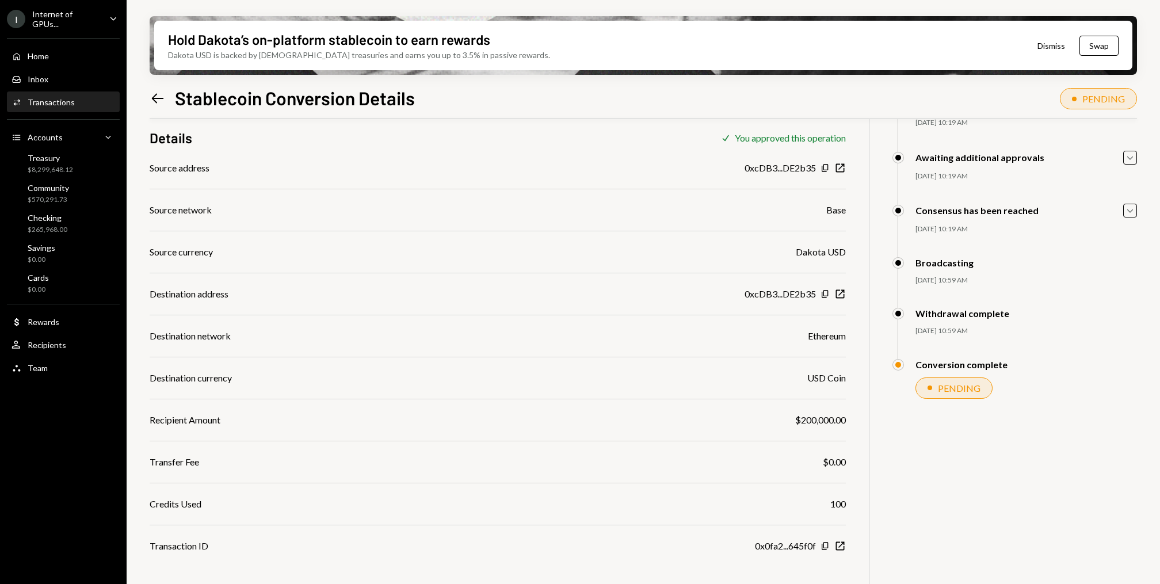
scroll to position [92, 0]
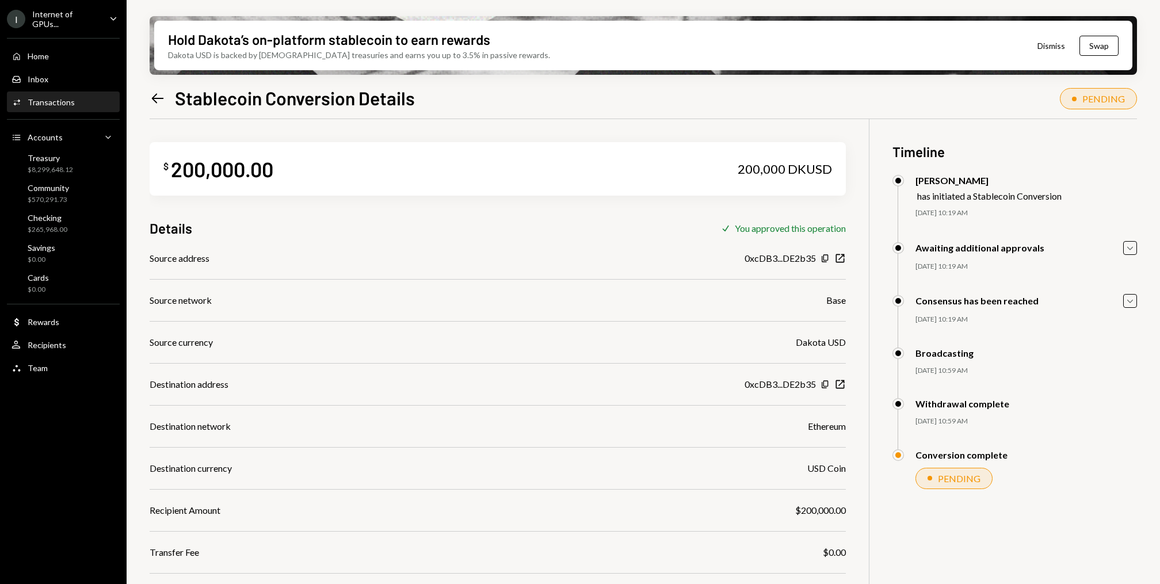
click at [152, 96] on icon "Left Arrow" at bounding box center [158, 98] width 16 height 16
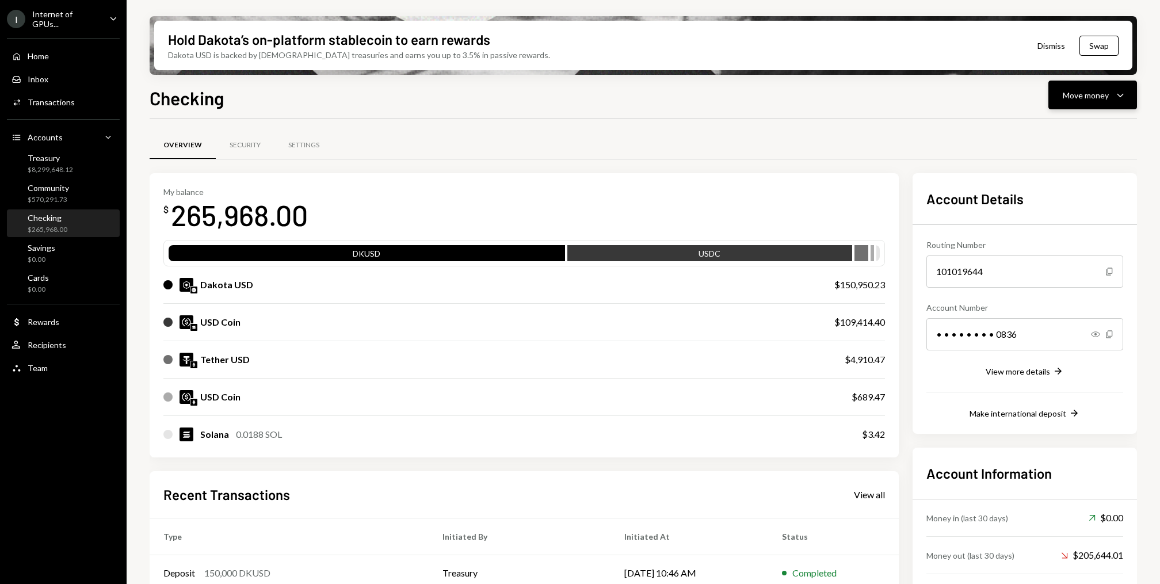
click at [1115, 106] on button "Move money Caret Down" at bounding box center [1093, 95] width 89 height 29
click at [1130, 103] on button "Move money Caret Down" at bounding box center [1093, 95] width 89 height 29
click at [1090, 120] on div "Withdraw Send" at bounding box center [1075, 130] width 115 height 26
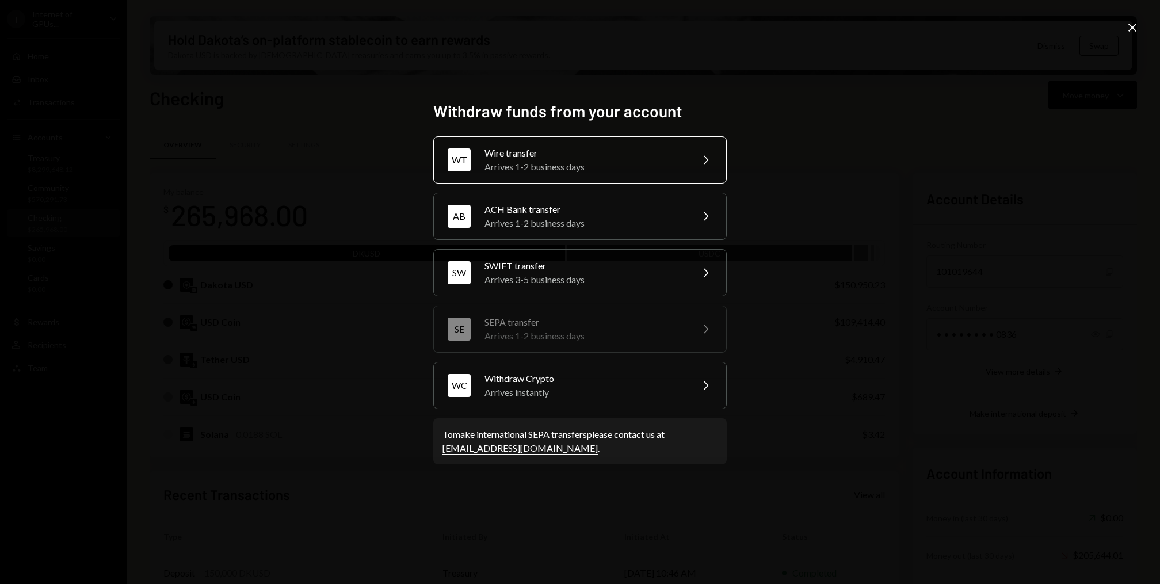
click at [584, 162] on div "Arrives 1-2 business days" at bounding box center [585, 167] width 200 height 14
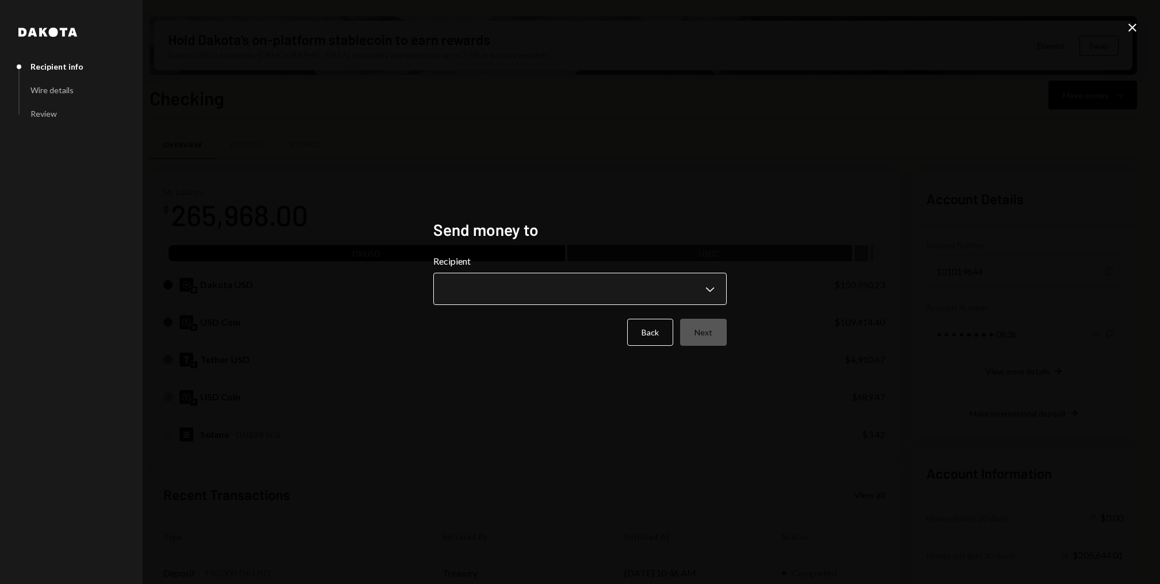
click at [497, 280] on body "I Internet of GPUs... Caret Down Home Home Inbox Inbox Activities Transactions …" at bounding box center [580, 292] width 1160 height 584
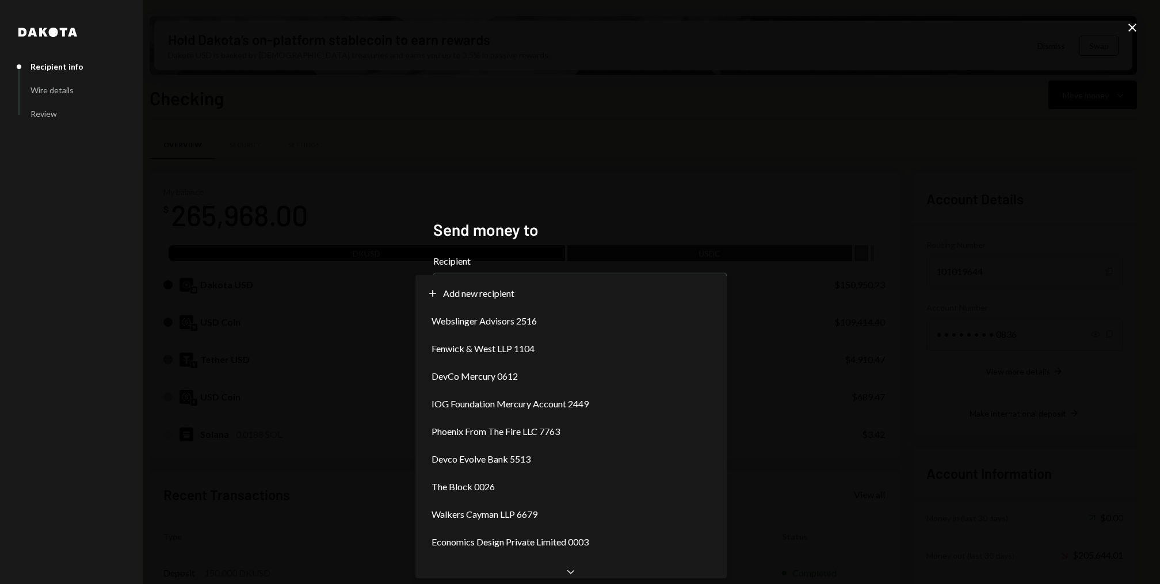
click at [609, 200] on div "**********" at bounding box center [580, 292] width 1160 height 584
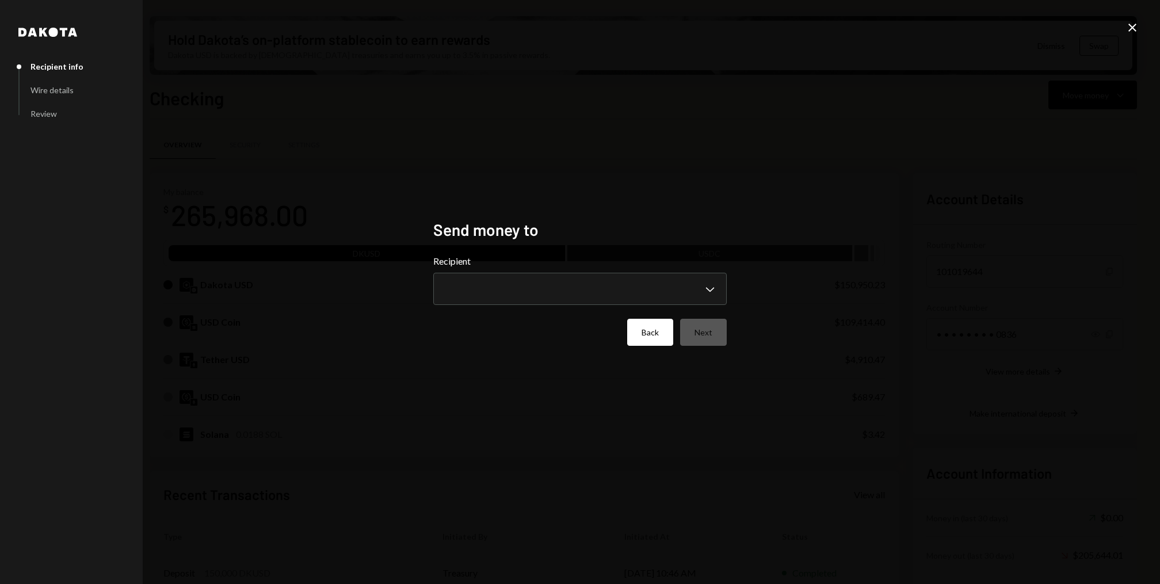
click at [638, 337] on button "Back" at bounding box center [650, 332] width 46 height 27
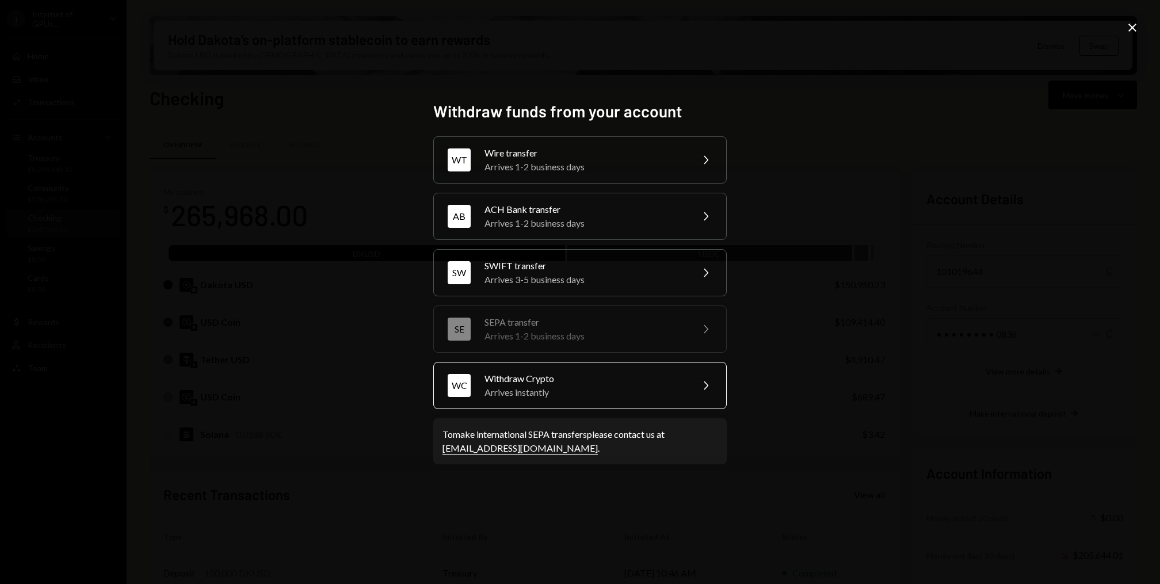
click at [606, 379] on div "Withdraw Crypto" at bounding box center [585, 379] width 200 height 14
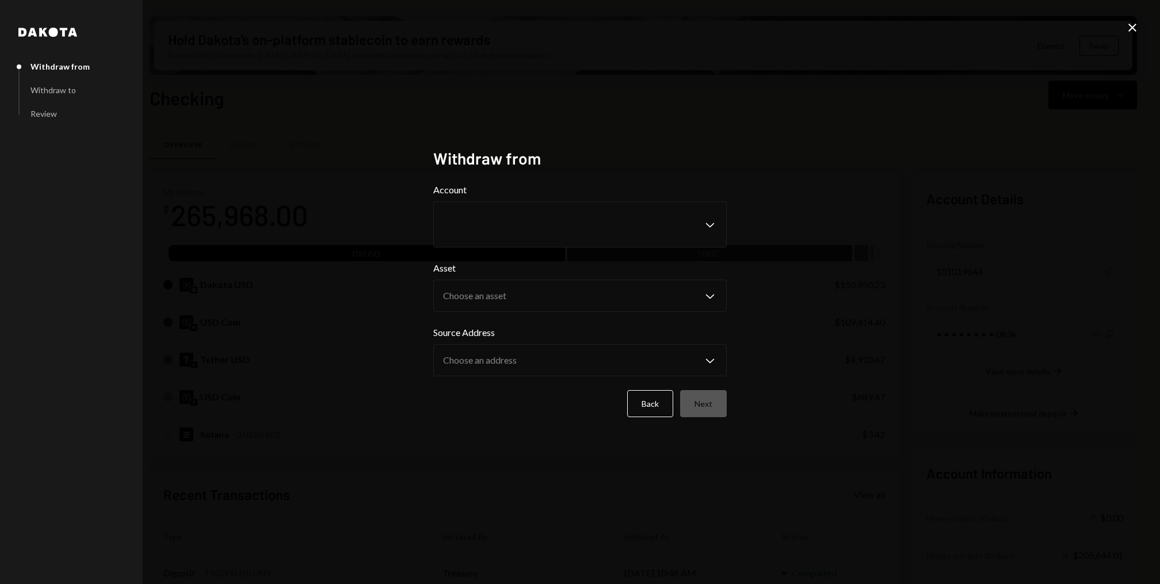
click at [565, 249] on form "Account Chevron Down Asset Choose an asset Chevron Down Source Address Choose a…" at bounding box center [580, 300] width 294 height 234
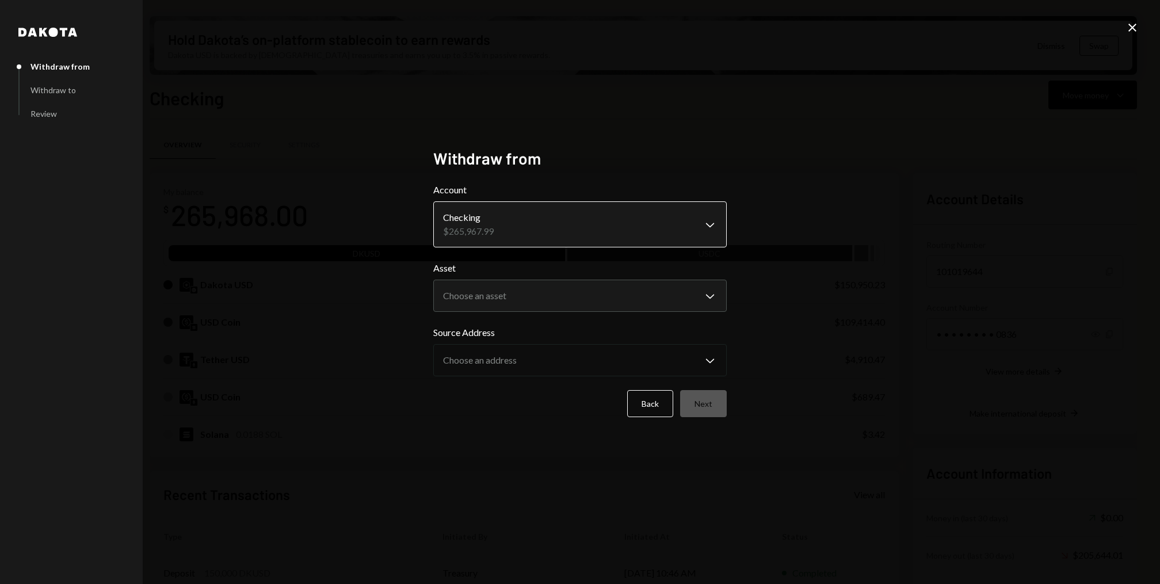
click at [536, 220] on body "I Internet of GPUs... Caret Down Home Home Inbox Inbox Activities Transactions …" at bounding box center [580, 292] width 1160 height 584
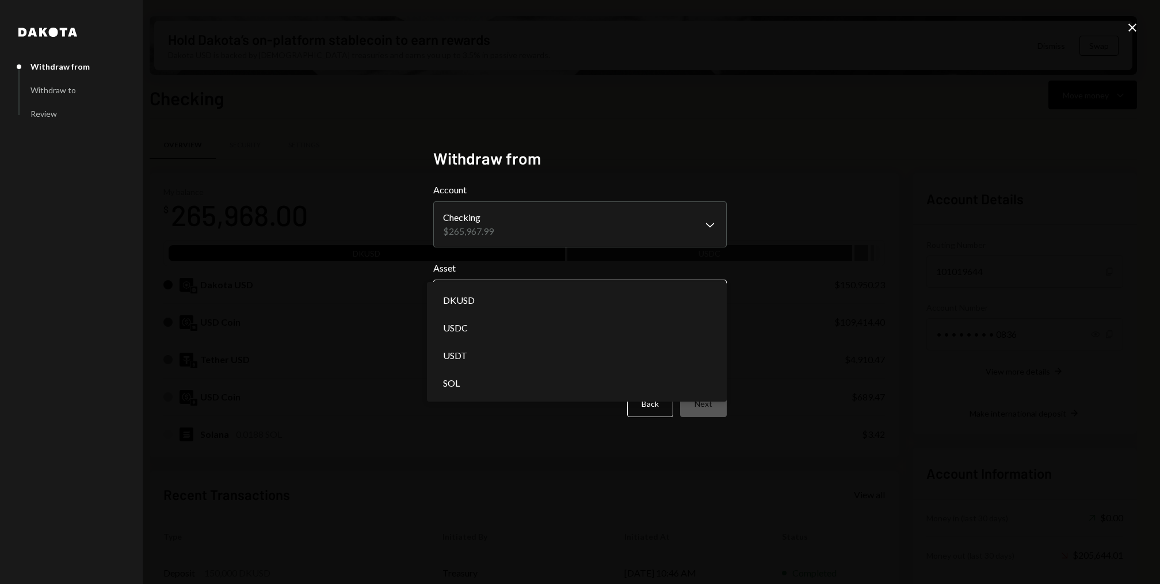
click at [527, 287] on body "I Internet of GPUs... Caret Down Home Home Inbox Inbox Activities Transactions …" at bounding box center [580, 292] width 1160 height 584
select select "*****"
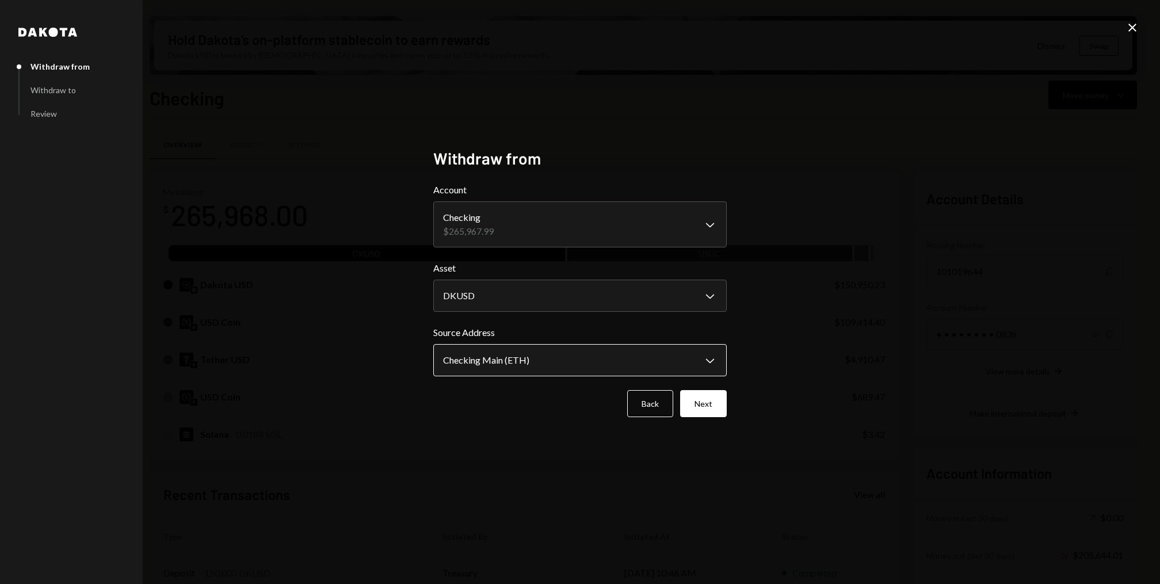
click at [524, 370] on body "I Internet of GPUs... Caret Down Home Home Inbox Inbox Activities Transactions …" at bounding box center [580, 292] width 1160 height 584
click at [714, 404] on button "Next" at bounding box center [703, 403] width 47 height 27
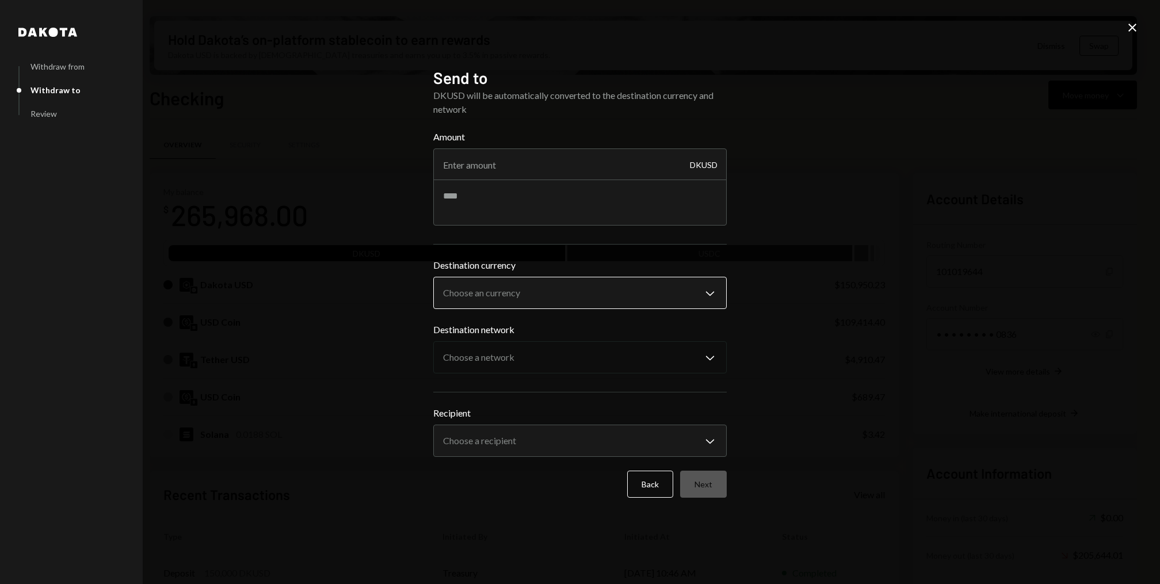
click at [507, 304] on body "I Internet of GPUs... Caret Down Home Home Inbox Inbox Activities Transactions …" at bounding box center [580, 292] width 1160 height 584
select select "****"
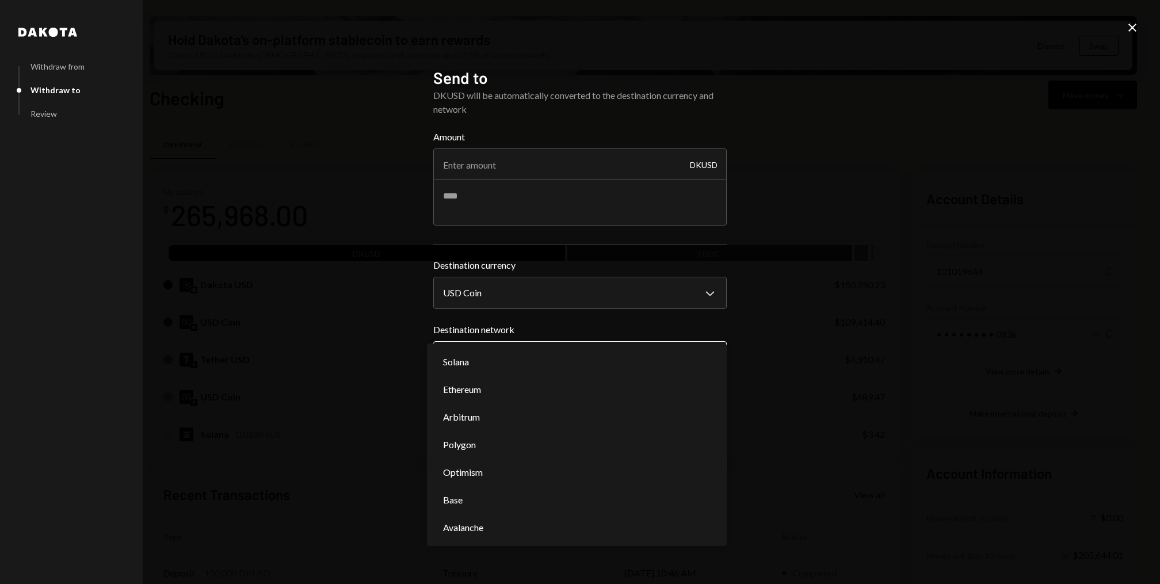
click at [503, 370] on body "I Internet of GPUs... Caret Down Home Home Inbox Inbox Activities Transactions …" at bounding box center [580, 292] width 1160 height 584
select select "**********"
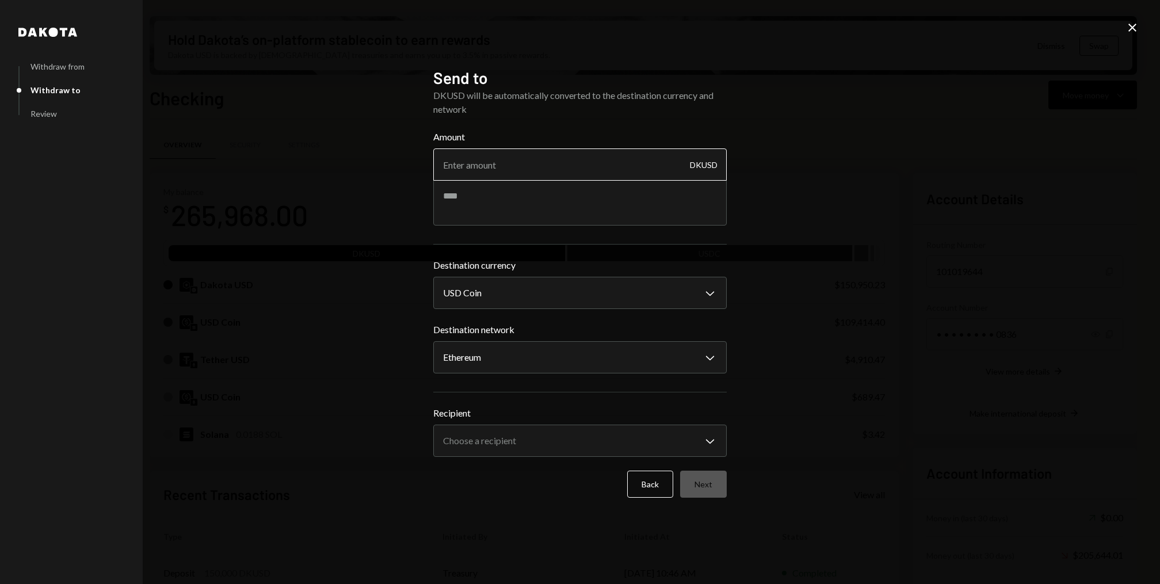
click at [515, 167] on input "Amount" at bounding box center [580, 165] width 294 height 32
type input "25000"
click at [520, 202] on textarea at bounding box center [580, 203] width 294 height 46
click at [1135, 28] on icon "Close" at bounding box center [1133, 28] width 14 height 14
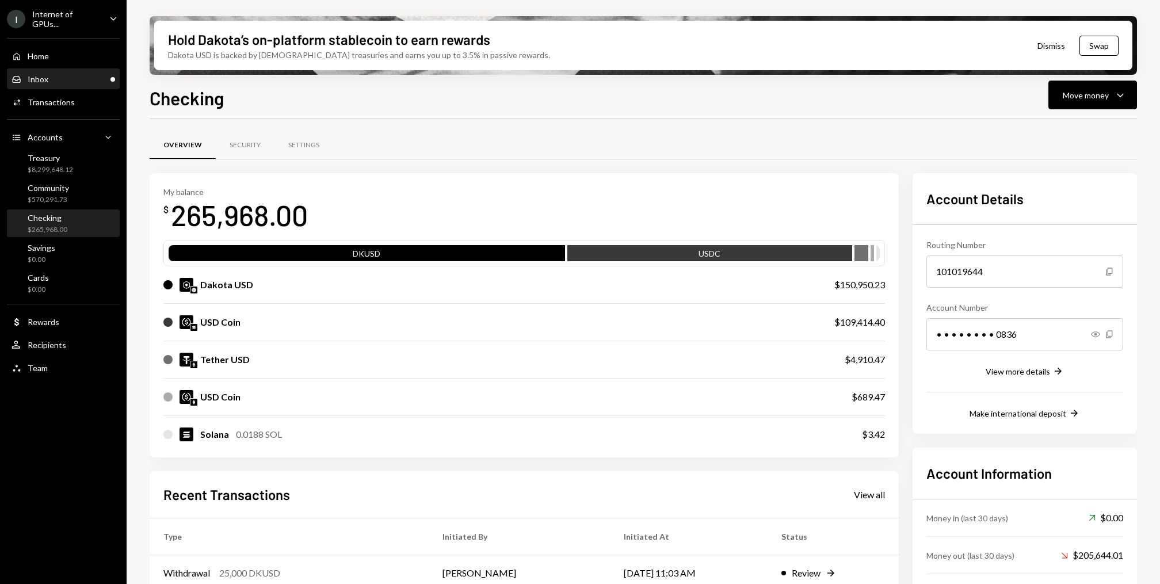
click at [60, 75] on div "Inbox Inbox" at bounding box center [64, 79] width 104 height 10
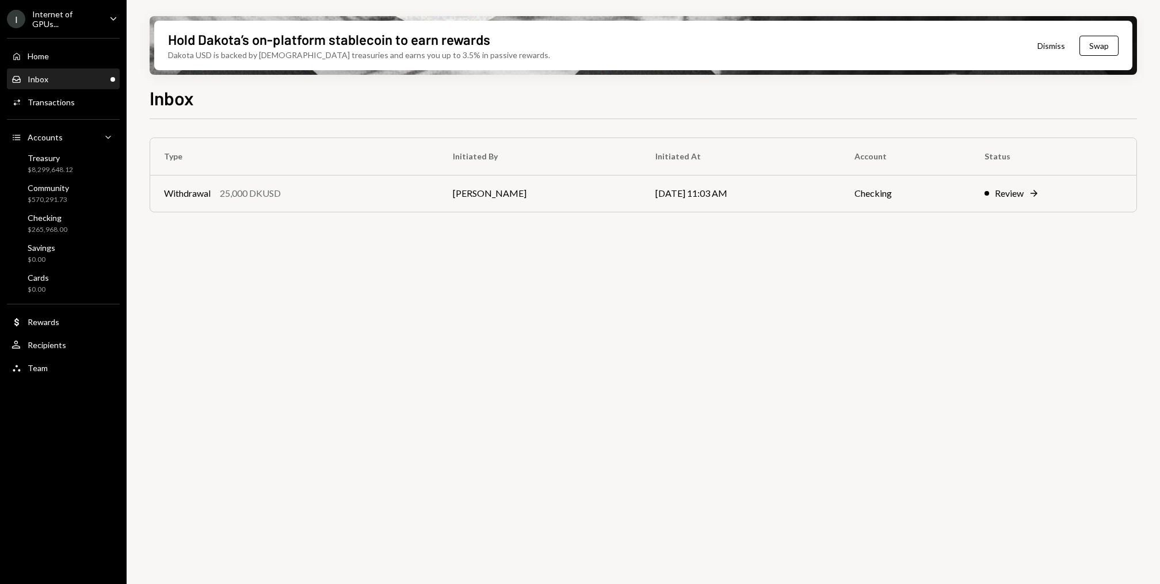
click at [59, 77] on div "Inbox Inbox" at bounding box center [64, 79] width 104 height 10
click at [85, 76] on div "Inbox Inbox" at bounding box center [64, 79] width 104 height 10
click at [89, 55] on div "Home Home" at bounding box center [64, 56] width 104 height 10
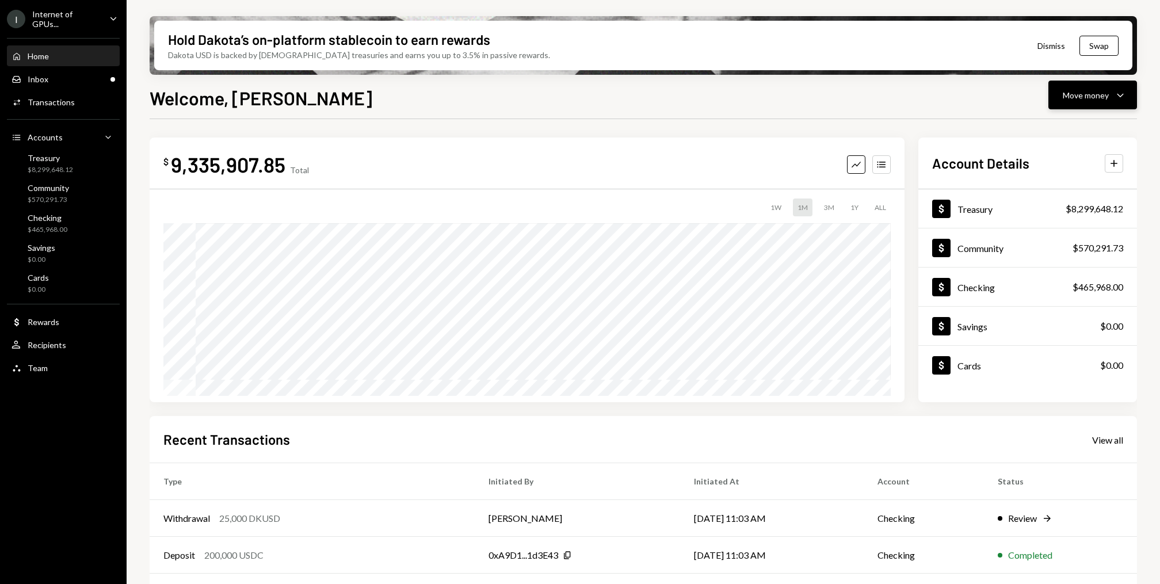
click at [1135, 94] on button "Move money Caret Down" at bounding box center [1093, 95] width 89 height 29
click at [1045, 120] on div "Withdraw Send" at bounding box center [1075, 130] width 115 height 26
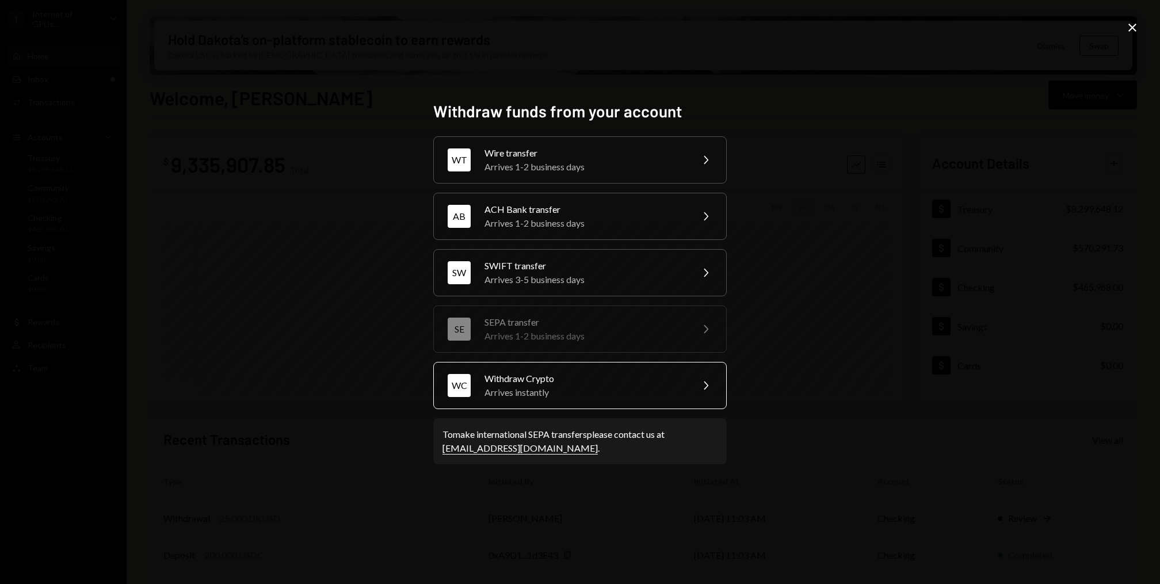
click at [561, 381] on div "Withdraw Crypto" at bounding box center [585, 379] width 200 height 14
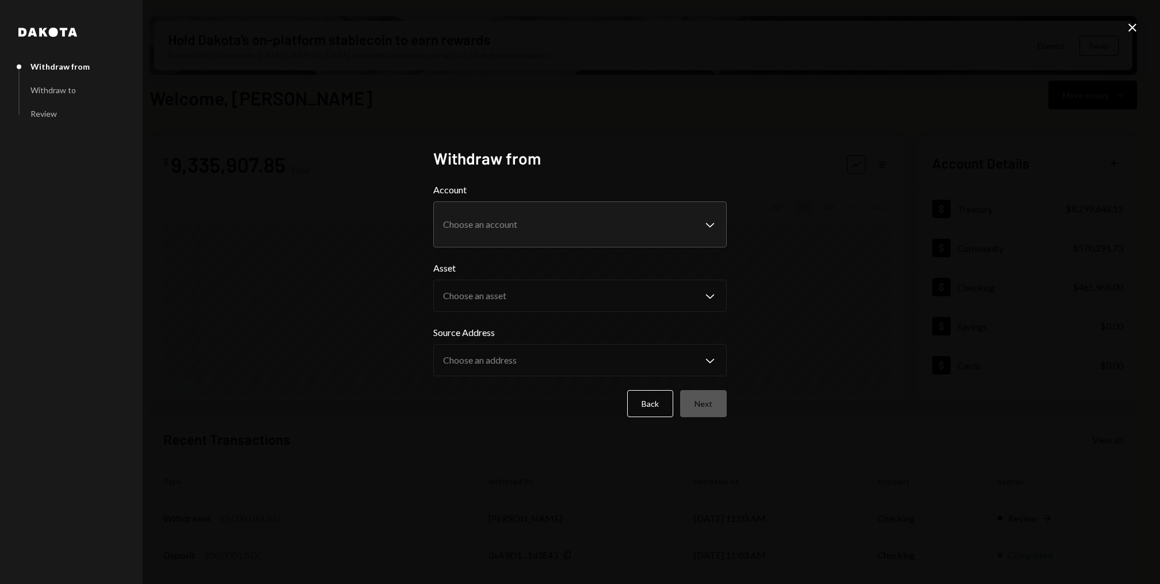
click at [532, 196] on label "Account" at bounding box center [580, 190] width 294 height 14
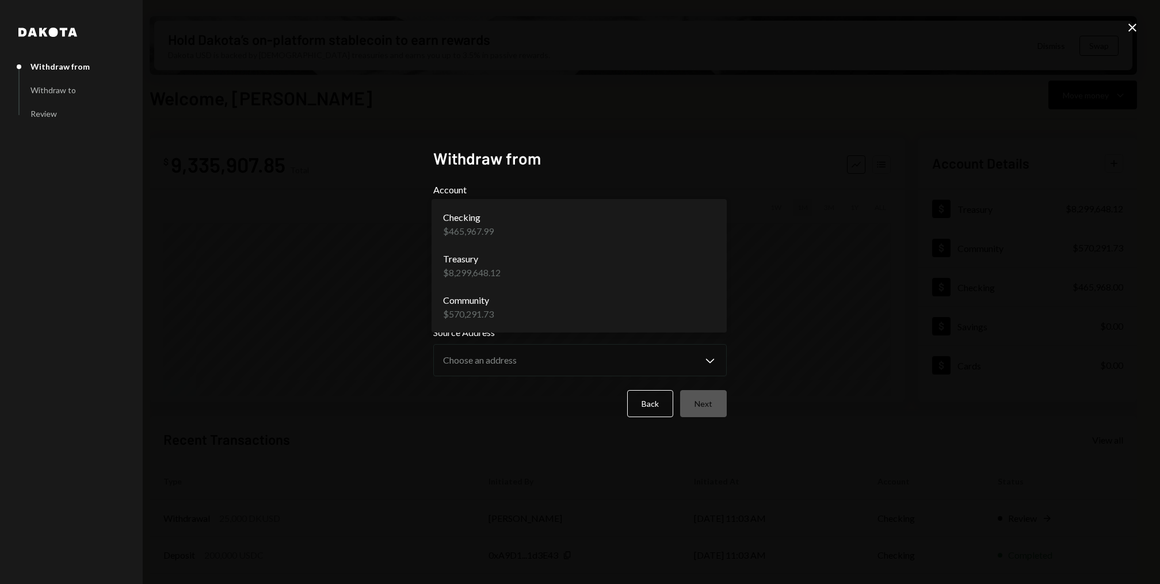
click at [526, 224] on body "I Internet of GPUs... Caret Down Home Home Inbox Inbox Activities Transactions …" at bounding box center [580, 292] width 1160 height 584
select select "**********"
click at [509, 299] on body "I Internet of GPUs... Caret Down Home Home Inbox Inbox Activities Transactions …" at bounding box center [580, 292] width 1160 height 584
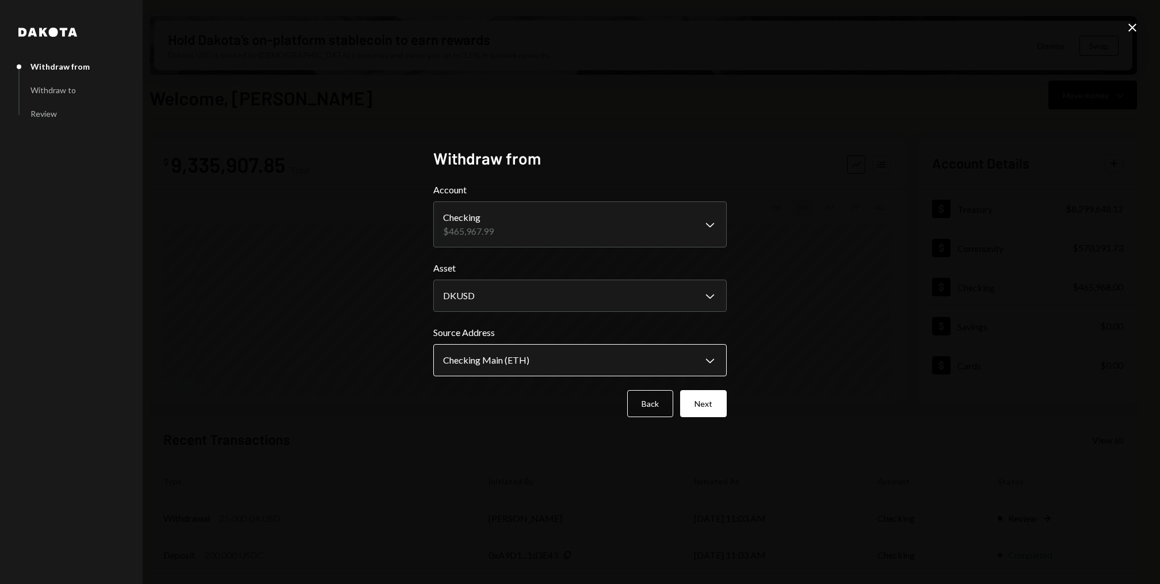
click at [535, 370] on body "I Internet of GPUs... Caret Down Home Home Inbox Inbox Activities Transactions …" at bounding box center [580, 292] width 1160 height 584
click at [557, 303] on body "I Internet of GPUs... Caret Down Home Home Inbox Inbox Activities Transactions …" at bounding box center [580, 292] width 1160 height 584
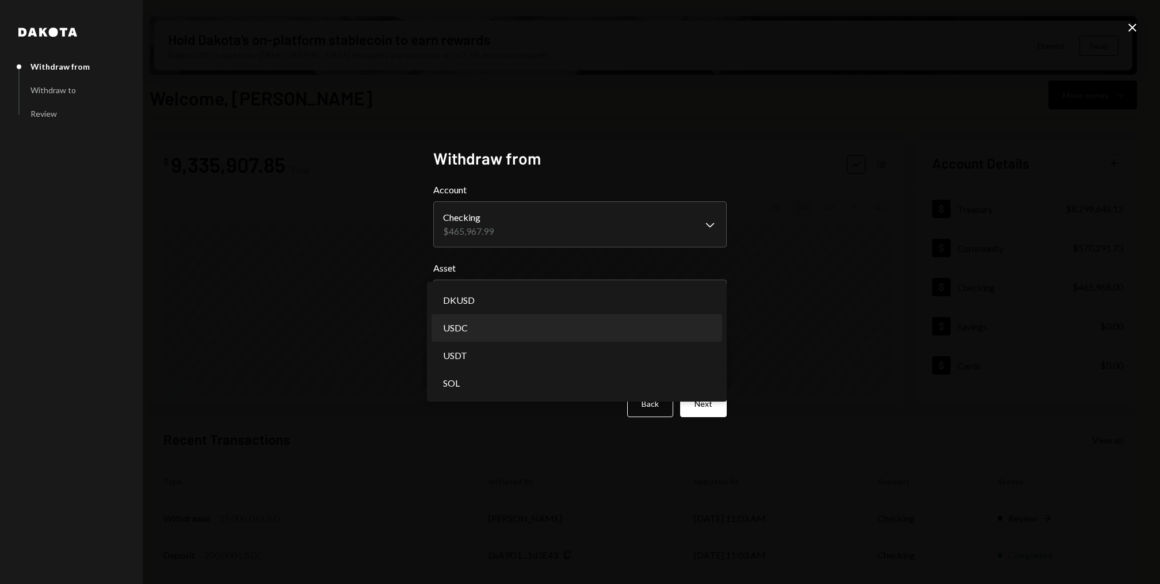
select select "****"
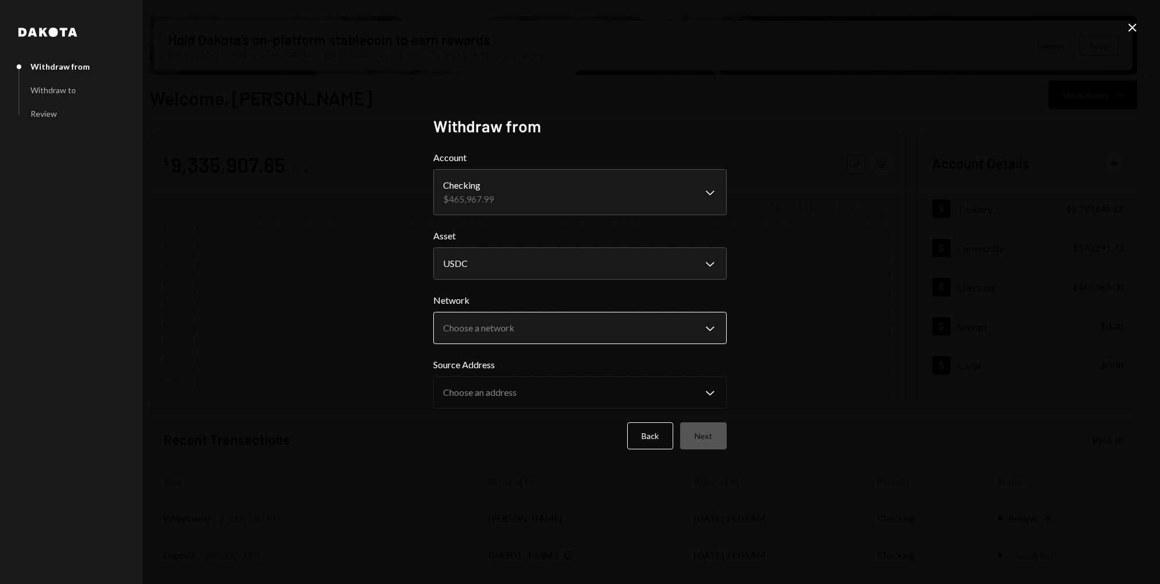
click at [555, 325] on body "I Internet of GPUs... Caret Down Home Home Inbox Inbox Activities Transactions …" at bounding box center [580, 292] width 1160 height 584
select select "**********"
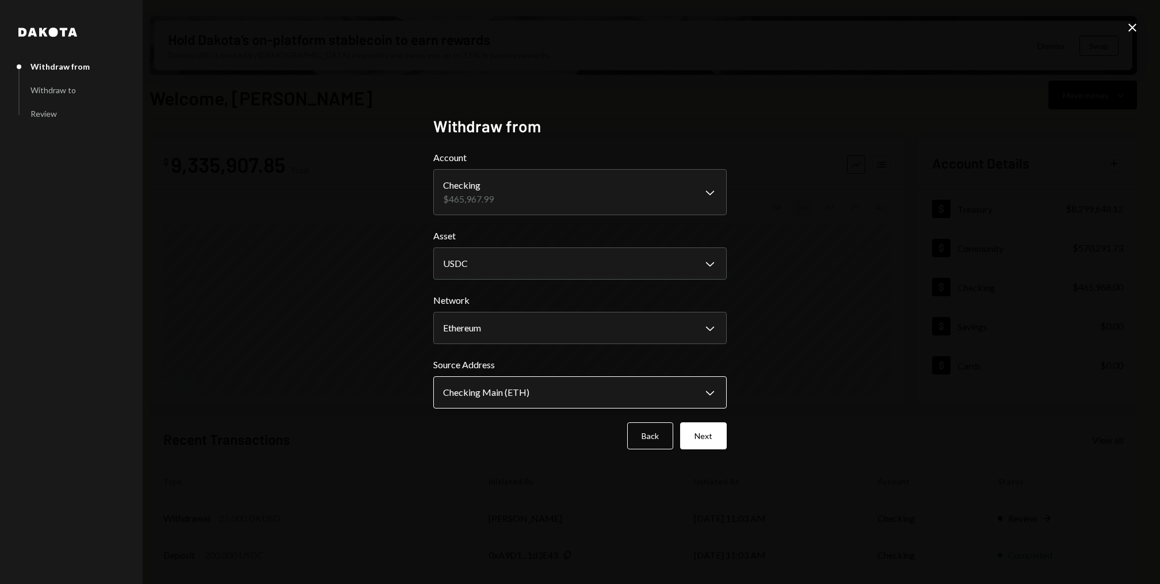
click at [552, 405] on body "I Internet of GPUs... Caret Down Home Home Inbox Inbox Activities Transactions …" at bounding box center [580, 292] width 1160 height 584
click at [572, 324] on body "I Internet of GPUs... Caret Down Home Home Inbox Inbox Activities Transactions …" at bounding box center [580, 292] width 1160 height 584
click at [602, 264] on body "I Internet of GPUs... Caret Down Home Home Inbox Inbox Activities Transactions …" at bounding box center [580, 292] width 1160 height 584
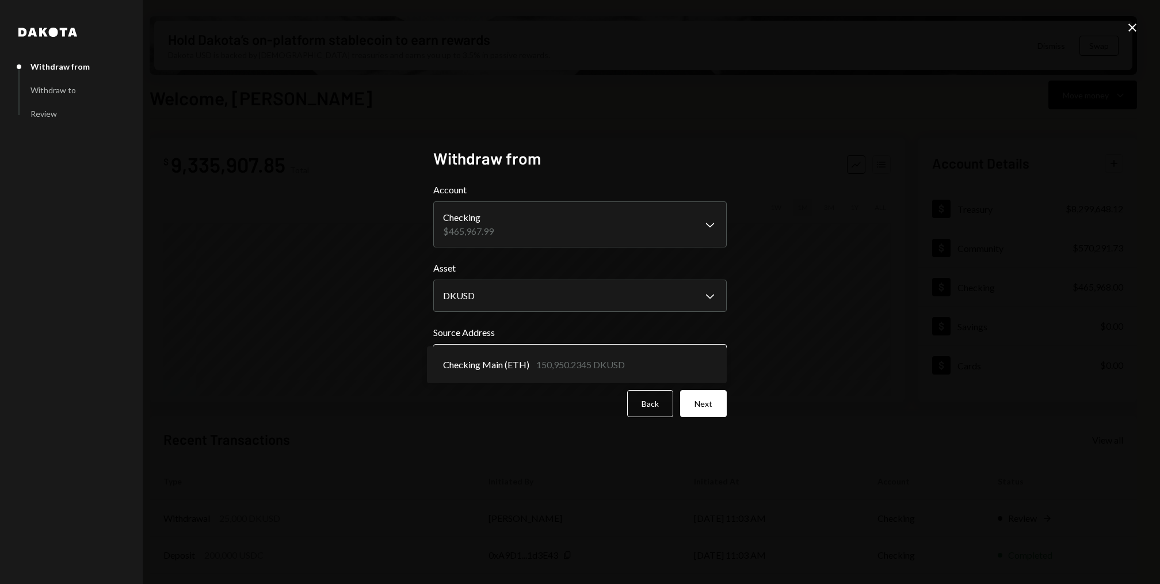
click at [566, 361] on body "I Internet of GPUs... Caret Down Home Home Inbox Inbox Activities Transactions …" at bounding box center [580, 292] width 1160 height 584
click at [574, 304] on body "I Internet of GPUs... Caret Down Home Home Inbox Inbox Activities Transactions …" at bounding box center [580, 292] width 1160 height 584
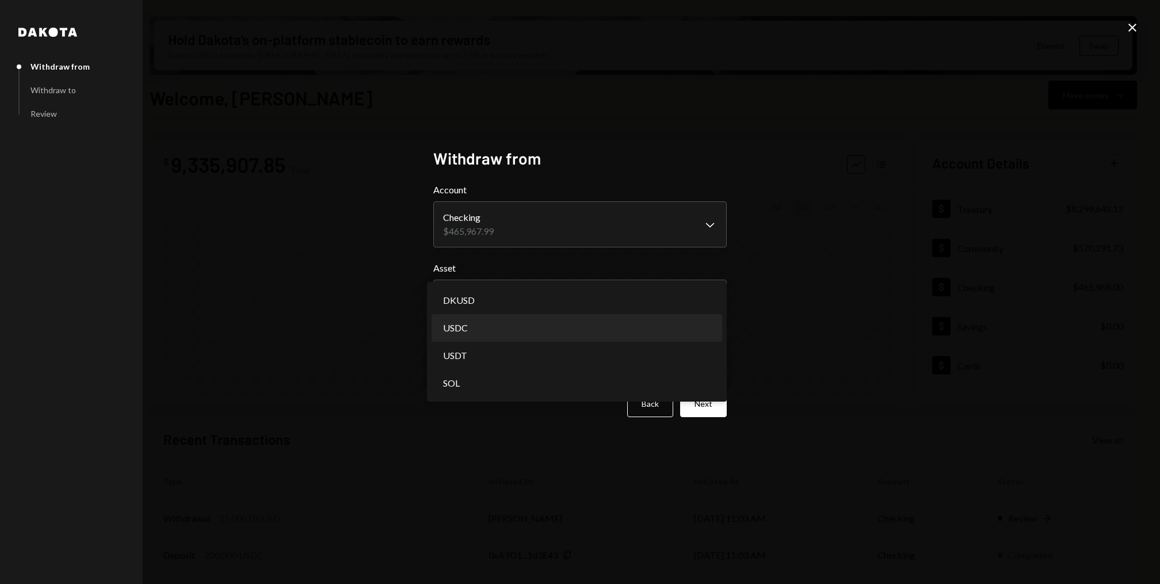
select select "****"
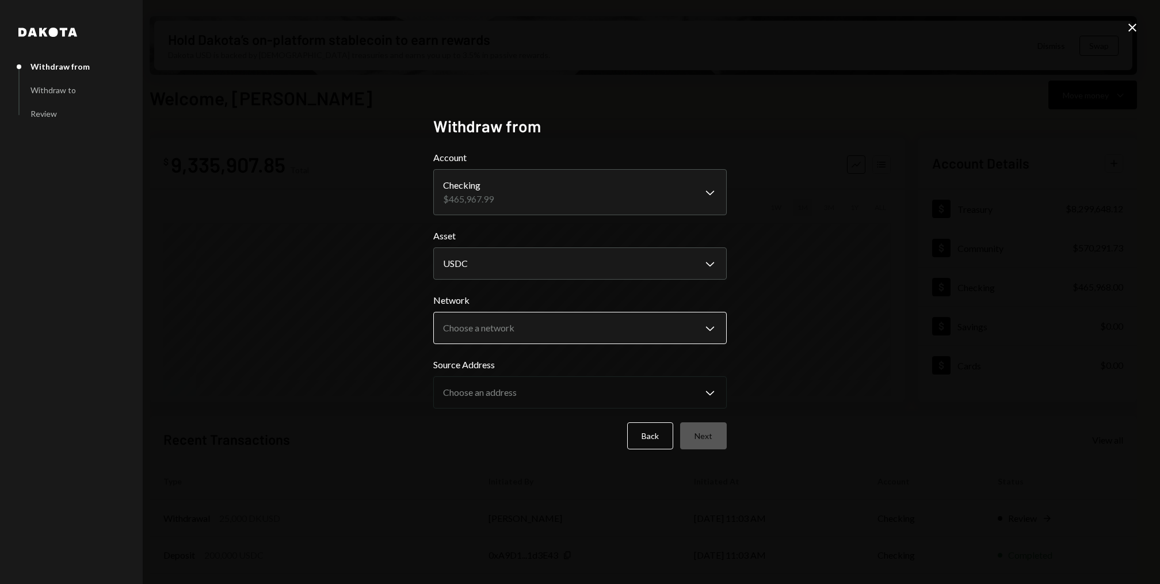
click at [566, 326] on body "I Internet of GPUs... Caret Down Home Home Inbox Inbox Activities Transactions …" at bounding box center [580, 292] width 1160 height 584
select select "**********"
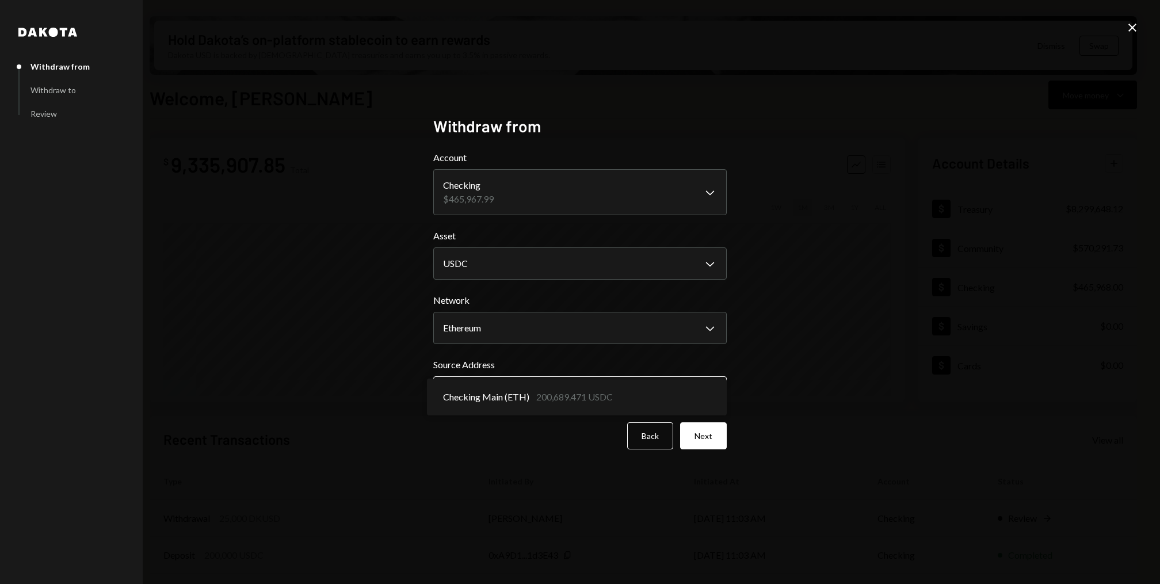
click at [553, 397] on body "I Internet of GPUs... Caret Down Home Home Inbox Inbox Activities Transactions …" at bounding box center [580, 292] width 1160 height 584
click at [565, 271] on body "I Internet of GPUs... Caret Down Home Home Inbox Inbox Activities Transactions …" at bounding box center [580, 292] width 1160 height 584
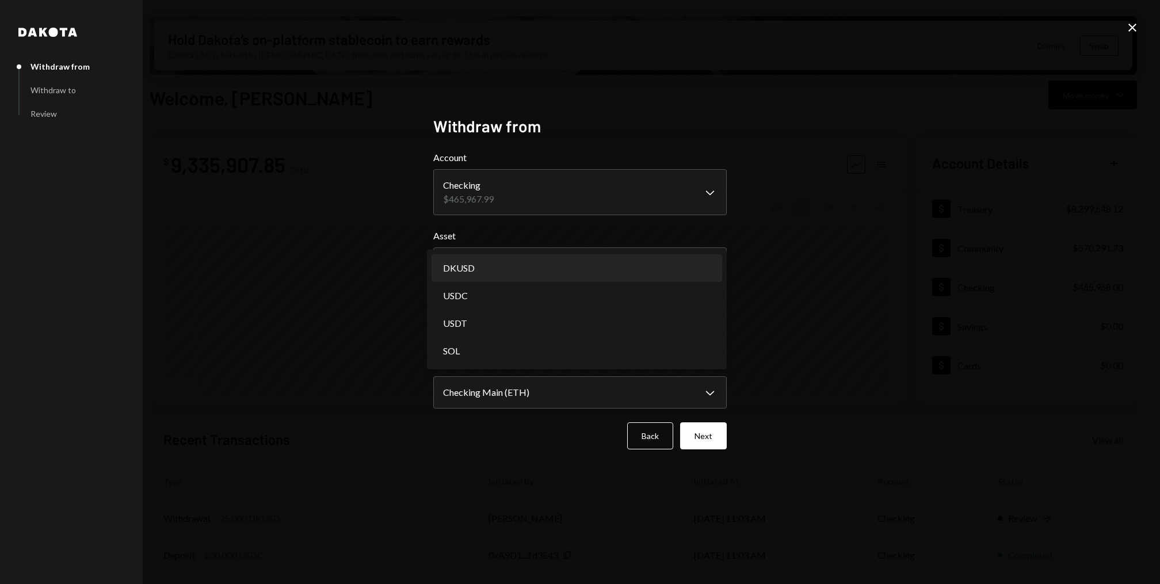
select select "*****"
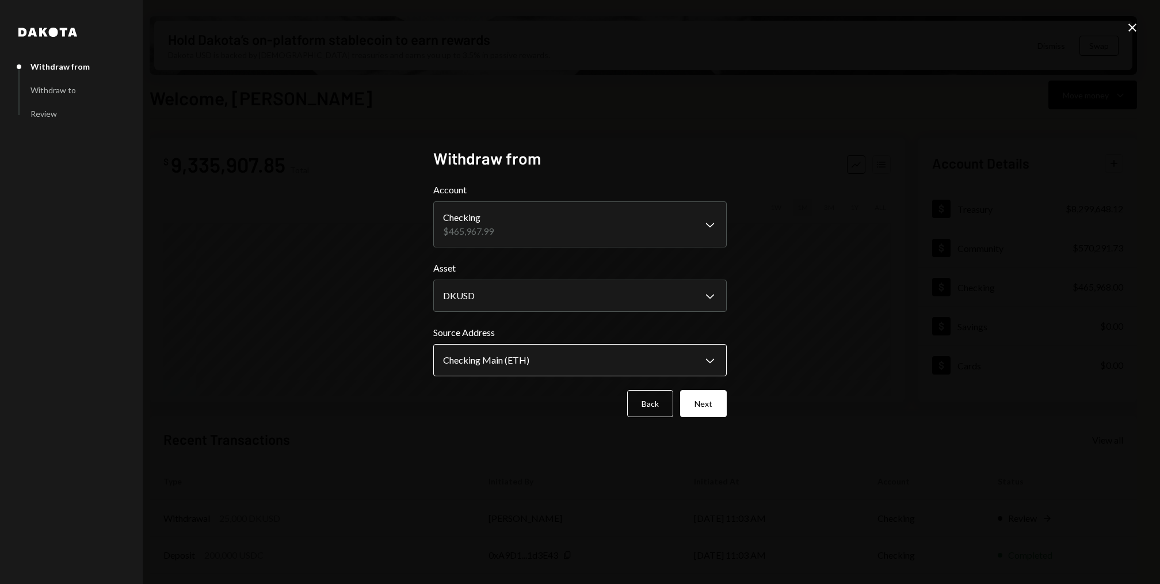
click at [538, 375] on body "I Internet of GPUs... Caret Down Home Home Inbox Inbox Activities Transactions …" at bounding box center [580, 292] width 1160 height 584
click at [699, 402] on button "Next" at bounding box center [703, 403] width 47 height 27
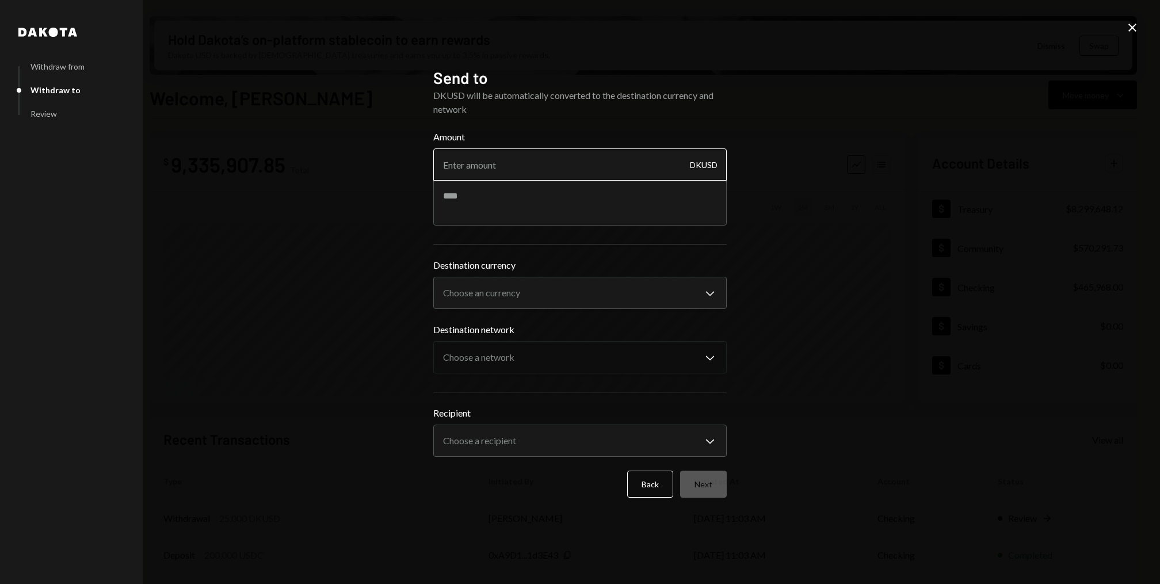
click at [524, 170] on input "Amount" at bounding box center [580, 165] width 294 height 32
click at [485, 184] on textarea at bounding box center [580, 203] width 294 height 46
paste textarea "**********"
type textarea "**********"
click at [501, 163] on input "Amount" at bounding box center [580, 165] width 294 height 32
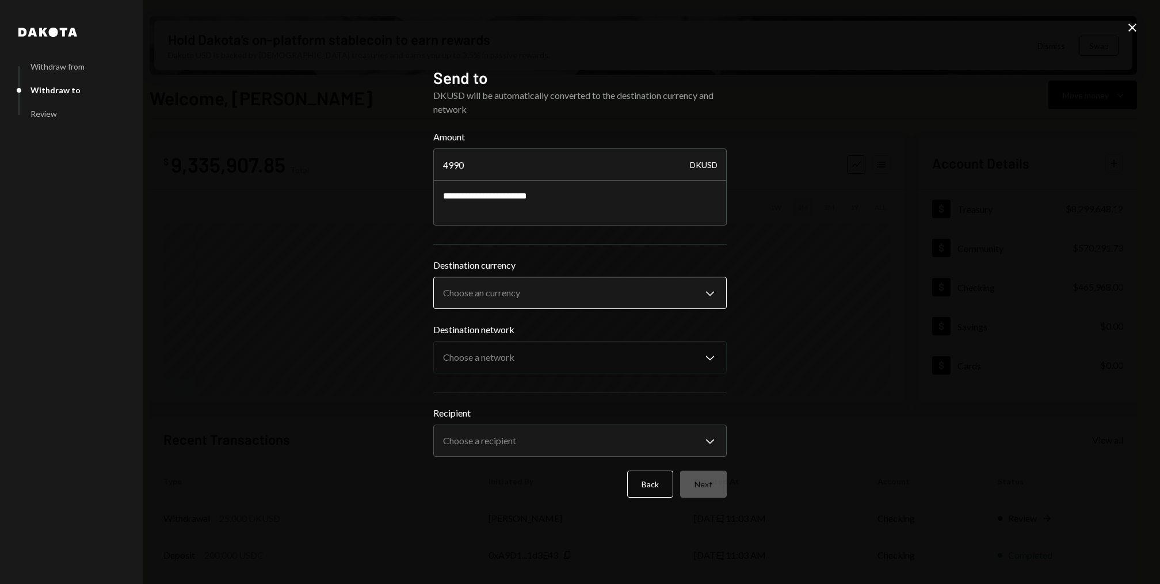
type input "4990"
click at [535, 295] on body "I Internet of GPUs... Caret Down Home Home Inbox Inbox Activities Transactions …" at bounding box center [580, 292] width 1160 height 584
select select "****"
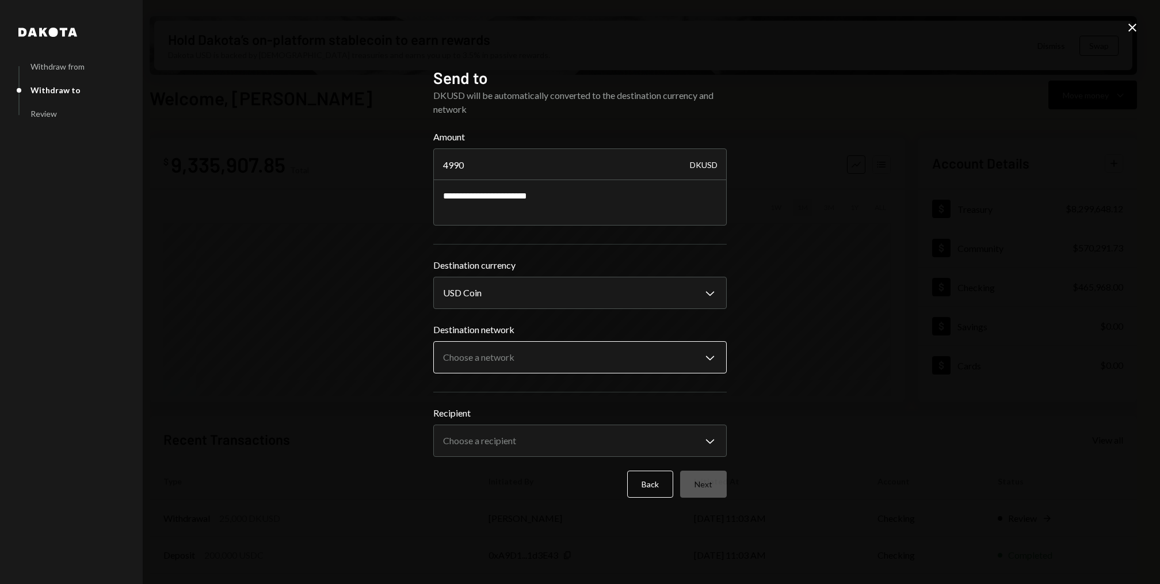
click at [536, 353] on body "I Internet of GPUs... Caret Down Home Home Inbox Inbox Activities Transactions …" at bounding box center [580, 292] width 1160 height 584
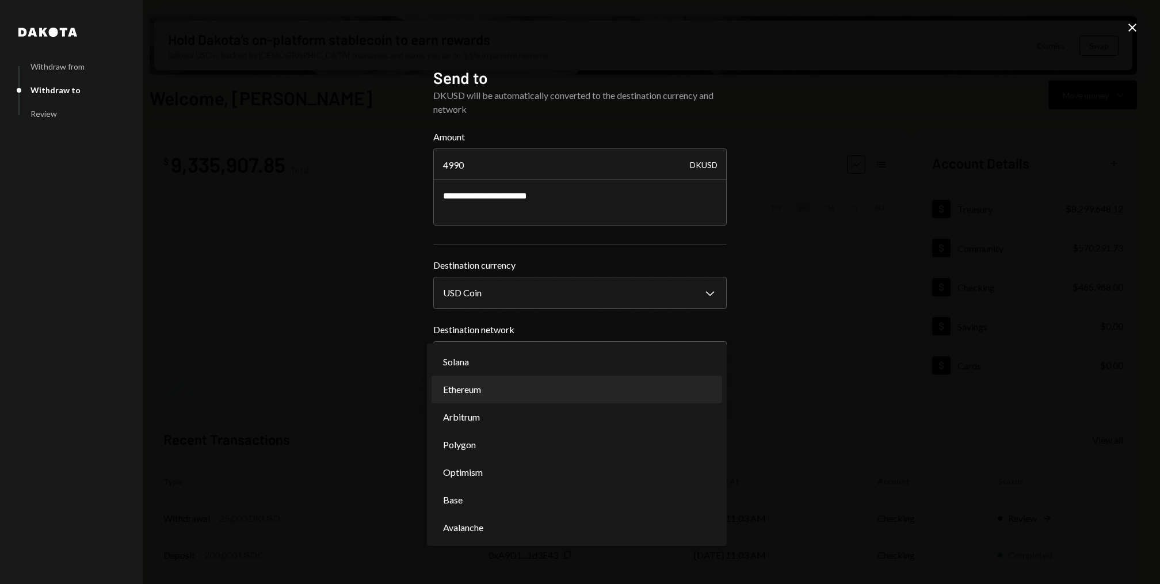
select select "**********"
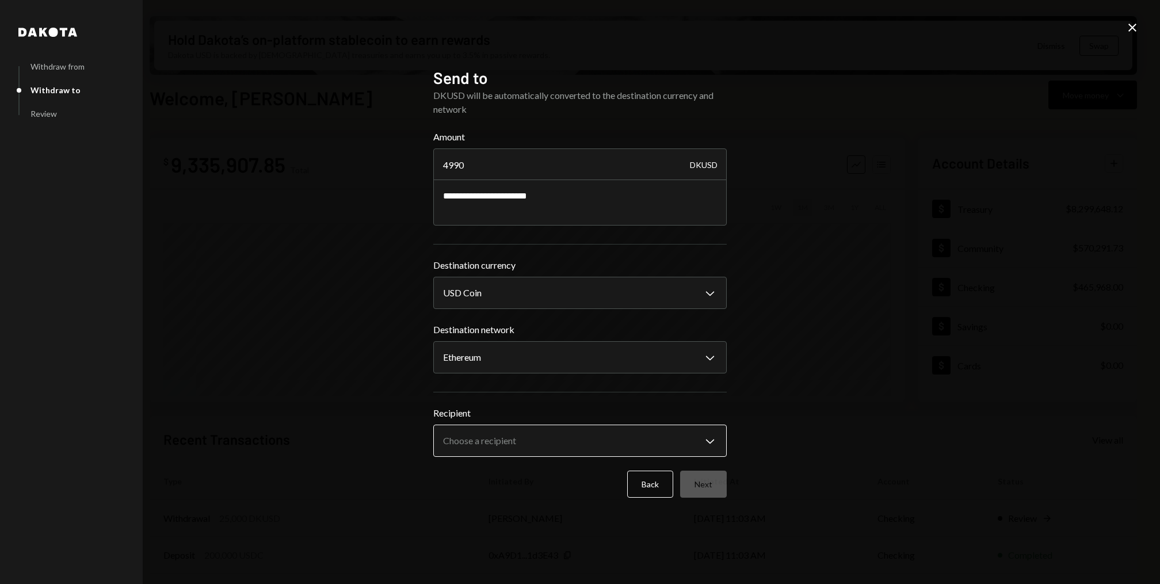
click at [534, 444] on body "I Internet of GPUs... Caret Down Home Home Inbox Inbox Activities Transactions …" at bounding box center [580, 292] width 1160 height 584
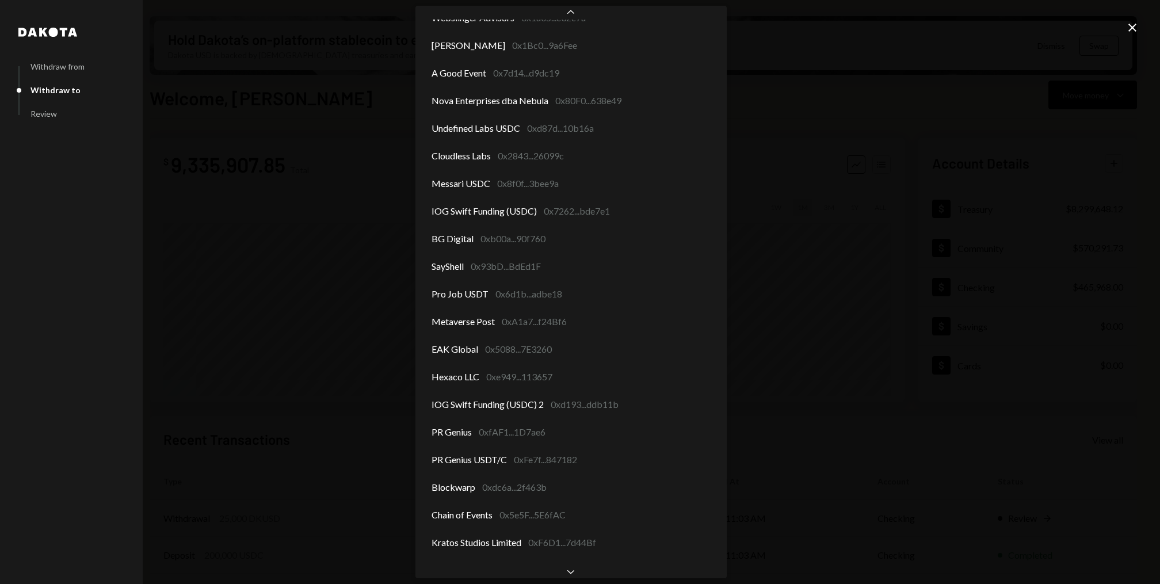
scroll to position [279, 0]
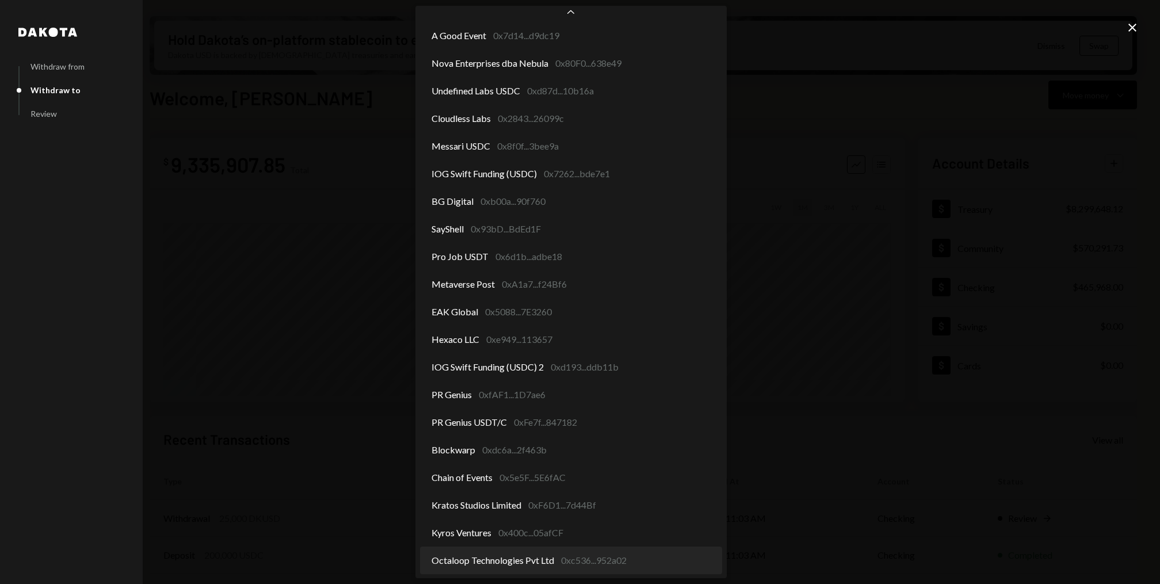
select select "**********"
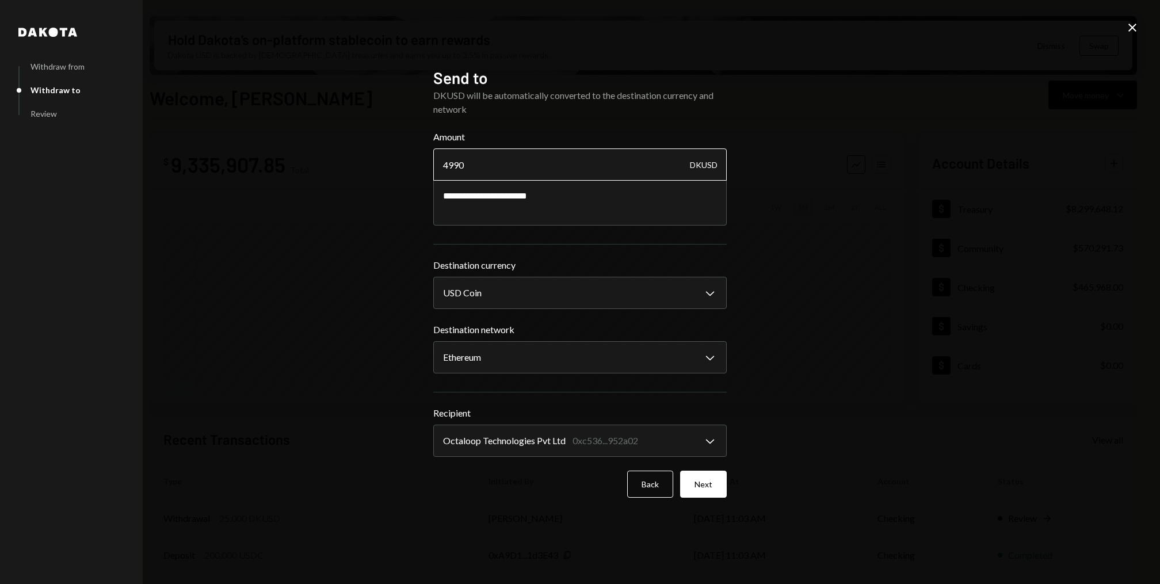
click at [485, 169] on input "4990" at bounding box center [580, 165] width 294 height 32
click at [528, 199] on textarea "**********" at bounding box center [580, 203] width 294 height 46
click at [715, 488] on button "Next" at bounding box center [703, 484] width 47 height 27
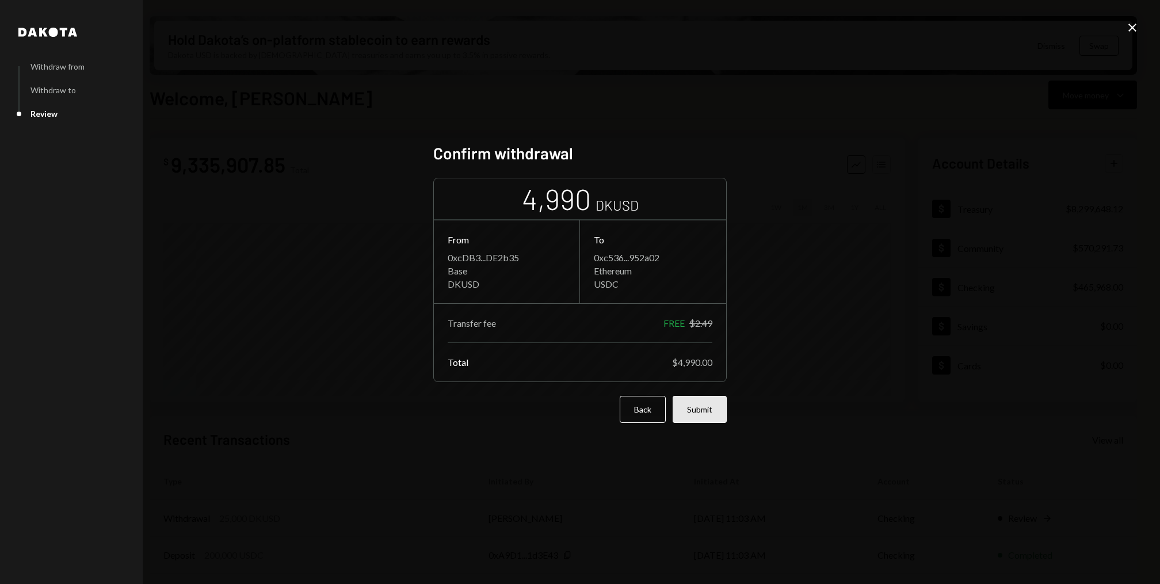
click at [715, 414] on button "Submit" at bounding box center [700, 409] width 54 height 27
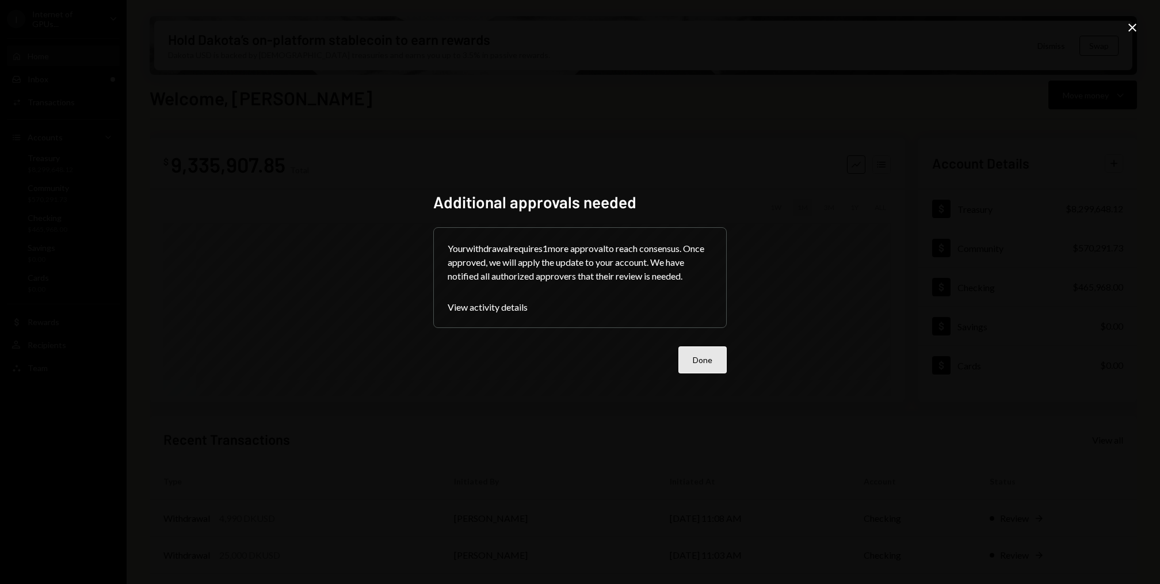
click at [715, 367] on button "Done" at bounding box center [703, 360] width 48 height 27
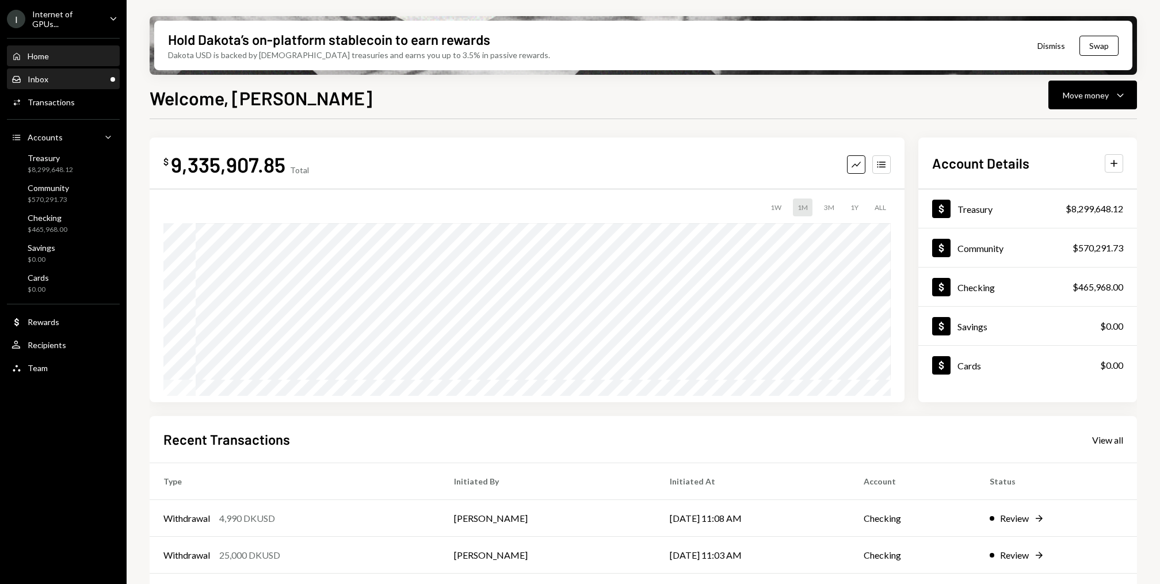
click at [92, 83] on div "Inbox Inbox" at bounding box center [64, 80] width 104 height 20
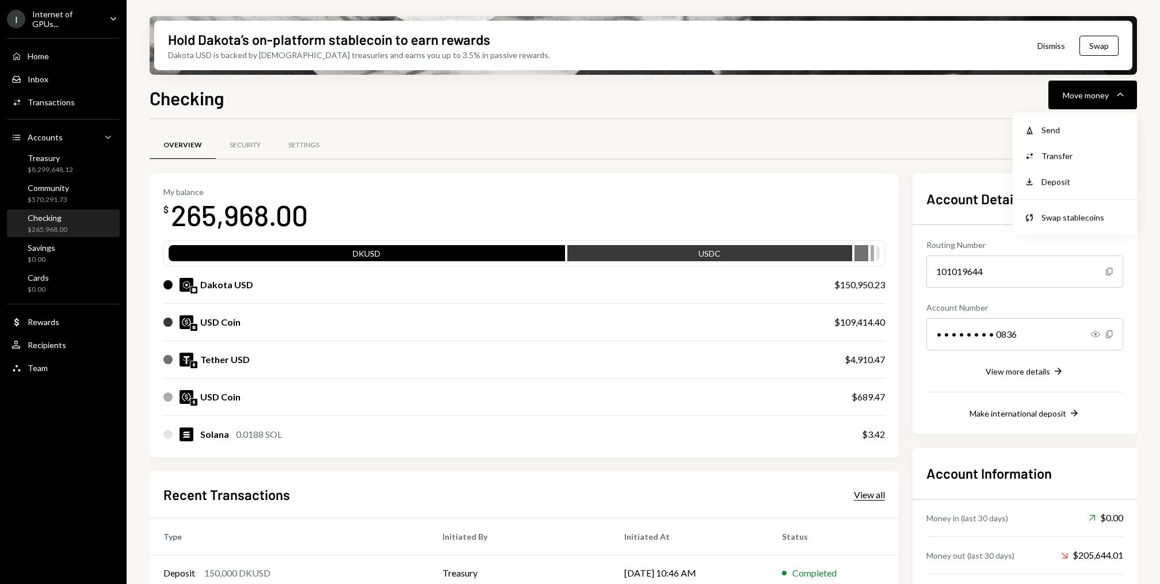
click at [867, 499] on div "View all" at bounding box center [869, 495] width 31 height 12
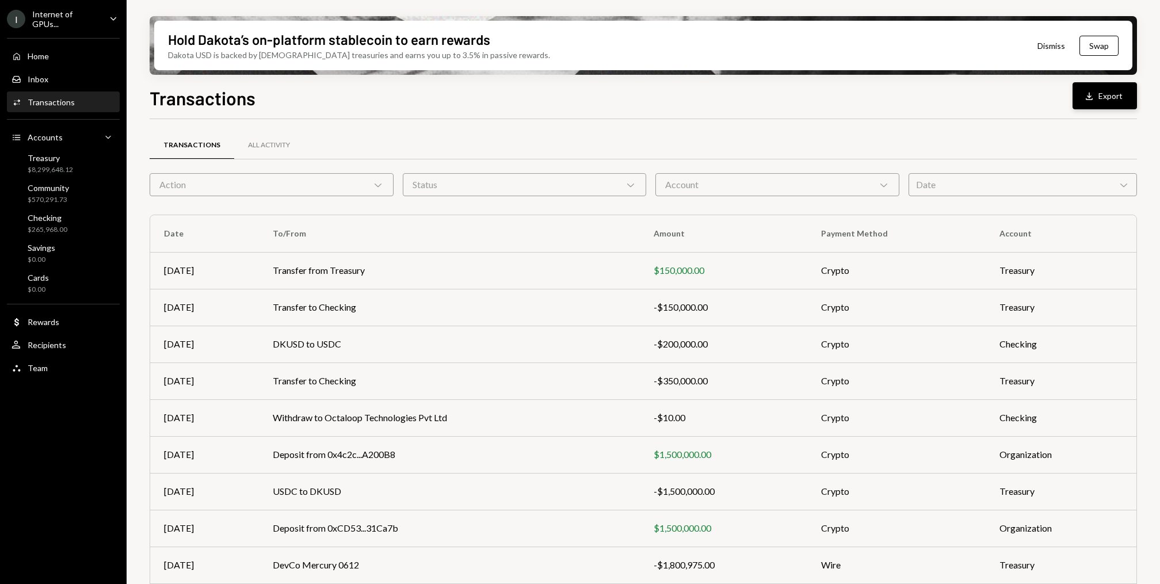
click at [1095, 96] on icon "Download" at bounding box center [1090, 96] width 12 height 12
click at [68, 58] on div "Home Home" at bounding box center [64, 56] width 104 height 10
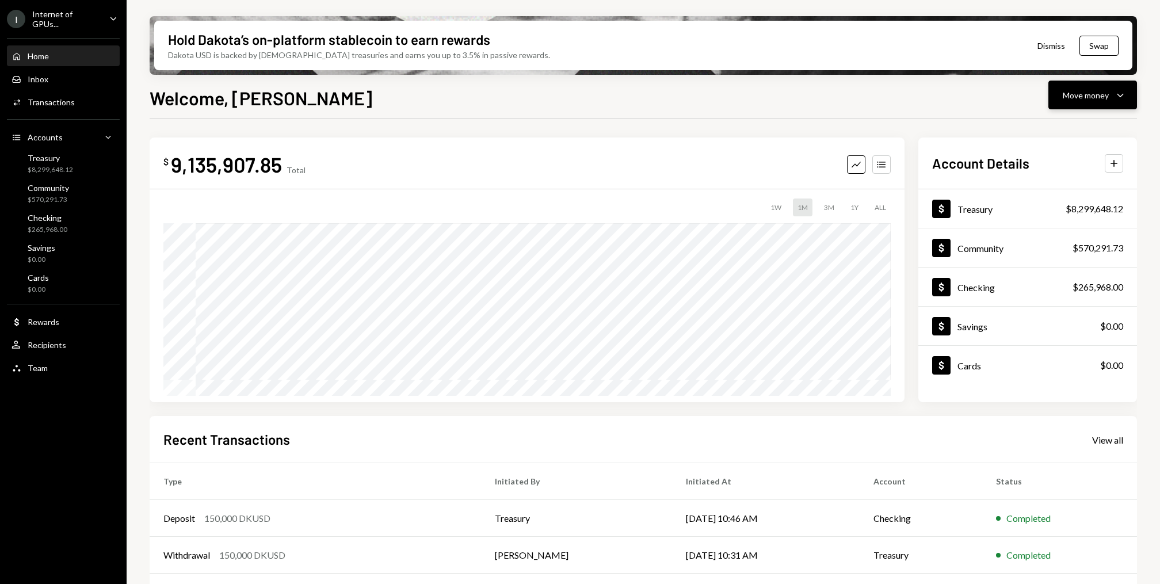
click at [1133, 97] on button "Move money Caret Down" at bounding box center [1093, 95] width 89 height 29
click at [1090, 128] on div "Send" at bounding box center [1084, 130] width 84 height 12
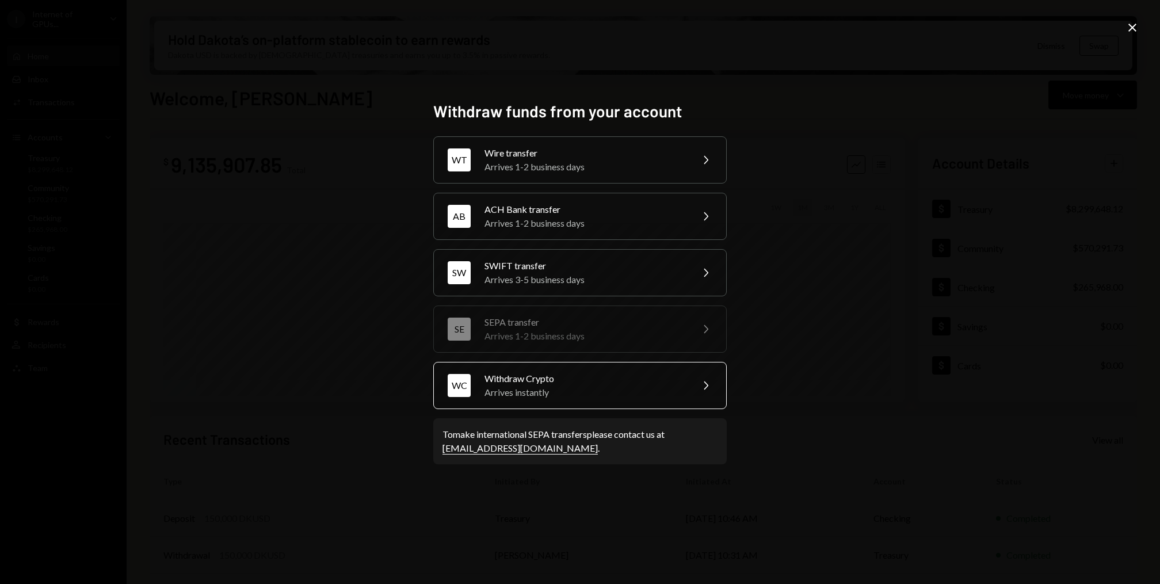
click at [569, 394] on div "Arrives instantly" at bounding box center [585, 393] width 200 height 14
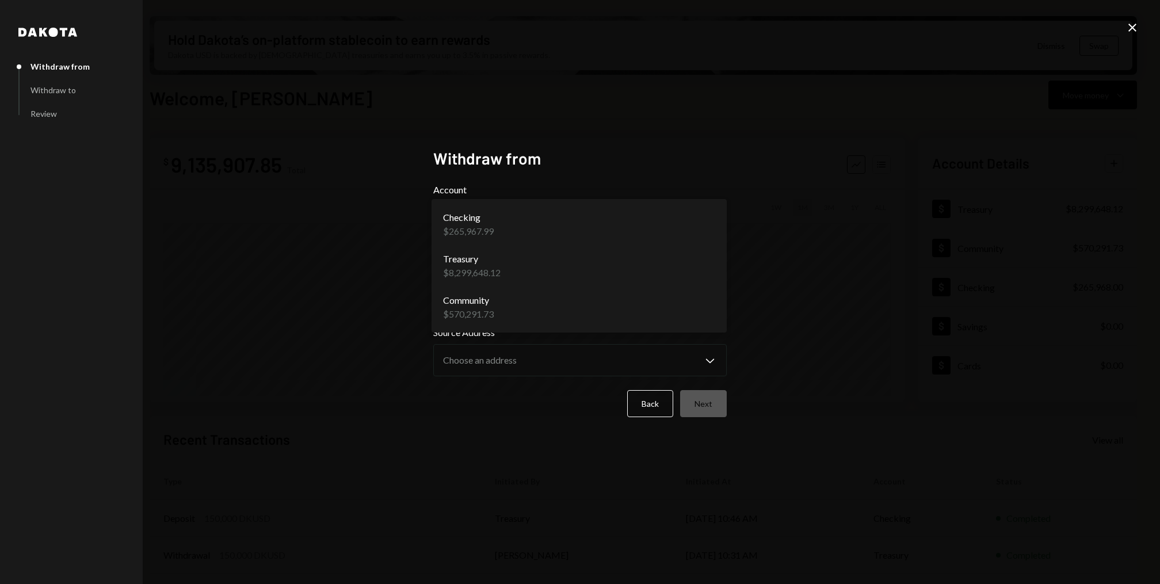
click at [580, 218] on body "I Internet of GPUs... Caret Down Home Home Inbox Inbox Activities Transactions …" at bounding box center [580, 292] width 1160 height 584
select select "**********"
click at [528, 291] on body "I Internet of GPUs... Caret Down Home Home Inbox Inbox Activities Transactions …" at bounding box center [580, 292] width 1160 height 584
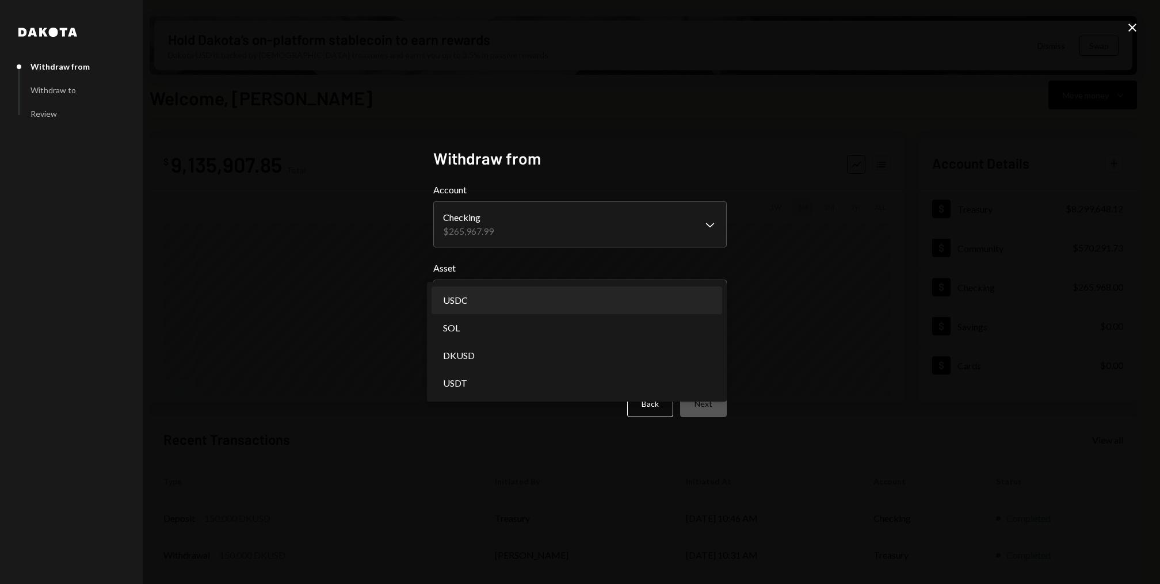
select select "****"
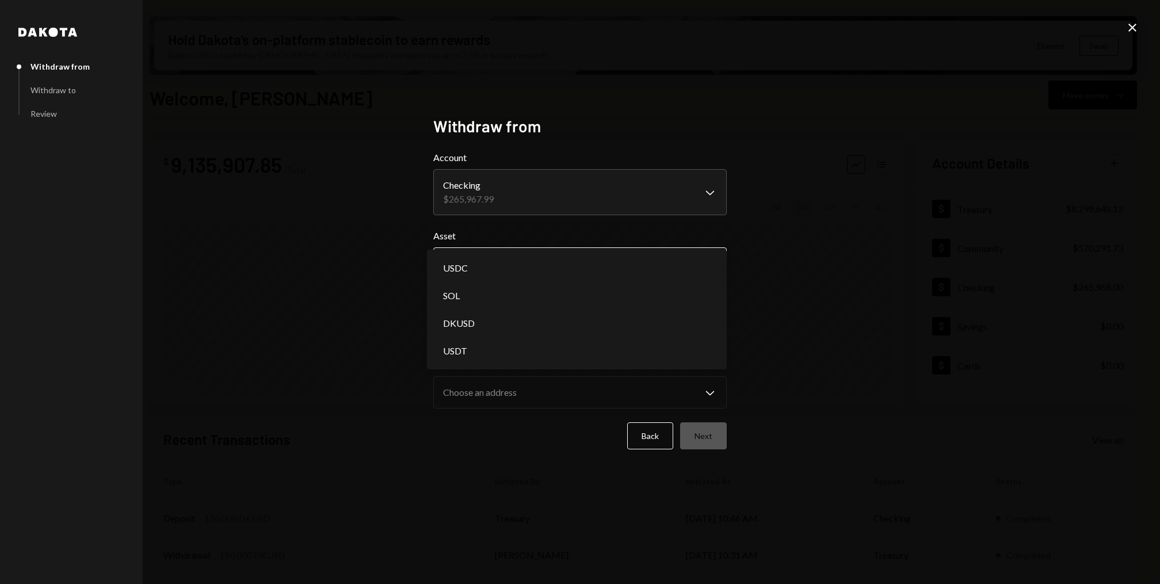
click at [552, 256] on body "I Internet of GPUs... Caret Down Home Home Inbox Inbox Activities Transactions …" at bounding box center [580, 292] width 1160 height 584
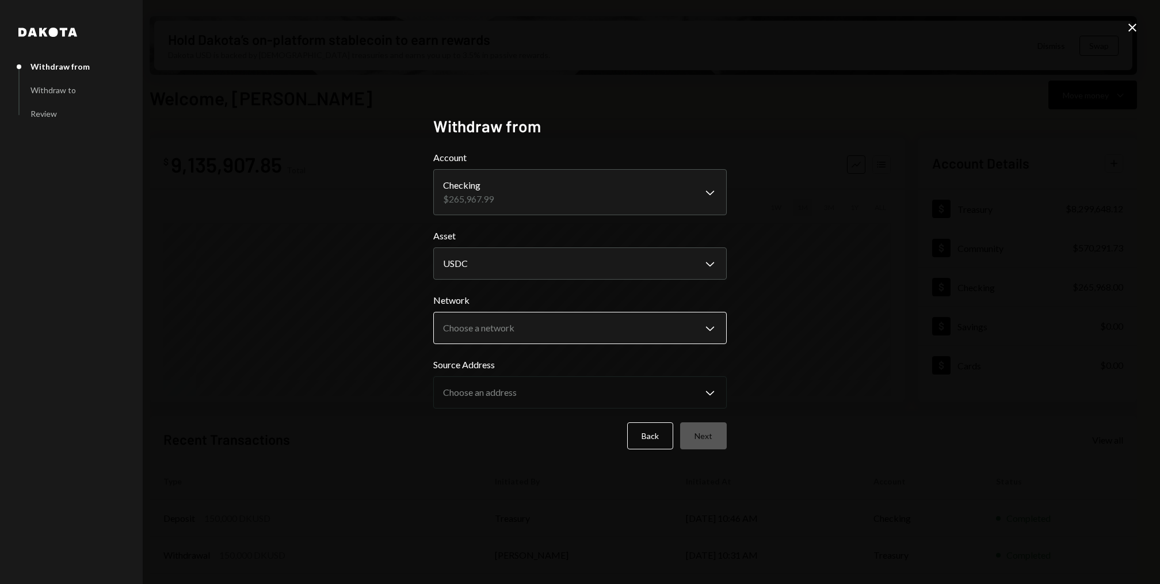
click at [542, 344] on body "I Internet of GPUs... Caret Down Home Home Inbox Inbox Activities Transactions …" at bounding box center [580, 292] width 1160 height 584
select select "**********"
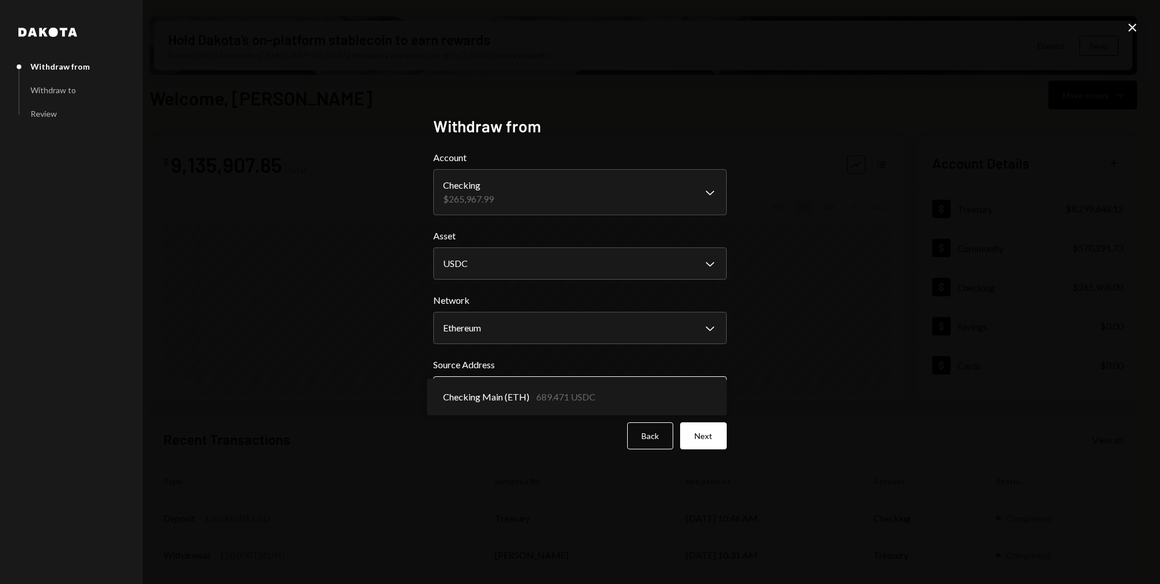
click at [528, 391] on body "I Internet of GPUs... Caret Down Home Home Inbox Inbox Activities Transactions …" at bounding box center [580, 292] width 1160 height 584
click at [573, 257] on body "I Internet of GPUs... Caret Down Home Home Inbox Inbox Activities Transactions …" at bounding box center [580, 292] width 1160 height 584
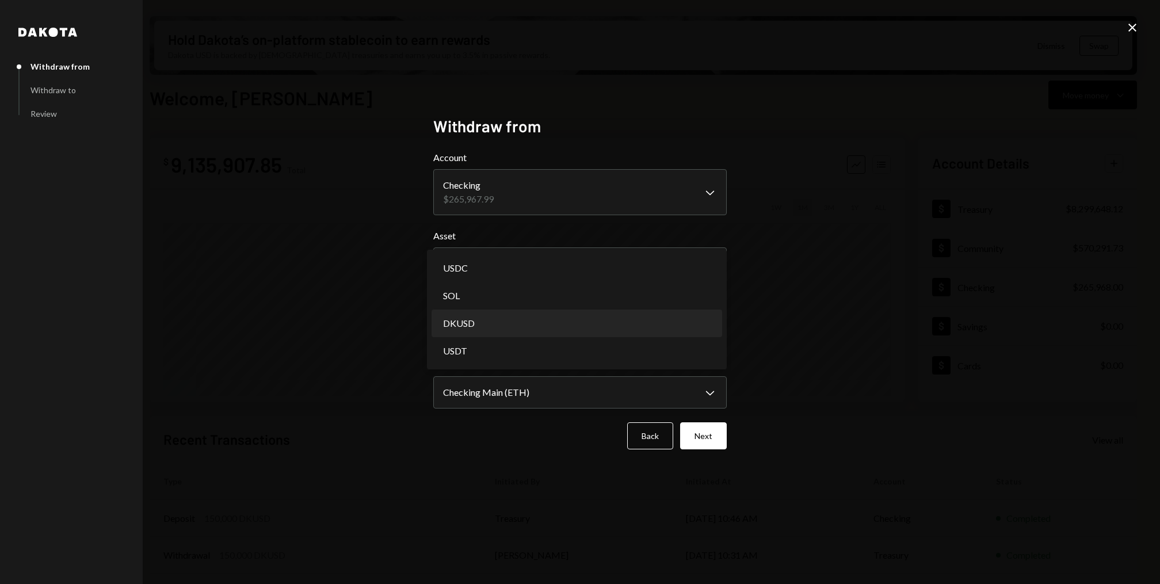
select select "*****"
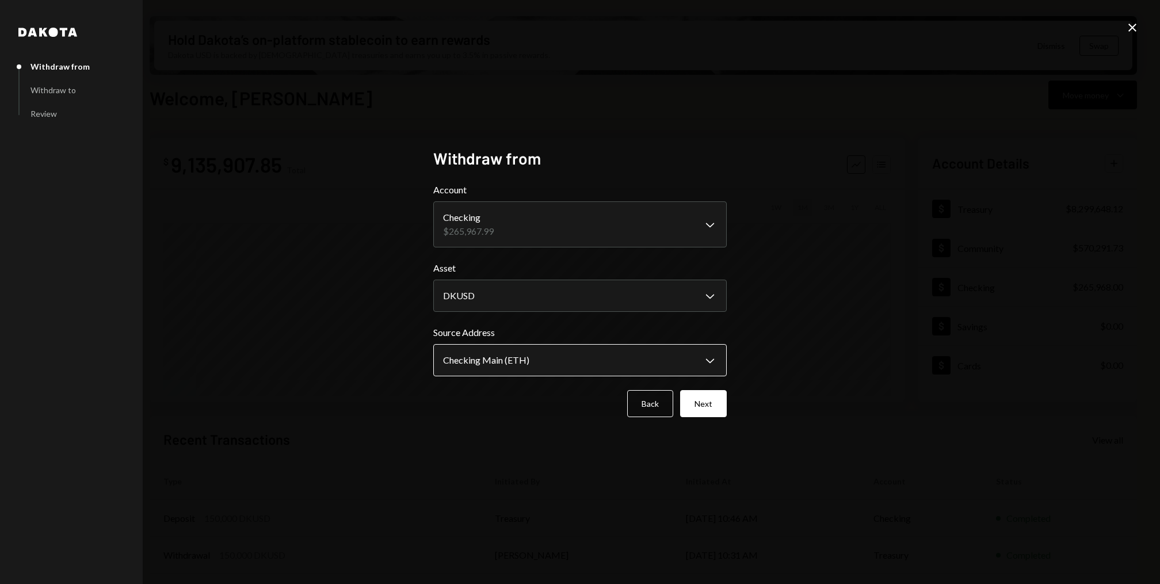
click at [549, 363] on body "I Internet of GPUs... Caret Down Home Home Inbox Inbox Activities Transactions …" at bounding box center [580, 292] width 1160 height 584
click at [695, 404] on button "Next" at bounding box center [703, 403] width 47 height 27
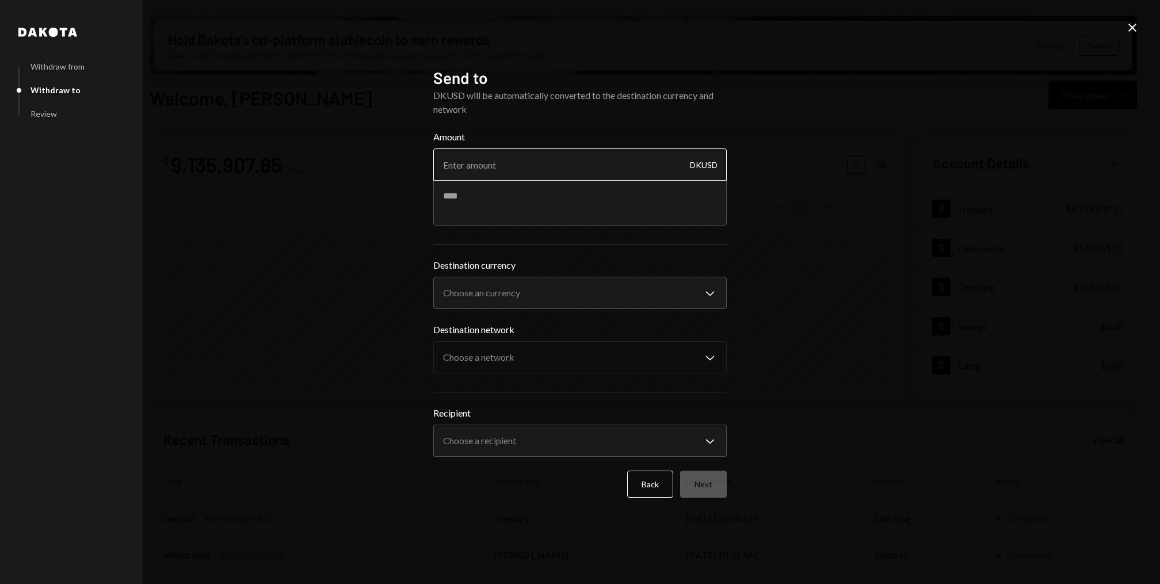
click at [503, 165] on input "Amount" at bounding box center [580, 165] width 294 height 32
type input "25000"
click at [517, 203] on textarea at bounding box center [580, 203] width 294 height 46
paste textarea "*******"
type textarea "*******"
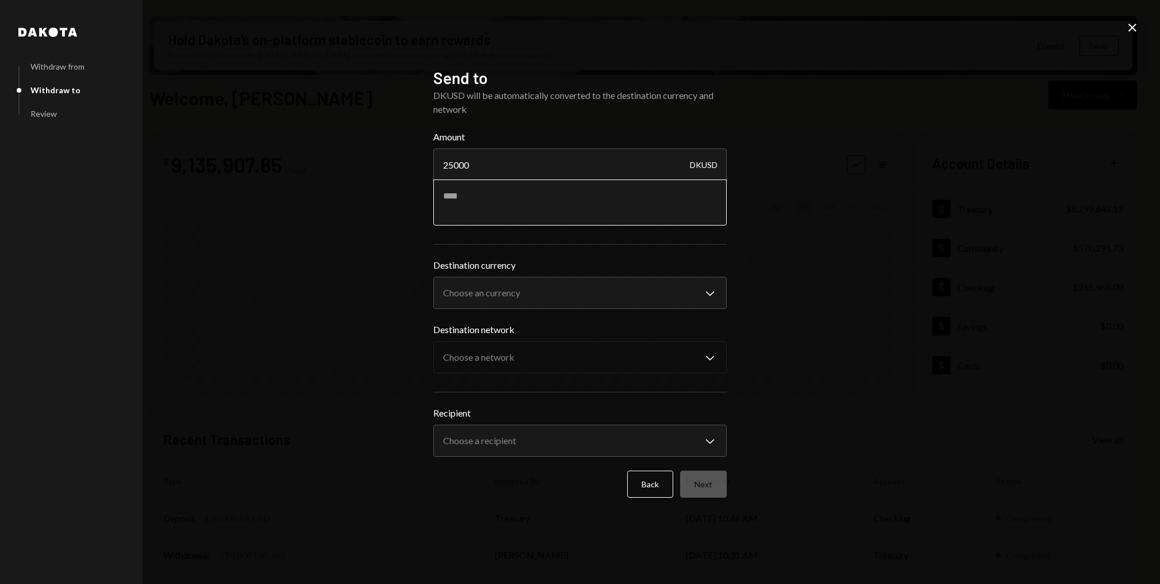
paste textarea "**********"
drag, startPoint x: 581, startPoint y: 195, endPoint x: 496, endPoint y: 195, distance: 85.2
click at [496, 195] on textarea "**********" at bounding box center [580, 203] width 294 height 46
paste textarea
type textarea "**********"
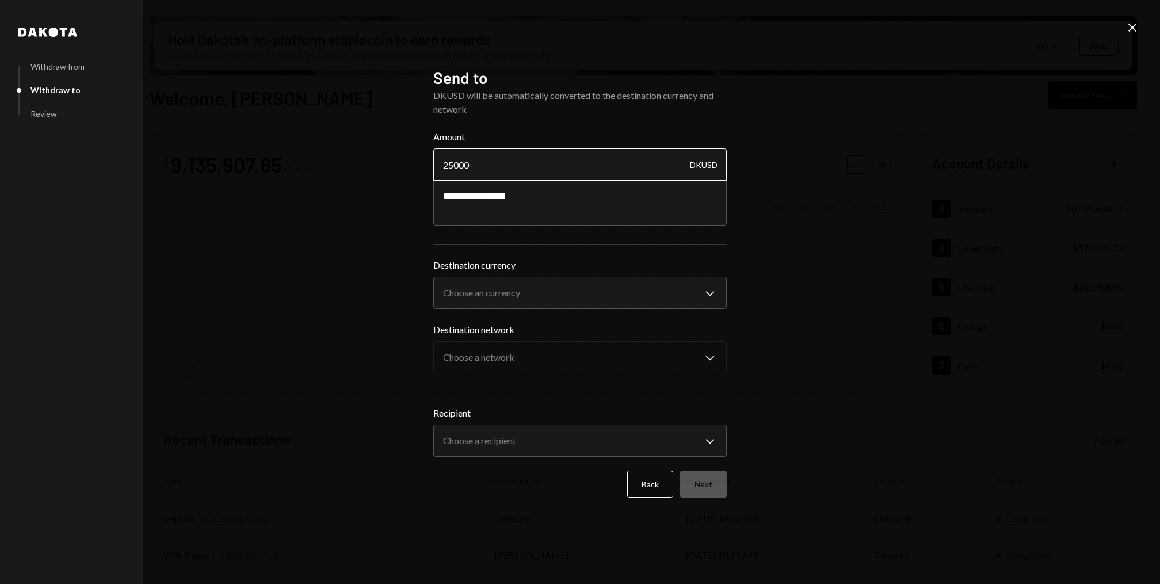
click at [554, 168] on input "25000" at bounding box center [580, 165] width 294 height 32
click at [567, 211] on textarea "**********" at bounding box center [580, 203] width 294 height 46
click at [557, 292] on body "I Internet of GPUs... Caret Down Home Home Inbox Inbox Activities Transactions …" at bounding box center [580, 292] width 1160 height 584
select select "****"
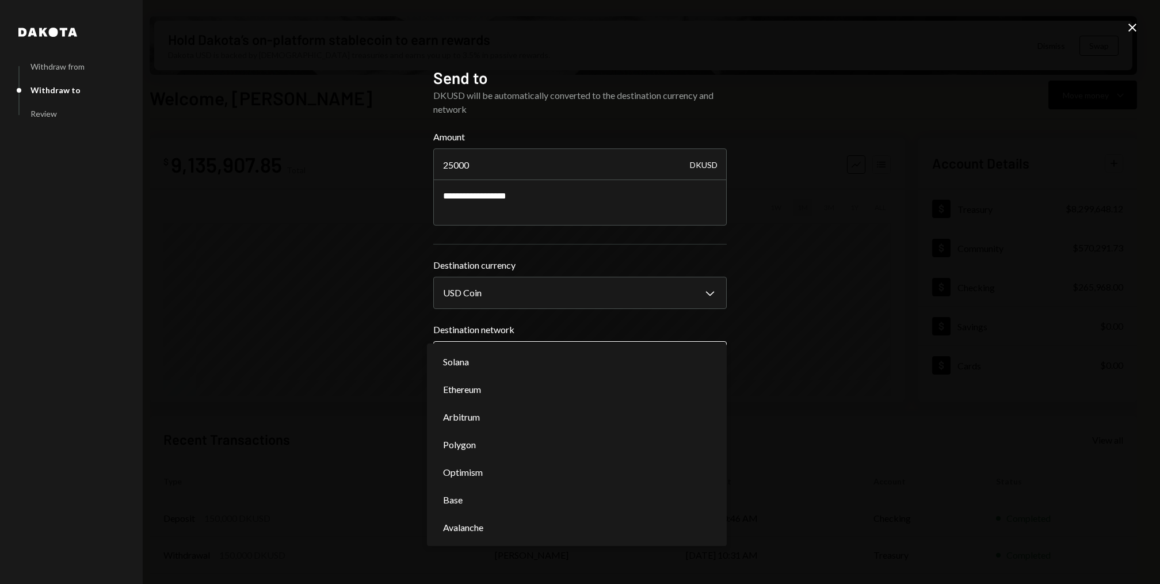
click at [536, 356] on body "I Internet of GPUs... Caret Down Home Home Inbox Inbox Activities Transactions …" at bounding box center [580, 292] width 1160 height 584
select select "**********"
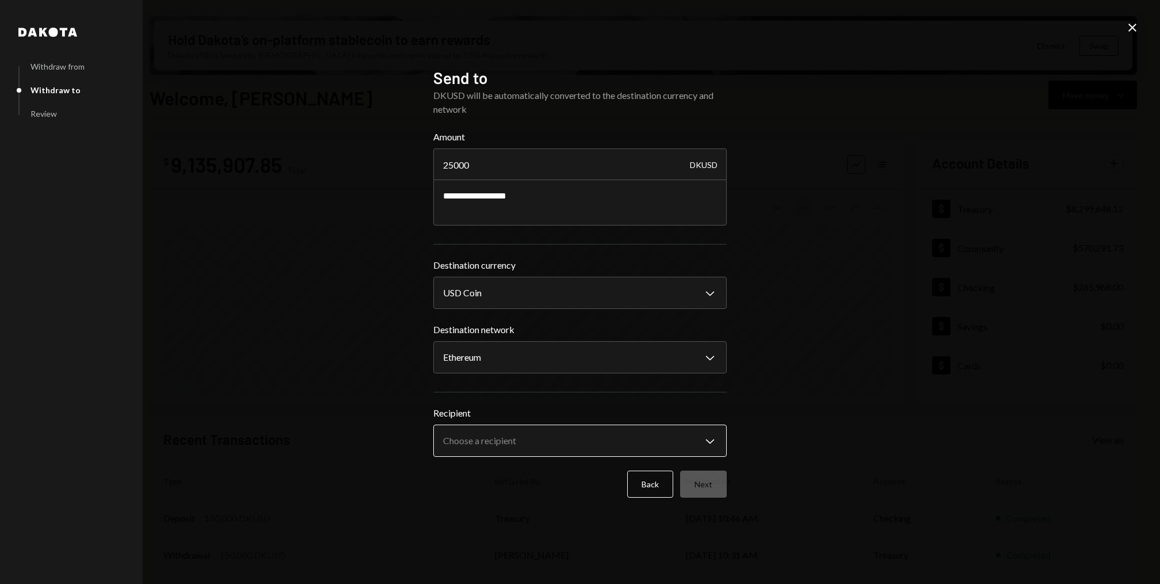
click at [529, 436] on body "I Internet of GPUs... Caret Down Home Home Inbox Inbox Activities Transactions …" at bounding box center [580, 292] width 1160 height 584
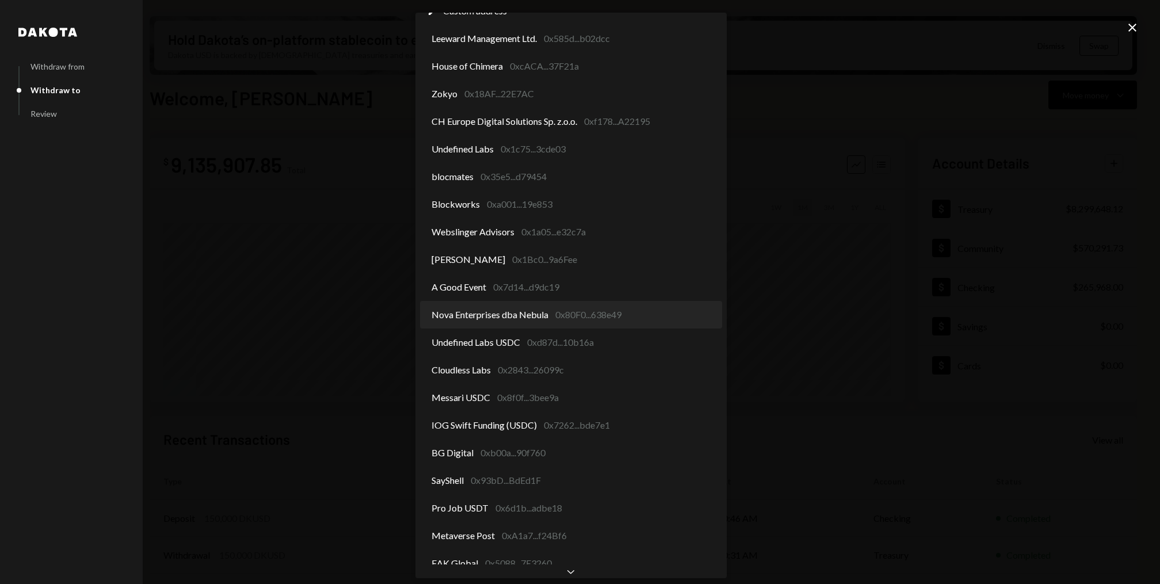
scroll to position [75, 0]
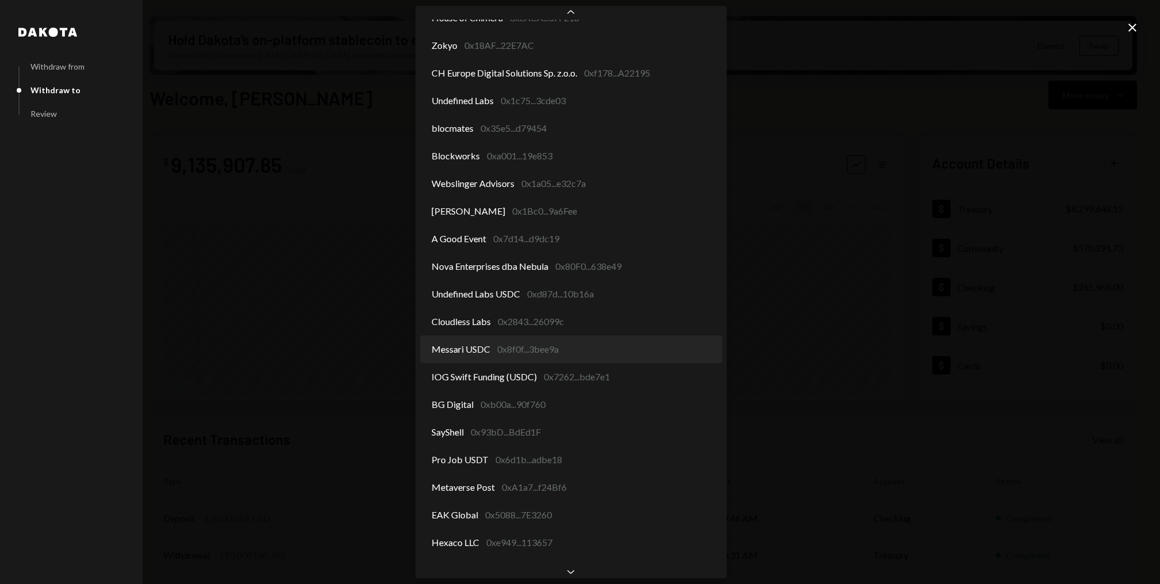
select select "**********"
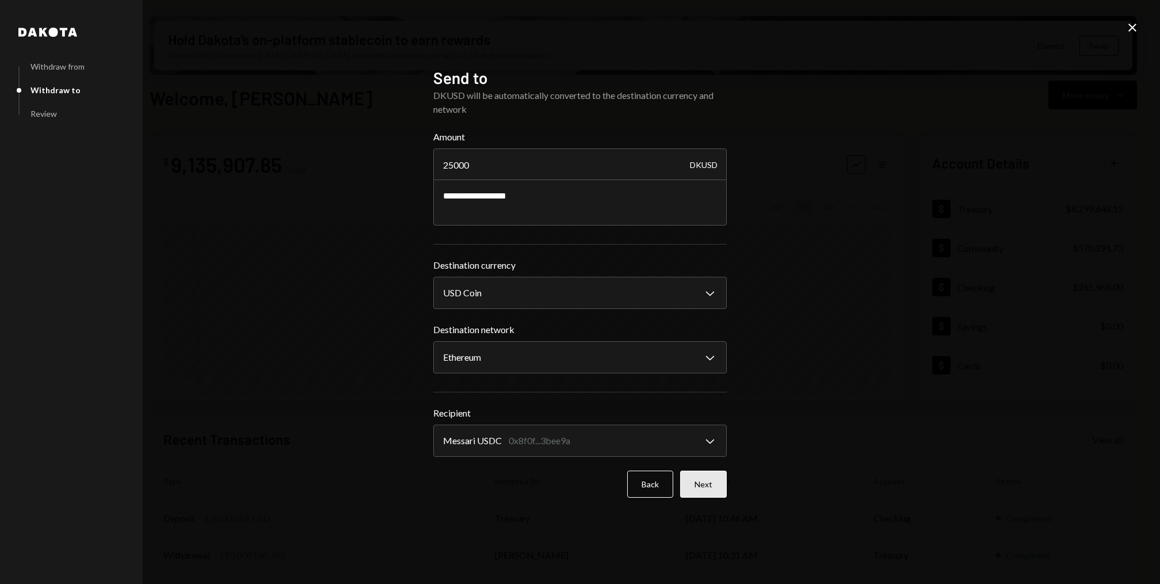
click at [702, 480] on button "Next" at bounding box center [703, 484] width 47 height 27
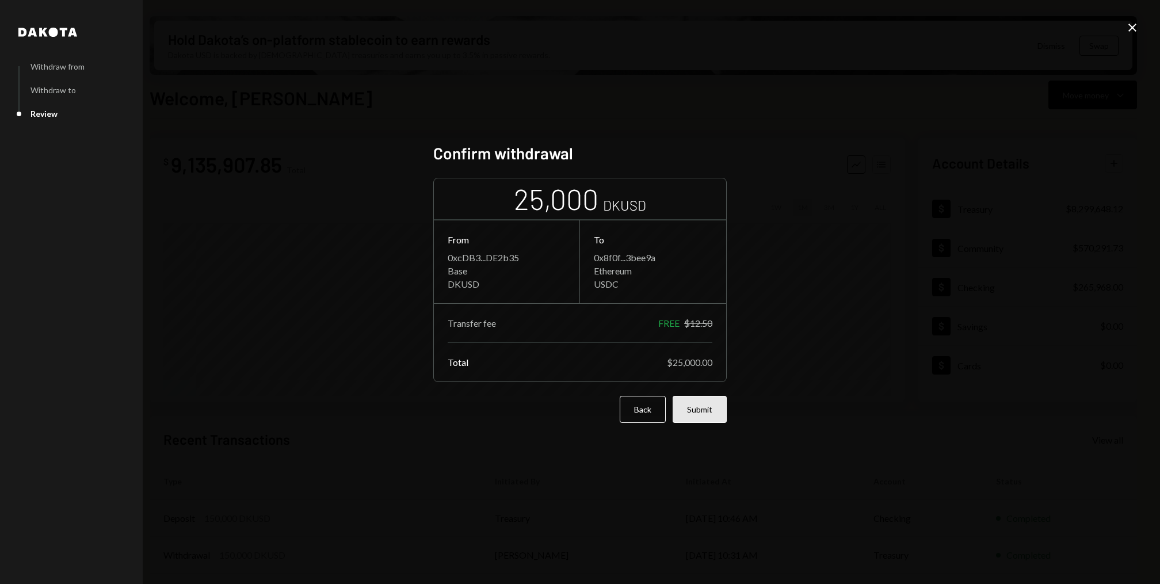
click at [705, 412] on button "Submit" at bounding box center [700, 409] width 54 height 27
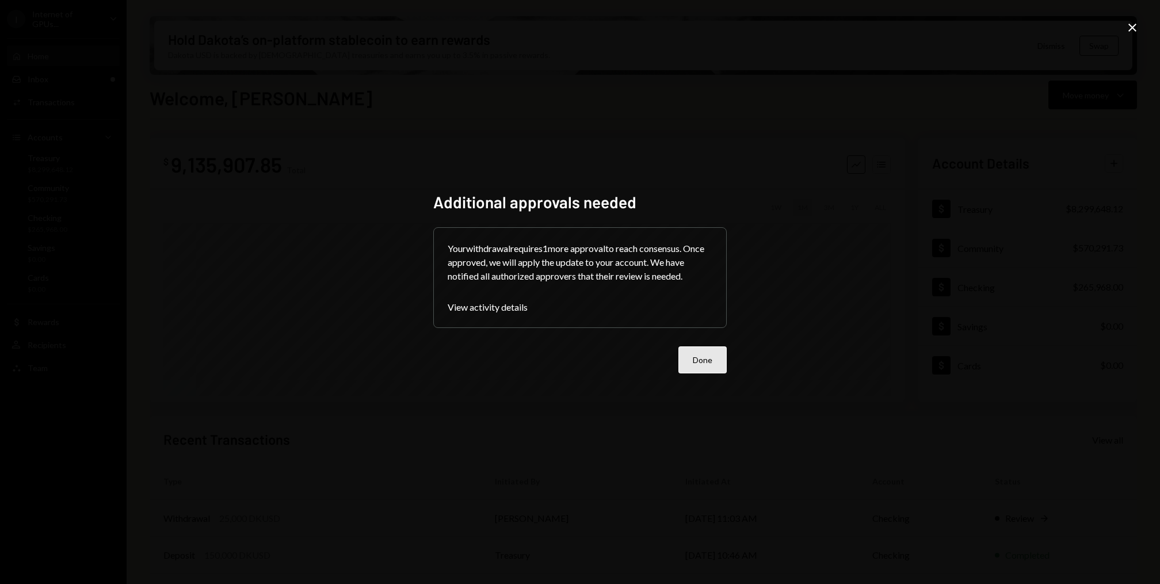
click at [714, 360] on button "Done" at bounding box center [703, 360] width 48 height 27
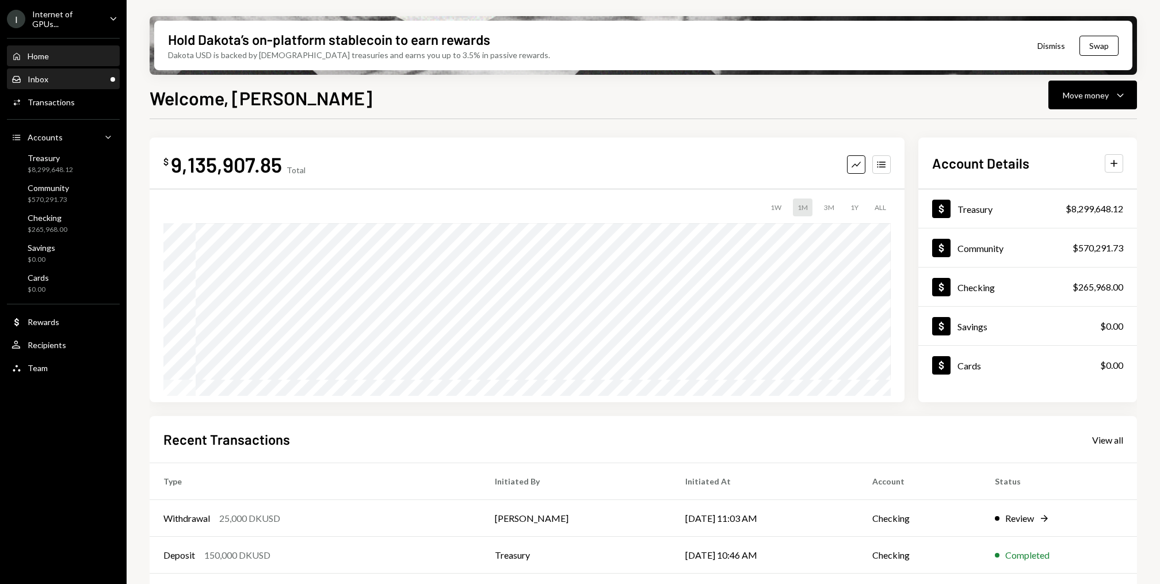
click at [70, 75] on div "Inbox Inbox" at bounding box center [64, 79] width 104 height 10
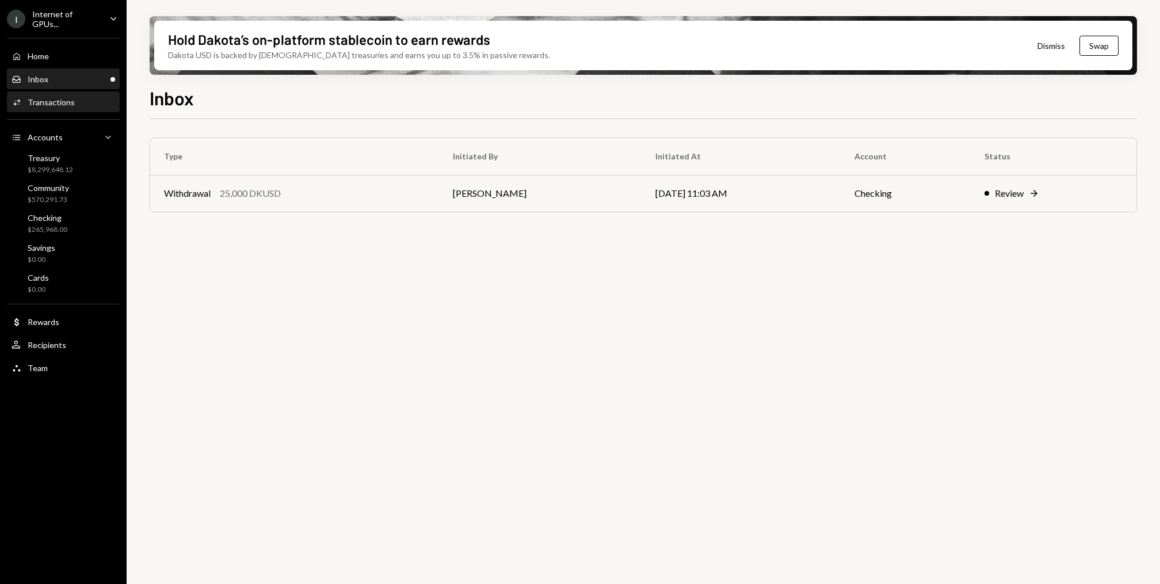
click at [79, 111] on div "Activities Transactions" at bounding box center [64, 103] width 104 height 20
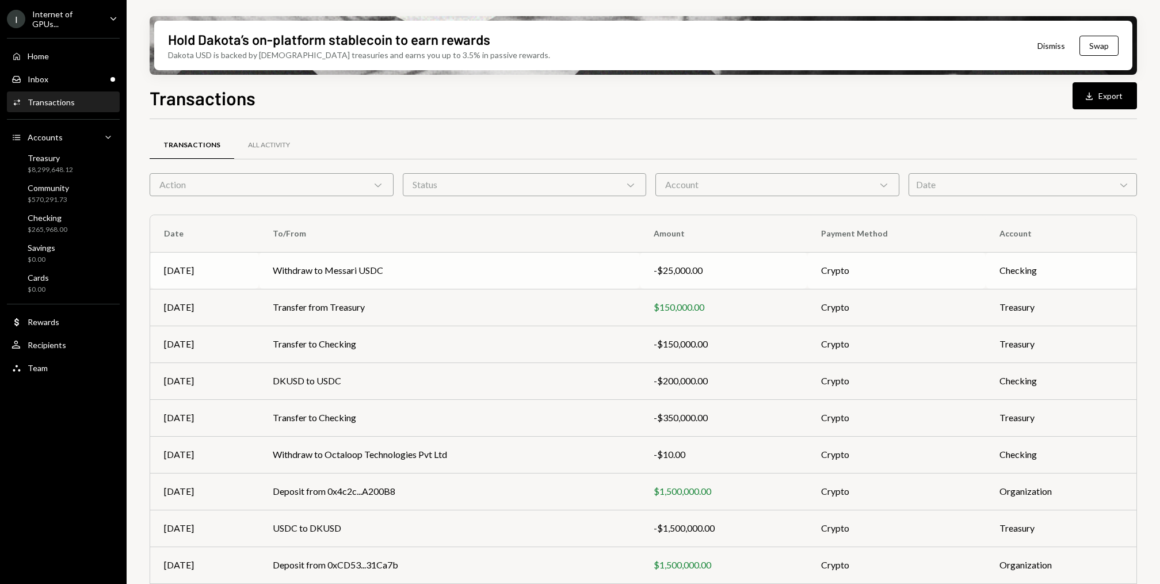
click at [446, 267] on td "Withdraw to Messari USDC" at bounding box center [450, 270] width 382 height 37
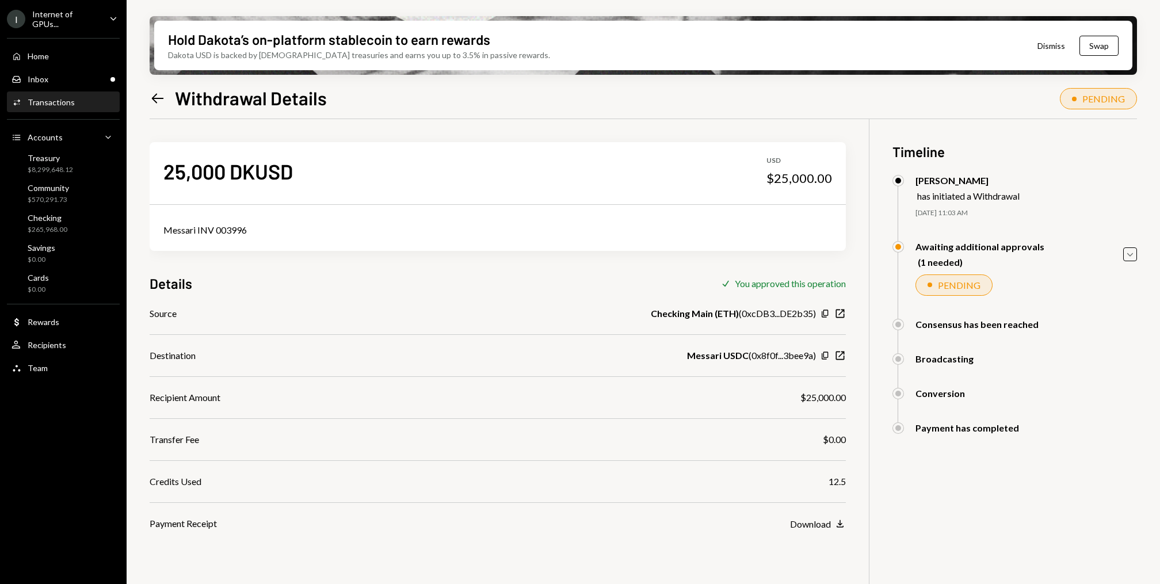
click at [143, 97] on div "Hold Dakota’s on-platform stablecoin to earn rewards Dakota USD is backed by U.…" at bounding box center [644, 292] width 1034 height 584
click at [158, 97] on icon "Left Arrow" at bounding box center [158, 98] width 16 height 16
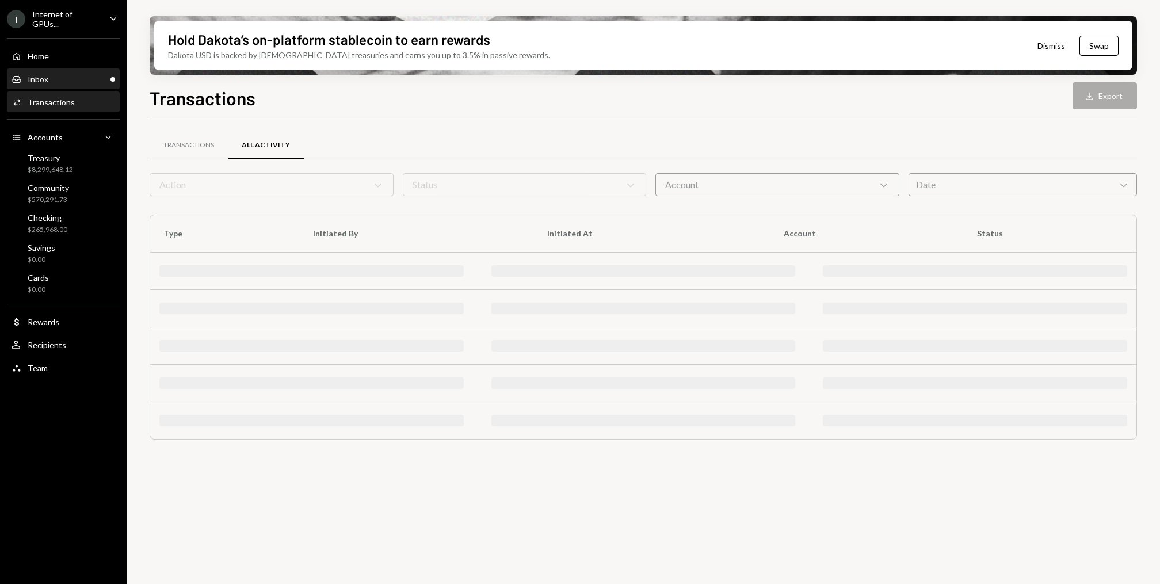
click at [62, 79] on div "Inbox Inbox" at bounding box center [64, 79] width 104 height 10
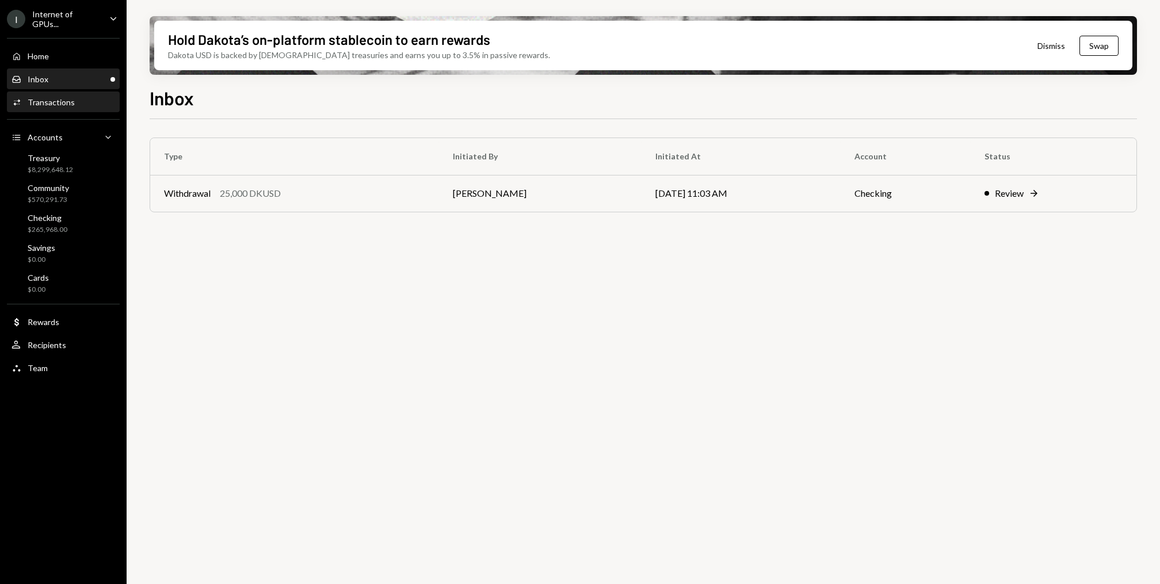
click at [46, 110] on div "Activities Transactions" at bounding box center [64, 103] width 104 height 20
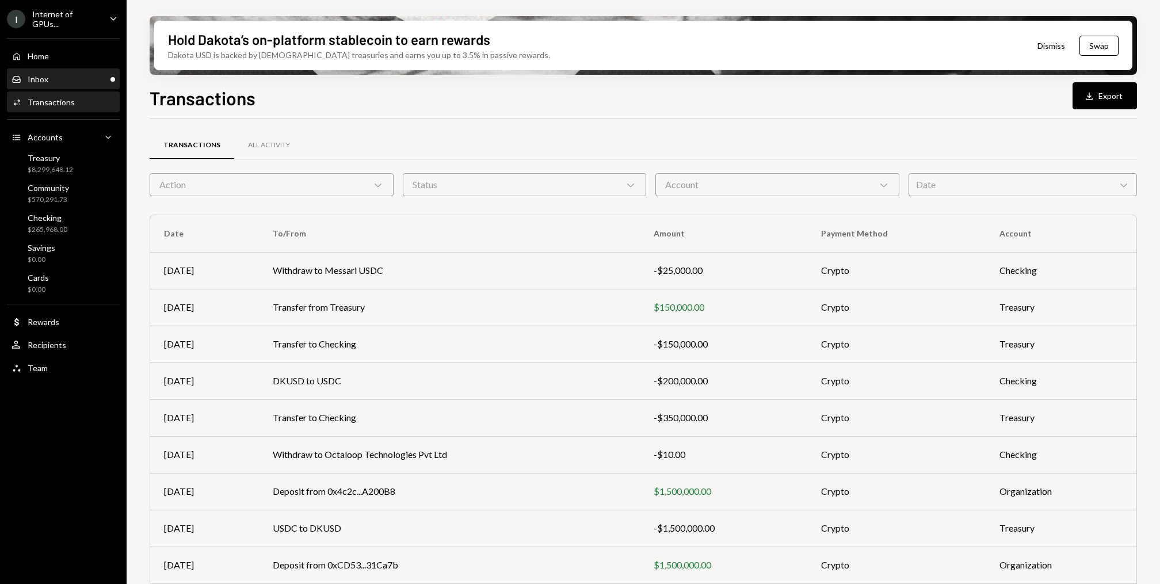
click at [52, 80] on div "Inbox Inbox" at bounding box center [64, 79] width 104 height 10
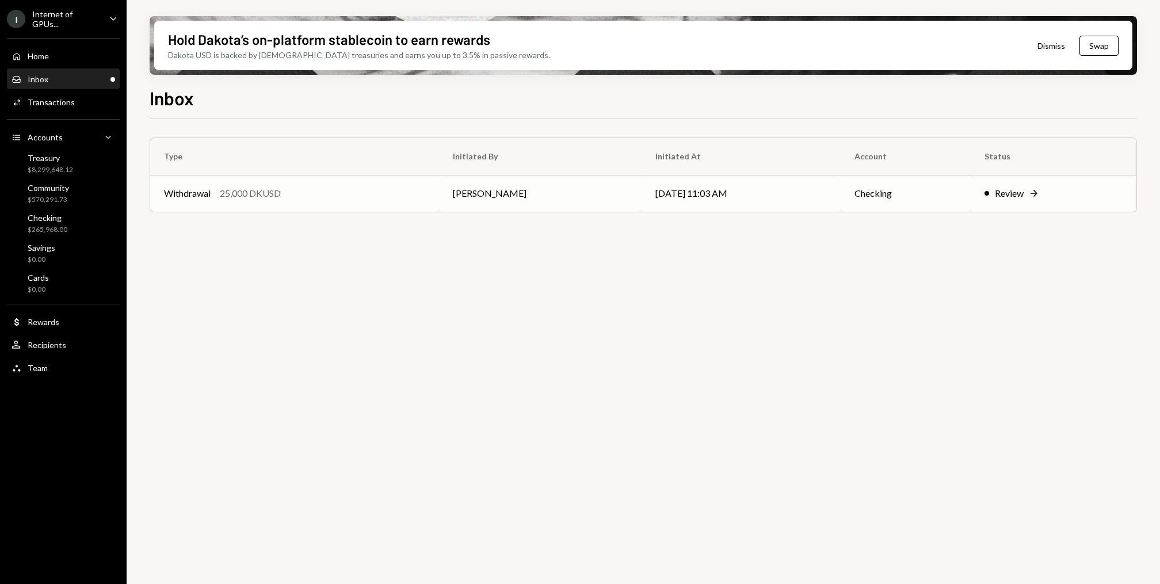
click at [285, 193] on div "Withdrawal 25,000 DKUSD" at bounding box center [294, 193] width 261 height 14
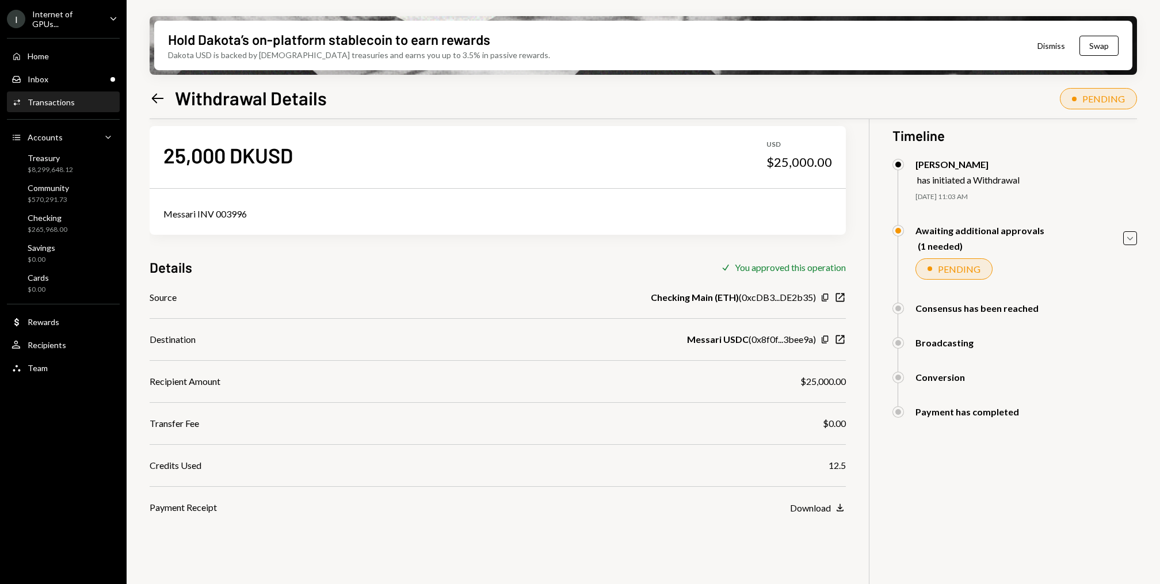
scroll to position [14, 0]
click at [1136, 243] on icon "Caret Down" at bounding box center [1130, 240] width 13 height 13
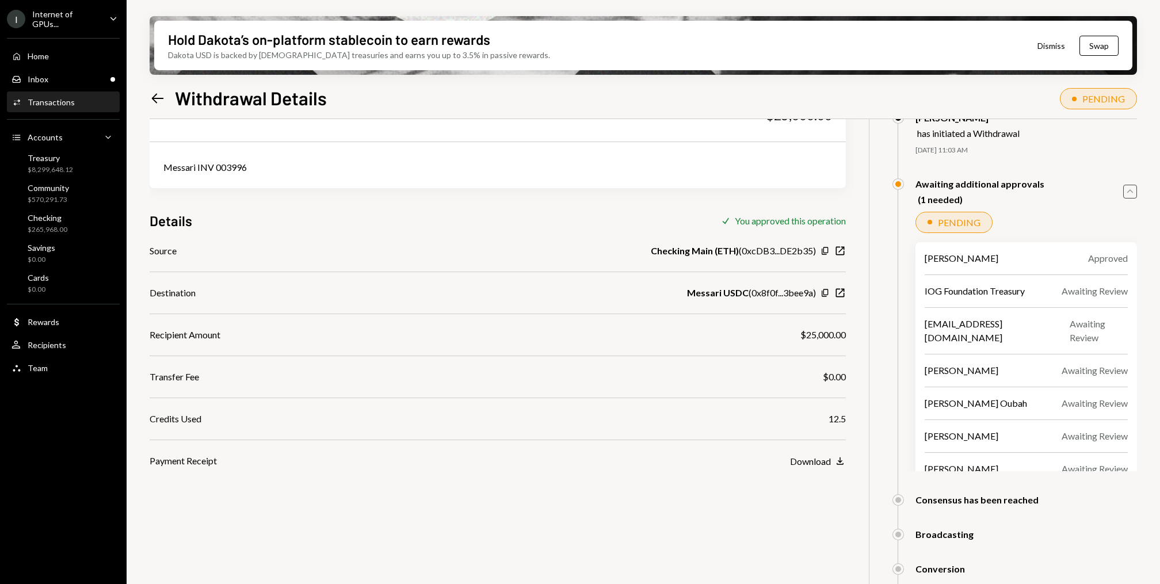
scroll to position [0, 0]
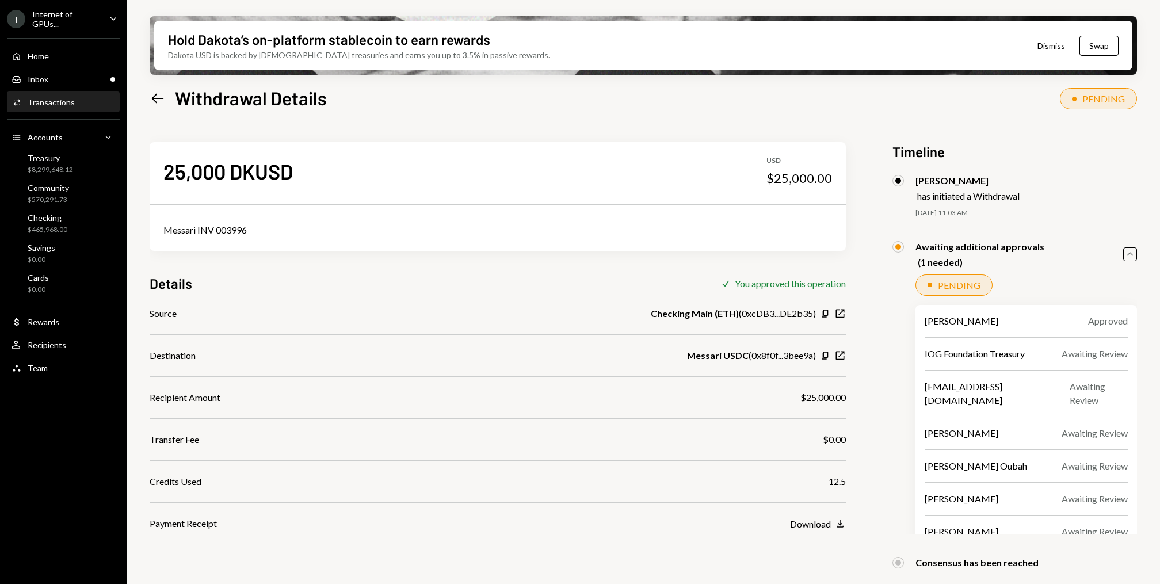
click at [58, 93] on div "Activities Transactions" at bounding box center [64, 103] width 104 height 20
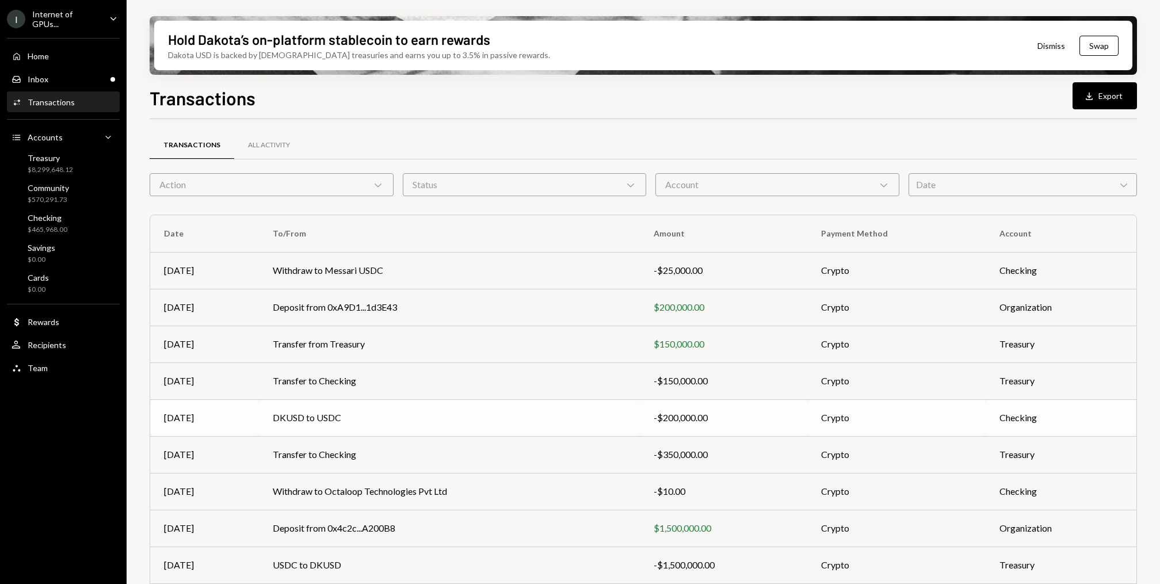
scroll to position [71, 0]
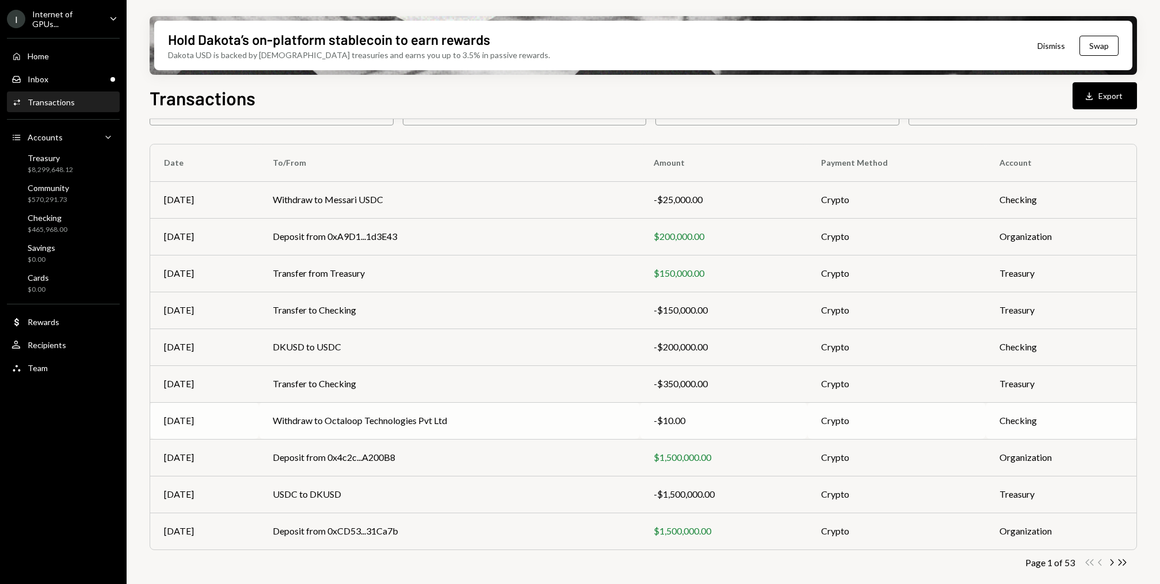
click at [364, 424] on td "Withdraw to Octaloop Technologies Pvt Ltd" at bounding box center [450, 420] width 382 height 37
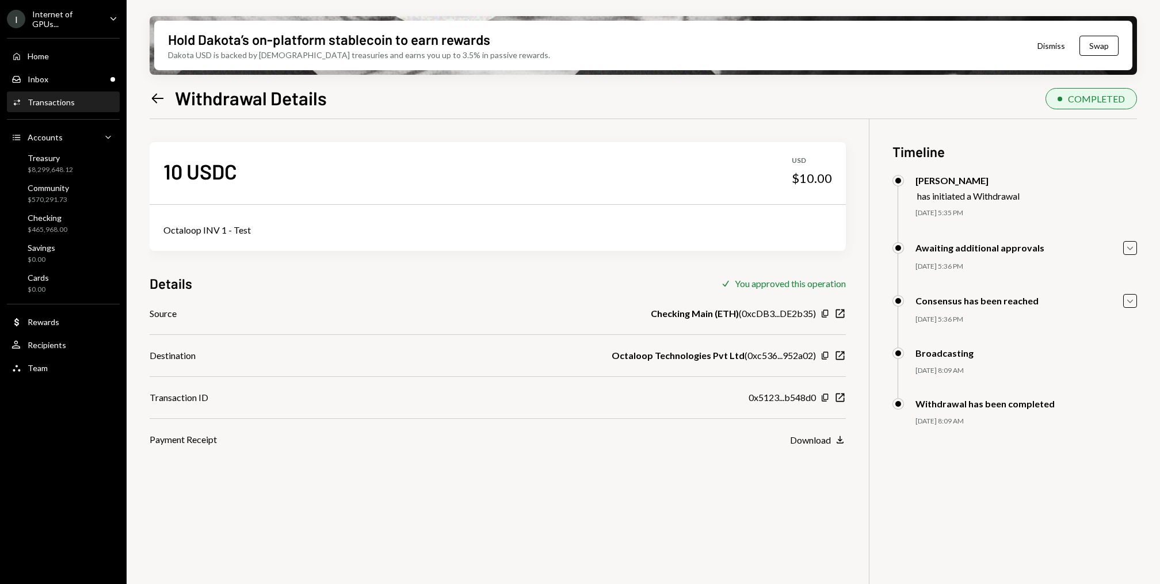
click at [228, 229] on div "Octaloop INV 1 - Test" at bounding box center [497, 230] width 669 height 14
copy div "Octaloop INV 1 - Test"
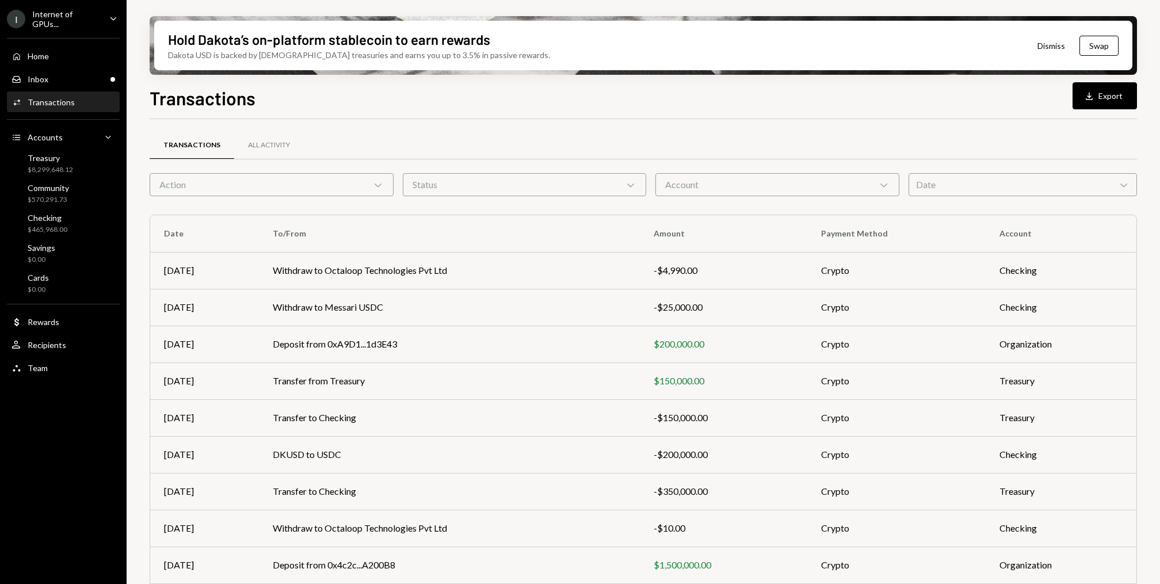
click at [81, 89] on div "Home Home Inbox Inbox Activities Transactions Accounts Accounts Caret Down Trea…" at bounding box center [63, 205] width 127 height 349
click at [83, 85] on div "Inbox Inbox" at bounding box center [64, 80] width 104 height 20
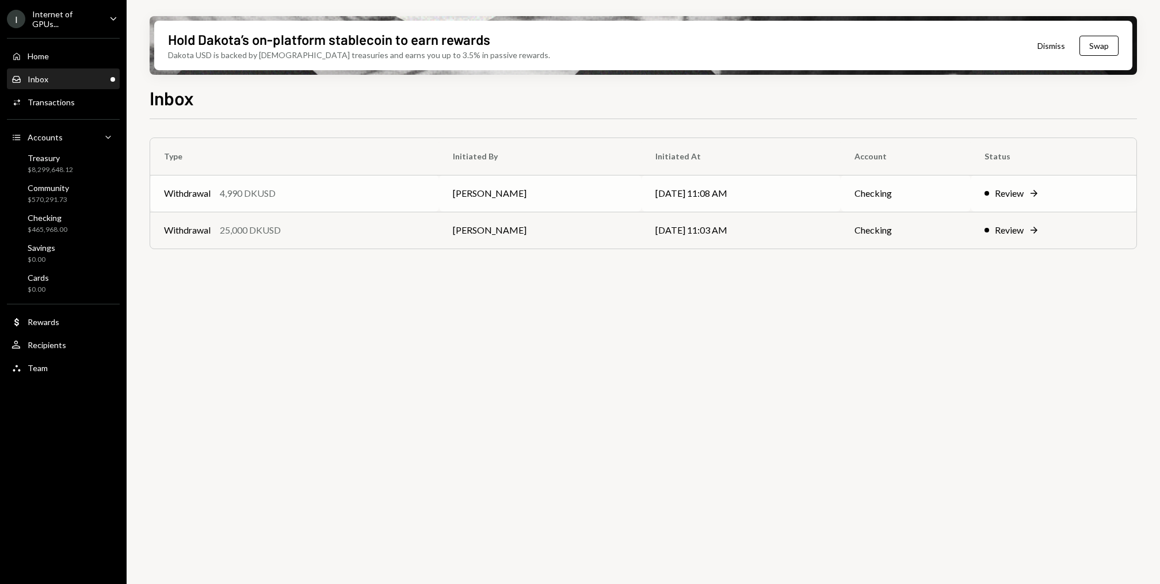
click at [307, 196] on div "Withdrawal 4,990 DKUSD" at bounding box center [294, 193] width 261 height 14
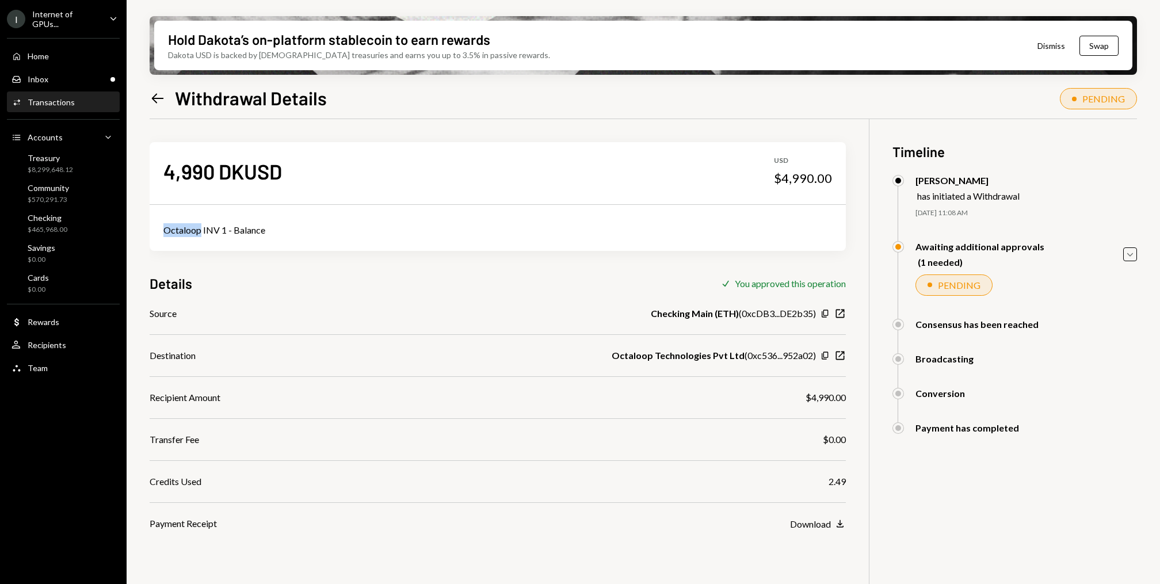
drag, startPoint x: 201, startPoint y: 231, endPoint x: 151, endPoint y: 231, distance: 50.1
click at [151, 231] on div "Octaloop INV 1 - Balance" at bounding box center [498, 230] width 696 height 41
copy div "Octaloop"
click at [156, 98] on icon at bounding box center [158, 98] width 12 height 10
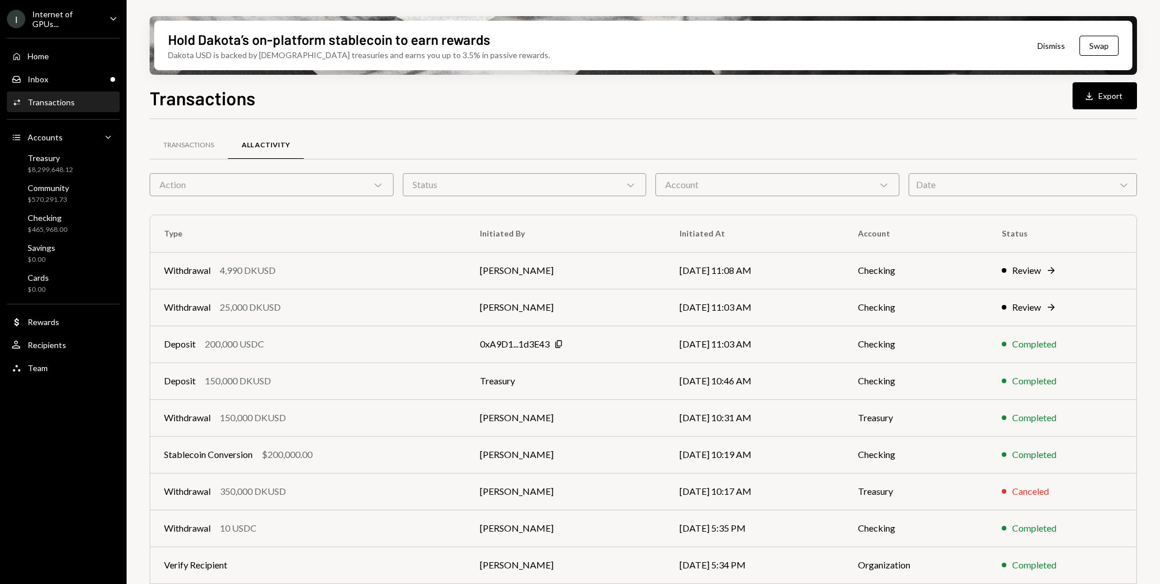
click at [87, 14] on div "Internet of GPUs..." at bounding box center [66, 19] width 68 height 20
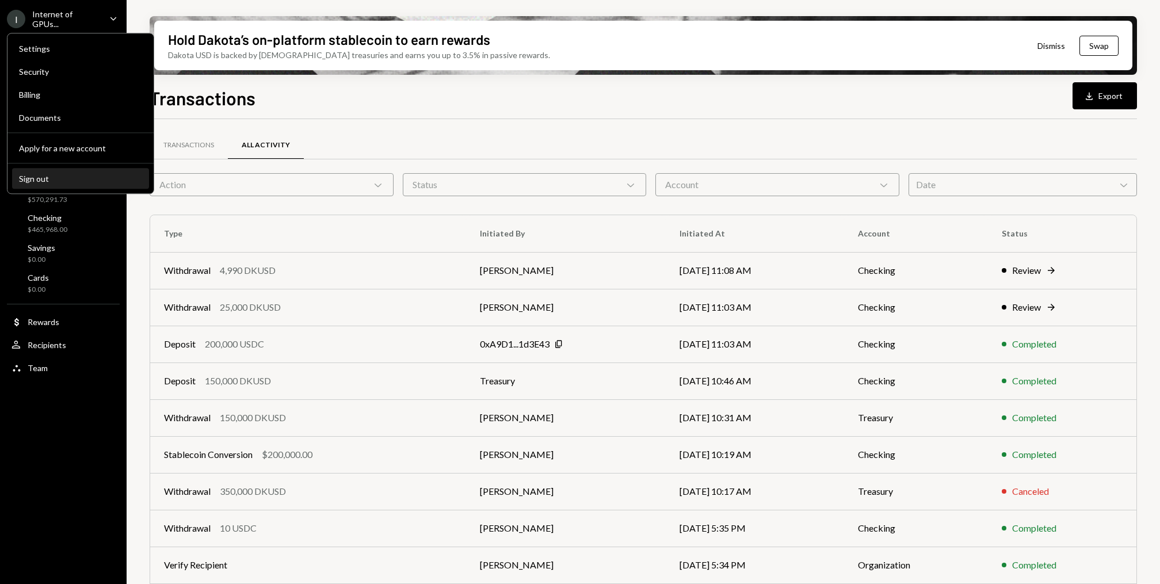
click at [90, 178] on div "Sign out" at bounding box center [80, 179] width 123 height 10
